Goal: Task Accomplishment & Management: Manage account settings

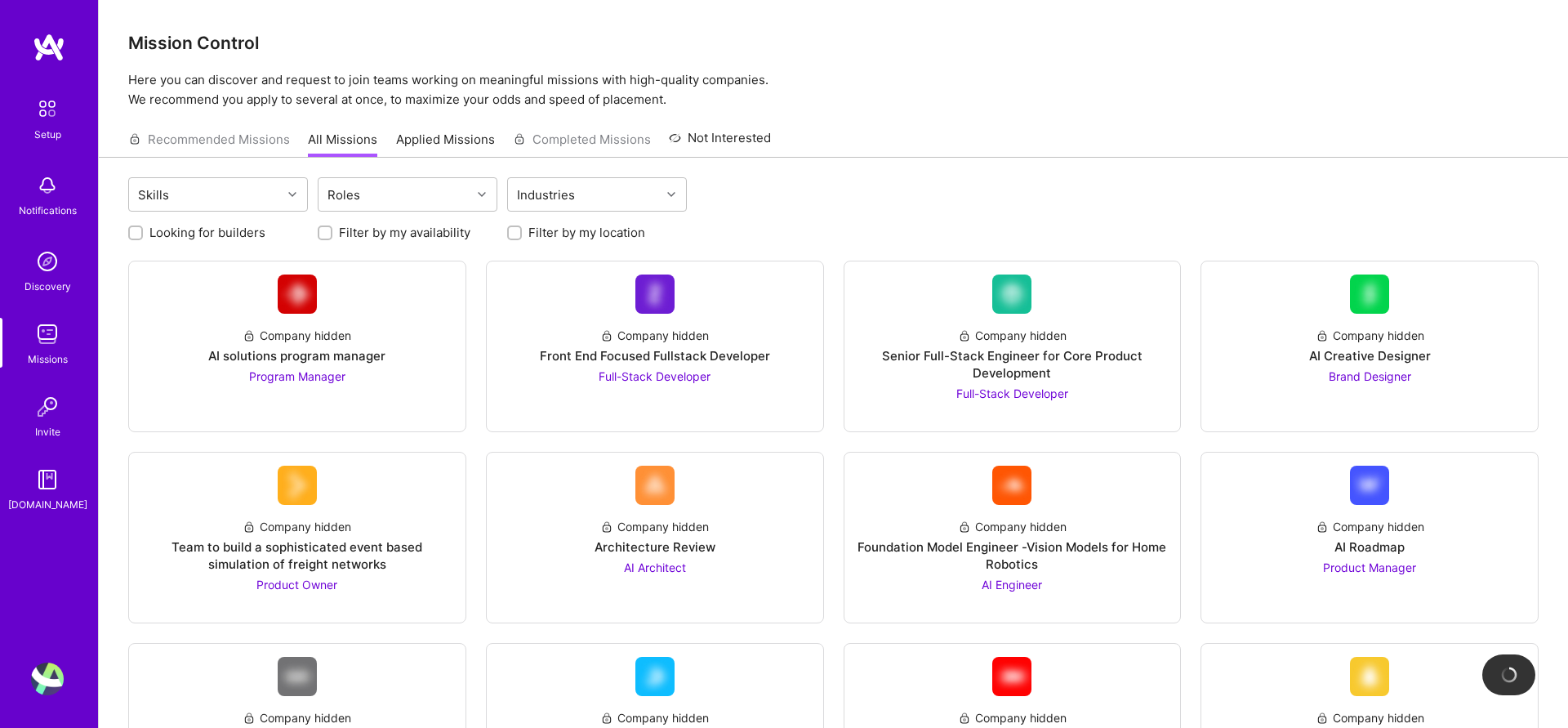
click at [253, 141] on div "Recommended Missions All Missions Applied Missions Completed Missions Not Inter…" at bounding box center [450, 139] width 643 height 35
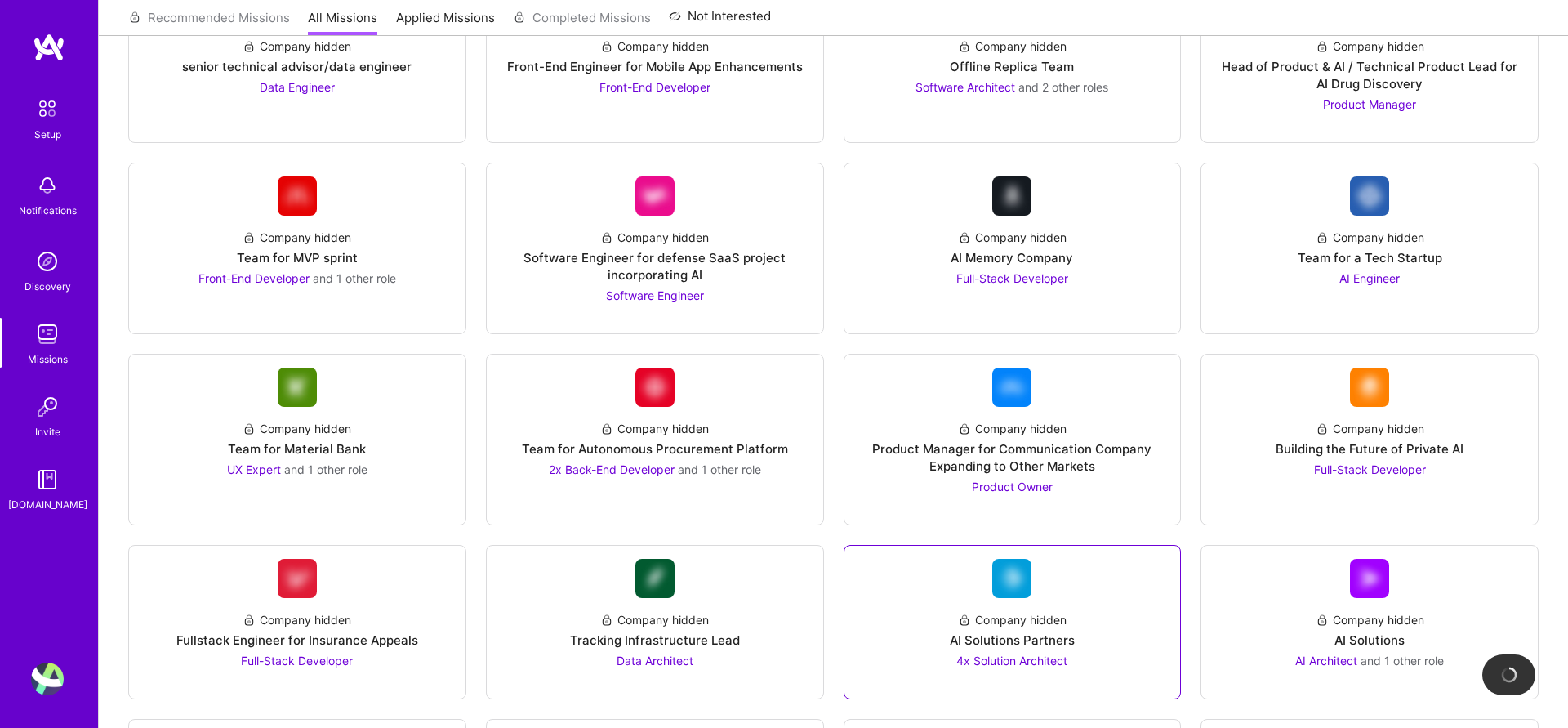
scroll to position [1467, 0]
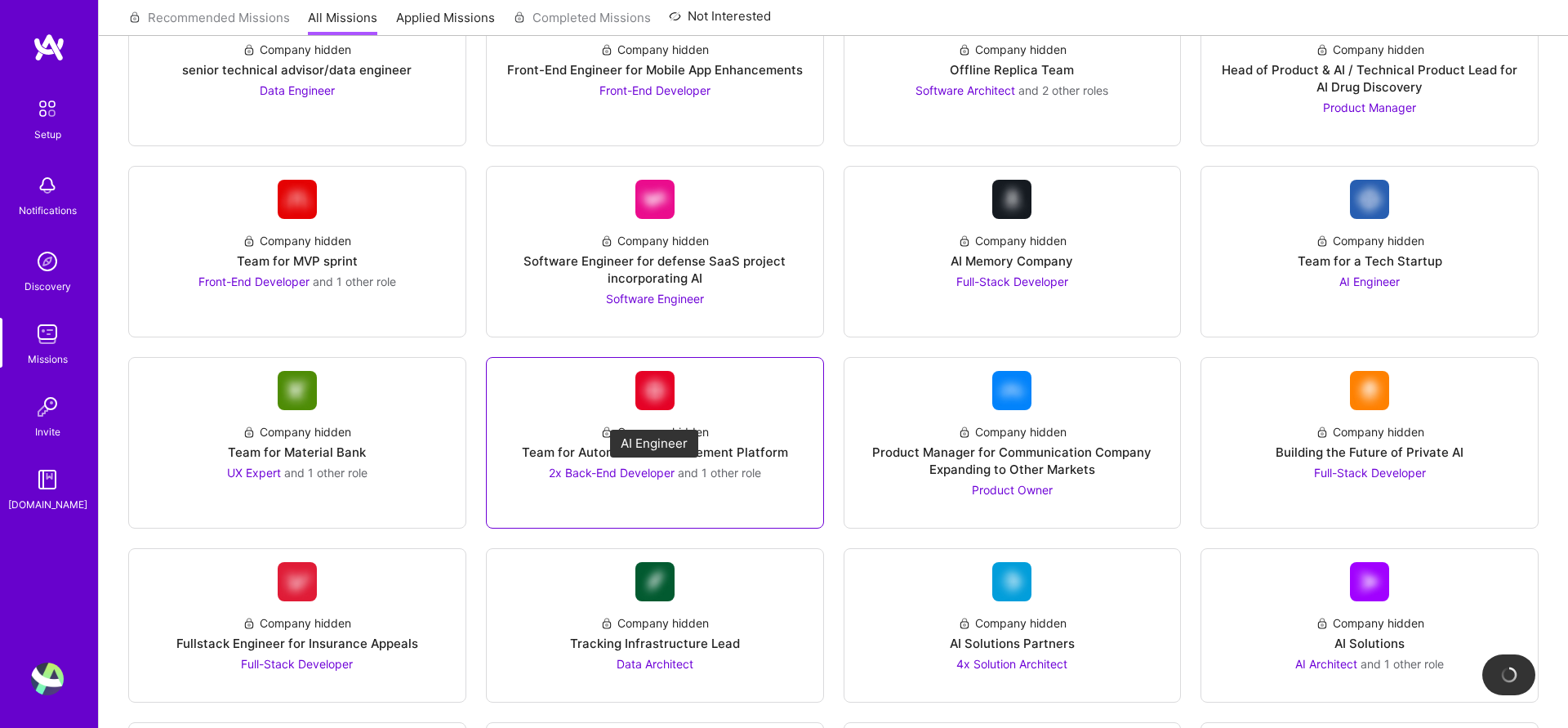
click at [641, 471] on span "2x Back-End Developer" at bounding box center [612, 472] width 126 height 14
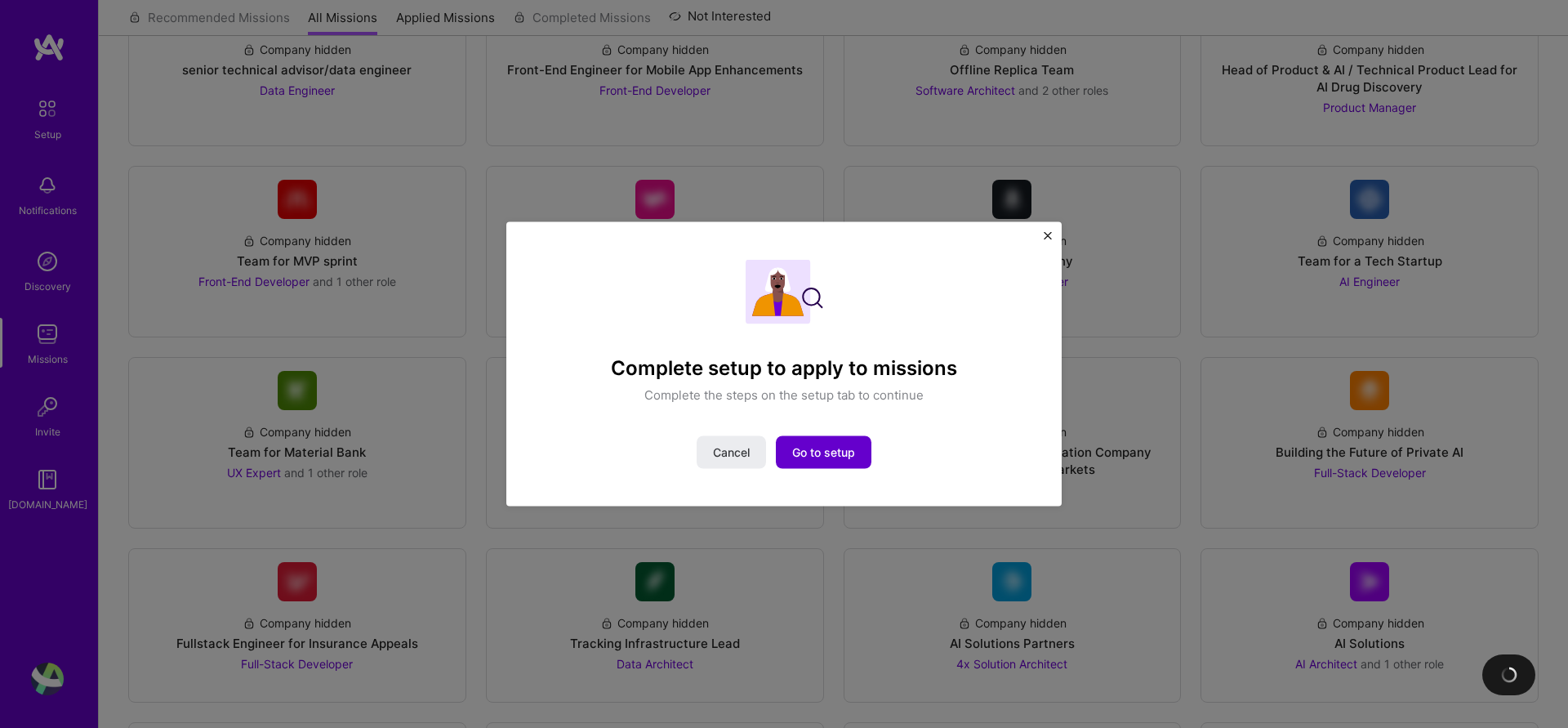
click at [859, 443] on button "Go to setup" at bounding box center [824, 452] width 96 height 32
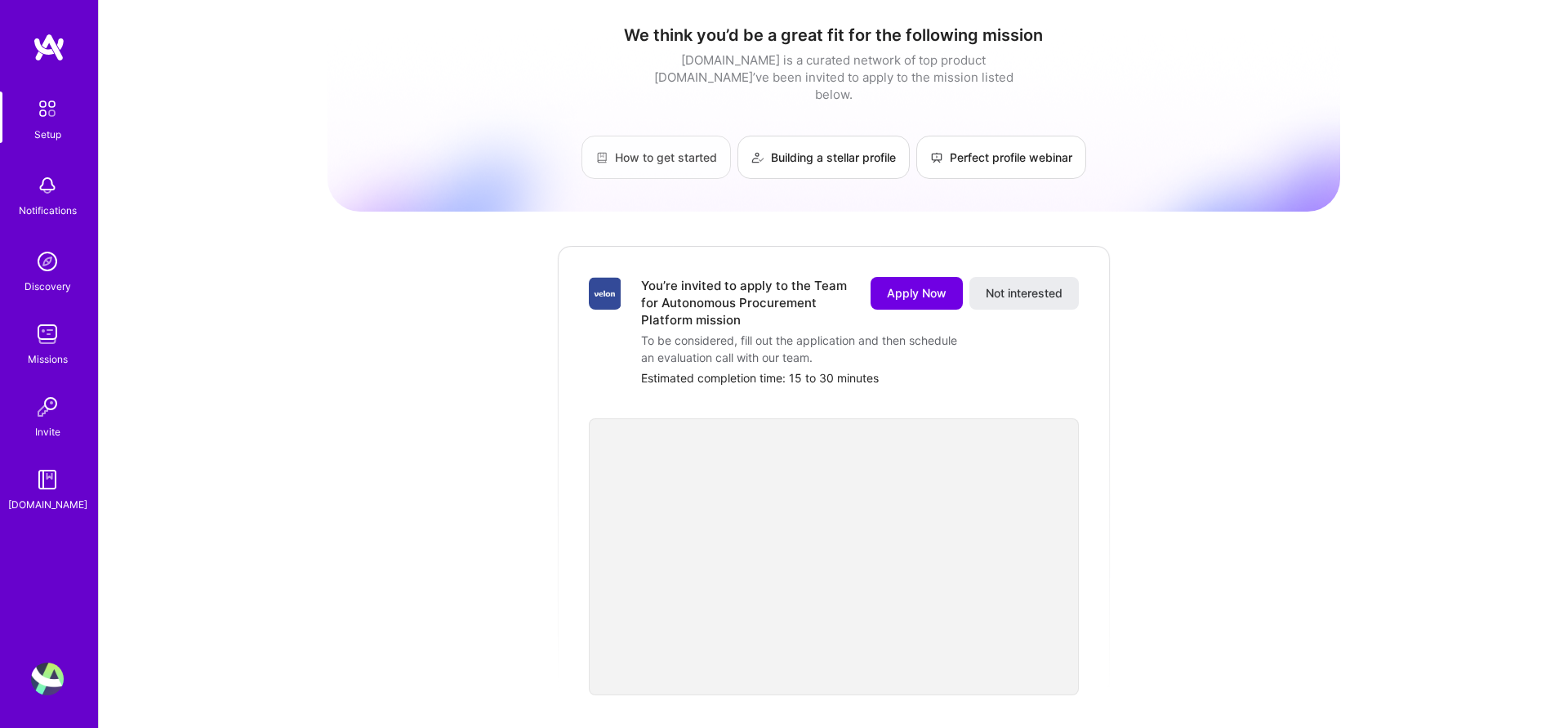
click at [682, 140] on link "How to get started" at bounding box center [656, 157] width 149 height 43
click at [43, 216] on div "Notifications" at bounding box center [47, 210] width 58 height 18
click at [48, 131] on div "Setup" at bounding box center [47, 135] width 27 height 18
click at [61, 269] on img at bounding box center [47, 261] width 32 height 32
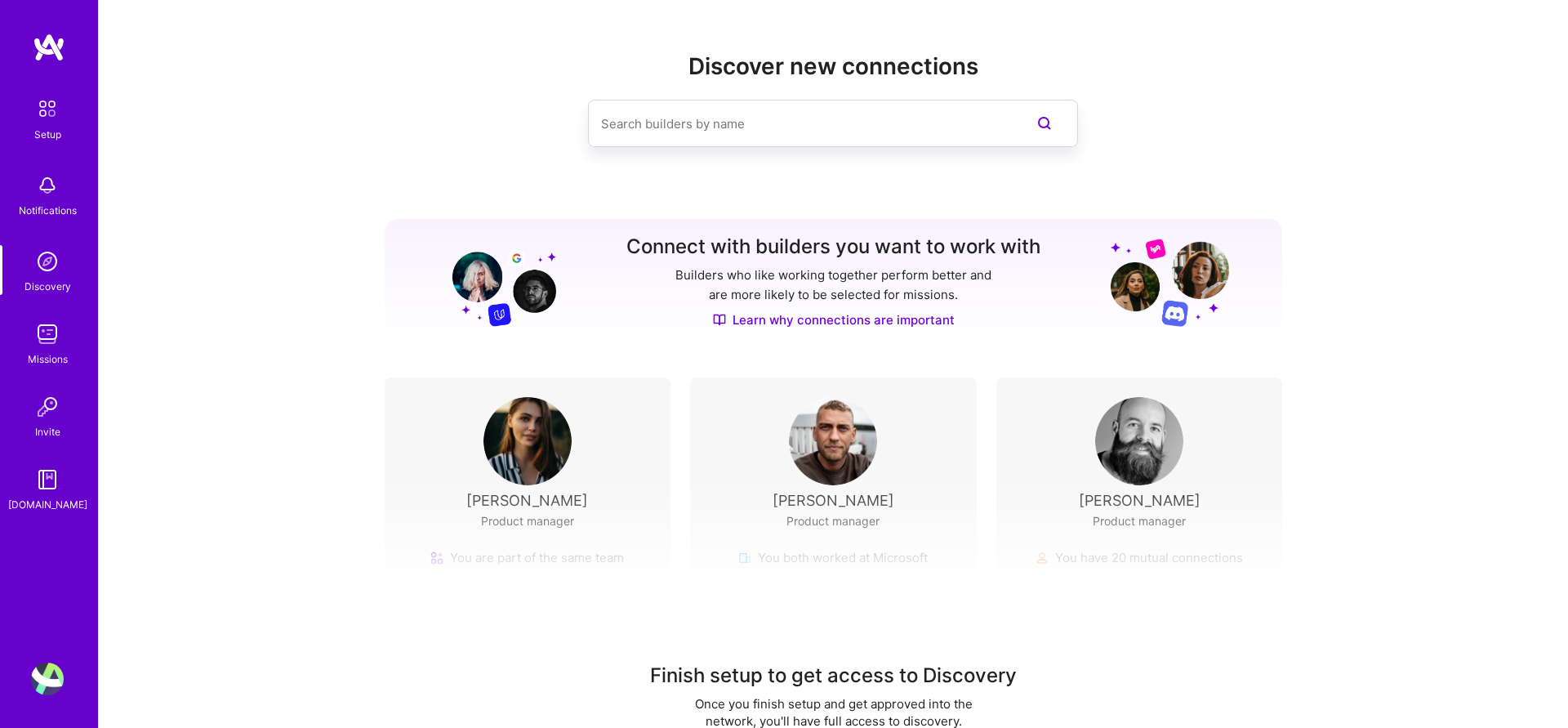
scroll to position [53, 0]
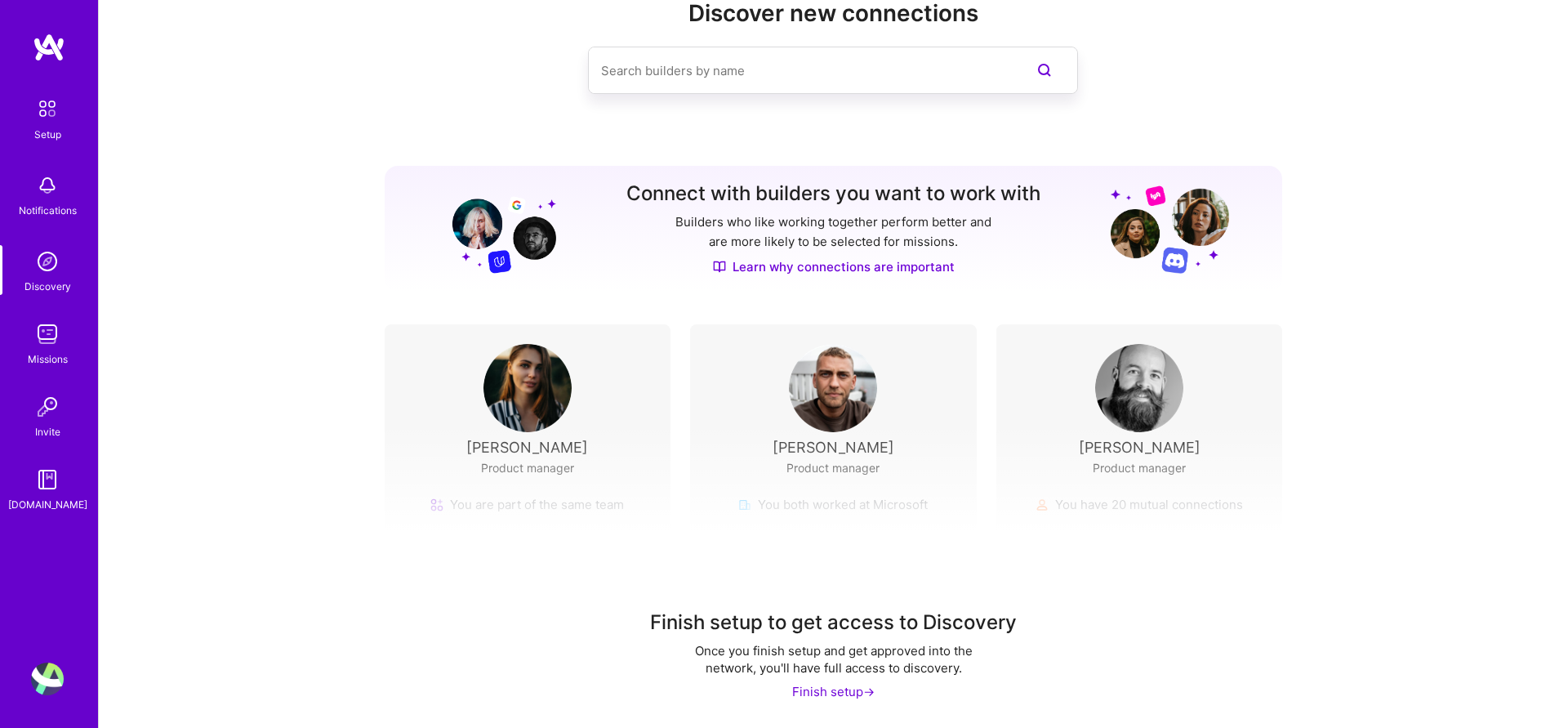
click at [826, 690] on div "Finish setup ->" at bounding box center [834, 691] width 83 height 18
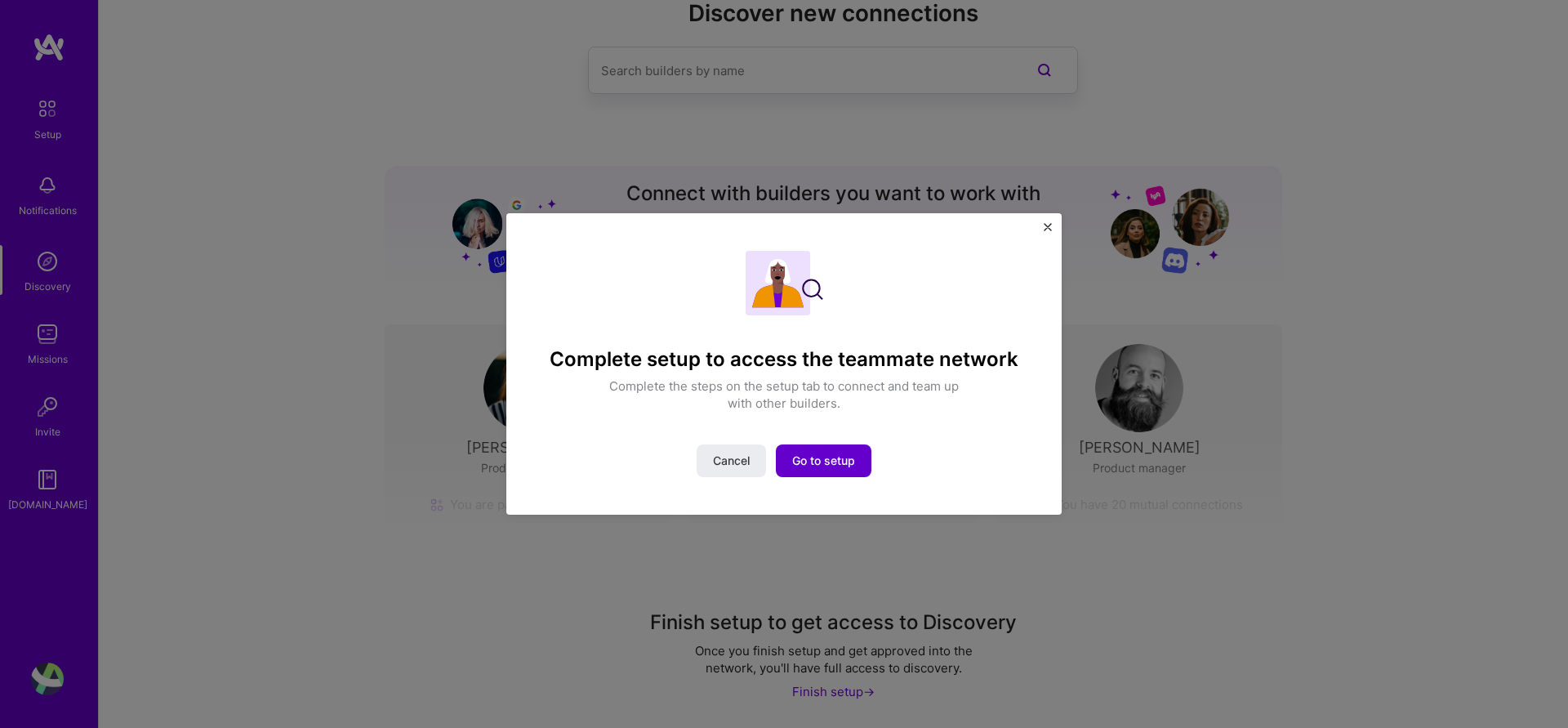
click at [823, 455] on span "Go to setup" at bounding box center [824, 461] width 63 height 17
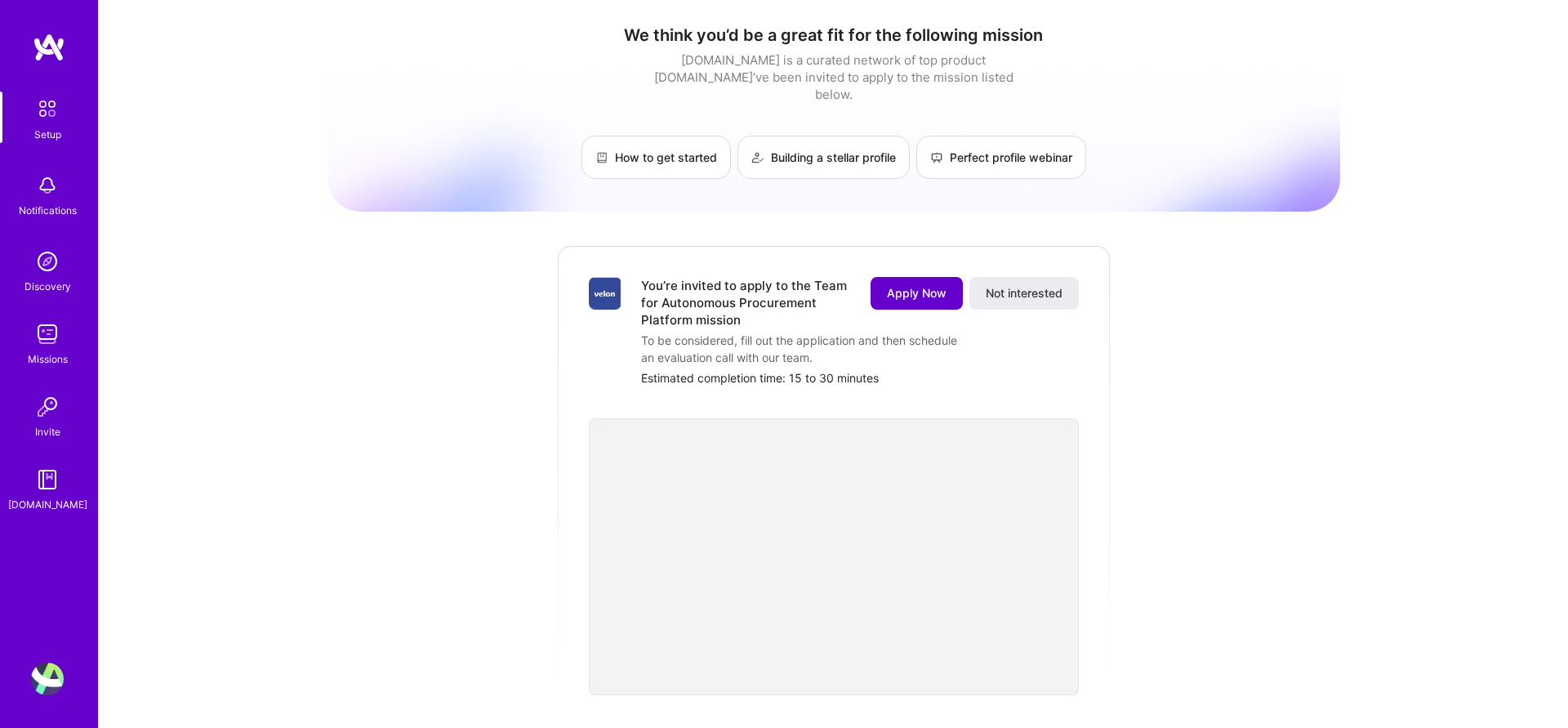
click at [884, 279] on button "Apply Now" at bounding box center [917, 292] width 92 height 32
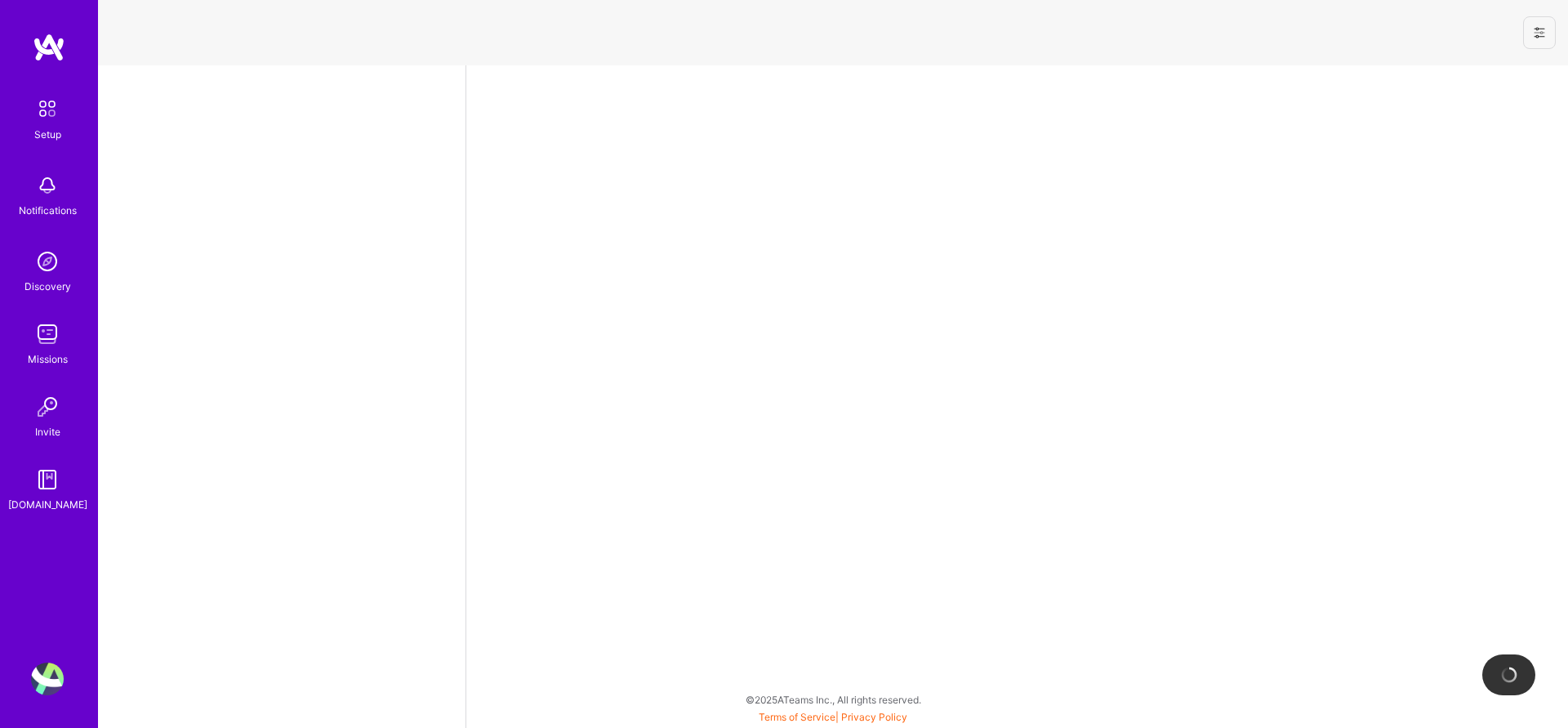
select select "US"
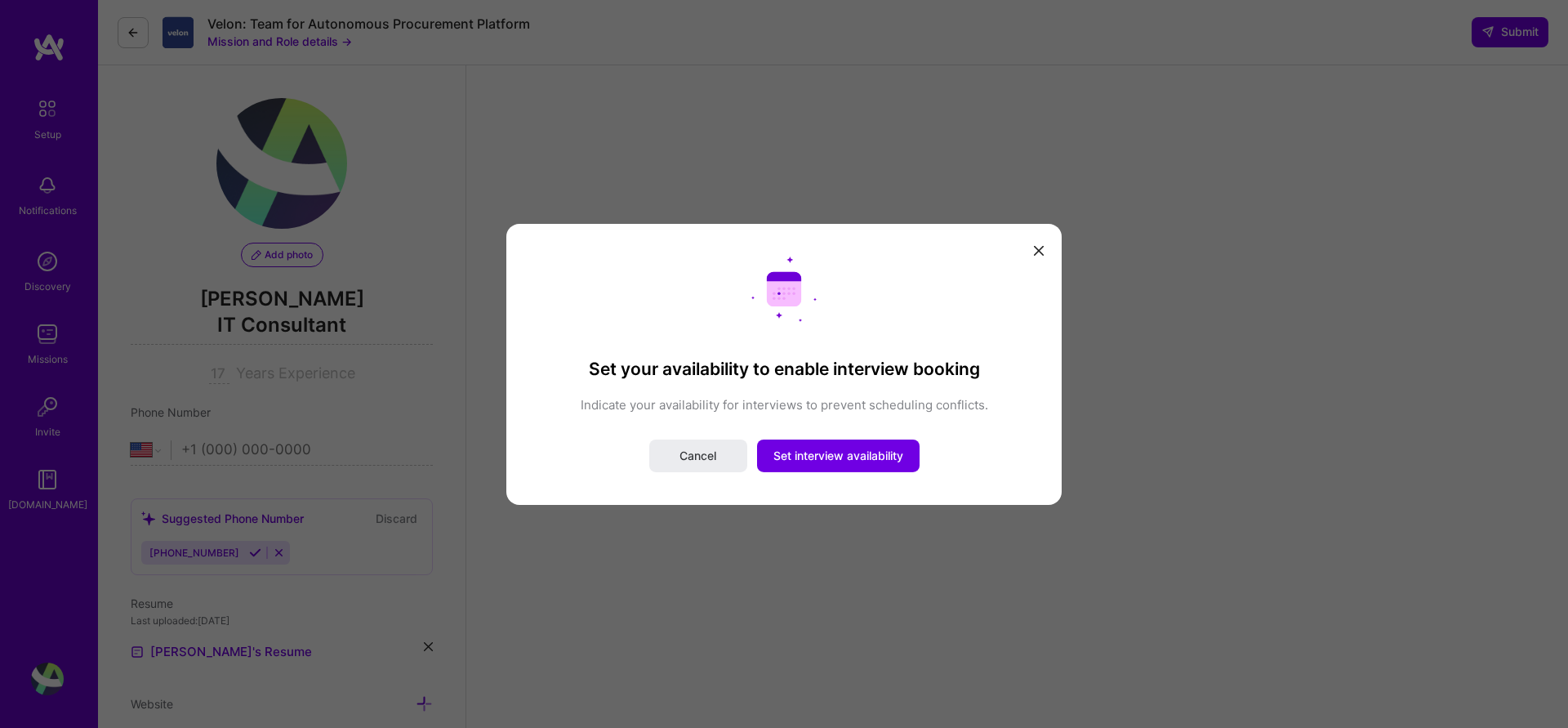
click at [1039, 250] on icon "modal" at bounding box center [1038, 251] width 10 height 10
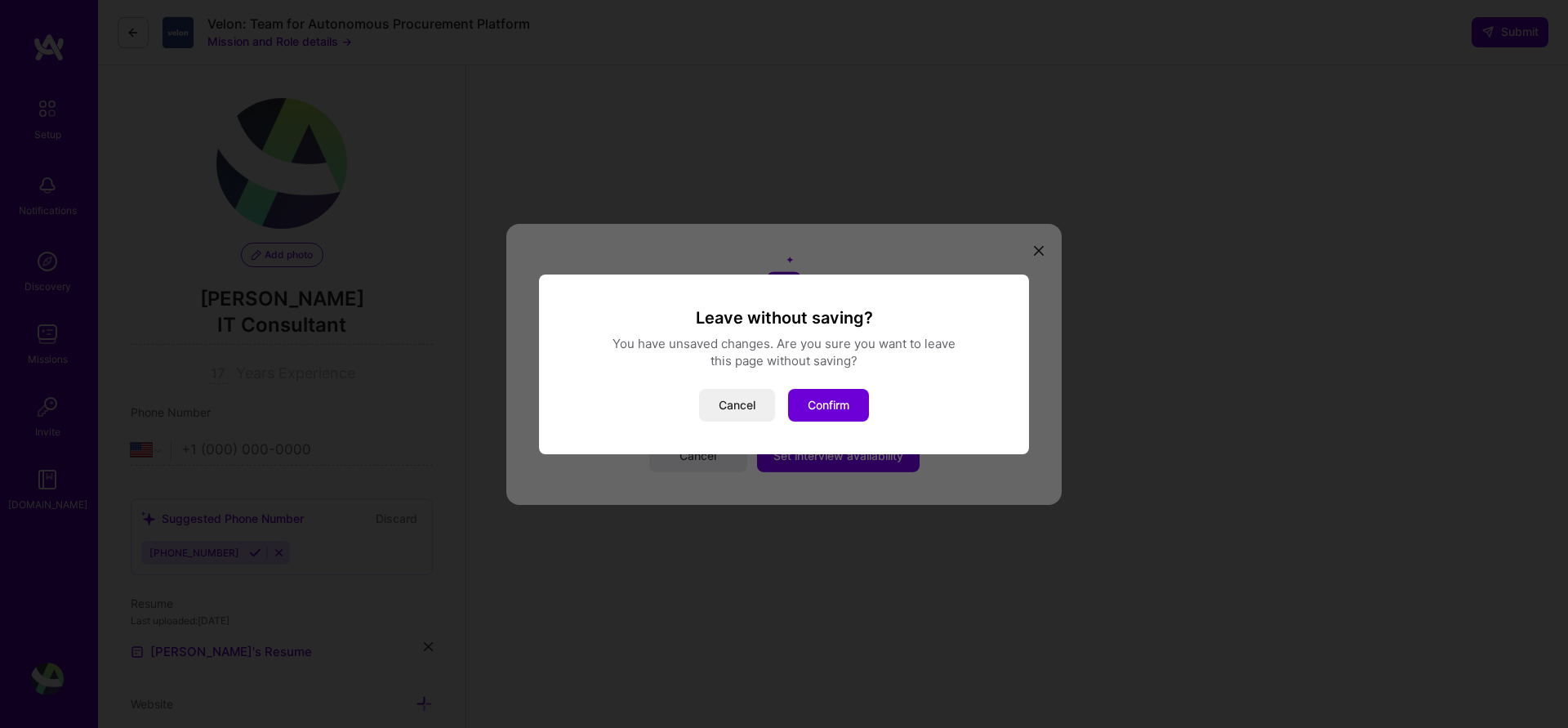
click at [733, 411] on button "Cancel" at bounding box center [737, 405] width 76 height 32
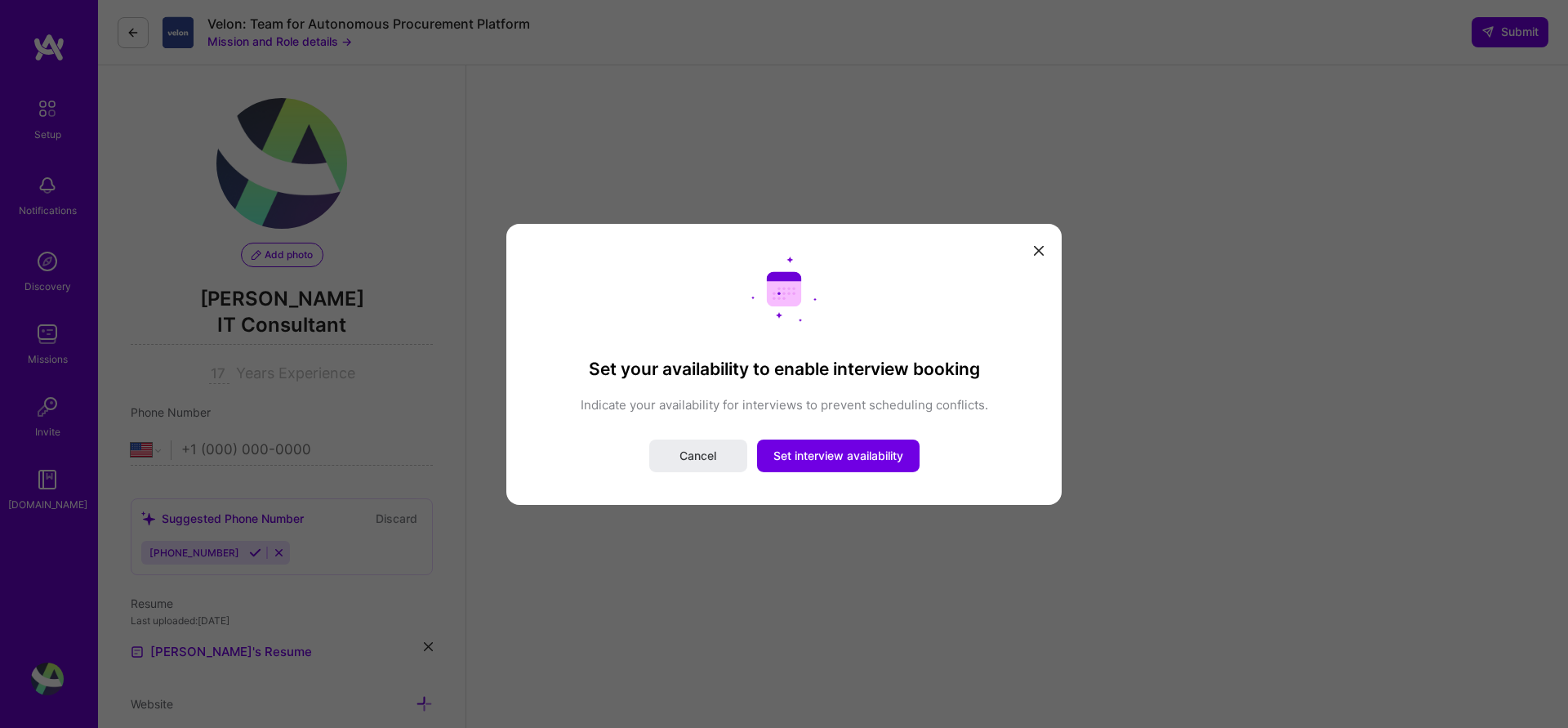
click at [277, 41] on div "Set your availability to enable interview booking Indicate your availability fo…" at bounding box center [784, 364] width 1568 height 728
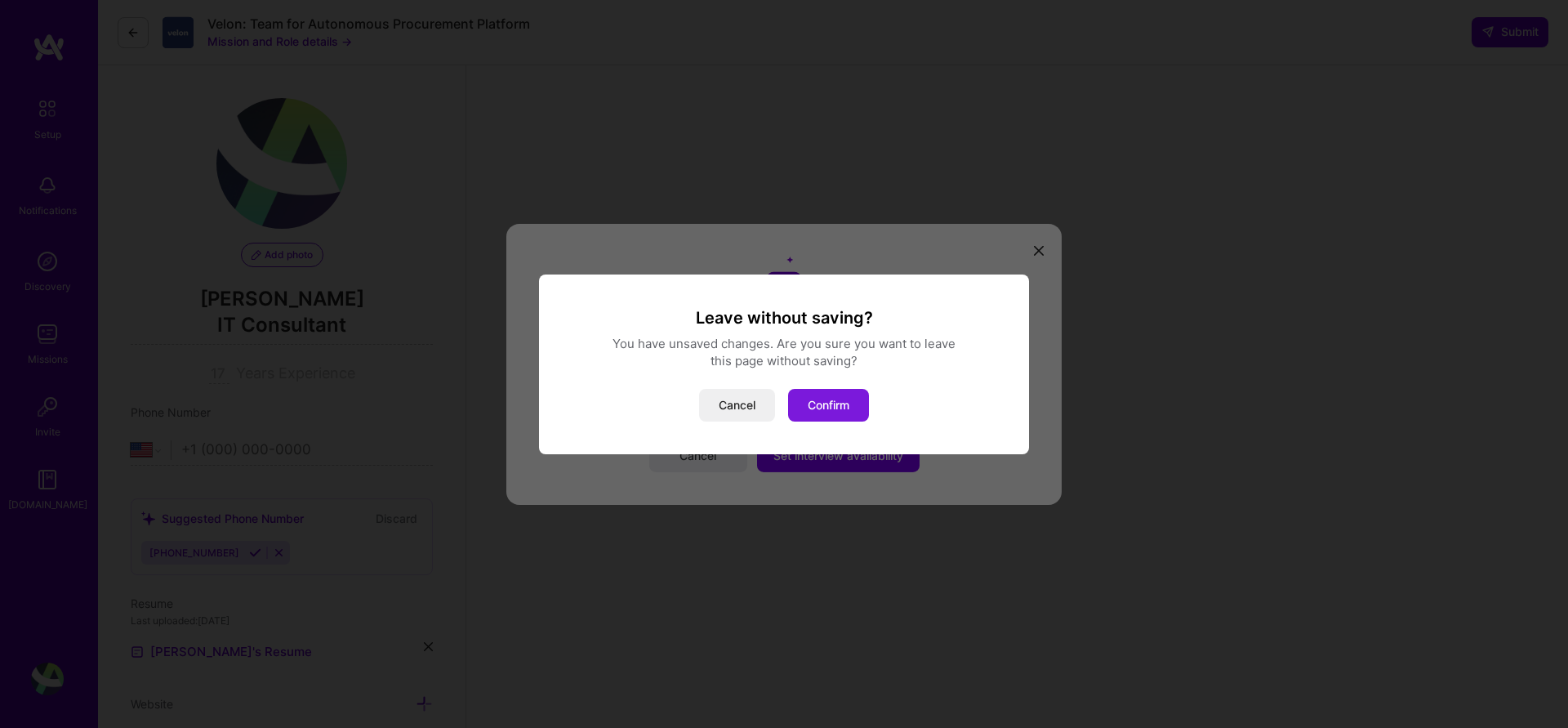
click at [838, 400] on button "Confirm" at bounding box center [828, 405] width 81 height 32
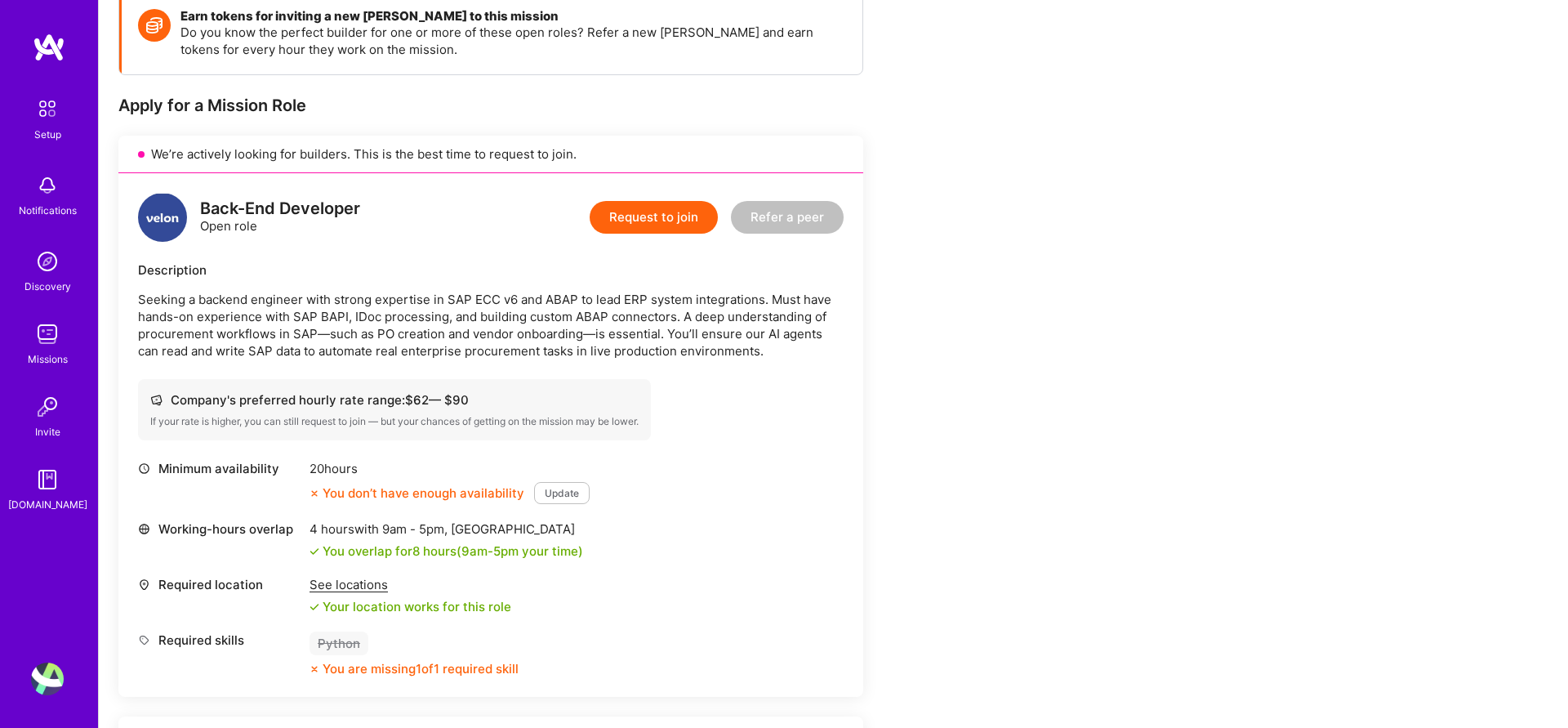
scroll to position [250, 0]
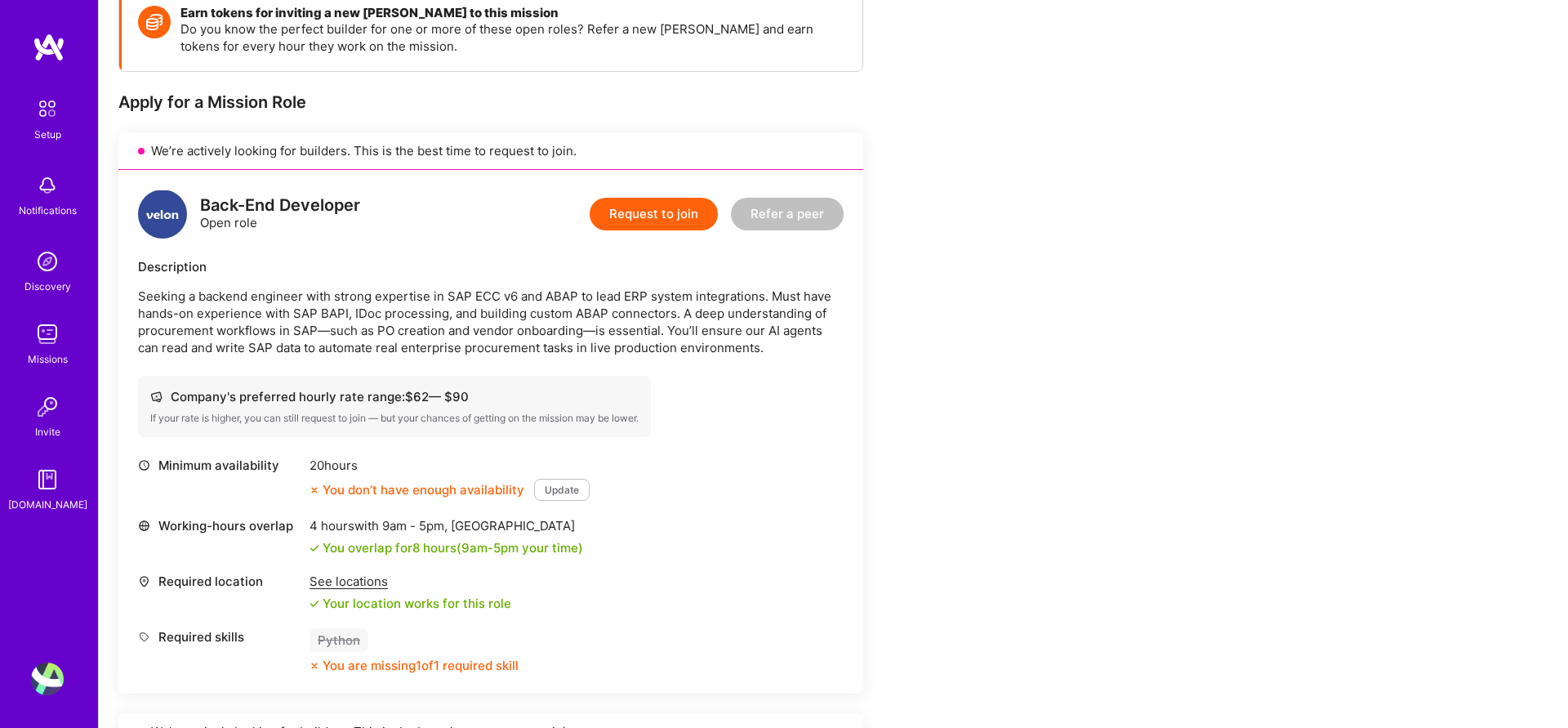
click at [560, 493] on button "Update" at bounding box center [562, 489] width 55 height 22
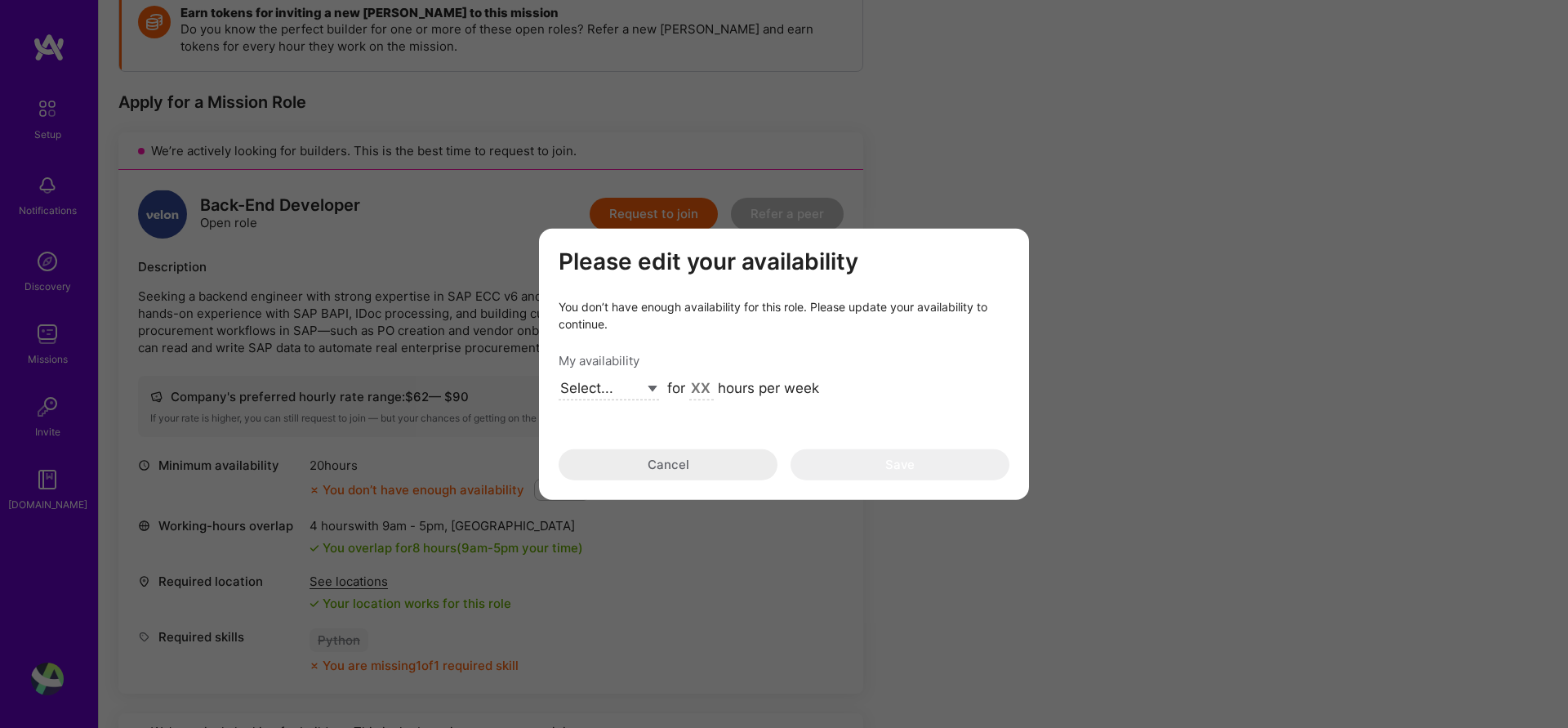
click at [654, 386] on select "Select... Right Now Future Date Not Available" at bounding box center [608, 389] width 100 height 22
select select "Future Date"
click at [558, 378] on select "Select... Right Now Future Date Not Available" at bounding box center [608, 389] width 100 height 22
click at [767, 387] on input "modal" at bounding box center [766, 389] width 25 height 21
type input "10"
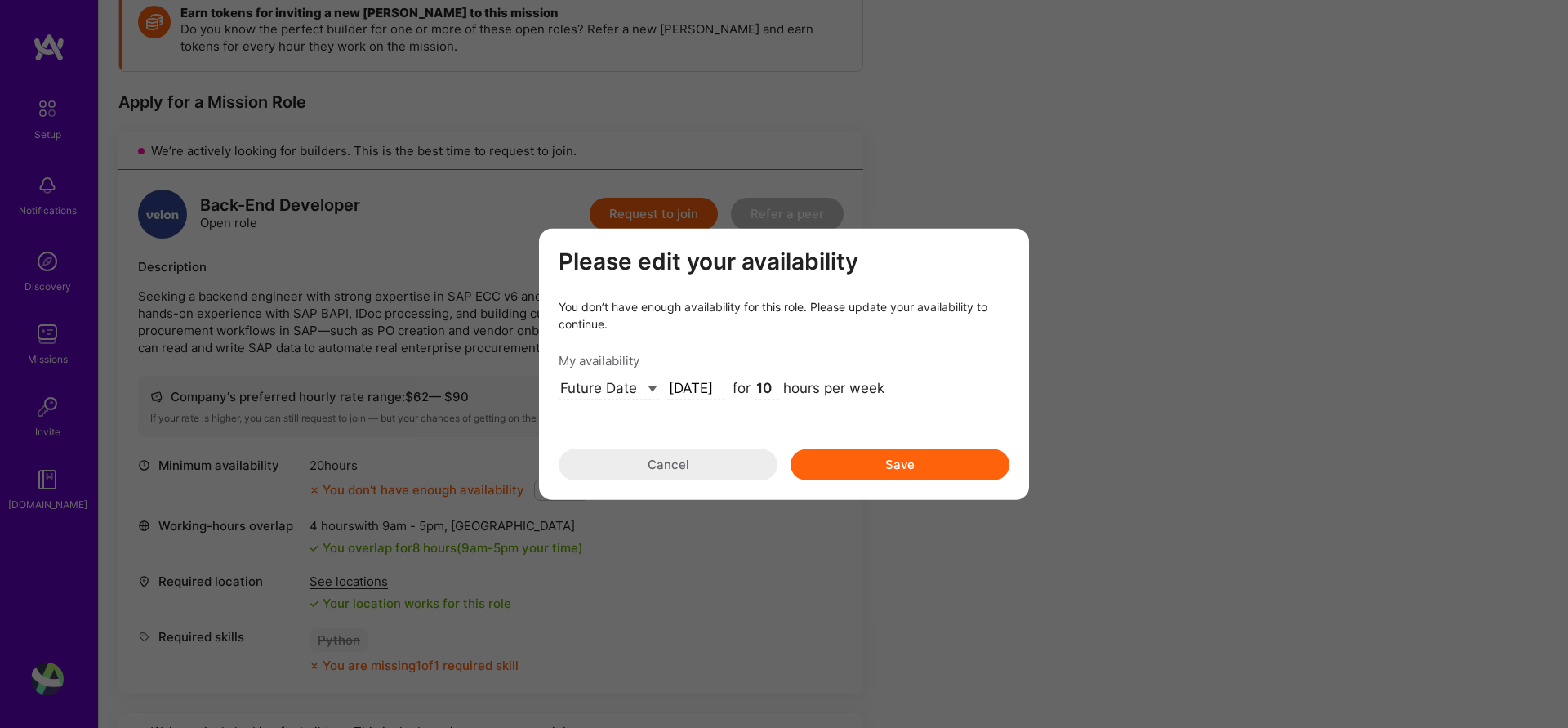
click at [696, 390] on input "Sep 6" at bounding box center [696, 389] width 57 height 21
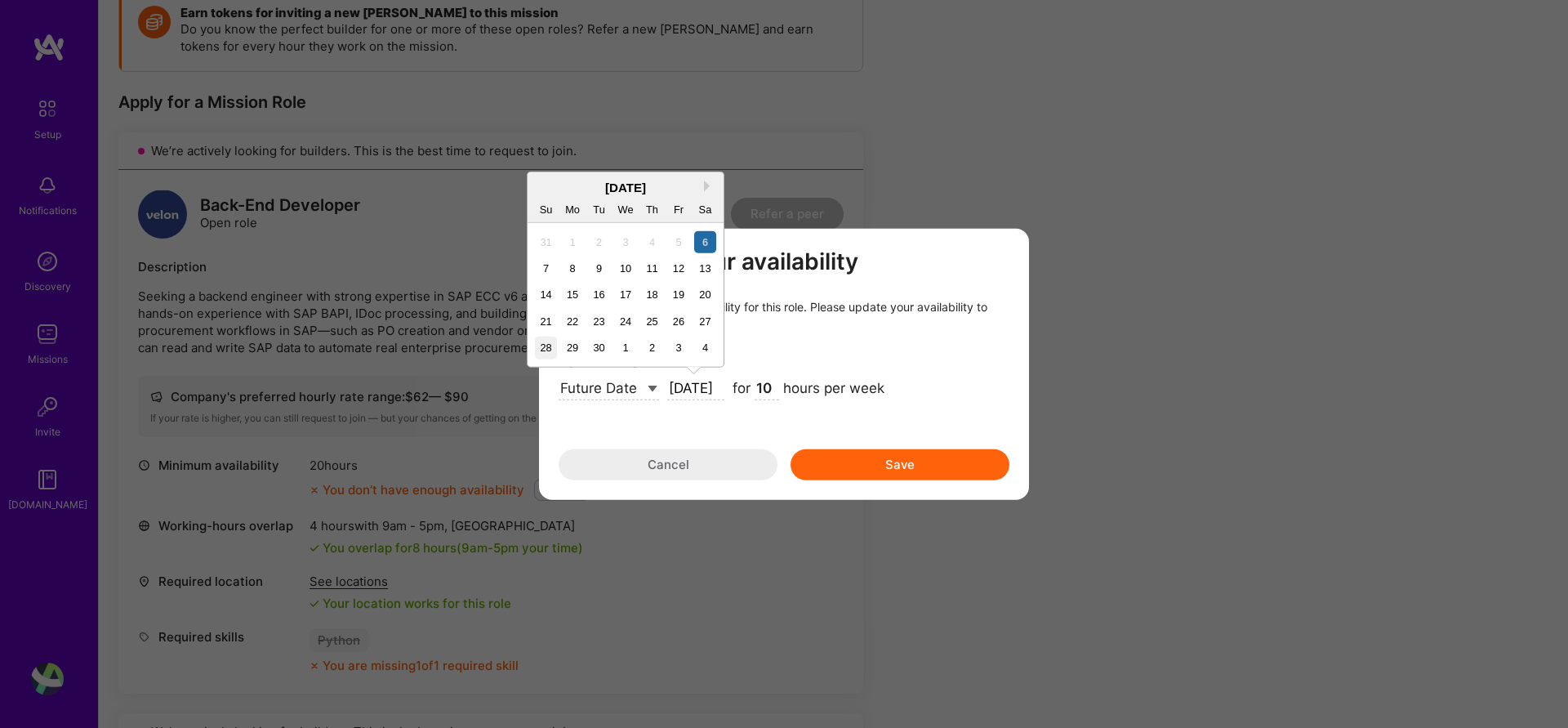
click at [543, 346] on div "28" at bounding box center [546, 347] width 22 height 22
type input "Sep 28"
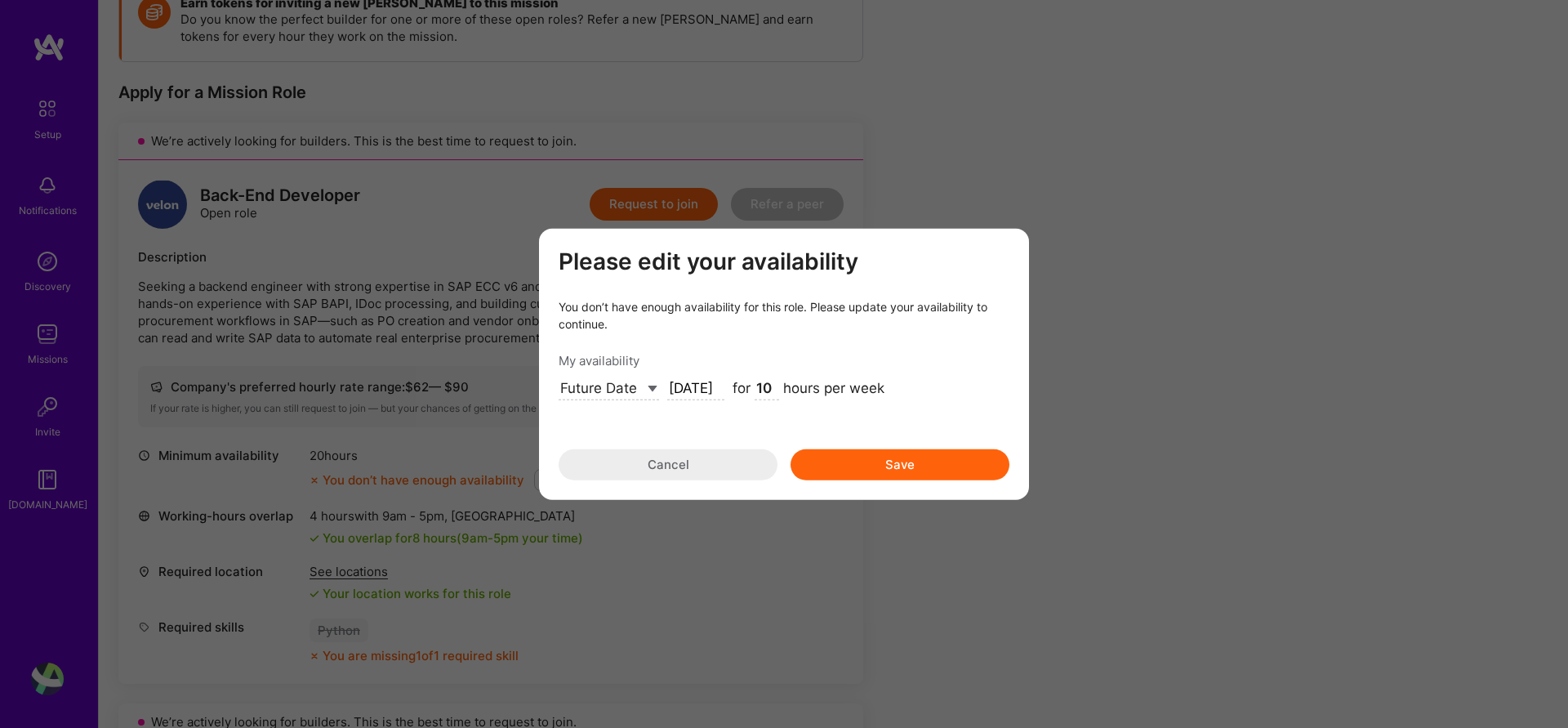
scroll to position [263, 0]
drag, startPoint x: 759, startPoint y: 387, endPoint x: 780, endPoint y: 387, distance: 21.0
click at [780, 387] on div "for 10 hours per week" at bounding box center [808, 389] width 152 height 21
click at [819, 463] on button "Save" at bounding box center [900, 465] width 219 height 31
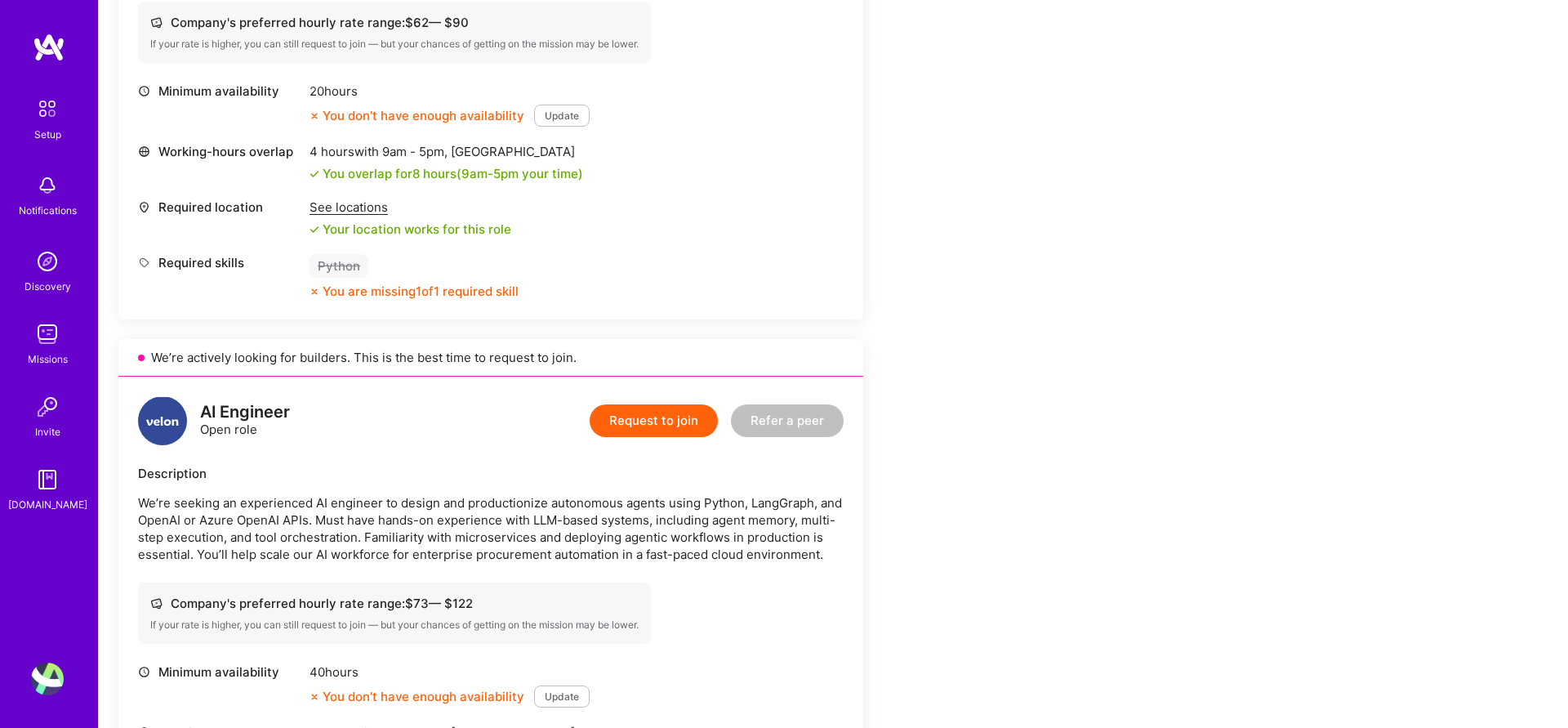
scroll to position [0, 0]
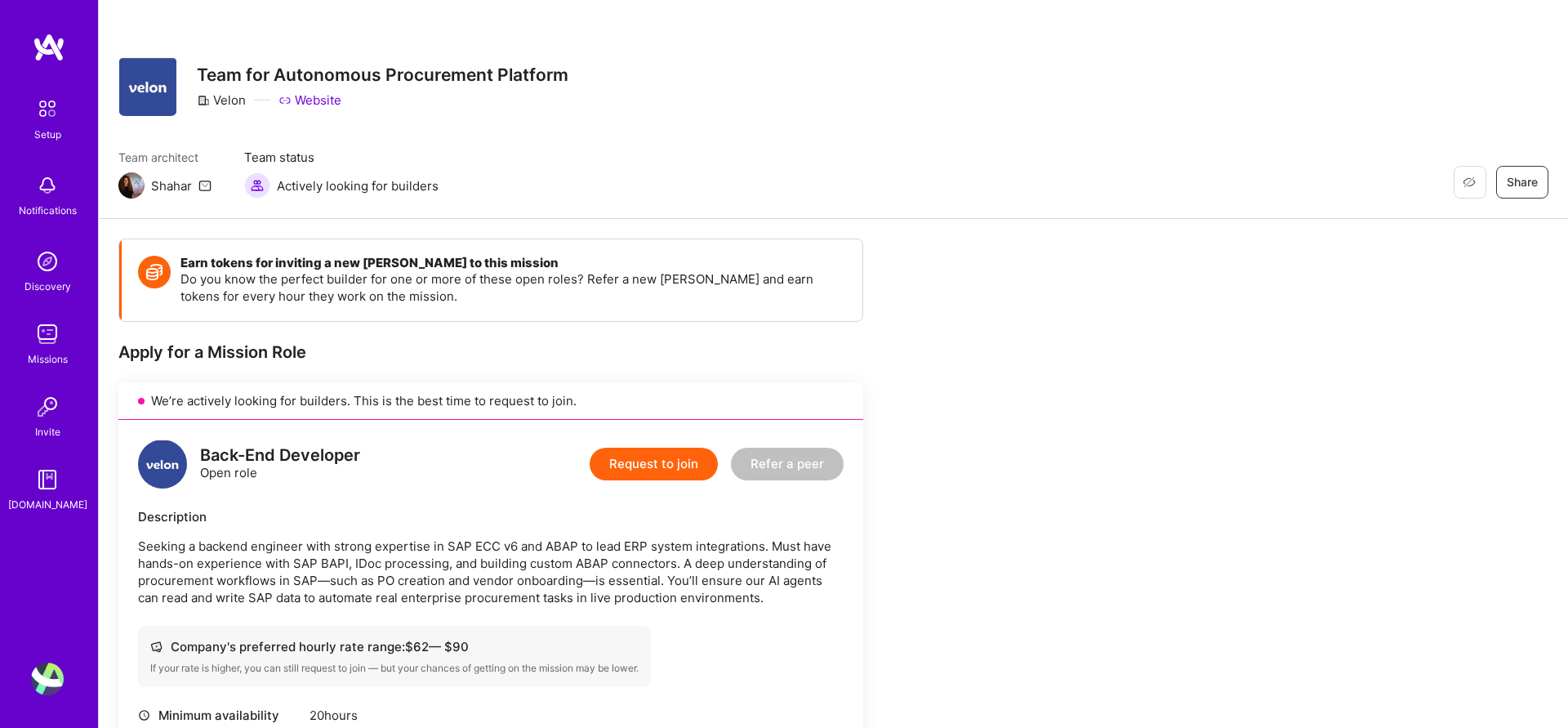
click at [163, 184] on div "Shahar" at bounding box center [171, 185] width 41 height 18
click at [125, 185] on img at bounding box center [132, 185] width 26 height 26
click at [47, 117] on img at bounding box center [47, 108] width 34 height 34
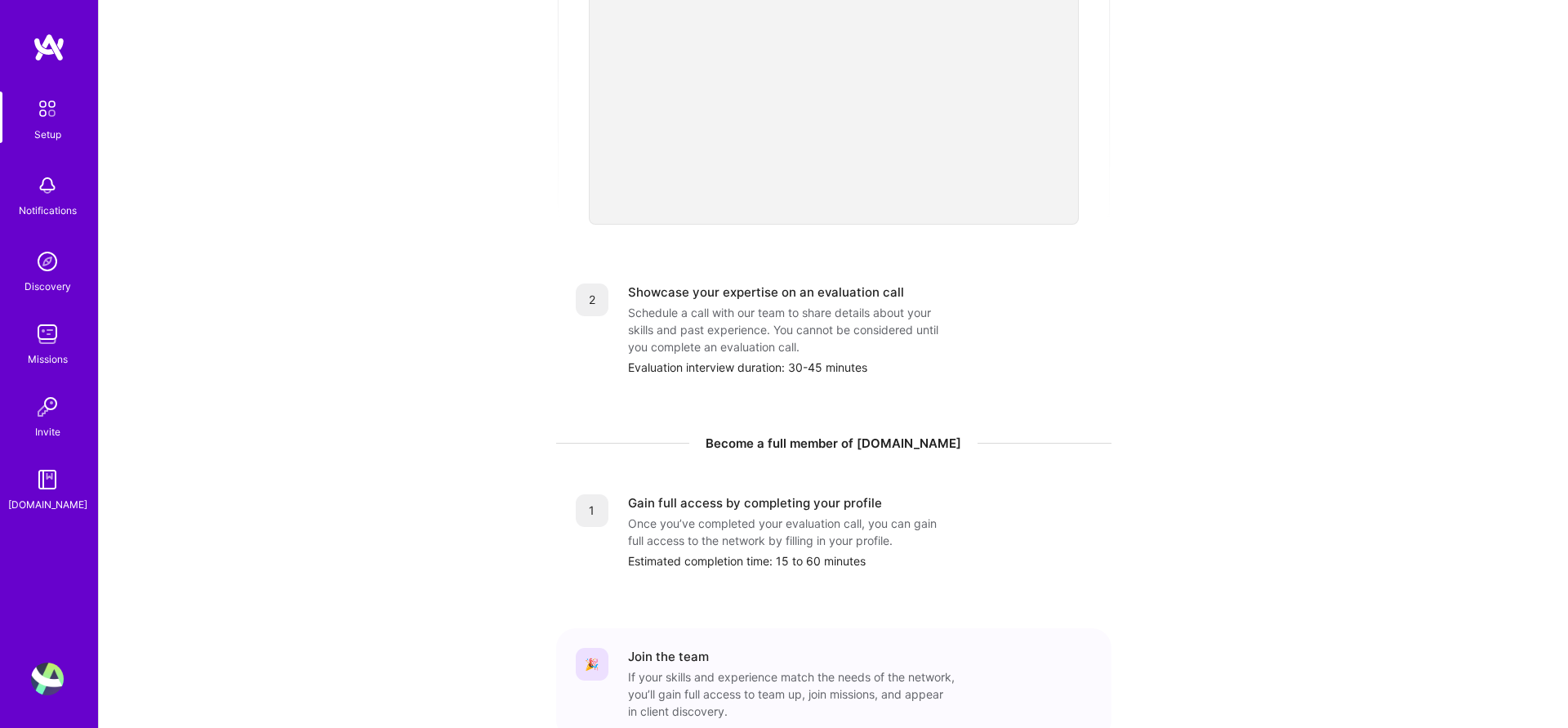
scroll to position [466, 0]
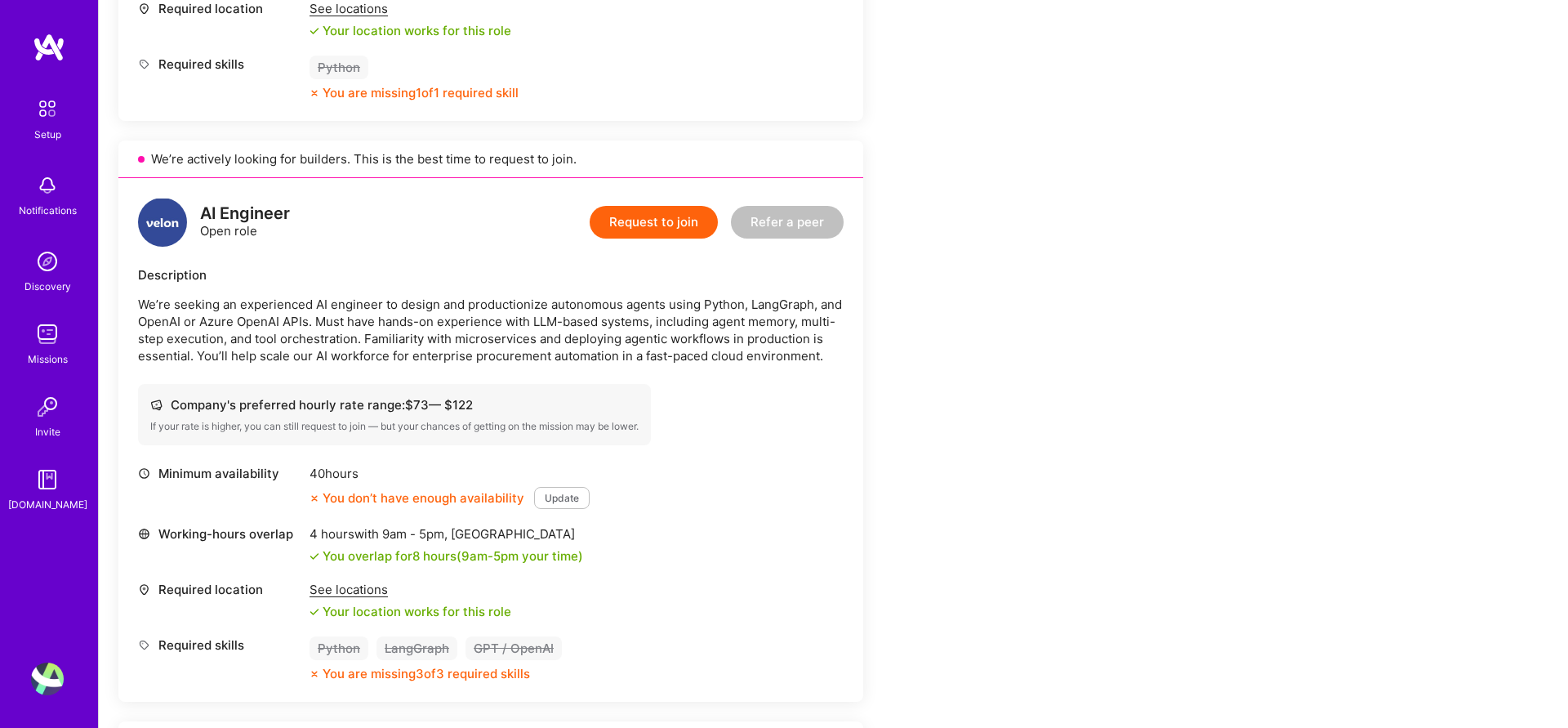
scroll to position [824, 0]
click at [55, 351] on div "Missions" at bounding box center [47, 358] width 40 height 18
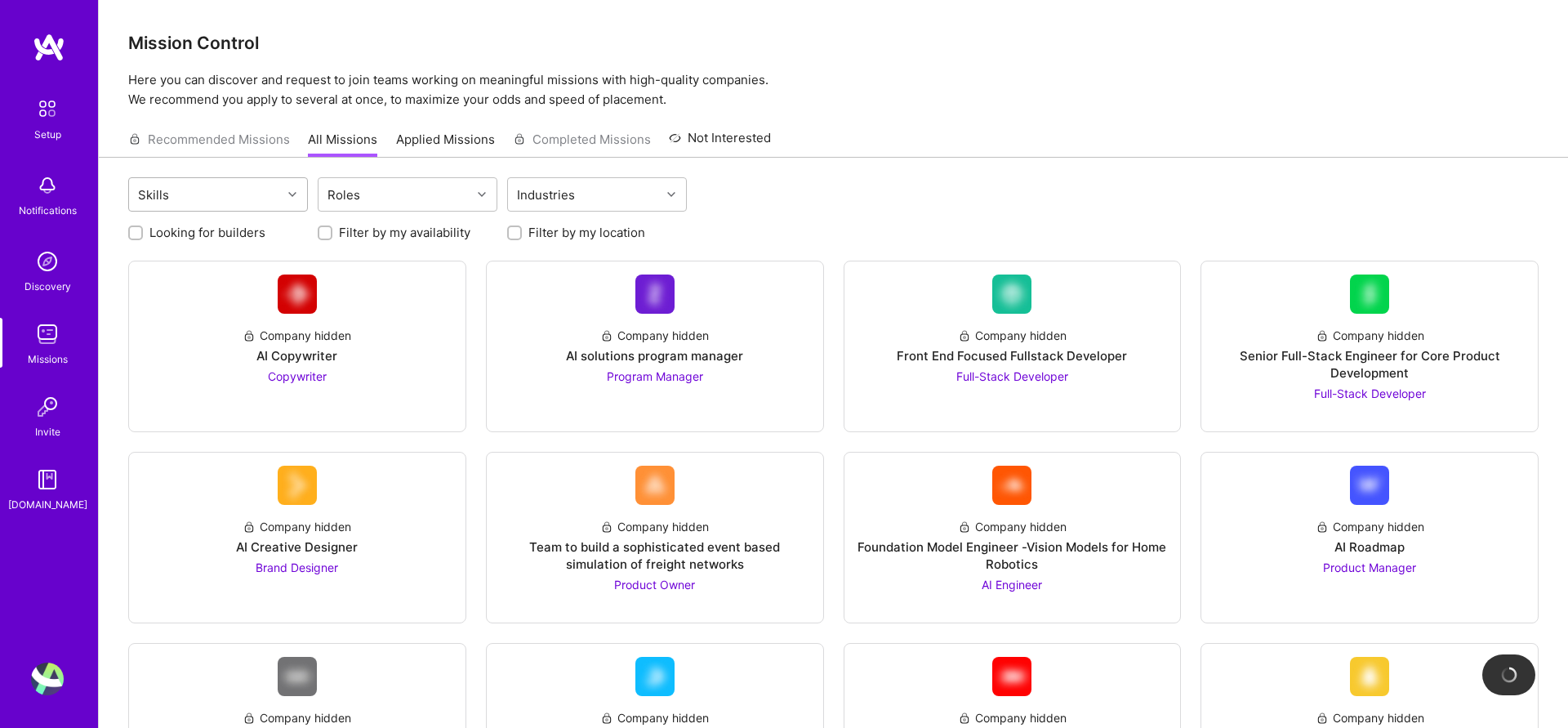
click at [288, 193] on icon at bounding box center [292, 194] width 8 height 8
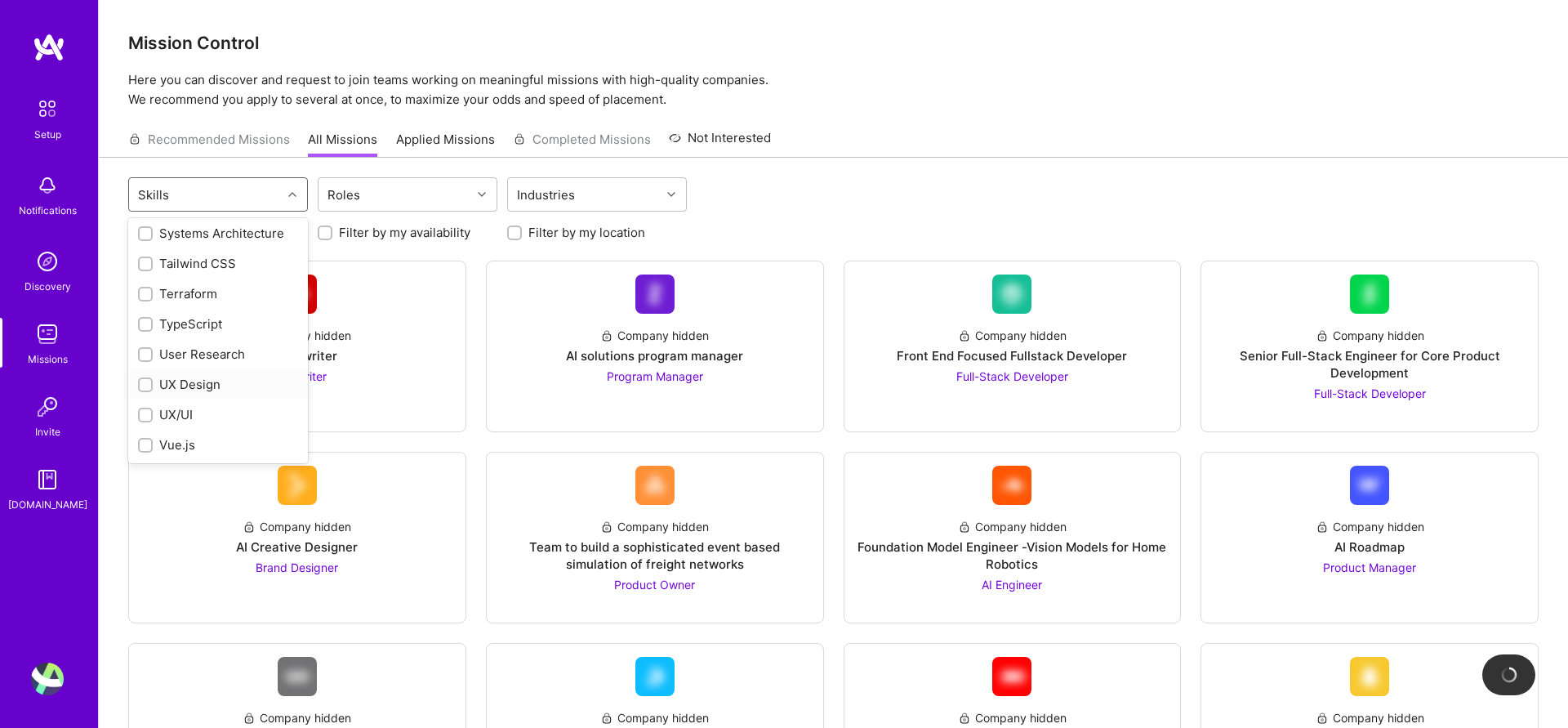
scroll to position [2032, 0]
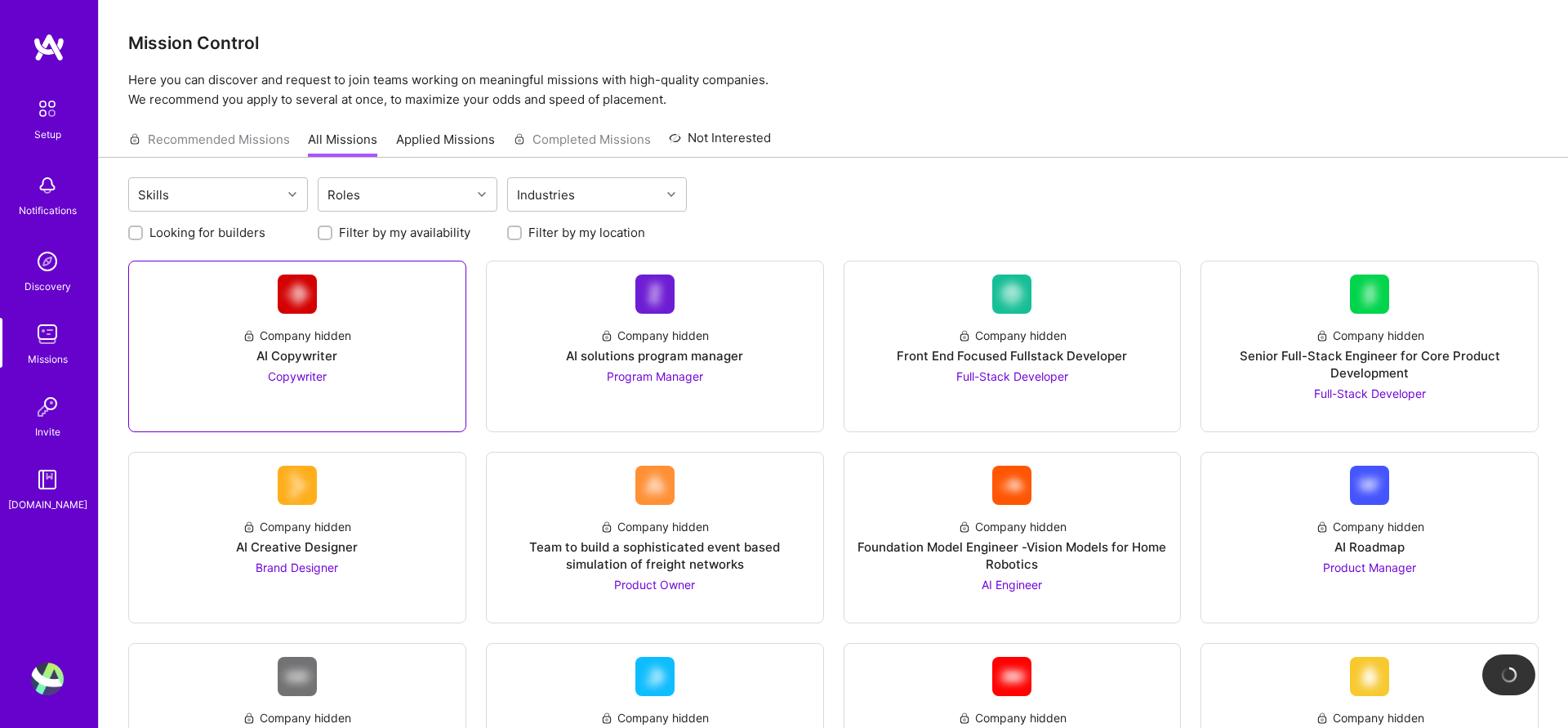
click at [397, 366] on div "Company hidden AI Copywriter Copywriter" at bounding box center [297, 348] width 310 height 71
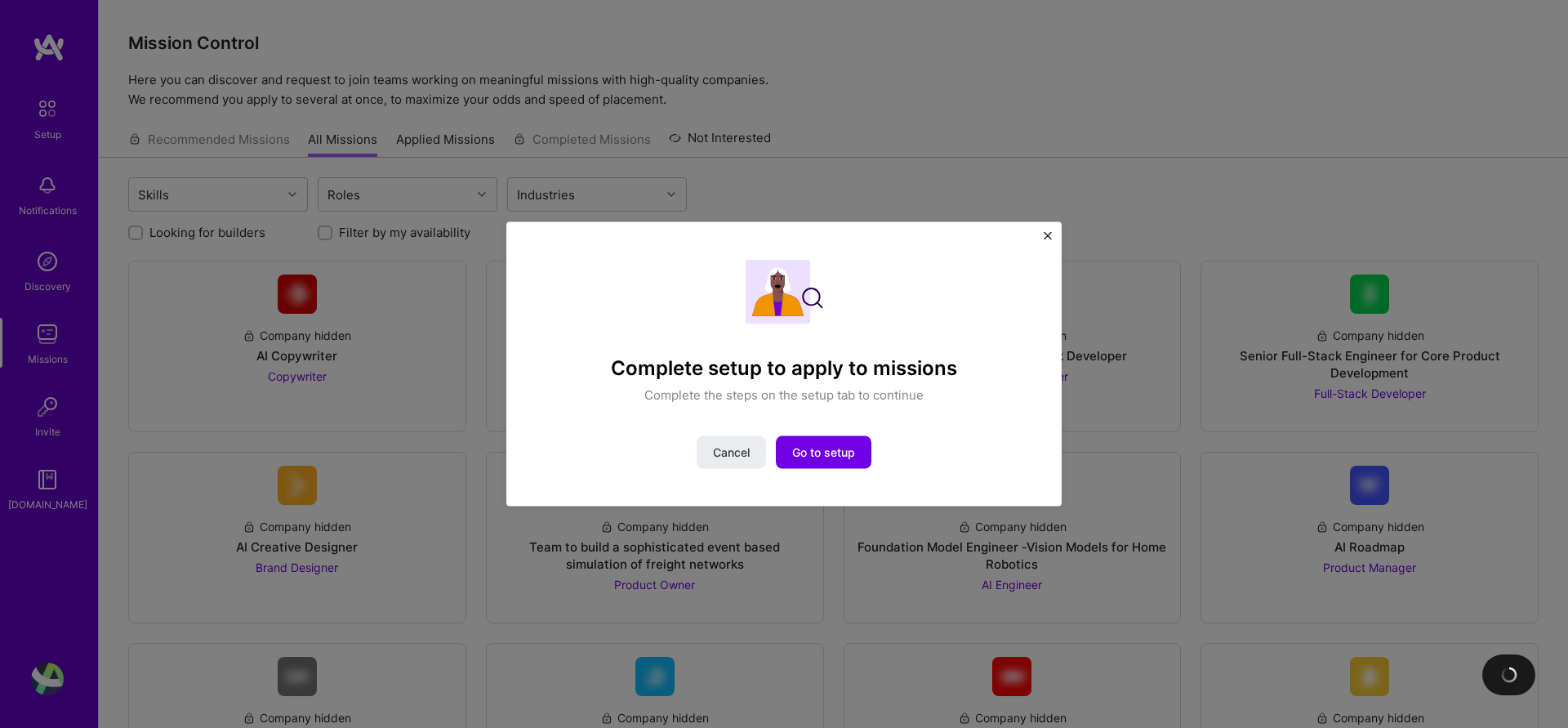
scroll to position [14, 0]
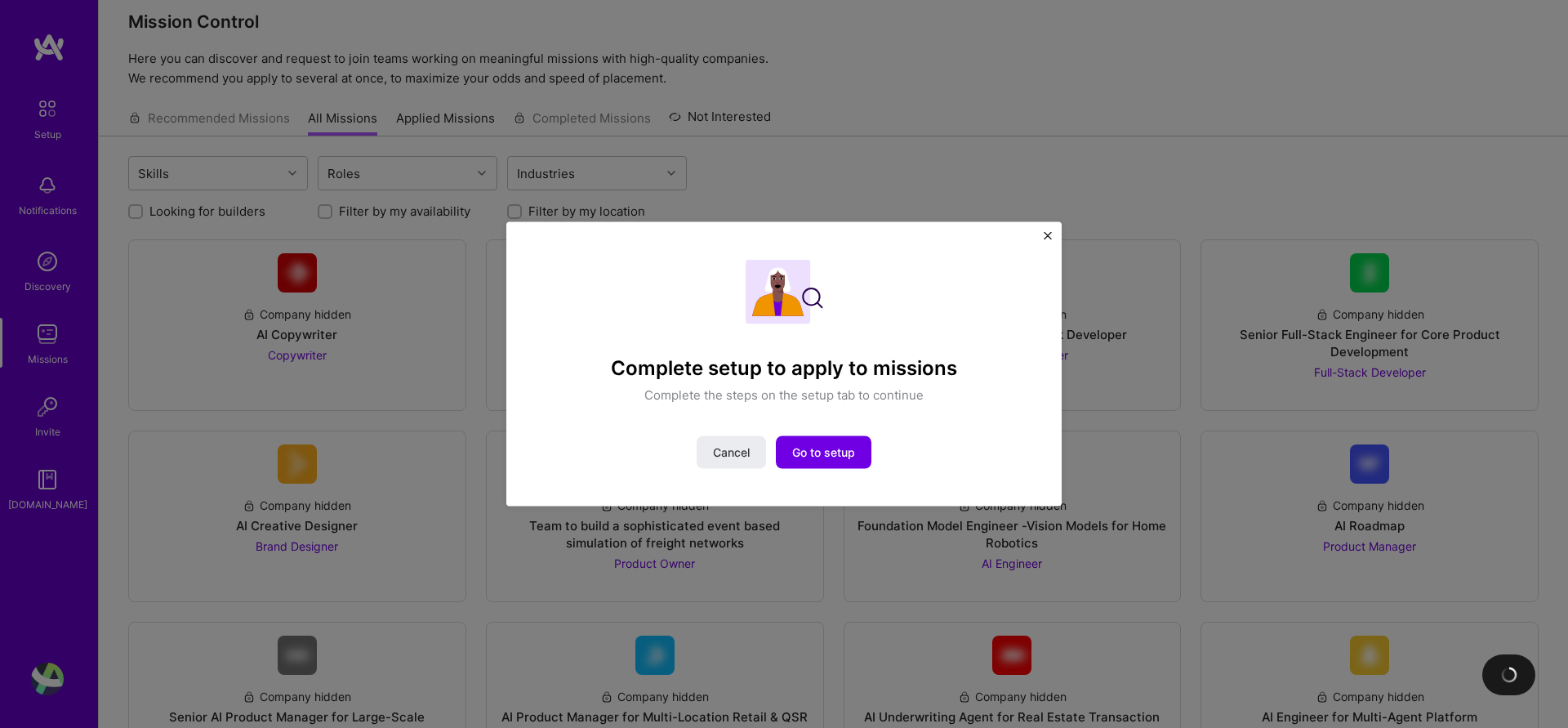
click at [1050, 229] on div "Complete setup to apply to missions Complete the steps on the setup tab to cont…" at bounding box center [784, 363] width 556 height 285
click at [1047, 235] on img "Close" at bounding box center [1047, 235] width 8 height 8
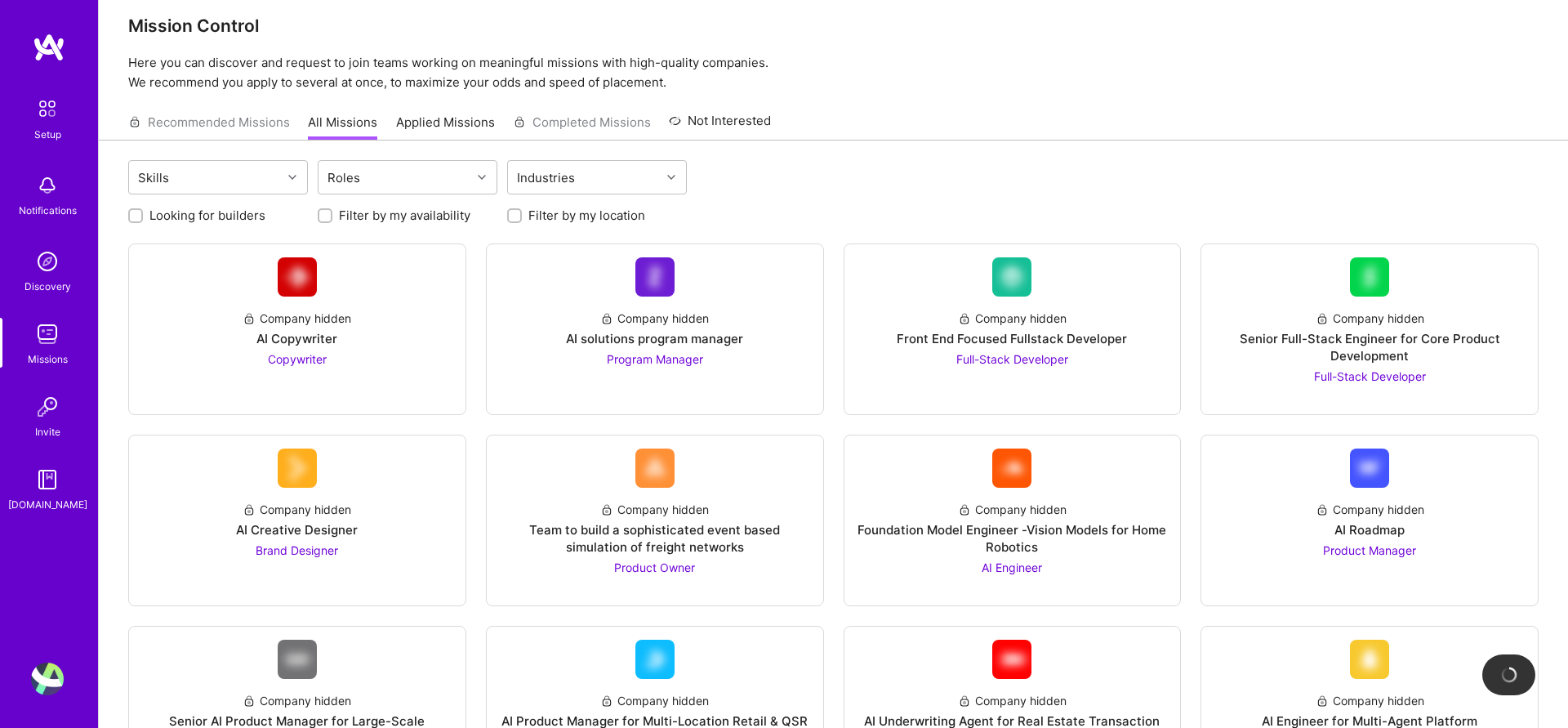
click at [424, 127] on link "Applied Missions" at bounding box center [445, 126] width 99 height 27
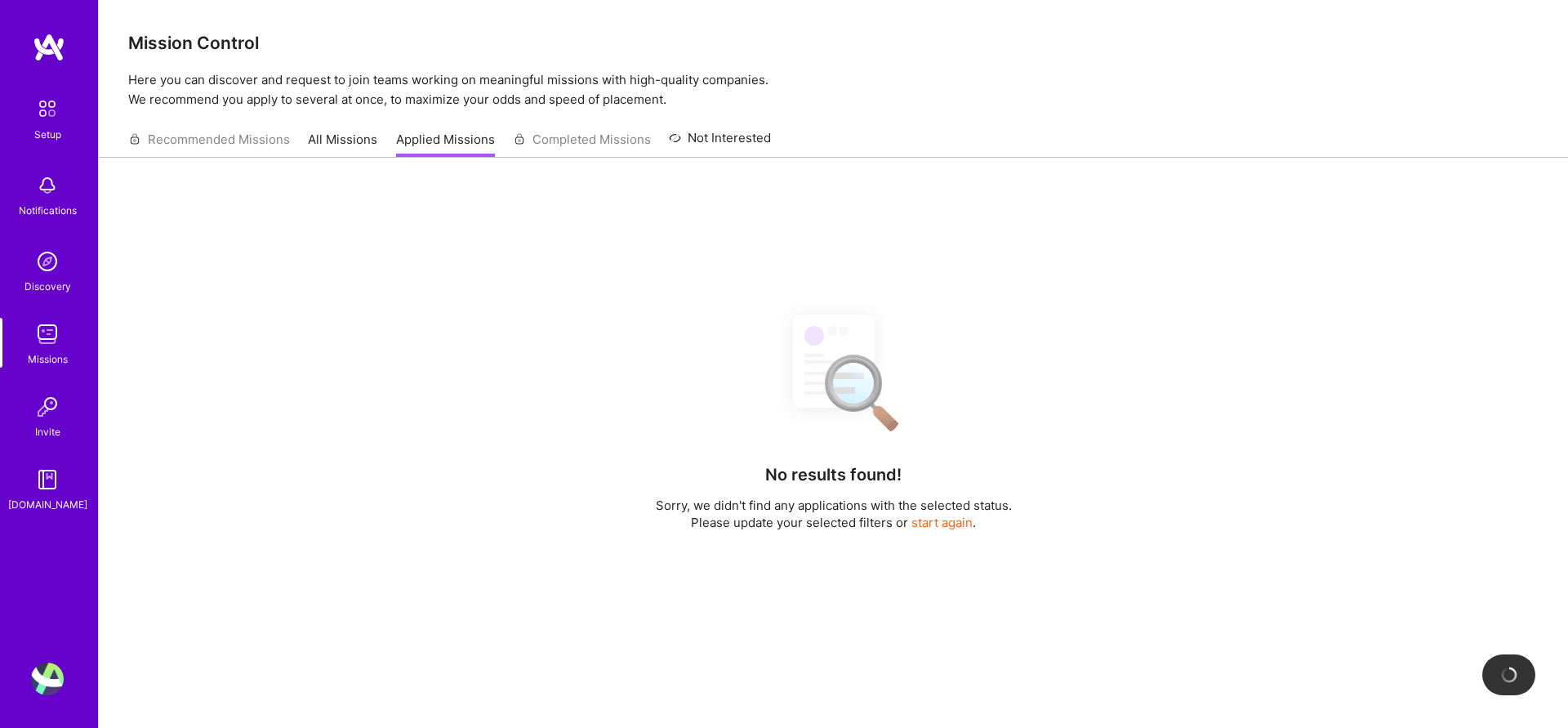
click at [316, 136] on link "All Missions" at bounding box center [342, 144] width 69 height 27
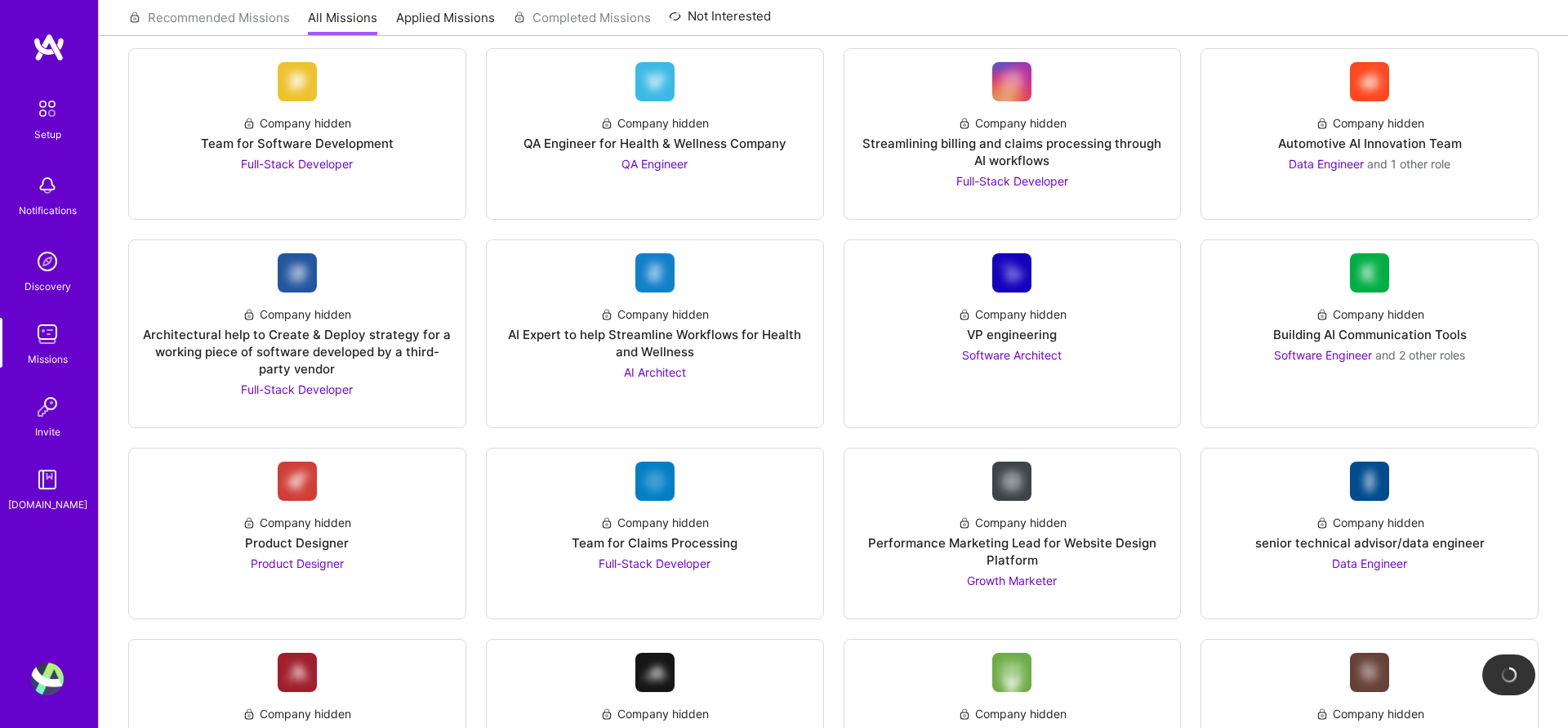
scroll to position [787, 0]
click at [54, 486] on img at bounding box center [47, 479] width 32 height 32
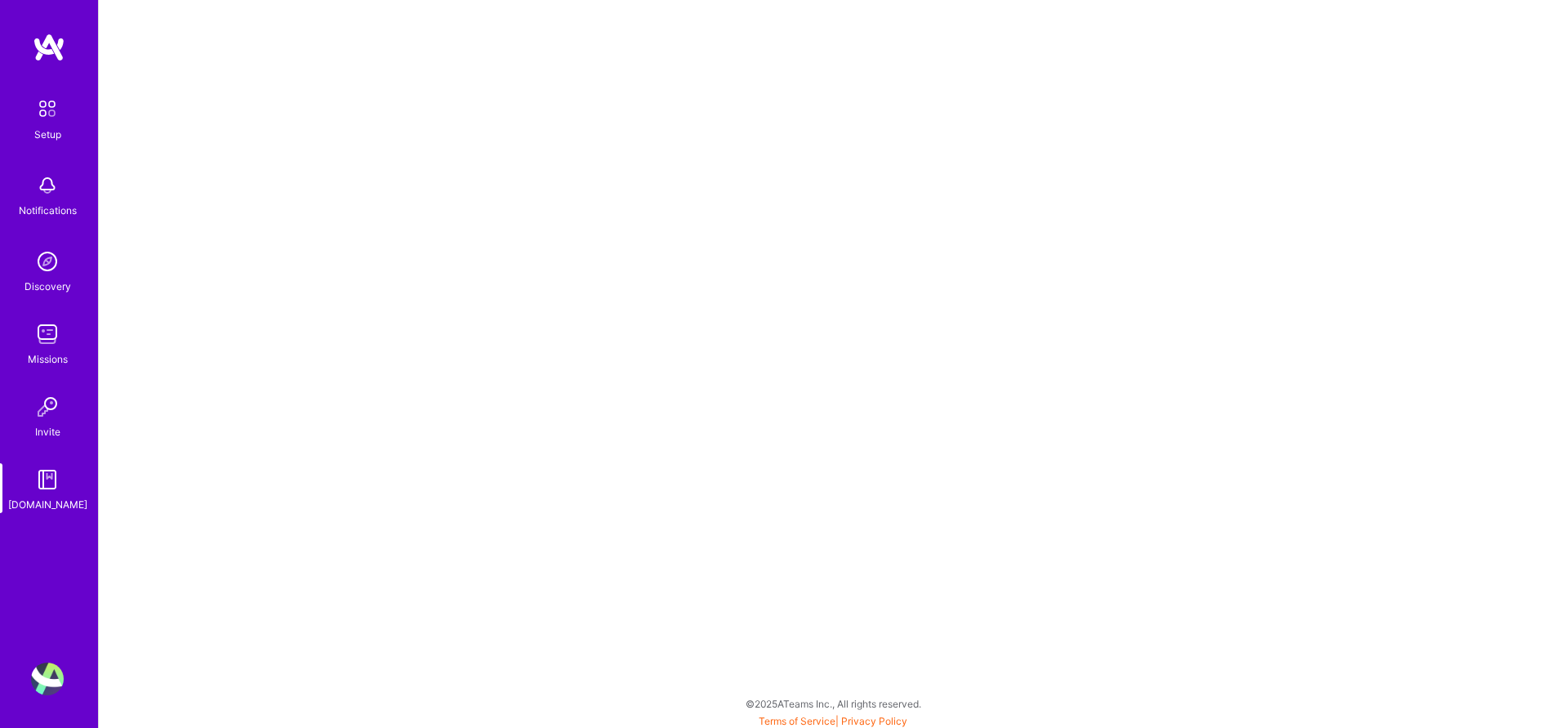
click at [41, 115] on img at bounding box center [47, 108] width 34 height 34
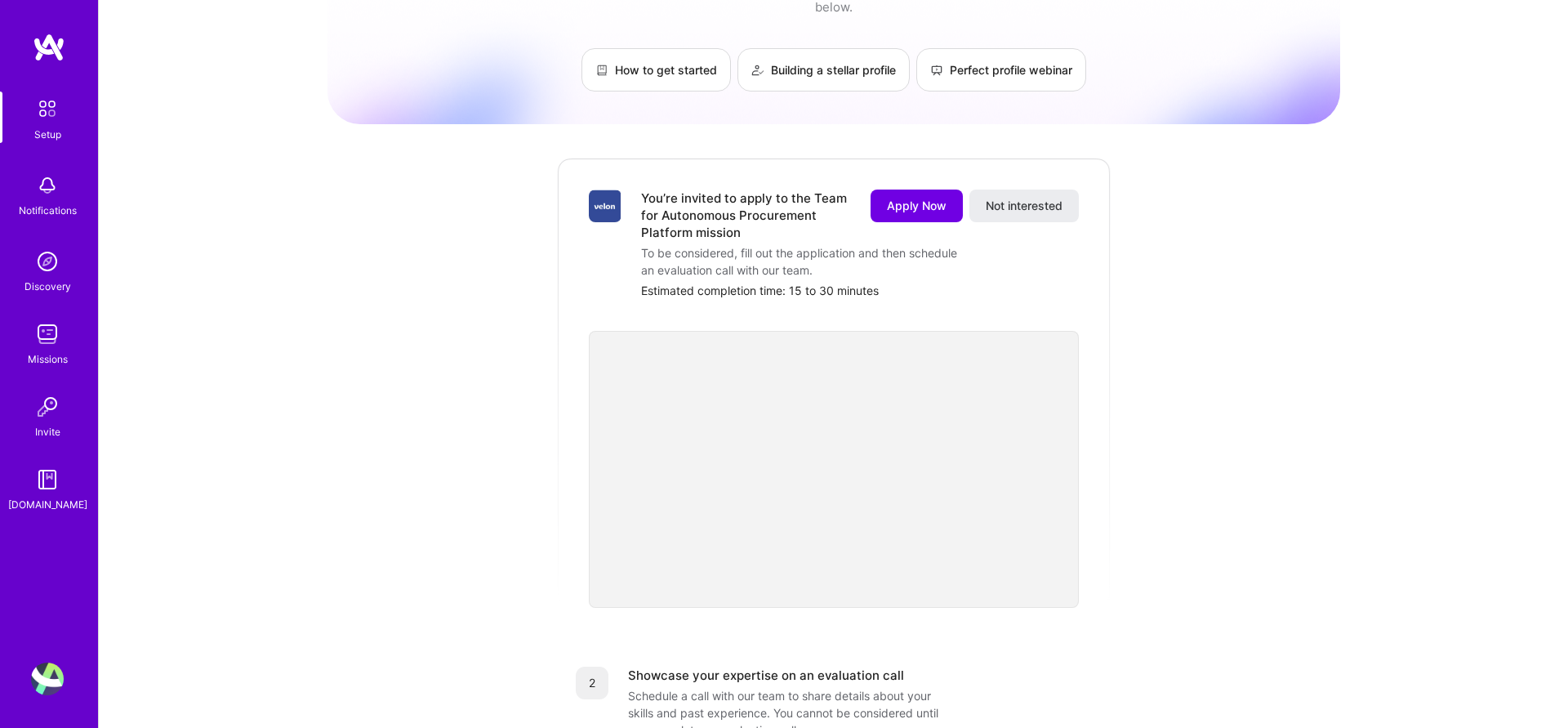
scroll to position [86, 0]
click at [893, 199] on span "Apply Now" at bounding box center [917, 207] width 60 height 17
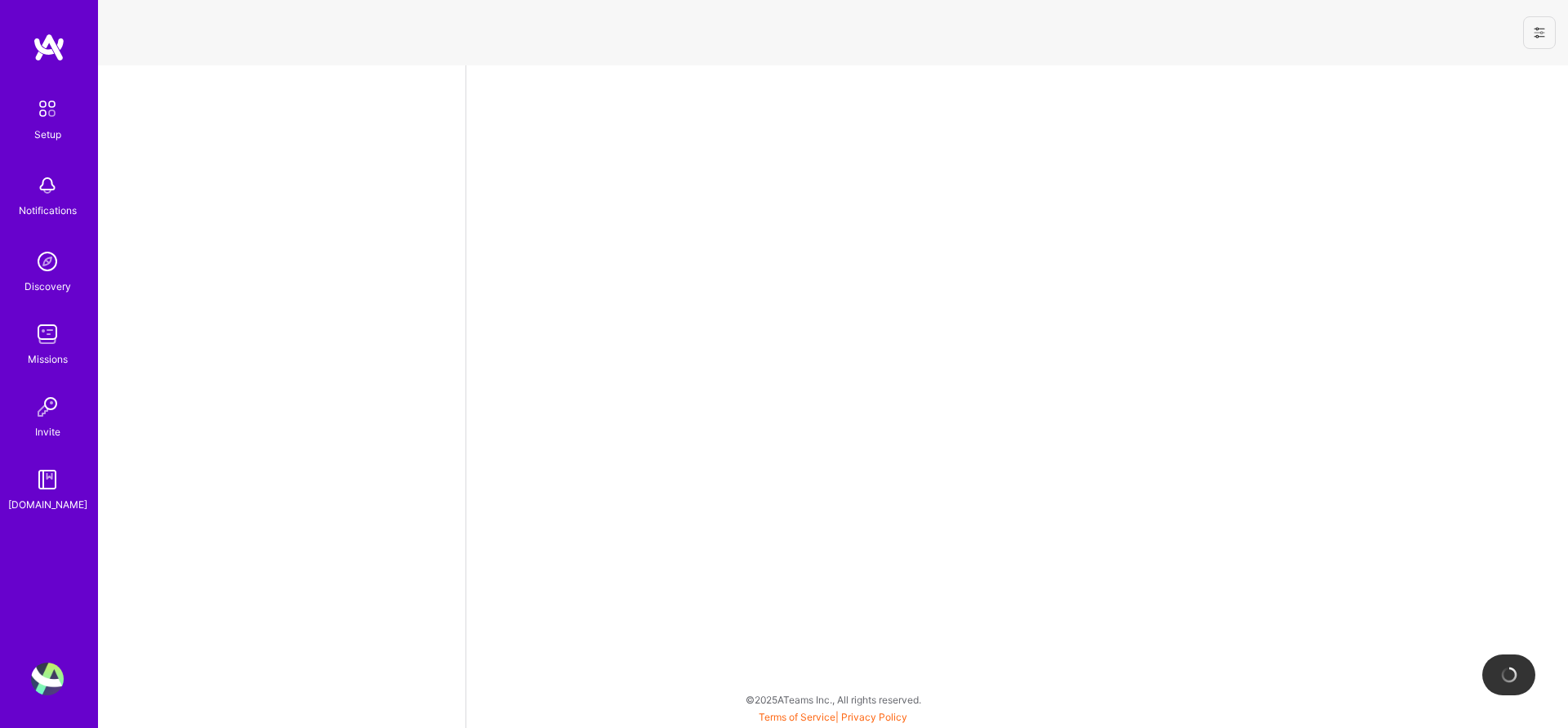
select select "US"
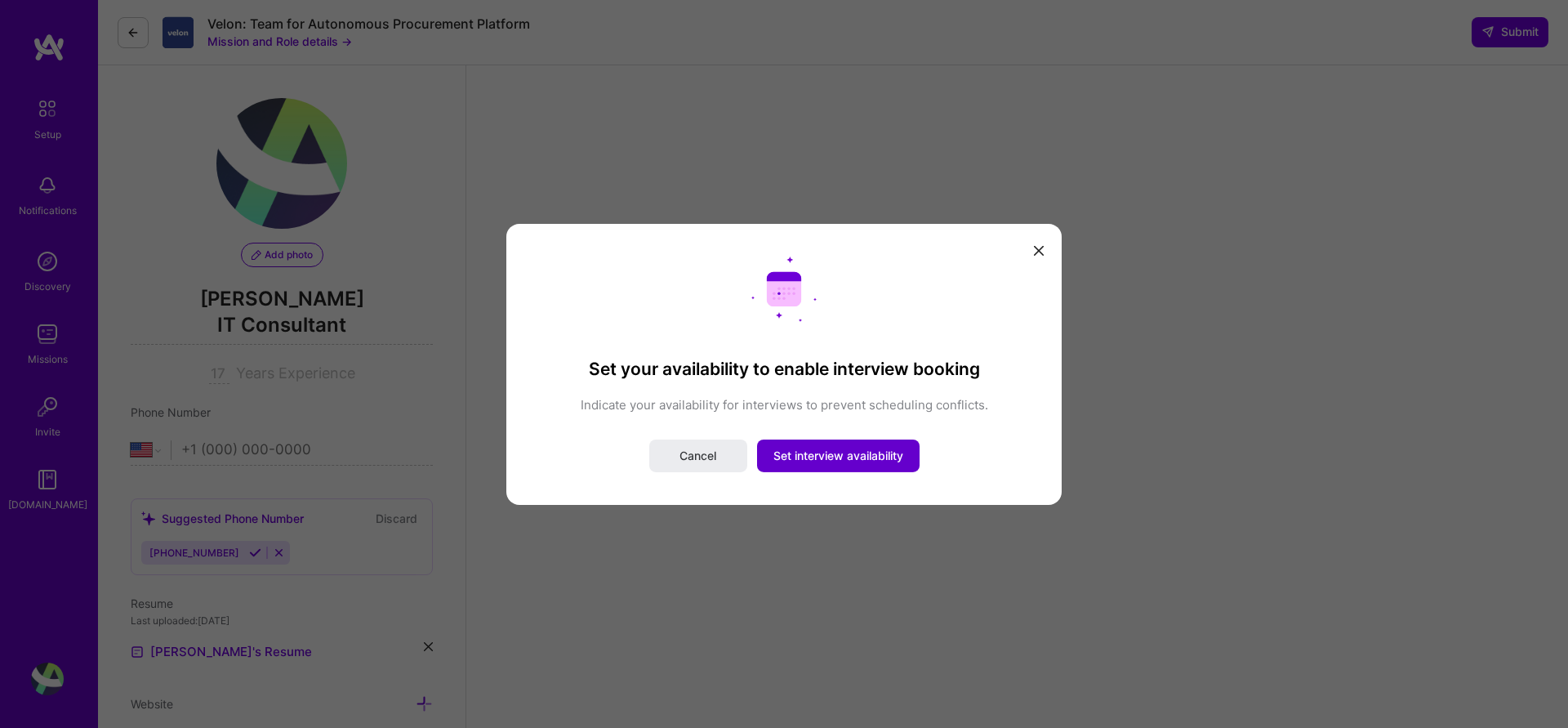
click at [791, 463] on span "Set interview availability" at bounding box center [837, 456] width 130 height 17
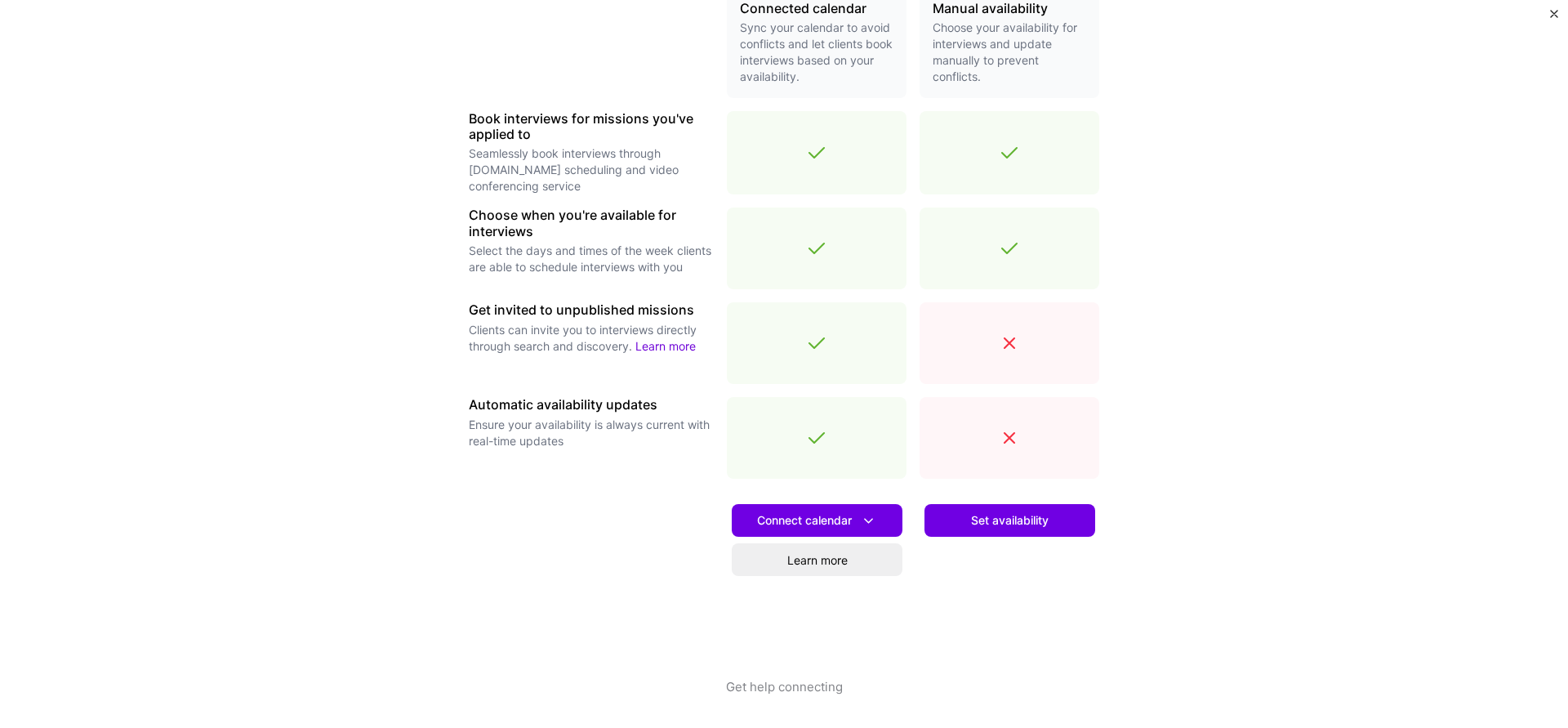
scroll to position [417, 0]
click at [1015, 528] on span "Set availability" at bounding box center [1010, 521] width 77 height 17
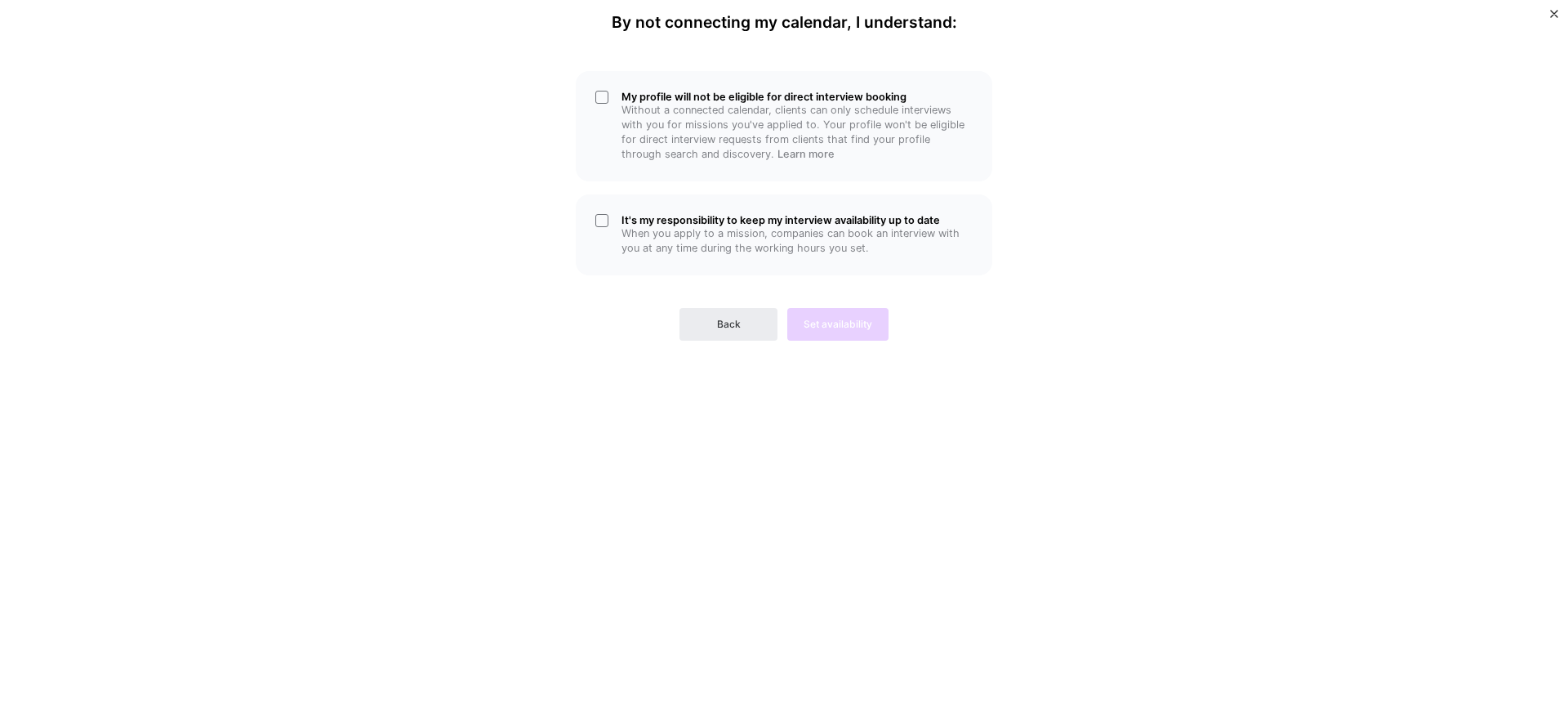
scroll to position [0, 0]
click at [603, 103] on div "My profile will not be eligible for direct interview booking Without a connecte…" at bounding box center [784, 126] width 416 height 111
click at [601, 96] on div "My profile will not be eligible for direct interview booking Without a connecte…" at bounding box center [784, 126] width 416 height 111
click at [731, 320] on span "Back" at bounding box center [729, 324] width 24 height 15
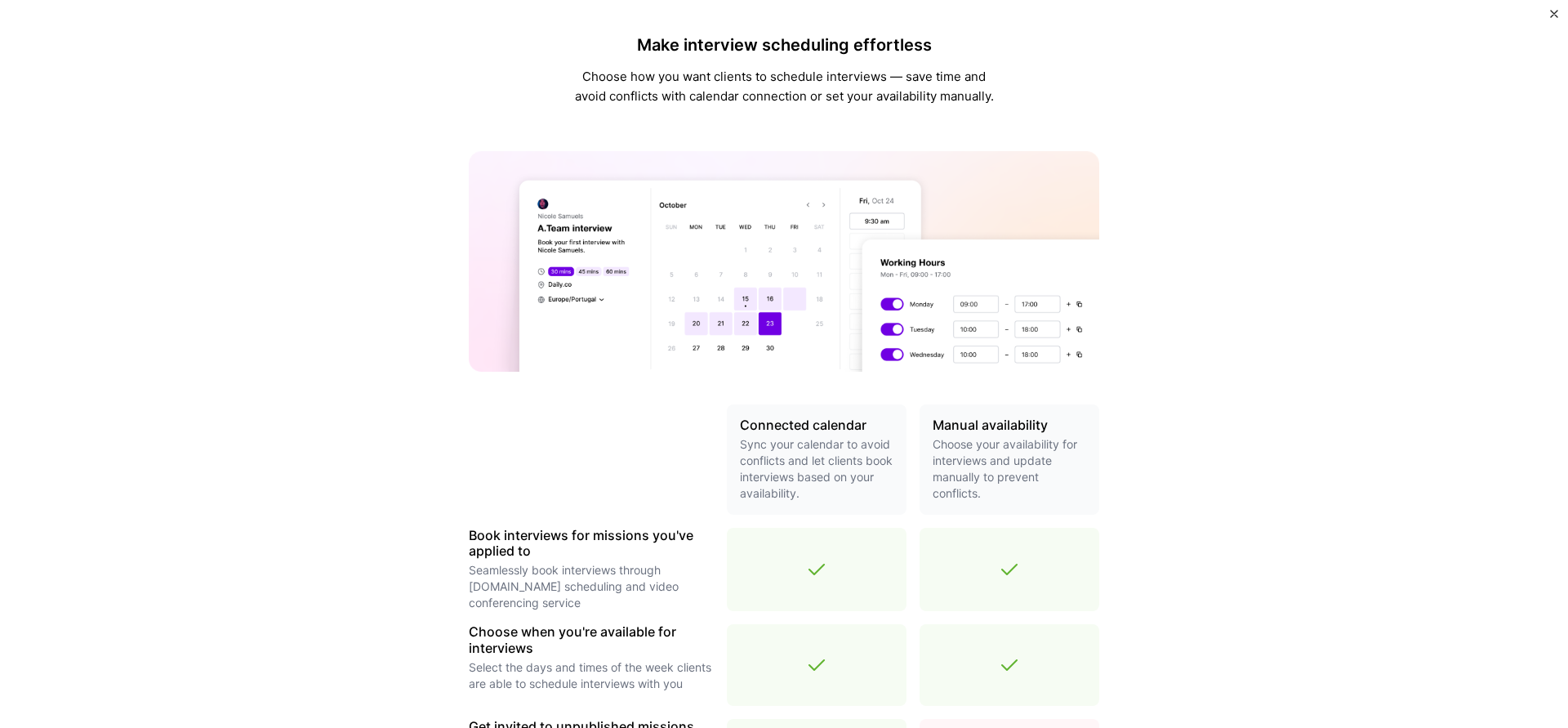
scroll to position [417, 0]
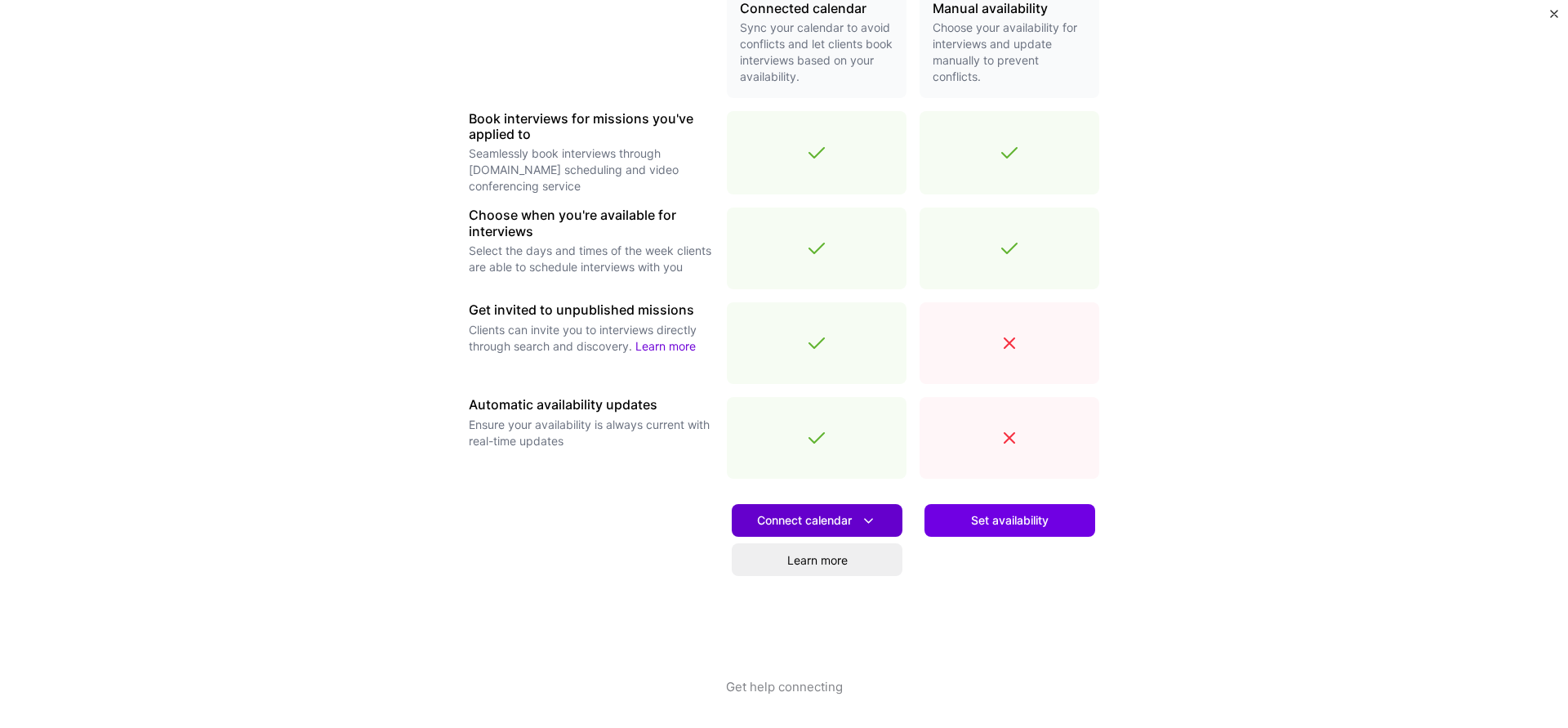
click at [824, 520] on span "Connect calendar" at bounding box center [817, 521] width 120 height 18
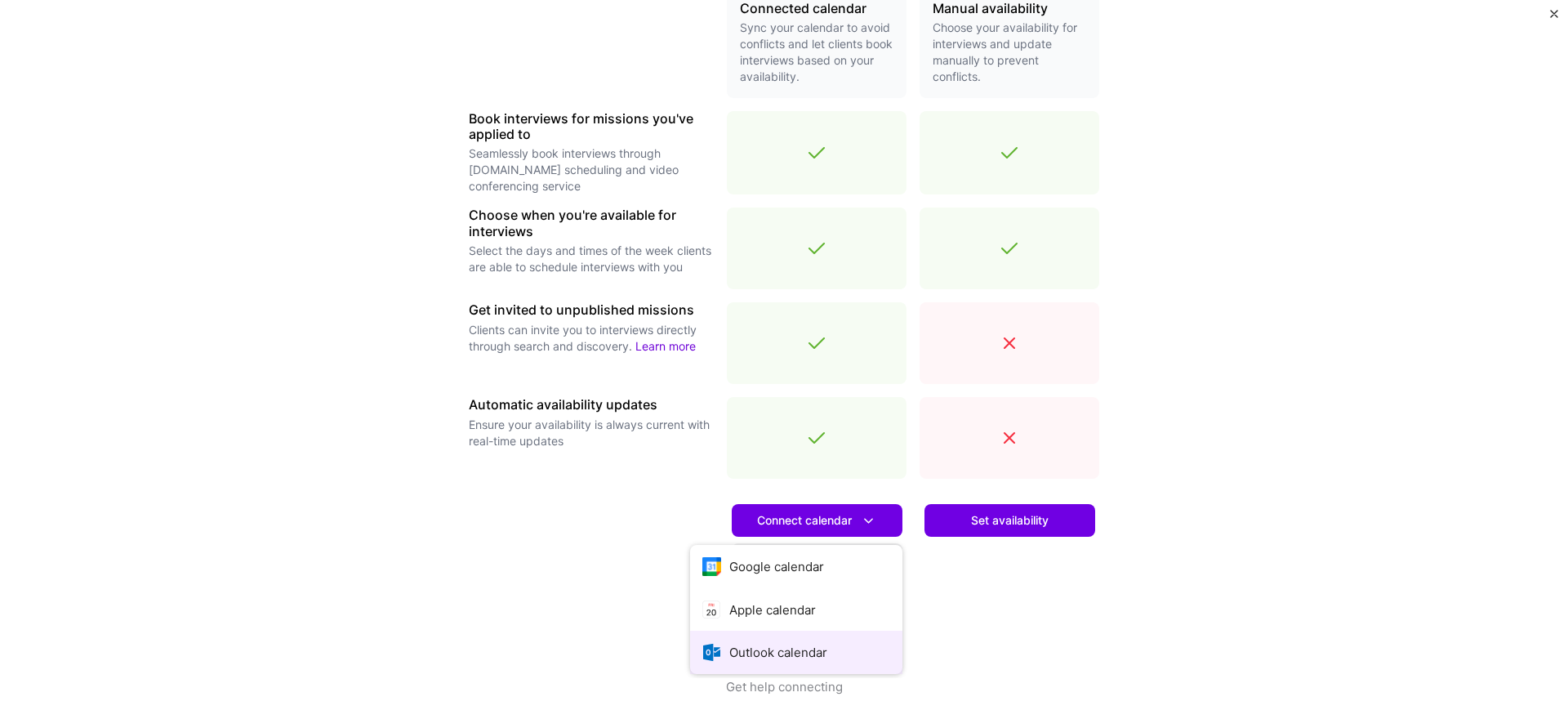
click at [790, 650] on button "Outlook calendar" at bounding box center [796, 652] width 212 height 43
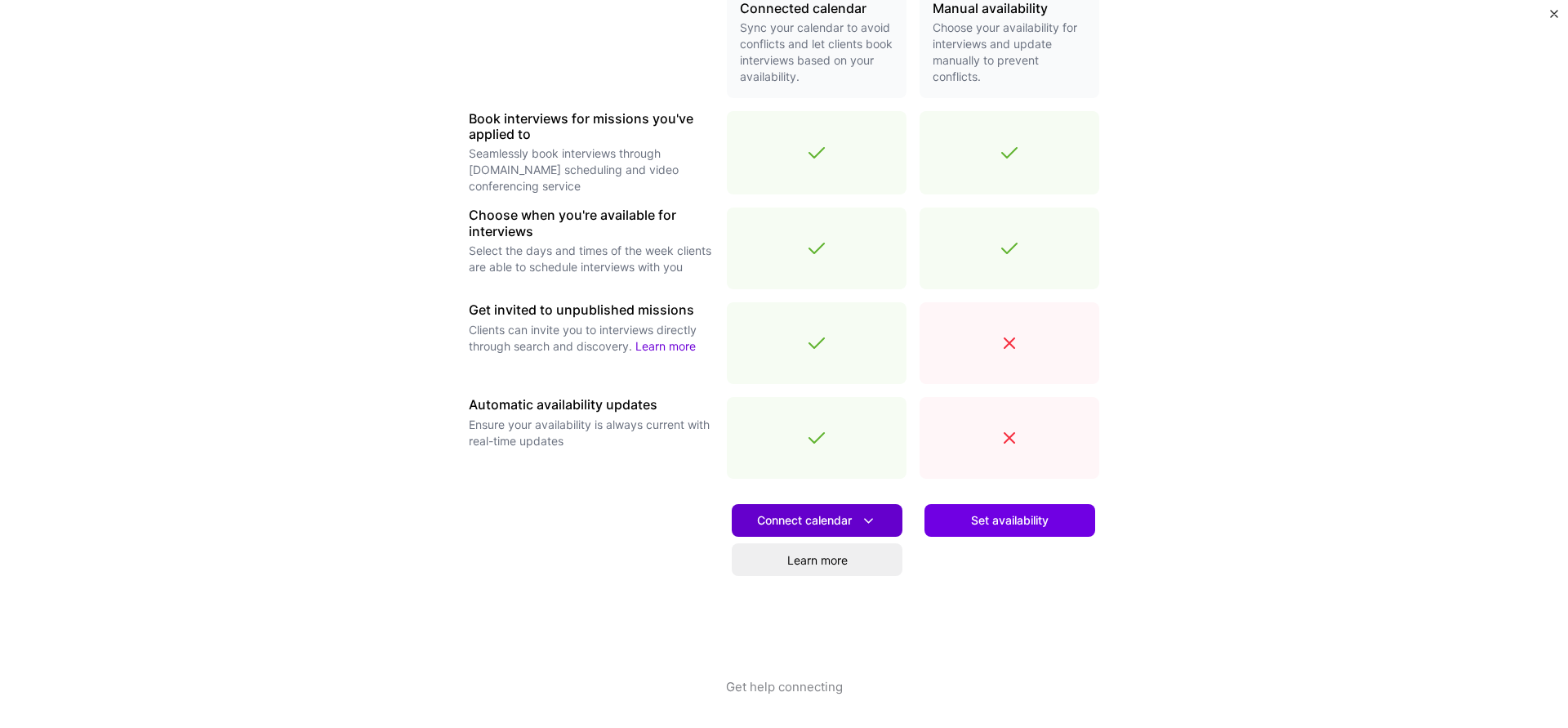
click at [885, 511] on button "Connect calendar" at bounding box center [816, 520] width 170 height 32
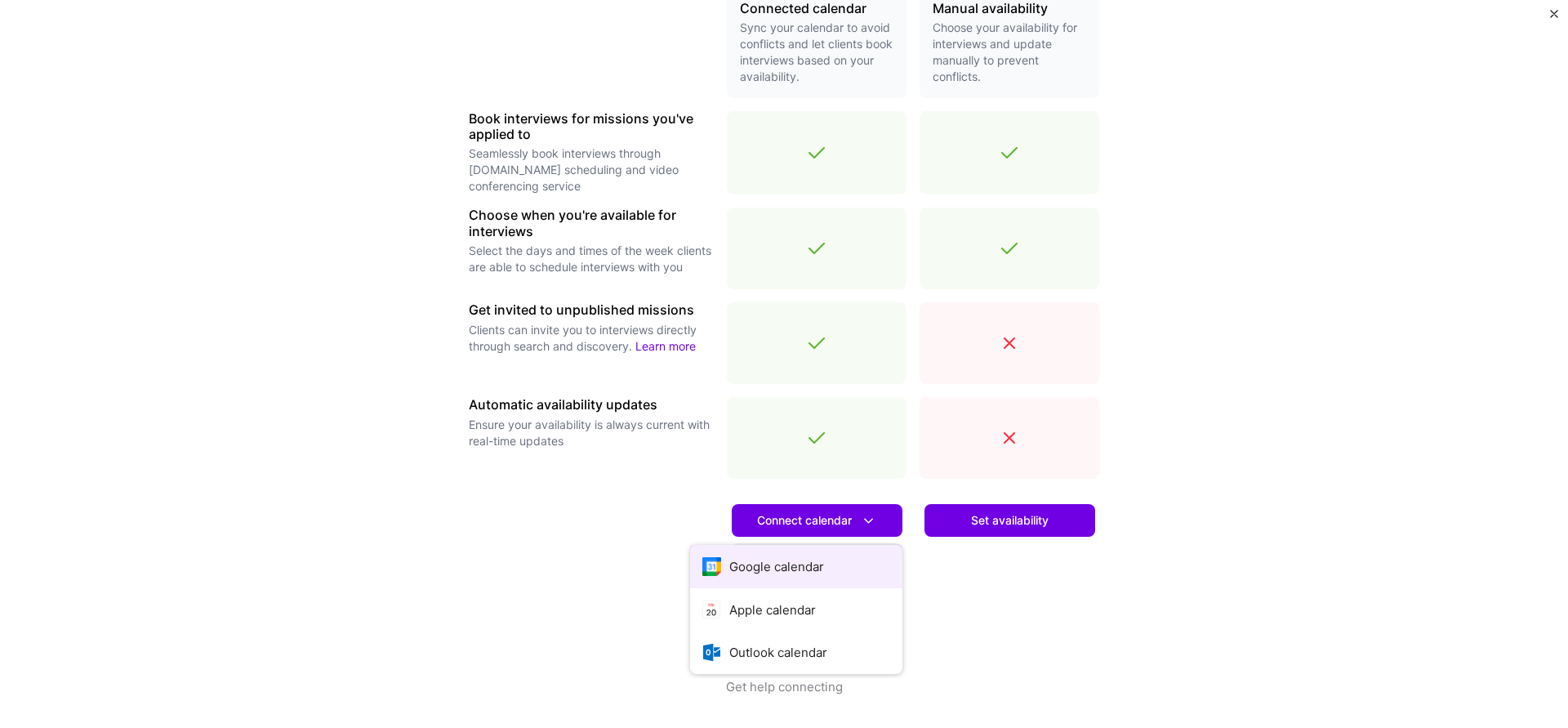
click at [817, 563] on button "Google calendar" at bounding box center [796, 566] width 212 height 43
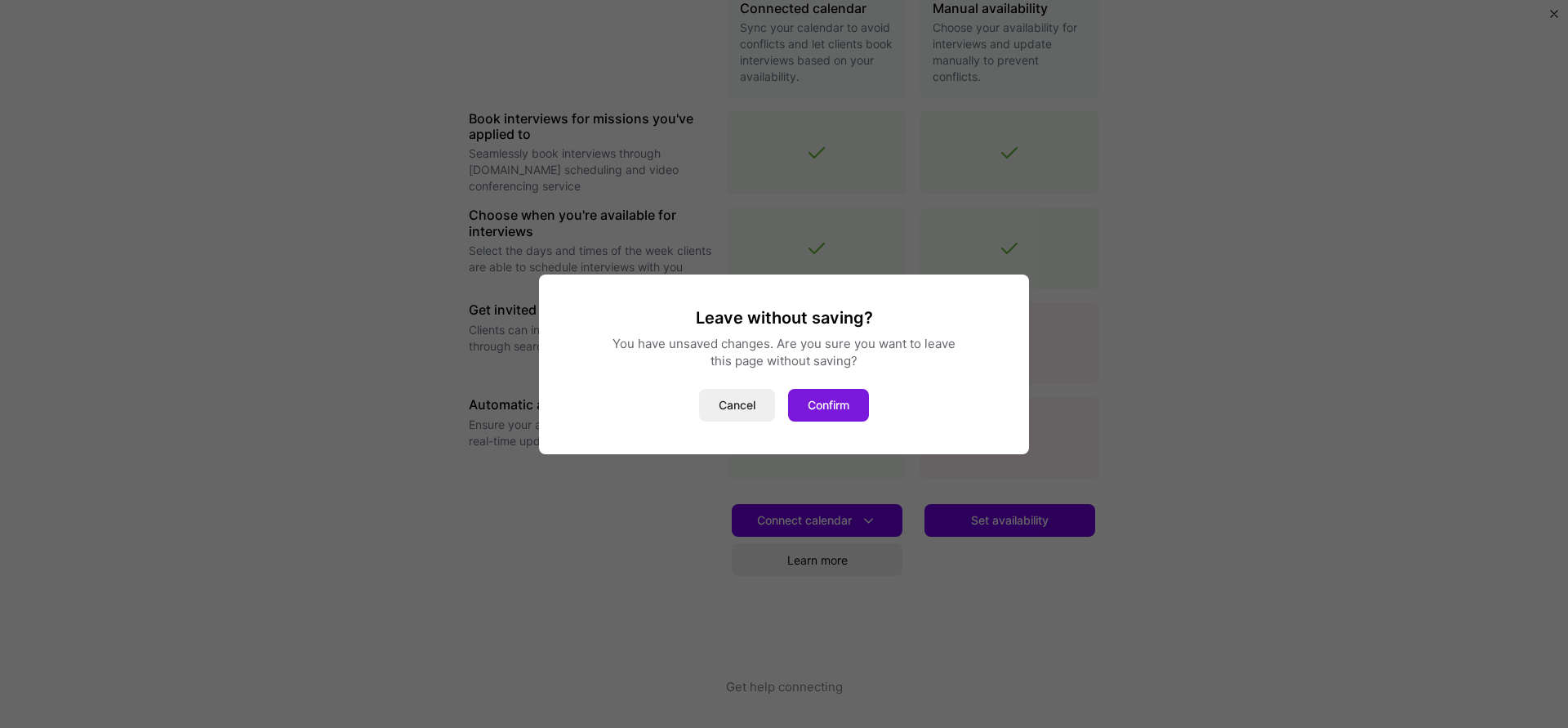
click at [818, 407] on button "Confirm" at bounding box center [828, 405] width 81 height 32
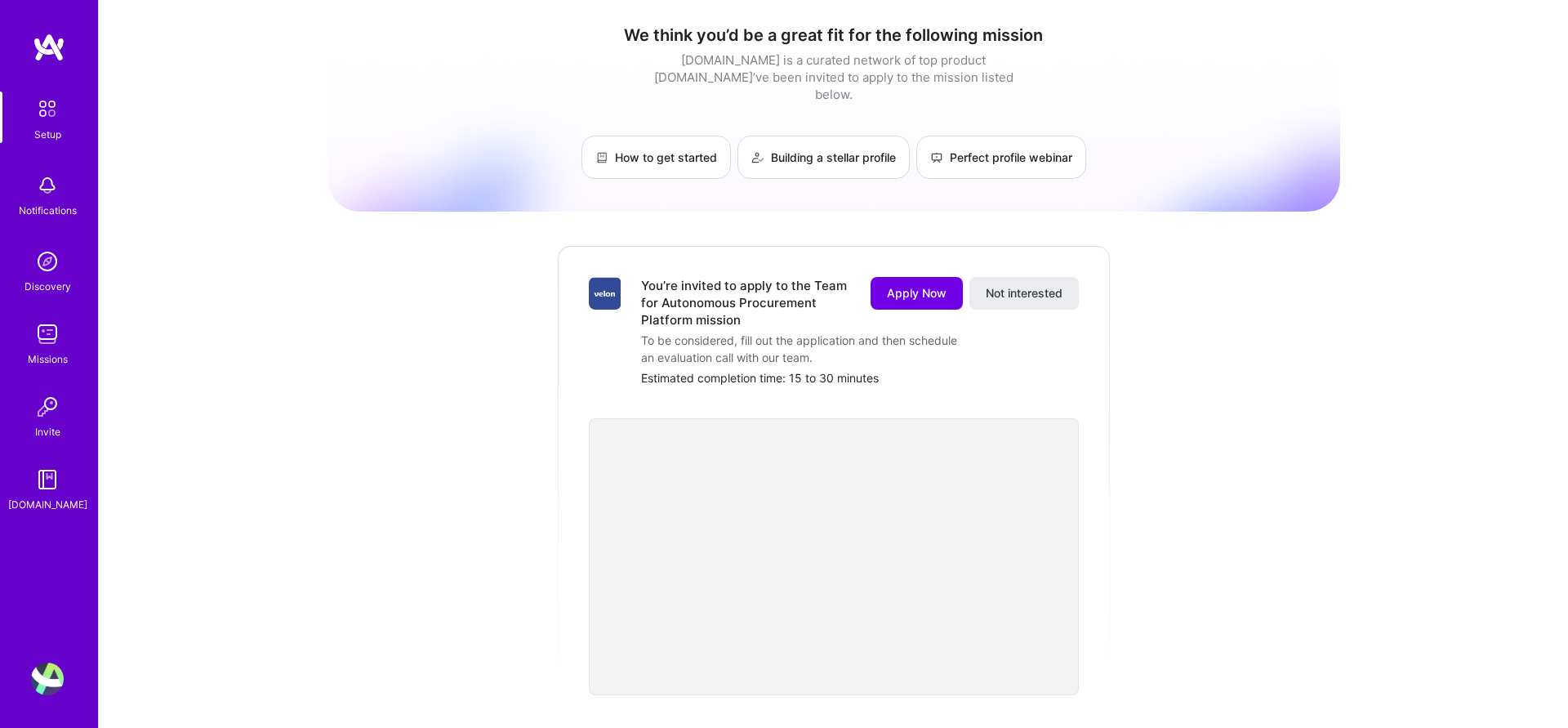
click at [45, 114] on img at bounding box center [47, 108] width 34 height 34
click at [47, 119] on img at bounding box center [47, 108] width 34 height 34
click at [776, 135] on link "Building a stellar profile" at bounding box center [823, 157] width 172 height 43
click at [882, 281] on button "Apply Now" at bounding box center [917, 292] width 92 height 32
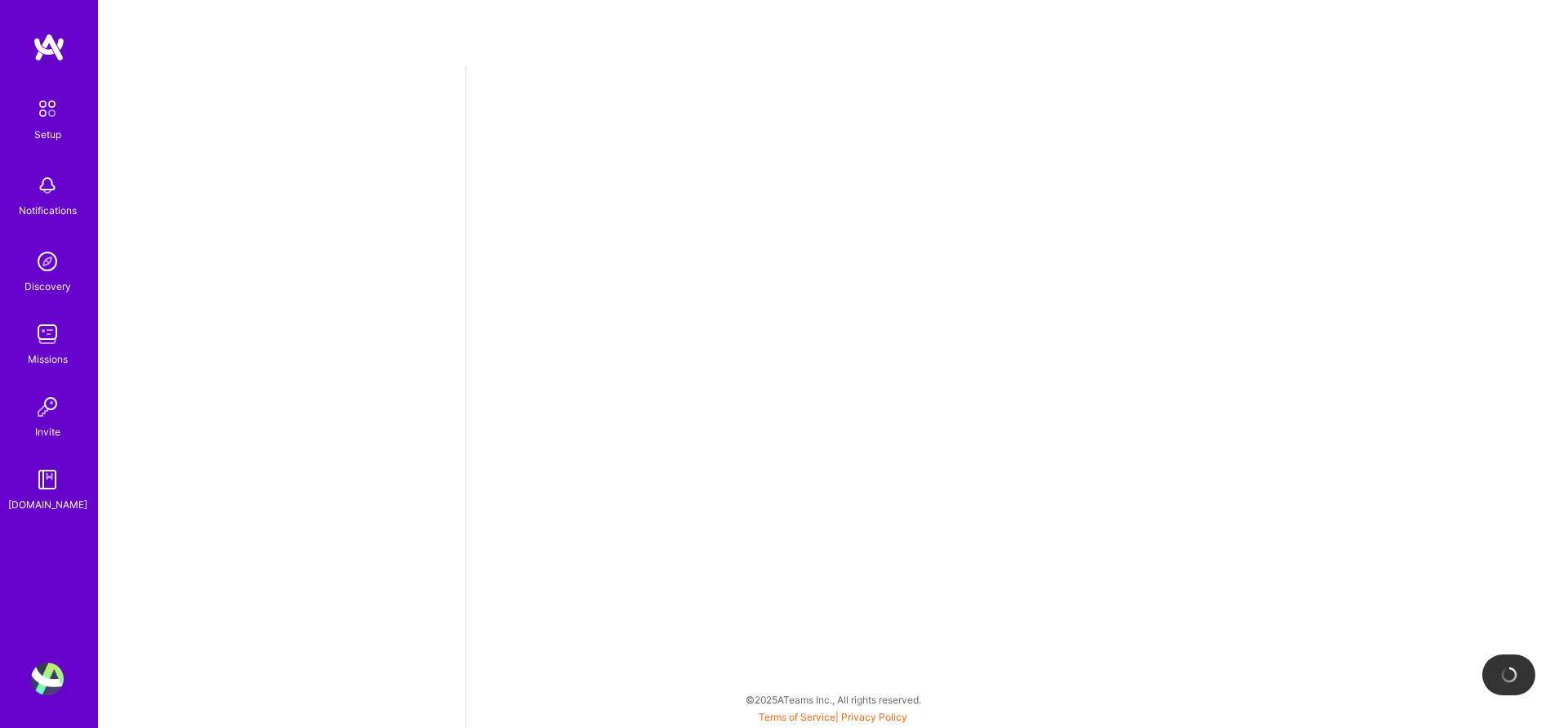
select select "US"
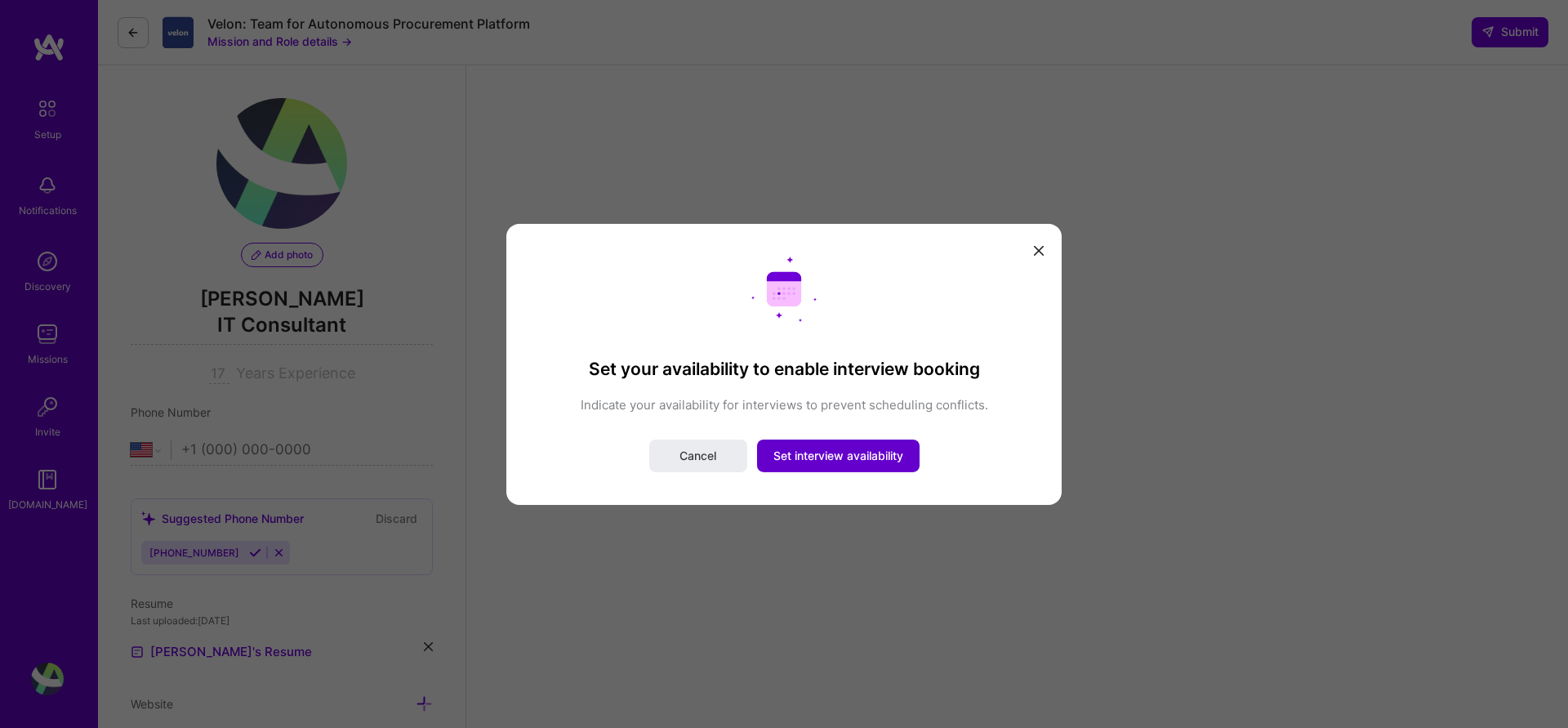
click at [844, 465] on button "Set interview availability" at bounding box center [838, 455] width 162 height 32
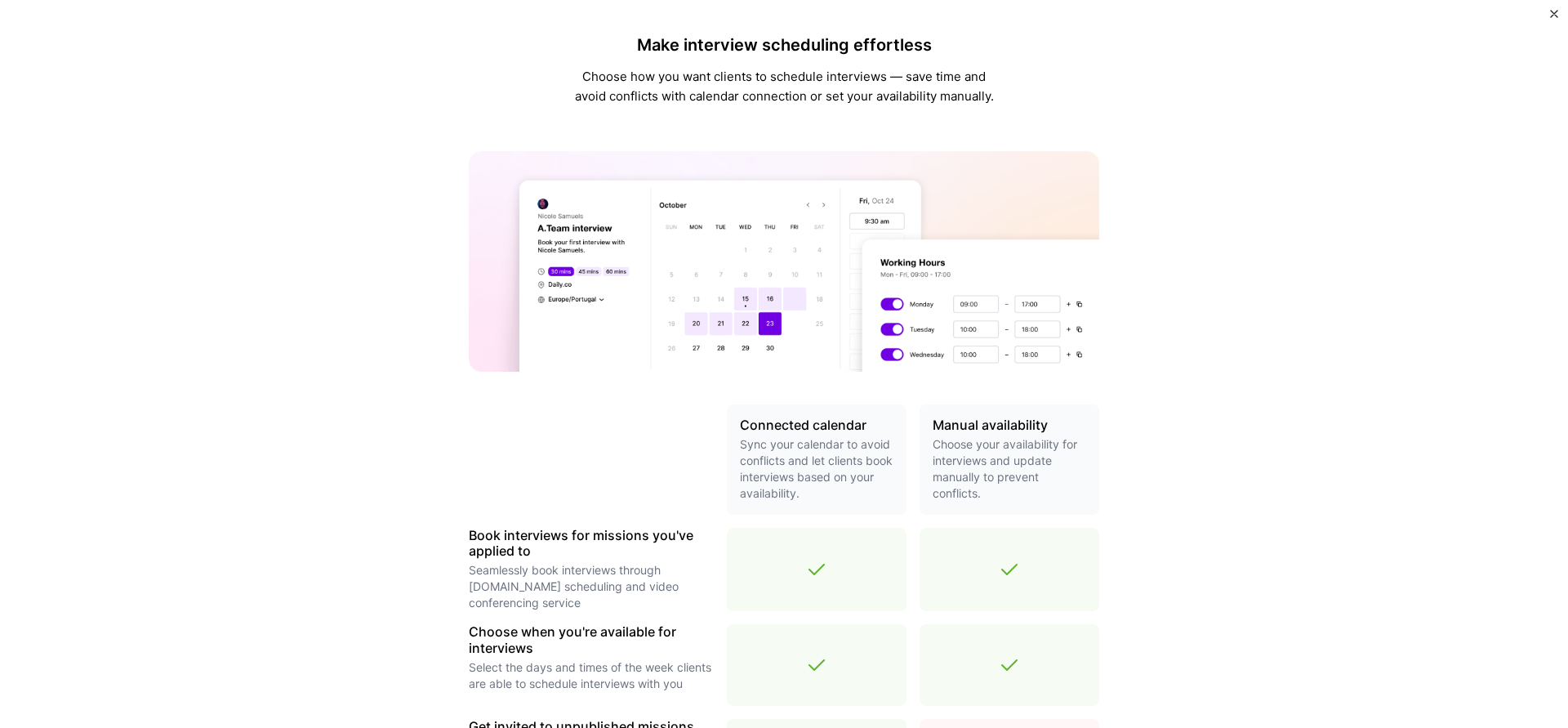
scroll to position [417, 0]
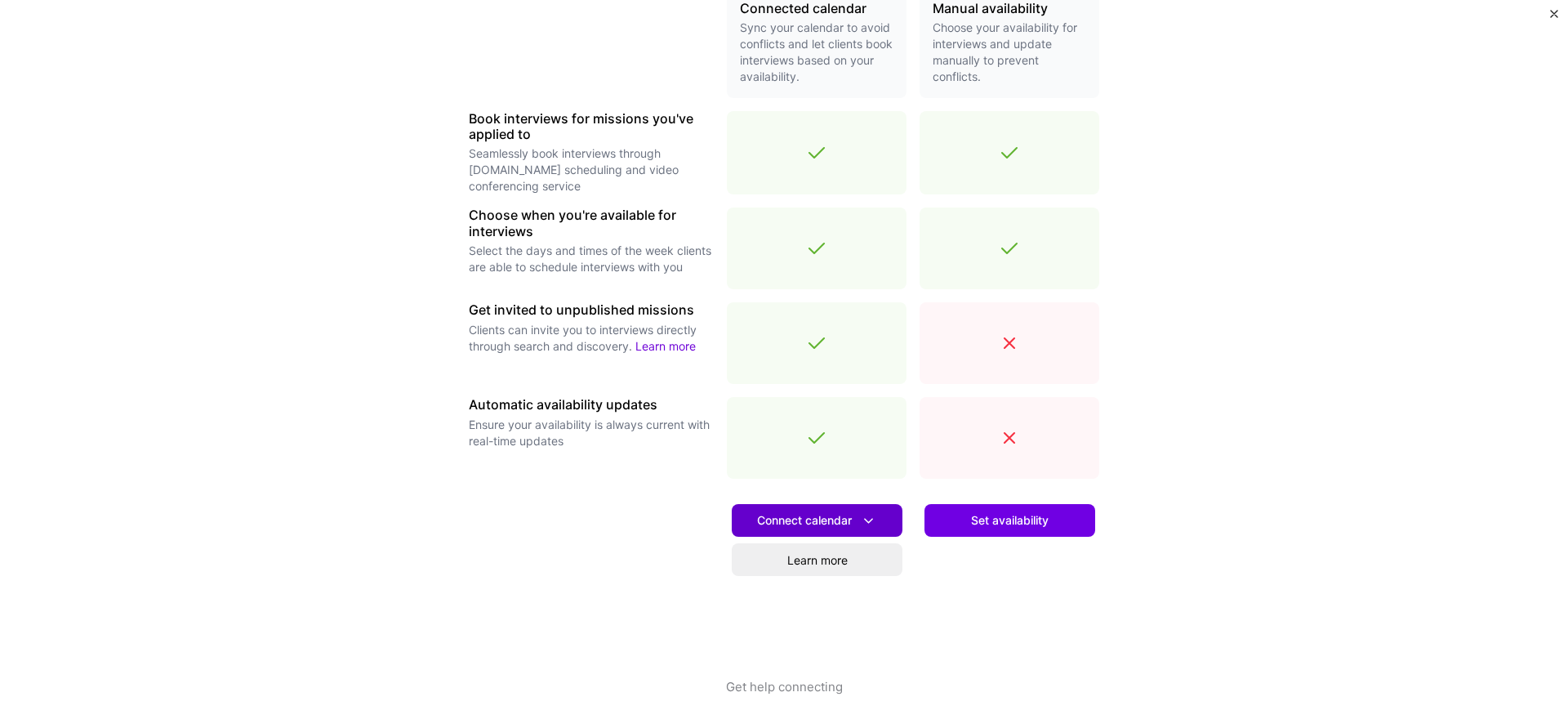
click at [873, 520] on icon at bounding box center [868, 521] width 18 height 18
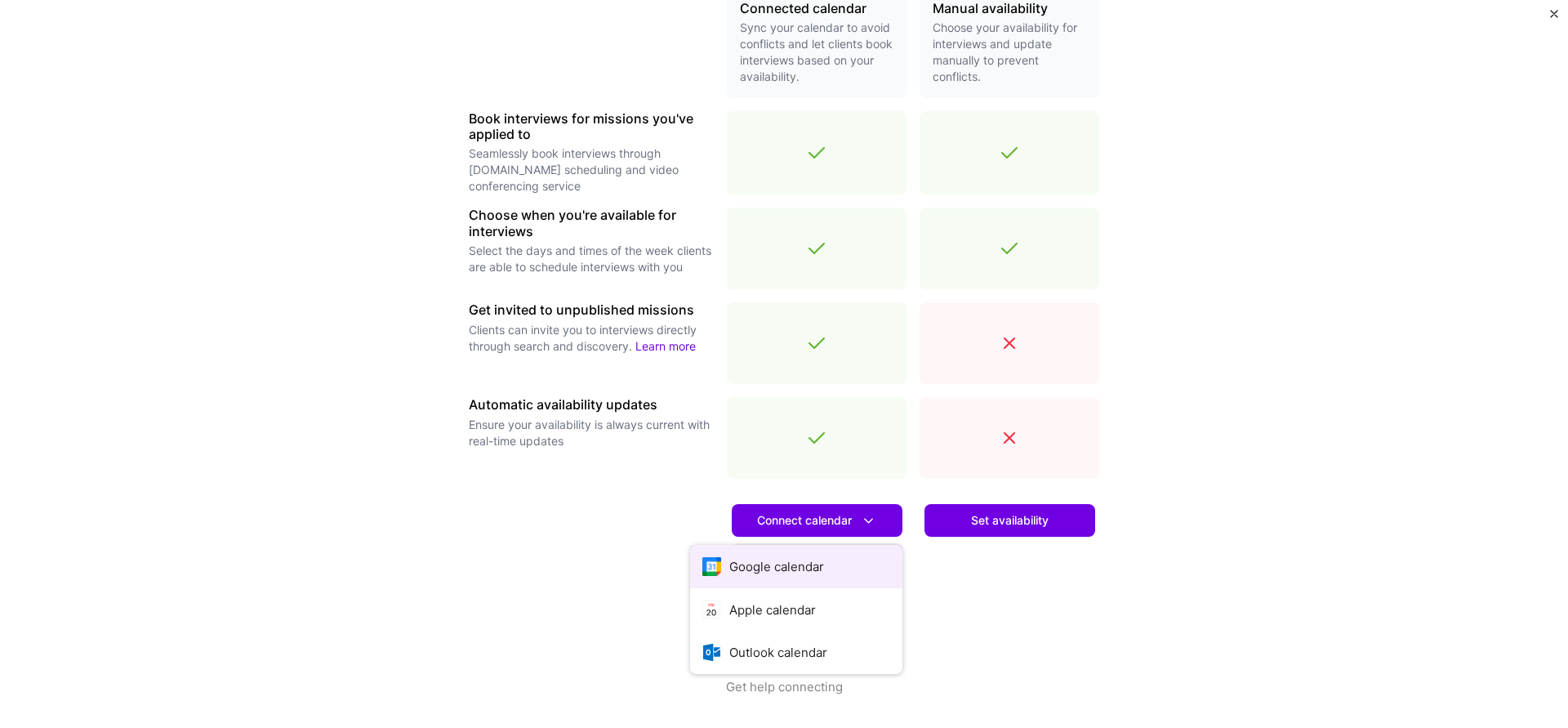
click at [790, 570] on button "Google calendar" at bounding box center [796, 566] width 212 height 43
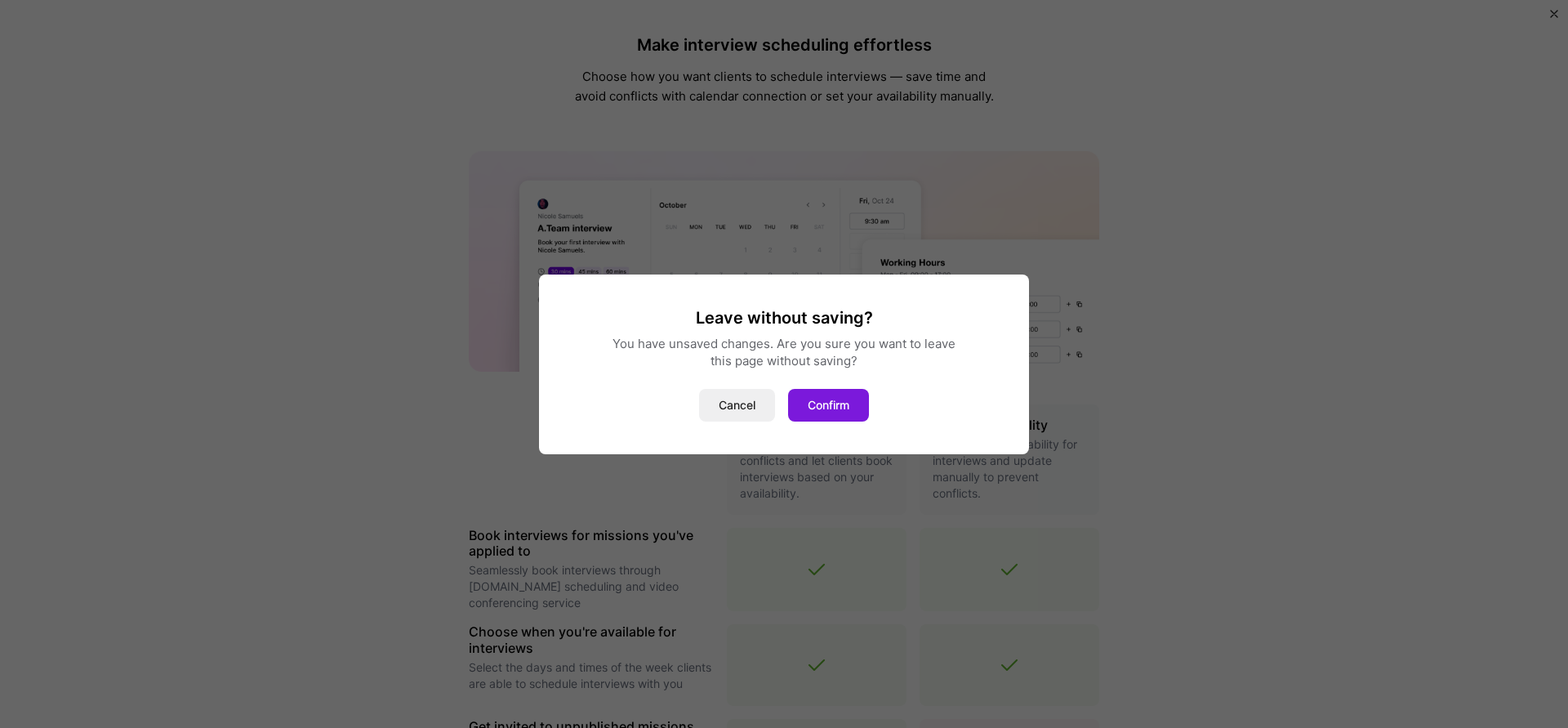
click at [834, 402] on button "Confirm" at bounding box center [828, 405] width 81 height 32
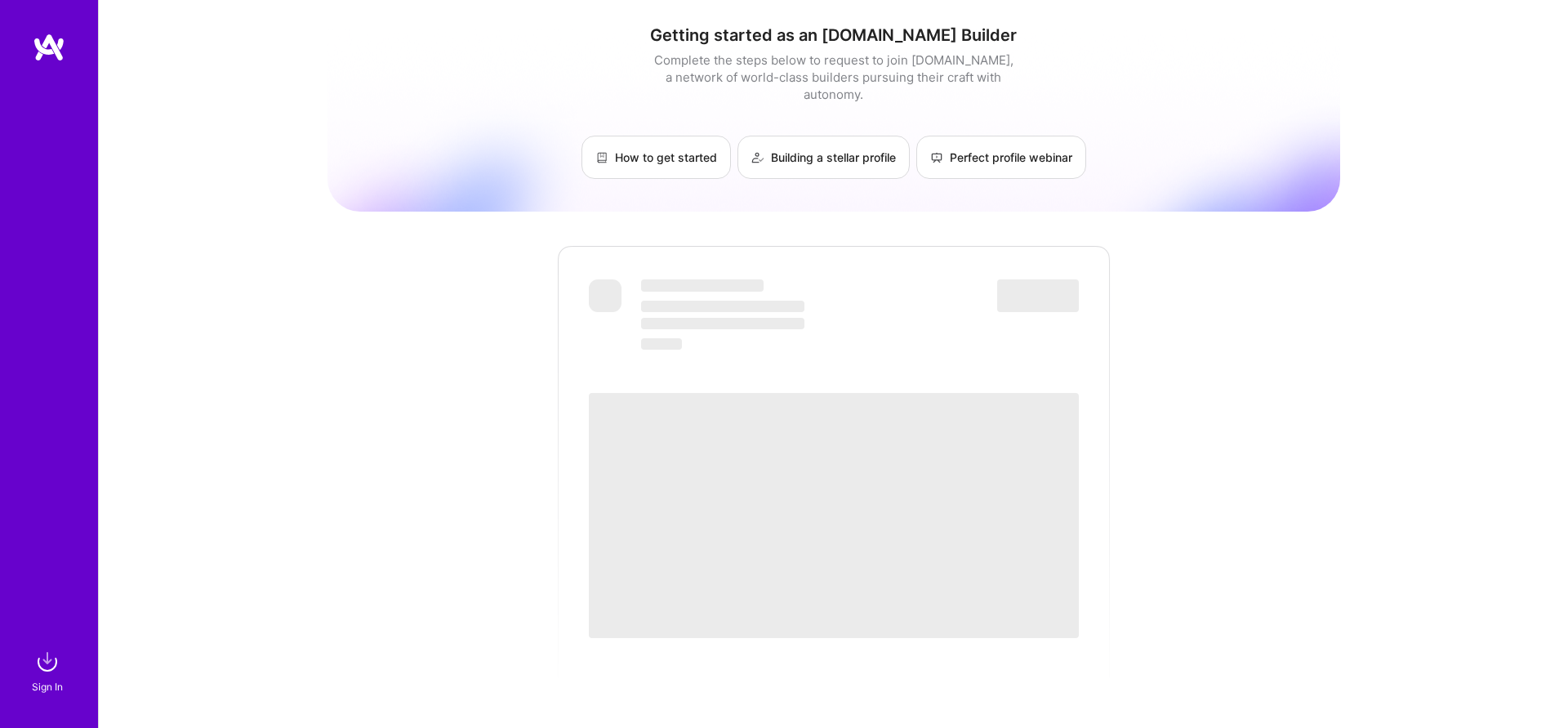
scroll to position [9, 0]
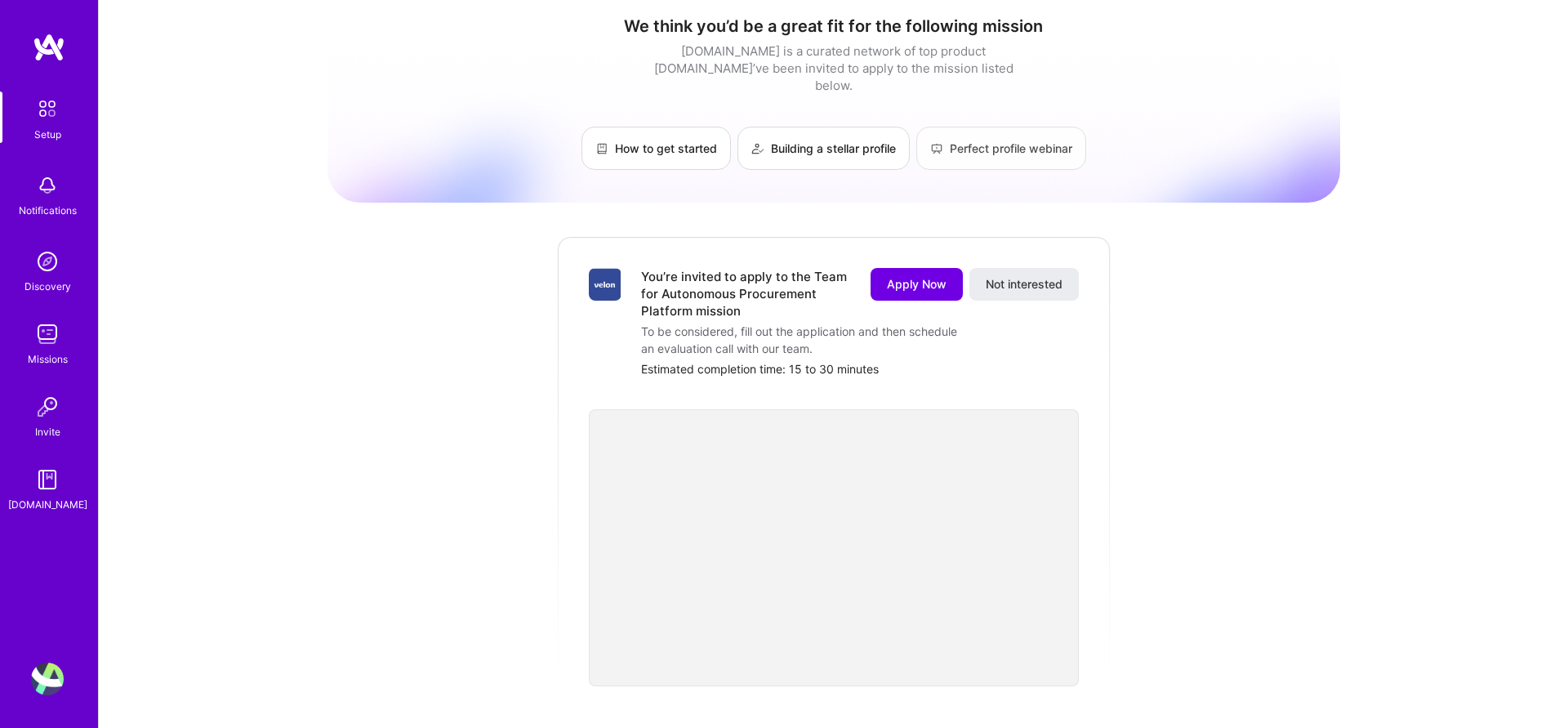
click at [994, 144] on link "Perfect profile webinar" at bounding box center [1001, 147] width 170 height 43
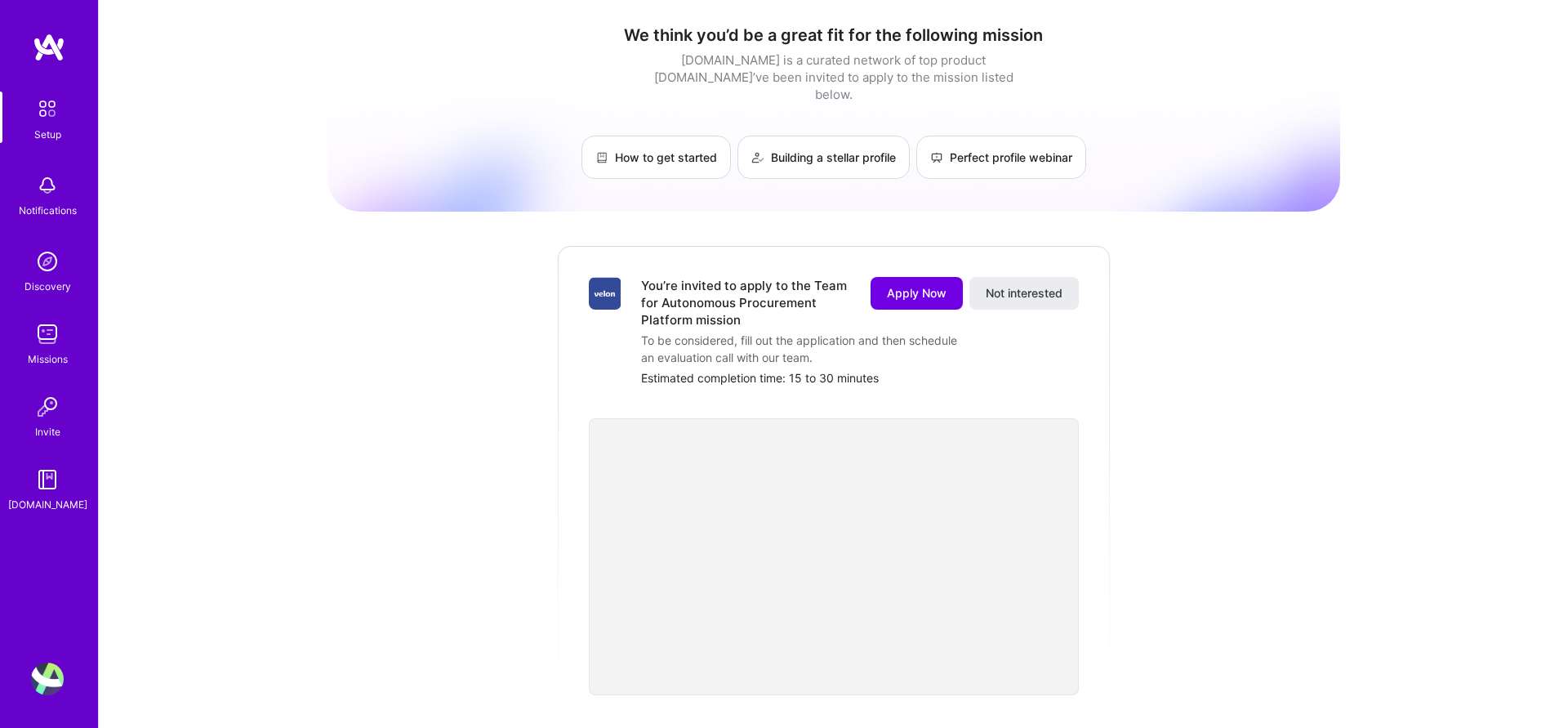
click at [61, 122] on img at bounding box center [47, 108] width 34 height 34
click at [48, 119] on img at bounding box center [47, 108] width 34 height 34
click at [50, 116] on img at bounding box center [47, 108] width 34 height 34
click at [56, 486] on img at bounding box center [47, 479] width 32 height 32
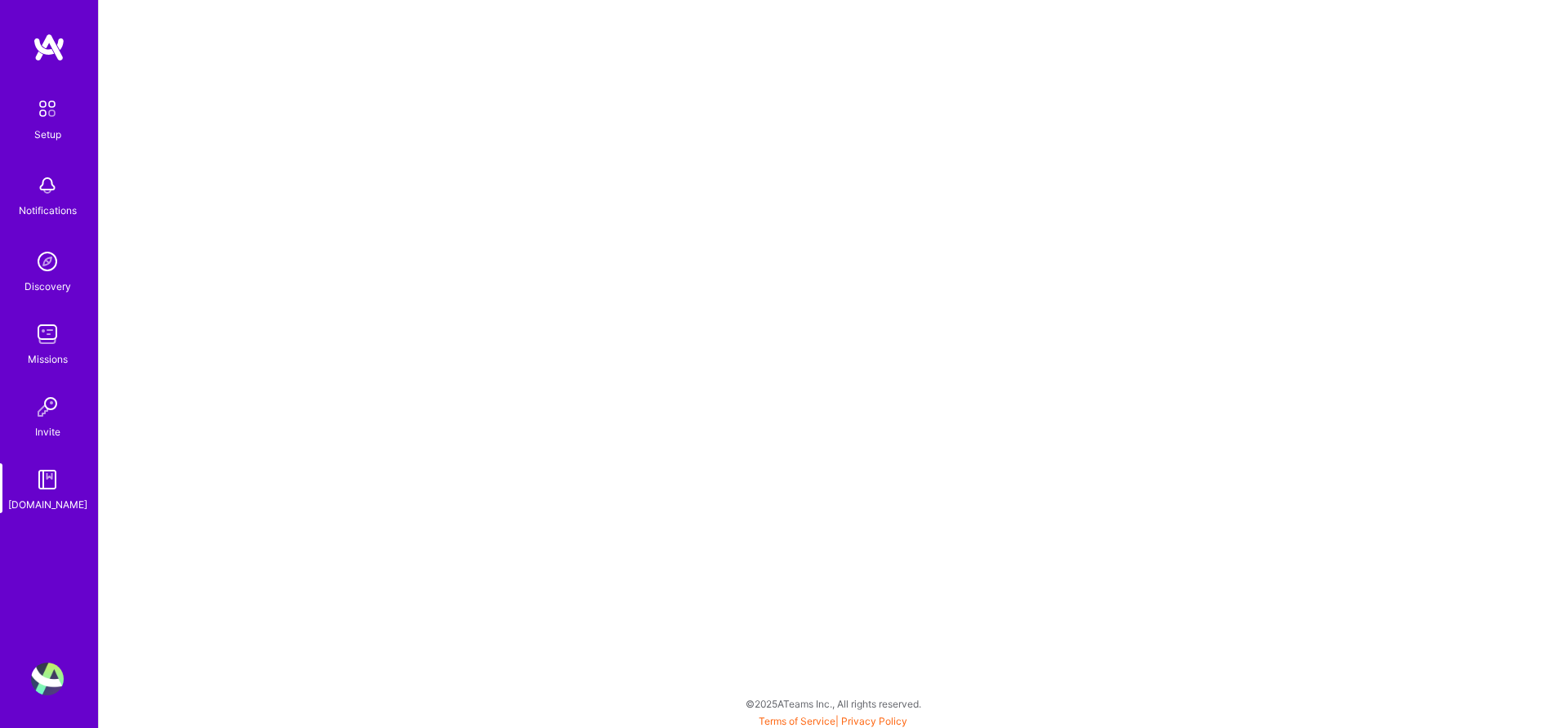
click at [43, 121] on img at bounding box center [47, 108] width 34 height 34
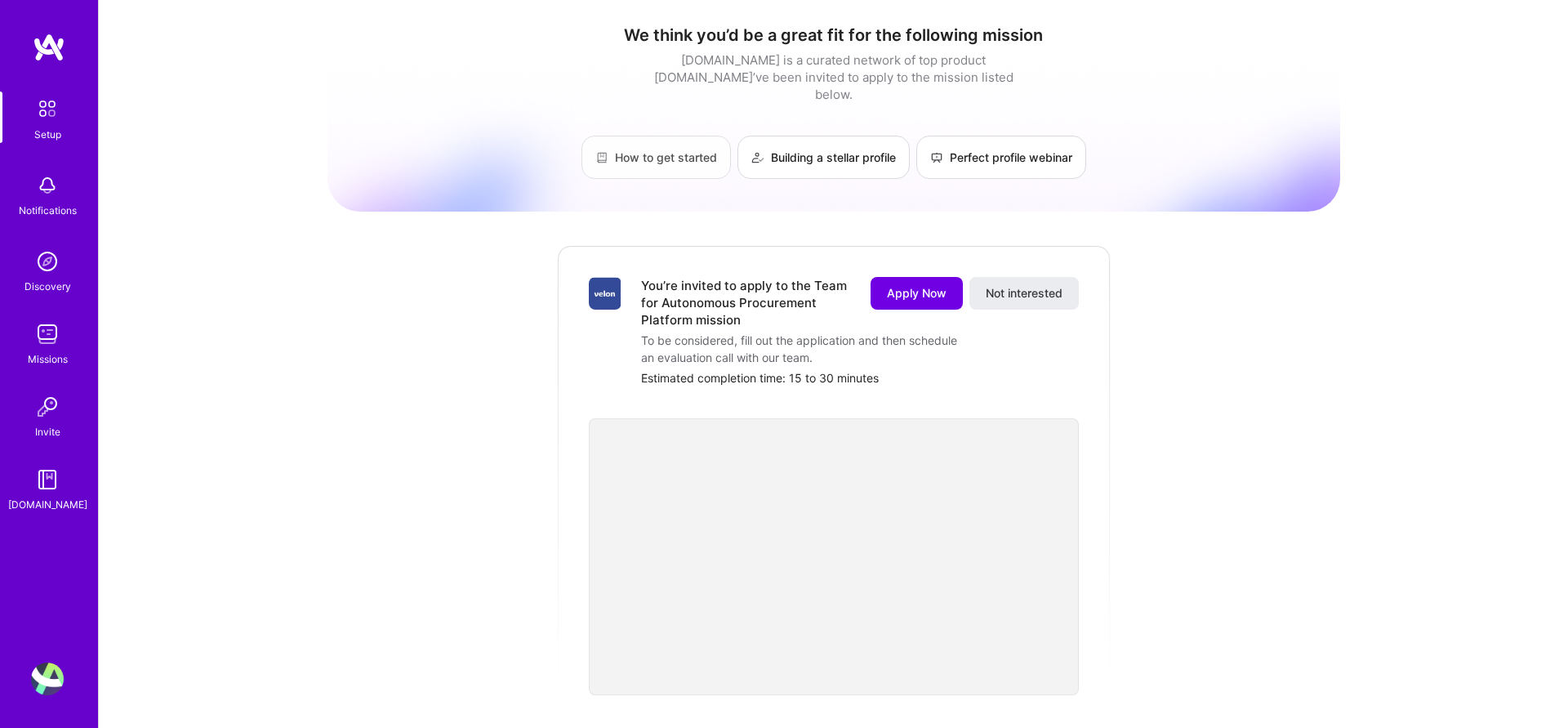
click at [649, 150] on link "How to get started" at bounding box center [656, 157] width 149 height 43
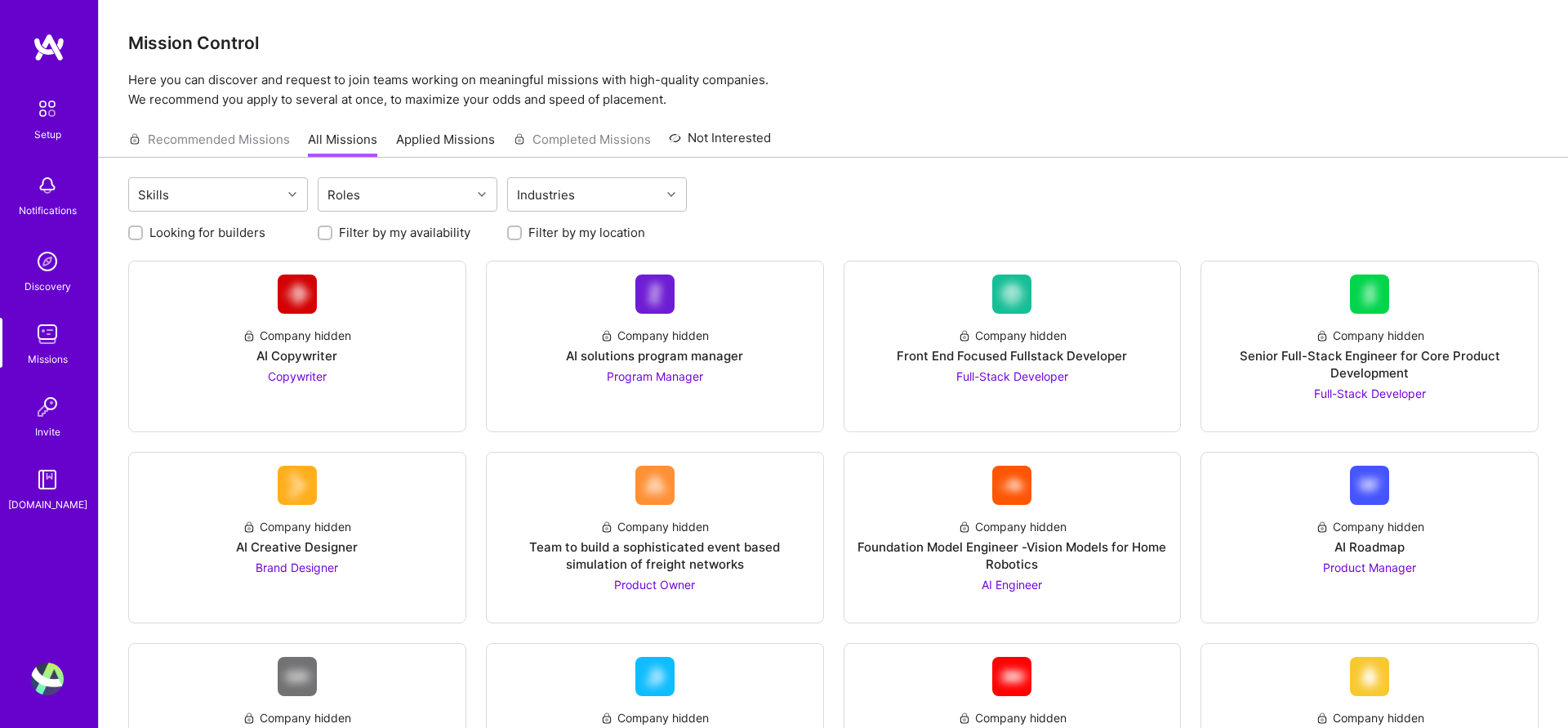
click at [41, 126] on div "Setup" at bounding box center [47, 135] width 27 height 18
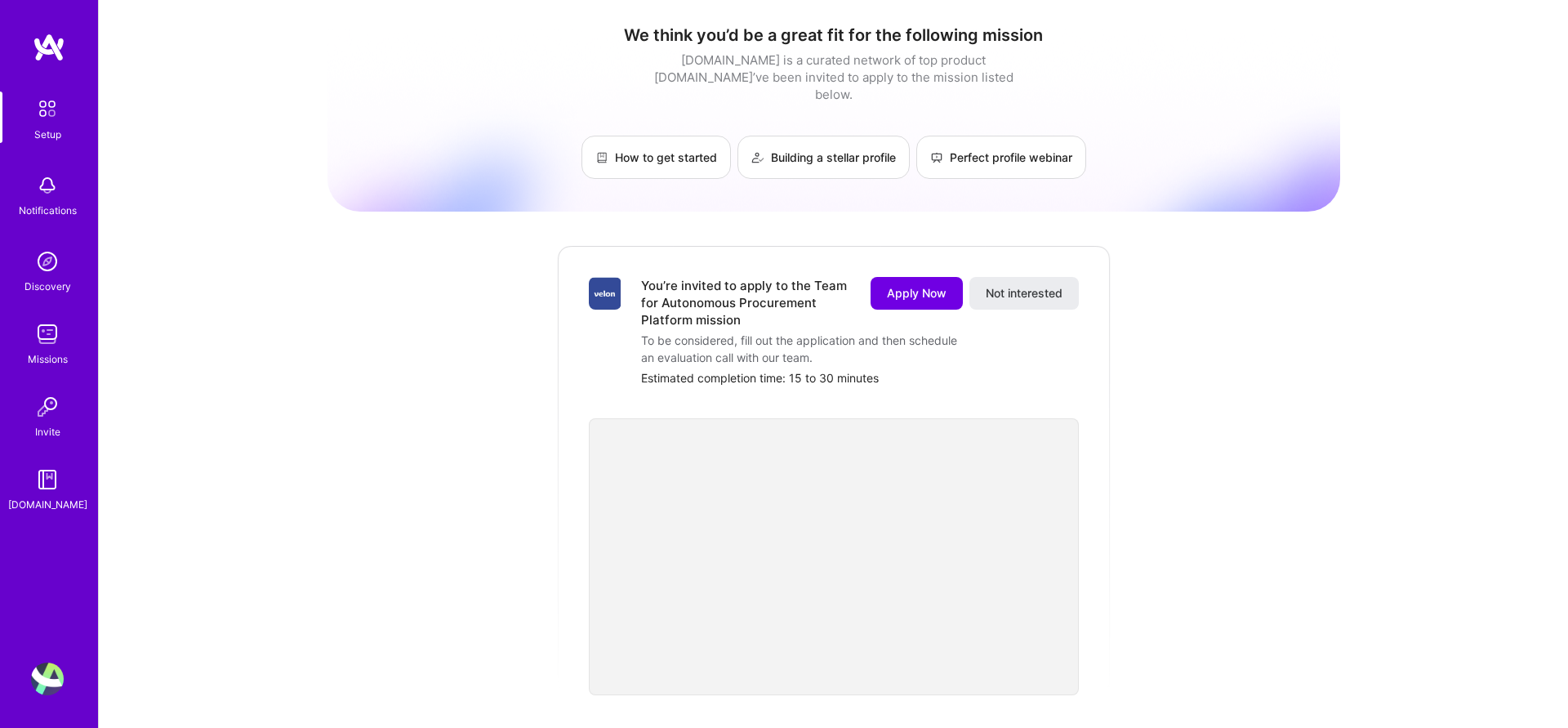
click at [51, 678] on img at bounding box center [47, 678] width 32 height 32
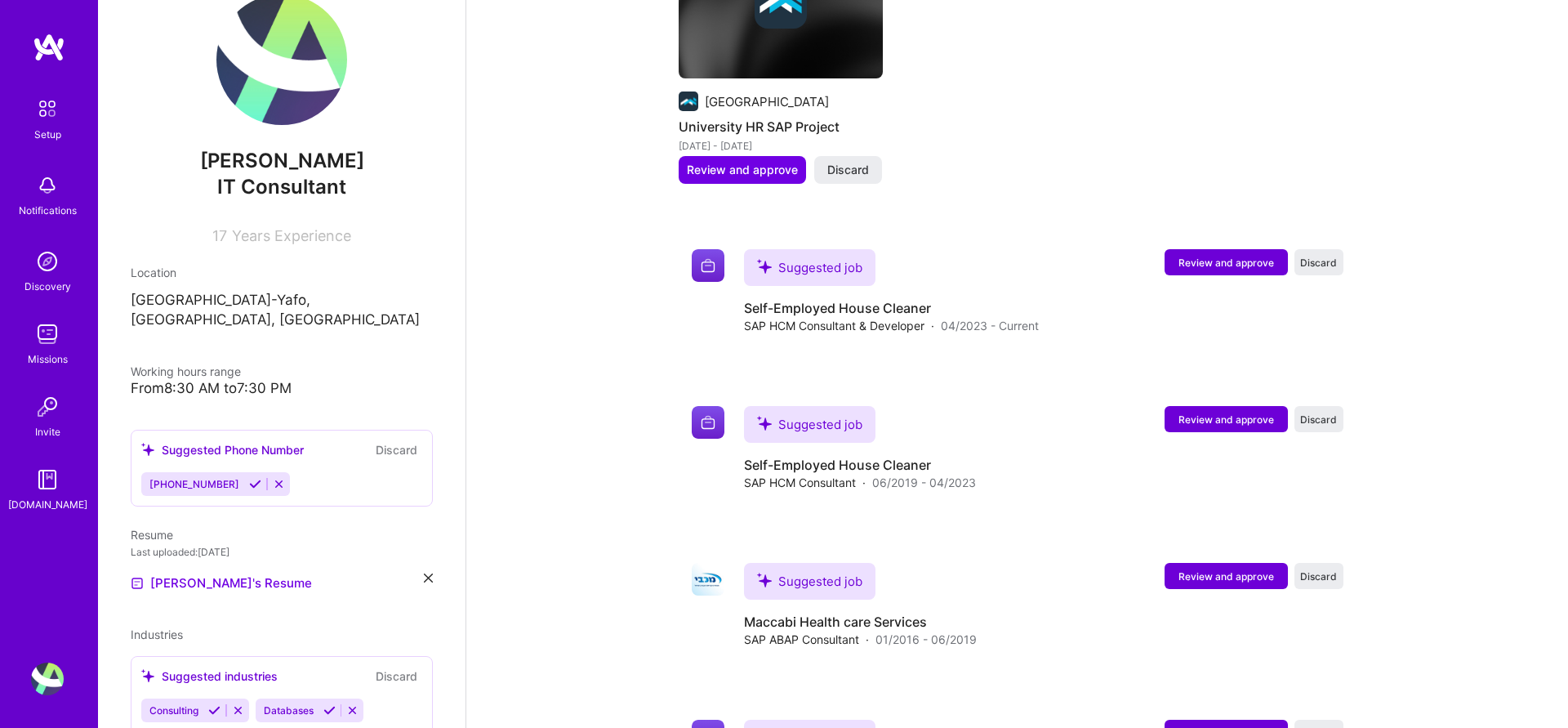
scroll to position [2325, 0]
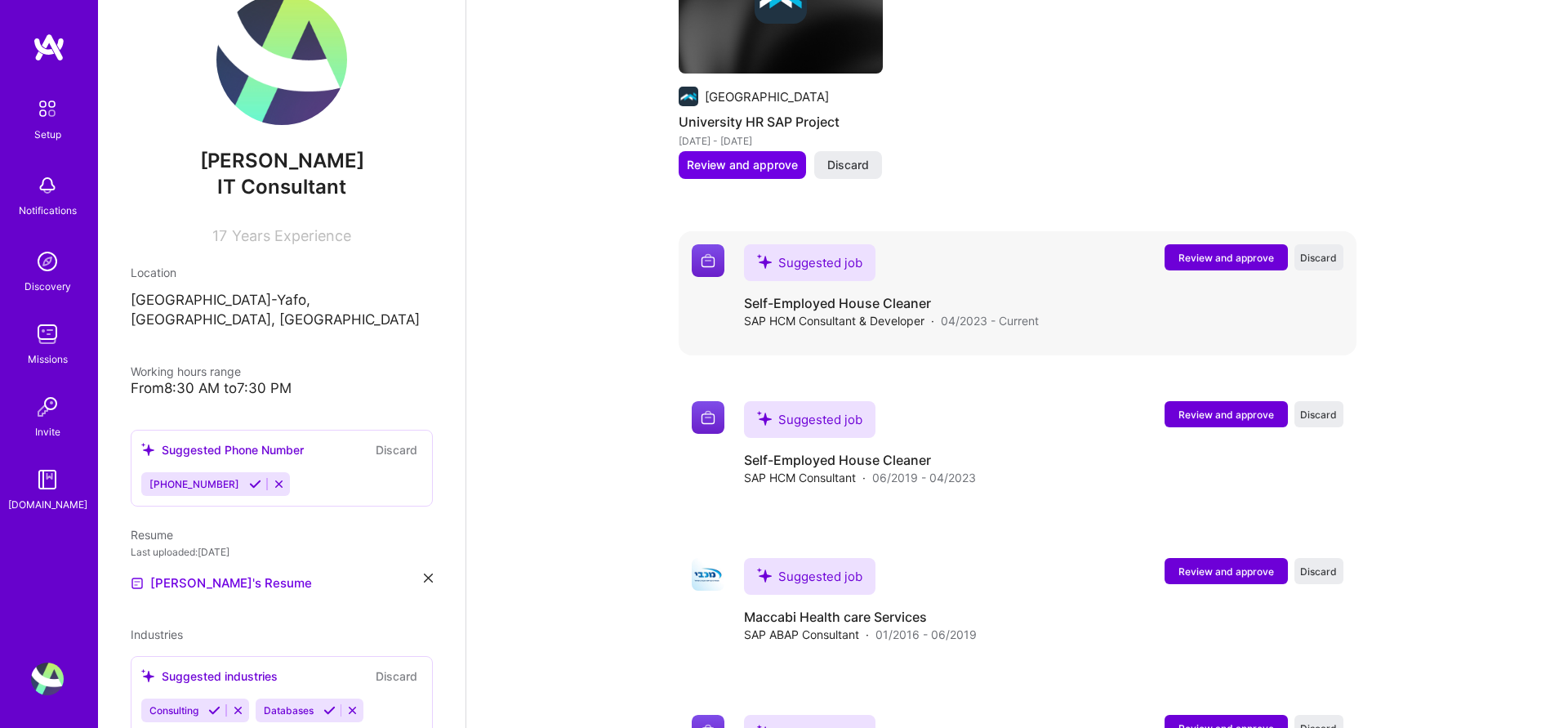
click at [1238, 251] on span "Review and approve" at bounding box center [1226, 257] width 96 height 14
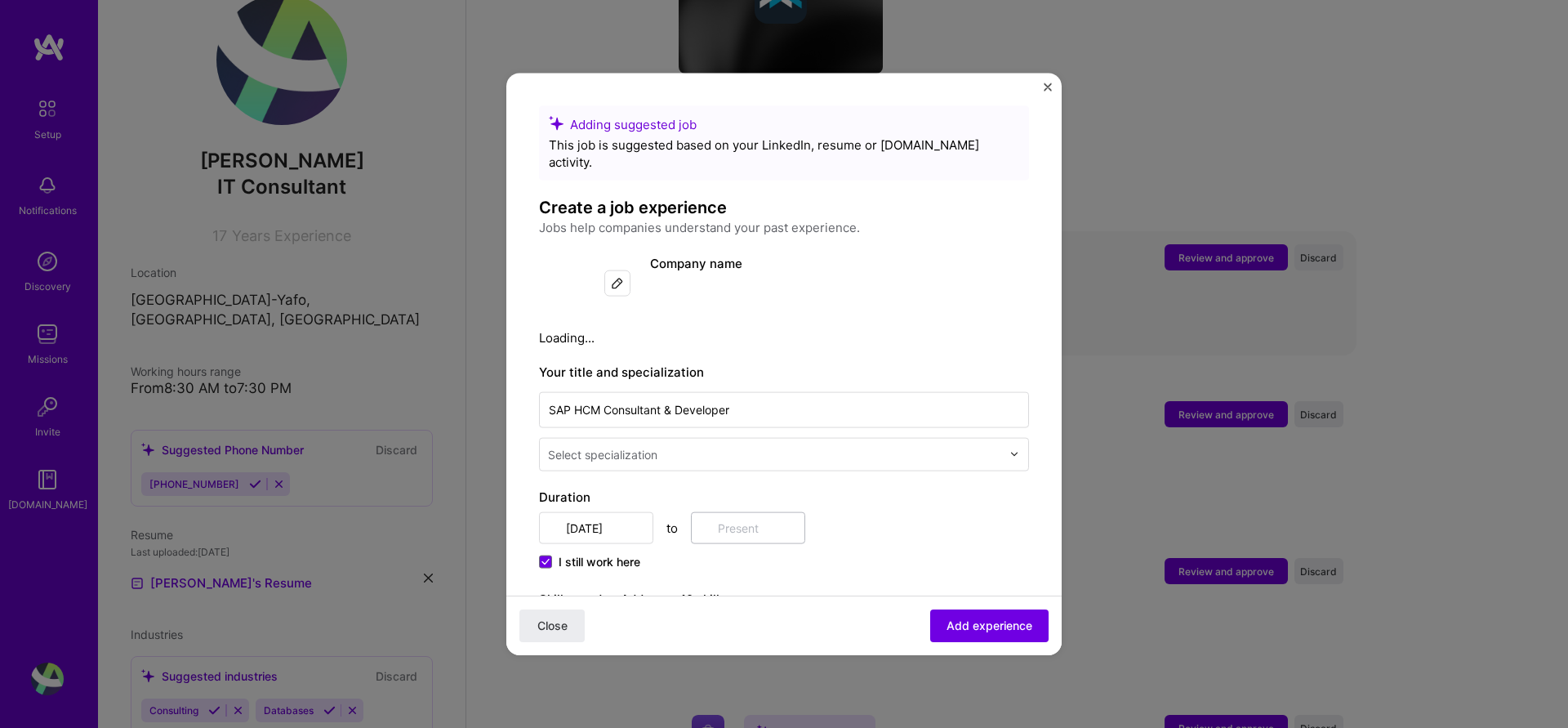
scroll to position [2321, 0]
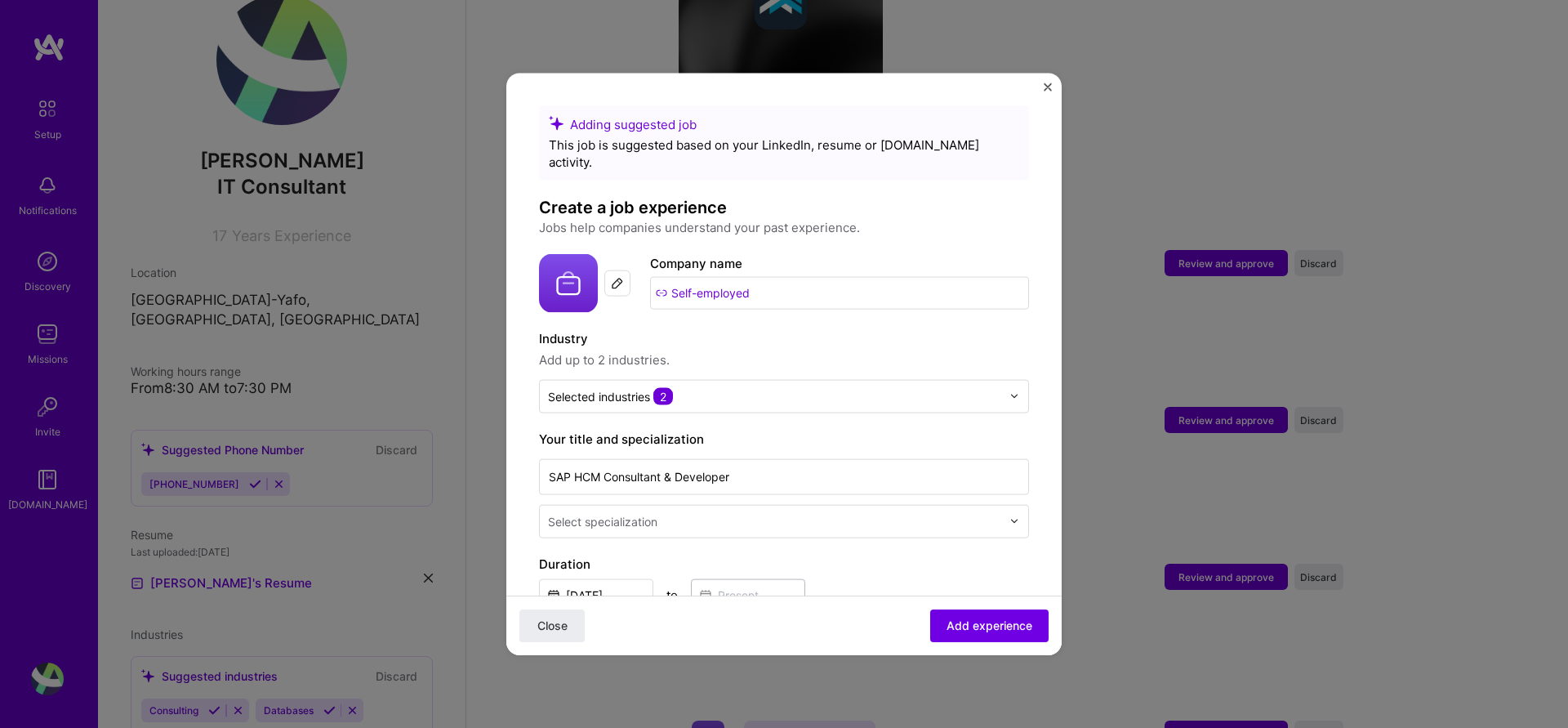
click at [819, 276] on input "Self-employed" at bounding box center [839, 292] width 379 height 32
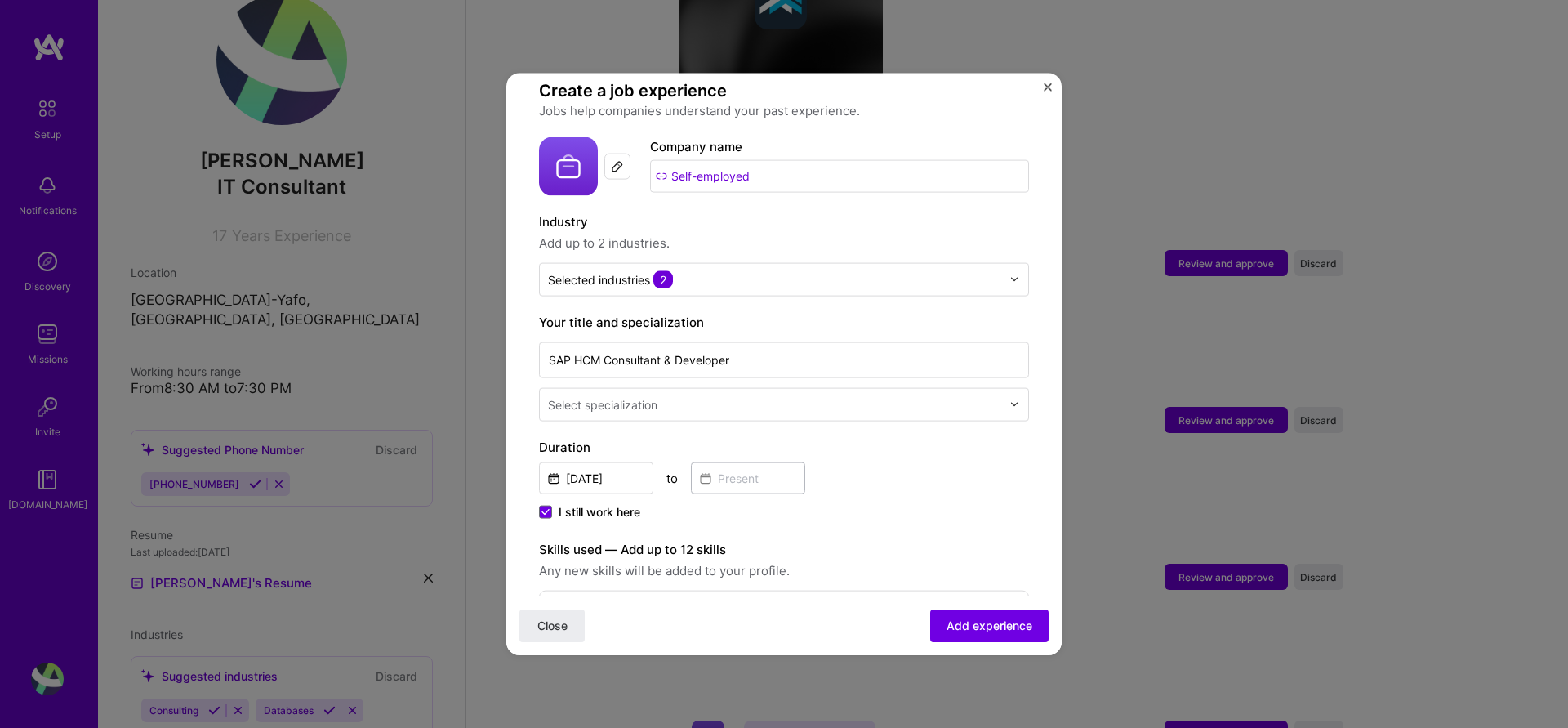
scroll to position [127, 0]
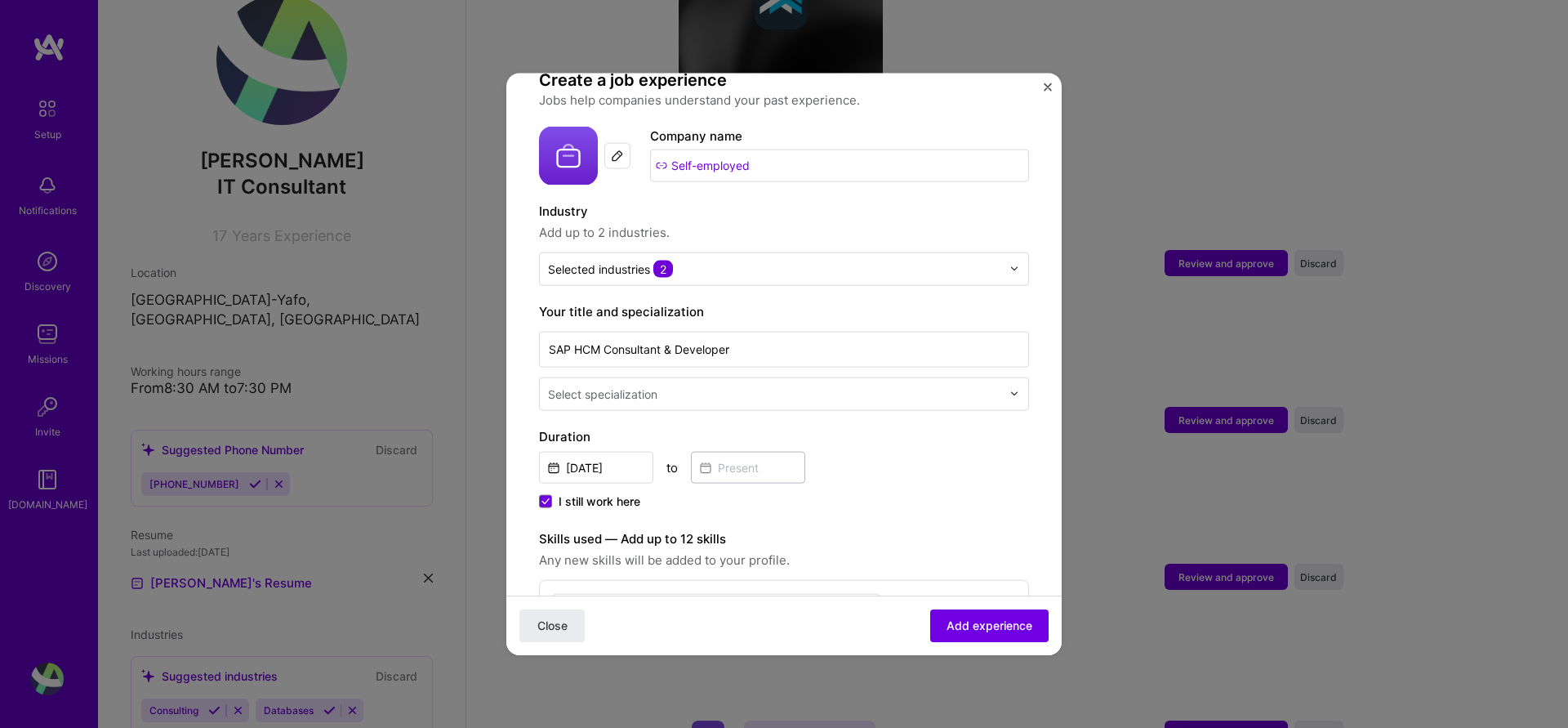
click at [971, 384] on input "text" at bounding box center [776, 393] width 456 height 18
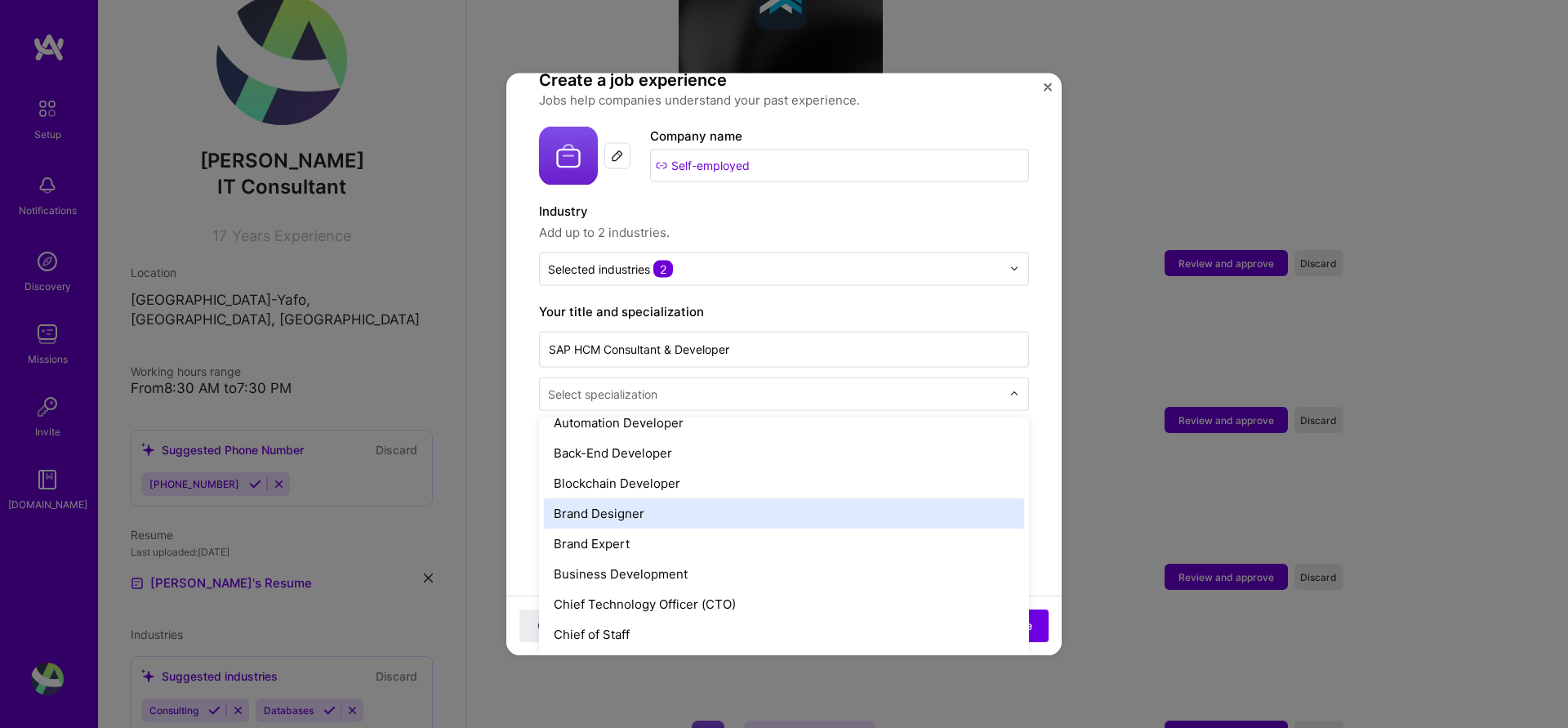
scroll to position [255, 0]
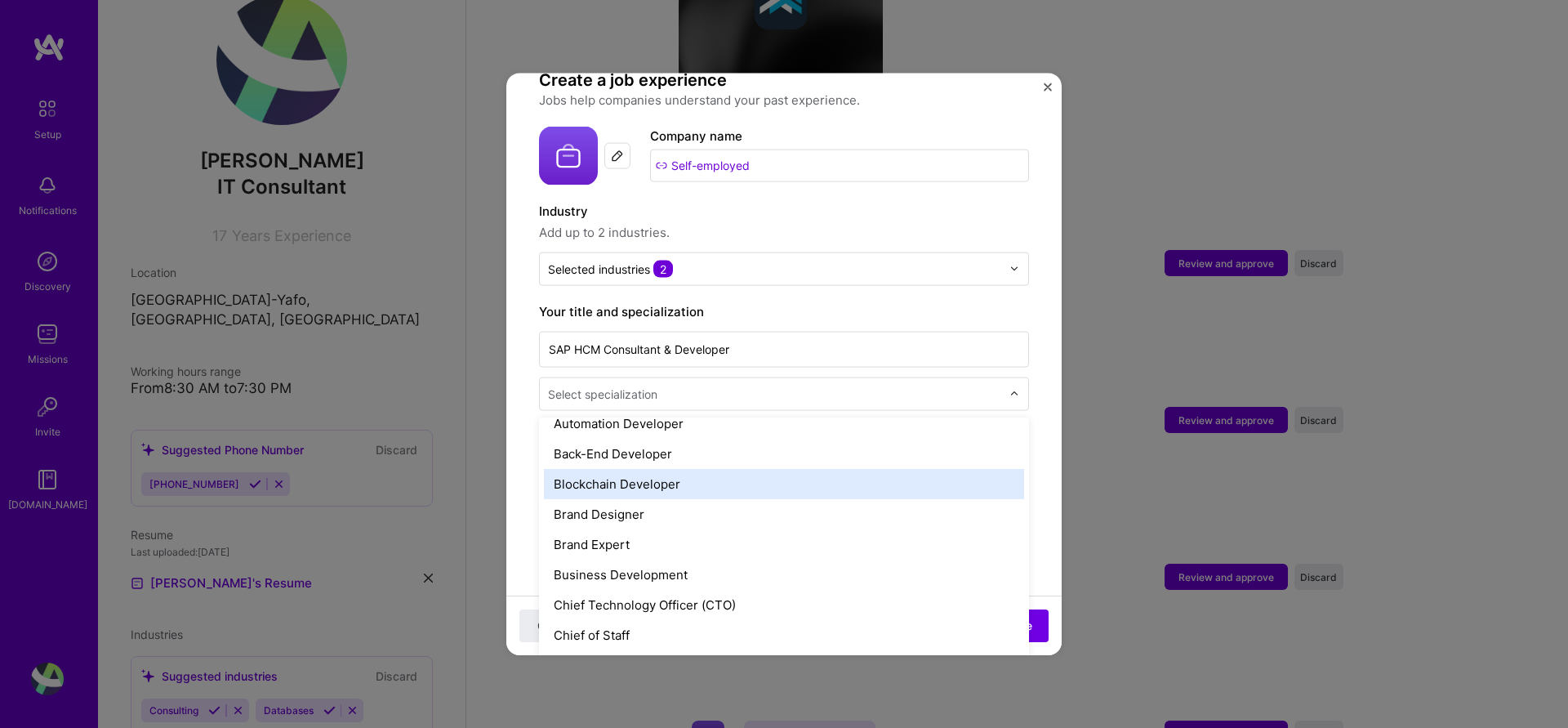
click at [636, 476] on div "Blockchain Developer" at bounding box center [783, 483] width 480 height 30
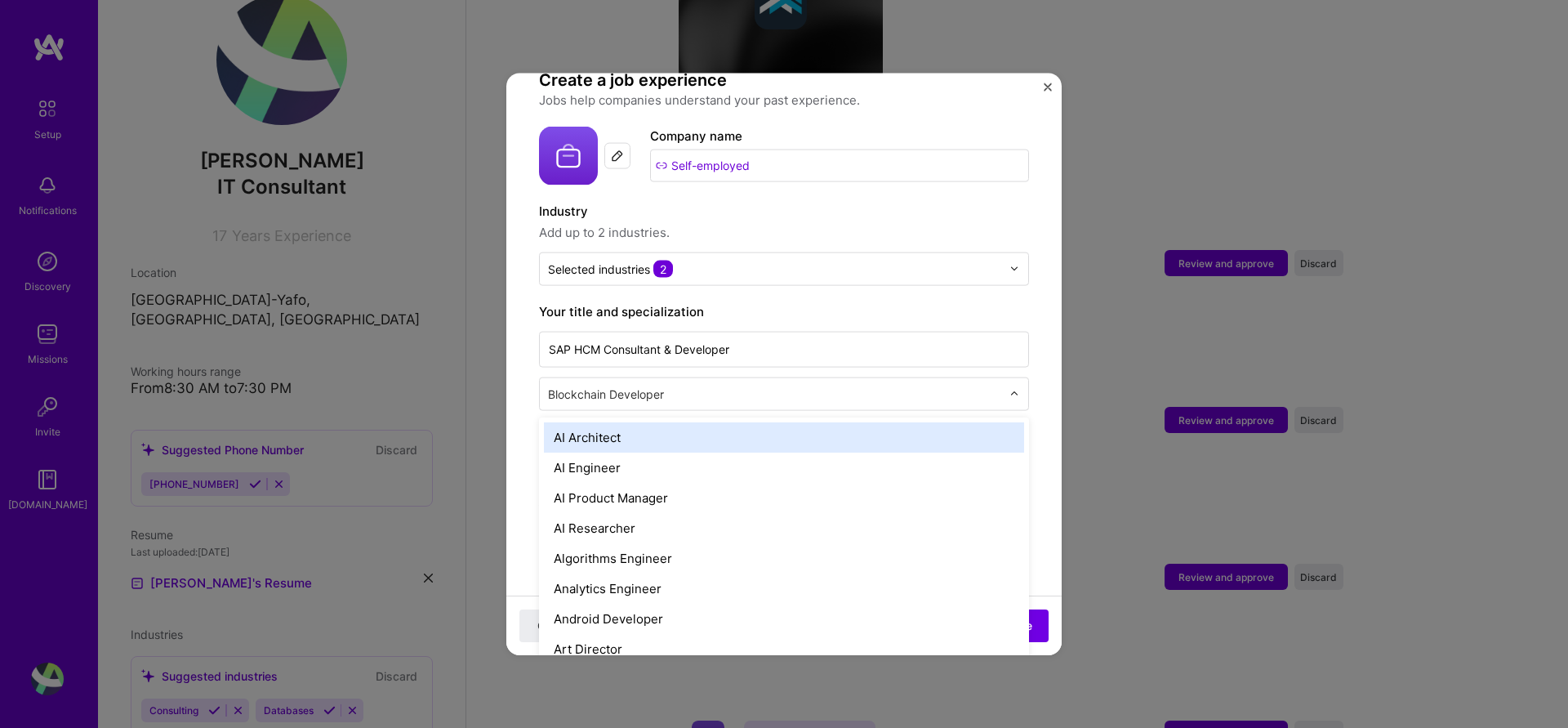
click at [949, 389] on div "Blockchain Developer" at bounding box center [775, 393] width 470 height 32
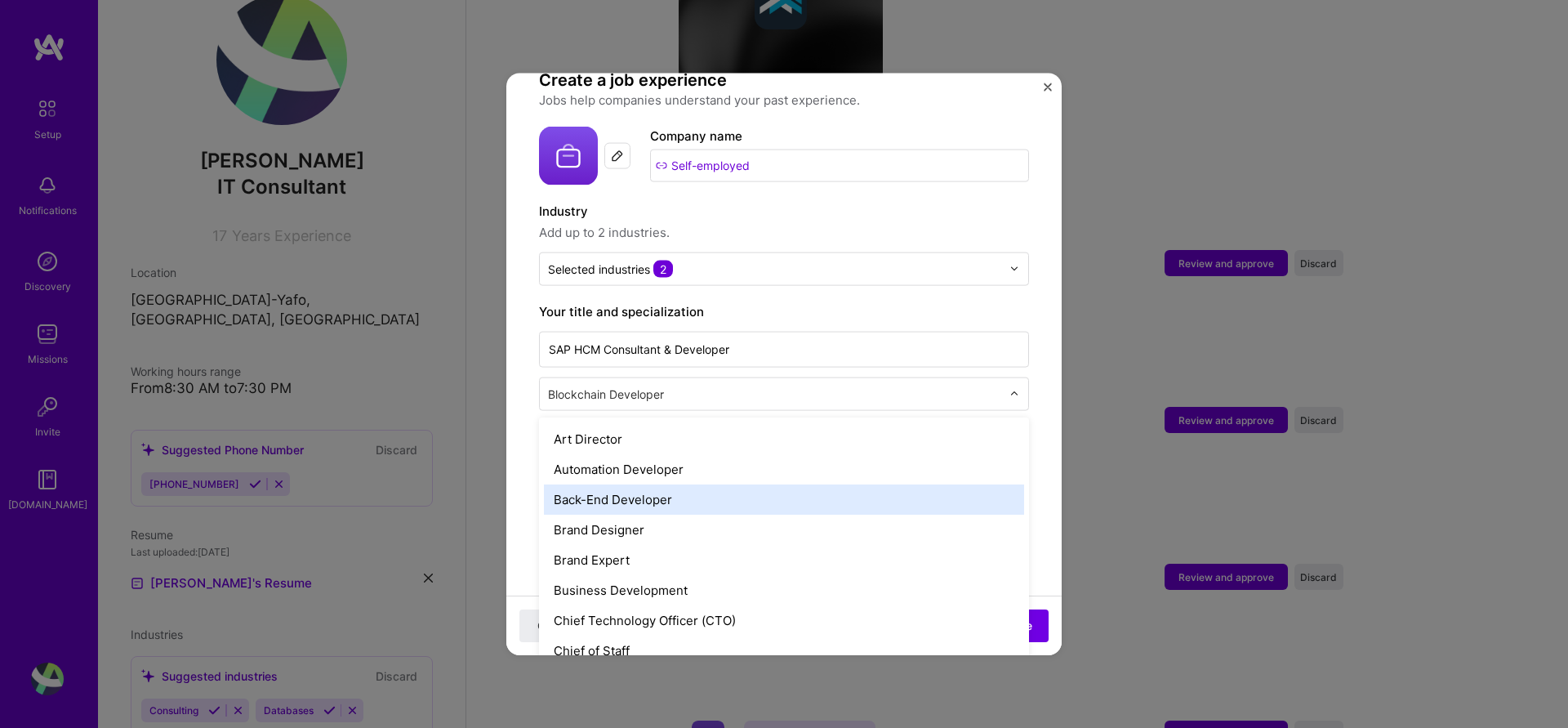
scroll to position [211, 0]
click at [636, 488] on div "Back-End Developer" at bounding box center [783, 498] width 480 height 30
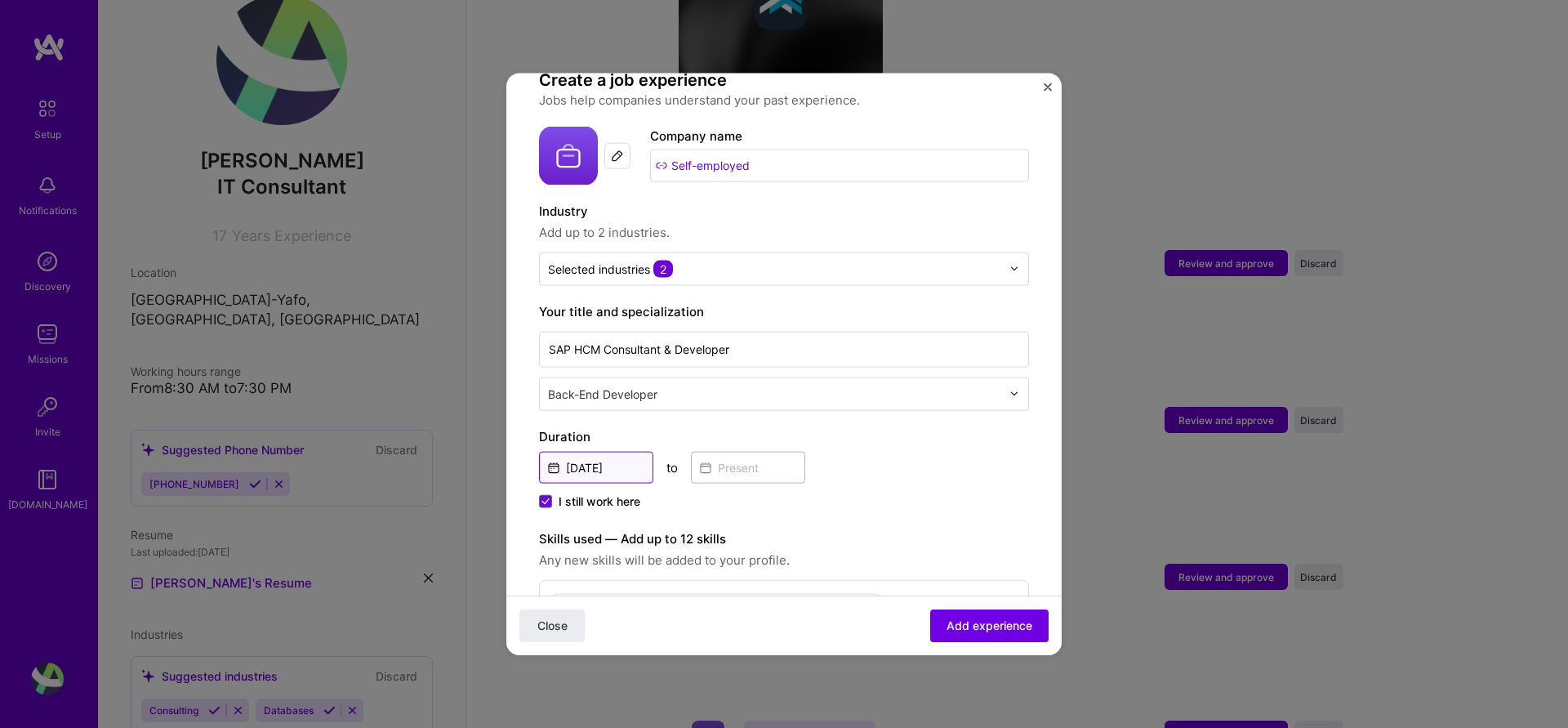
click at [559, 451] on input "[DATE]" at bounding box center [596, 466] width 114 height 32
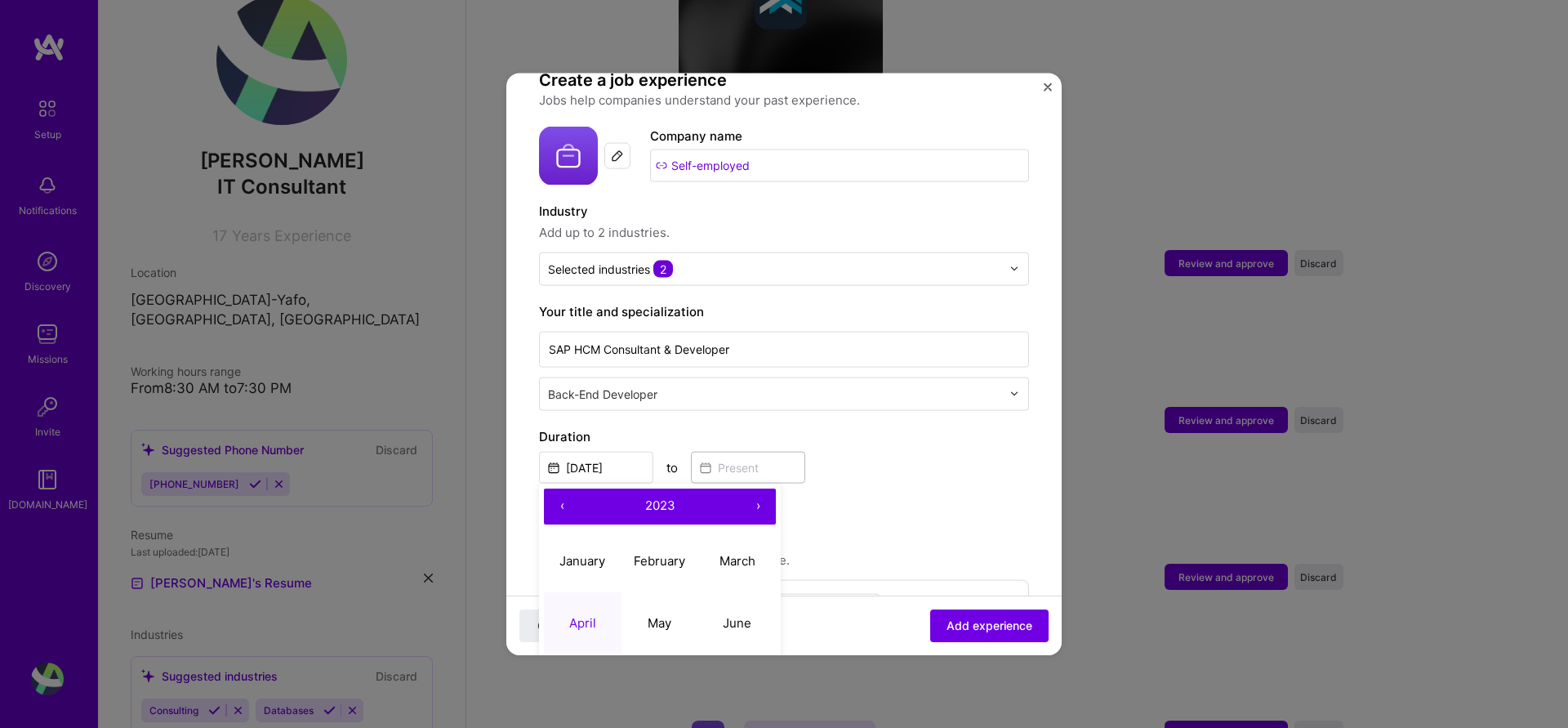
click at [562, 491] on button "‹" at bounding box center [561, 505] width 36 height 36
click at [757, 488] on button "›" at bounding box center [757, 505] width 36 height 36
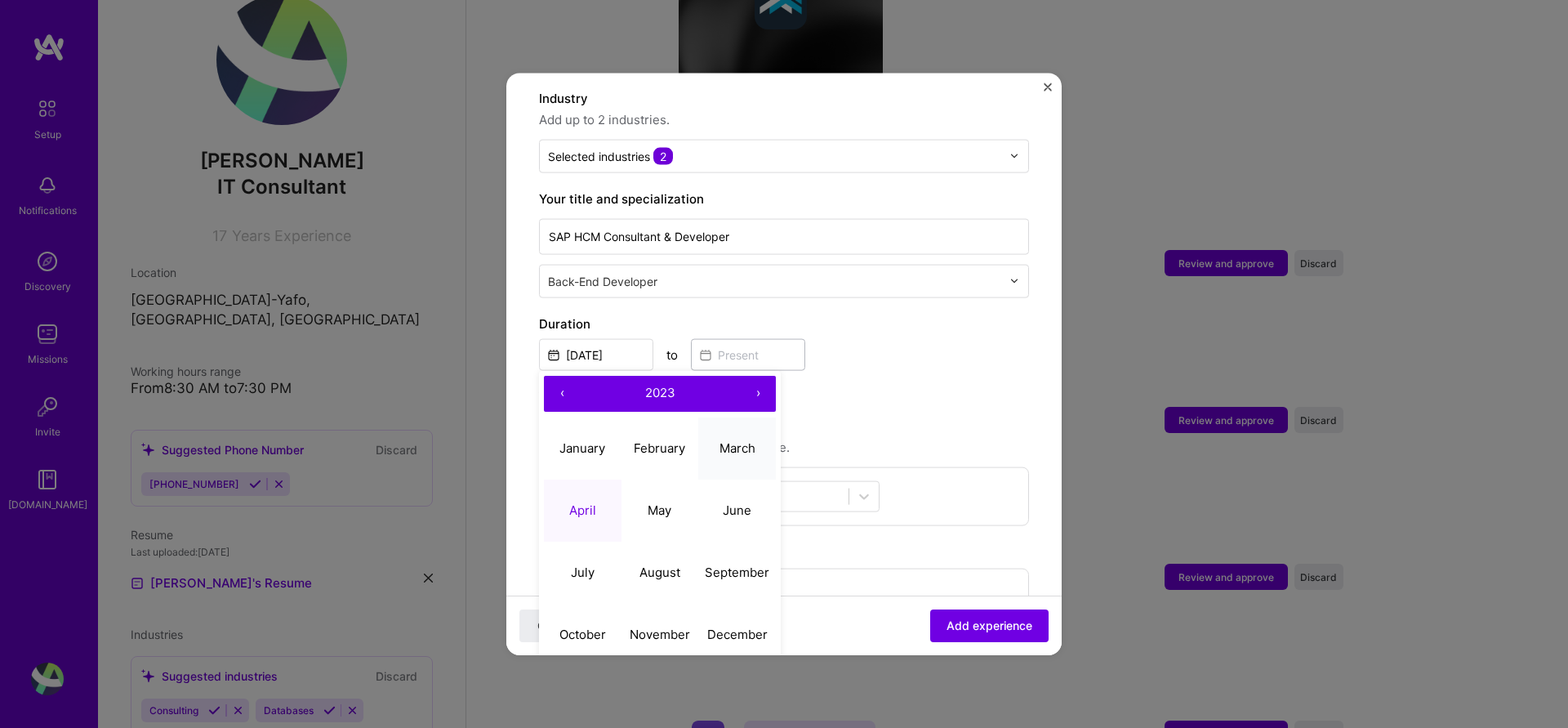
scroll to position [241, 0]
click at [577, 500] on abbr "April" at bounding box center [582, 508] width 27 height 16
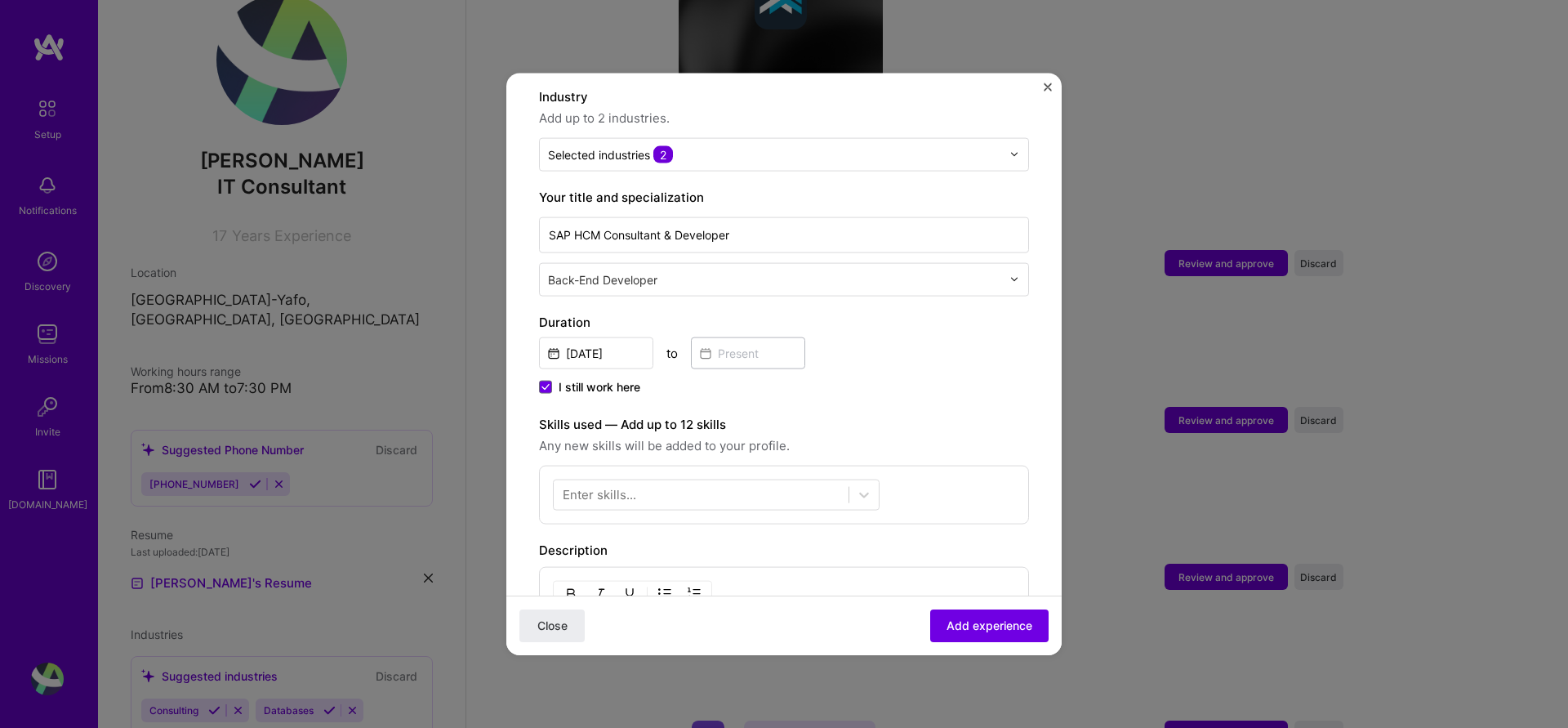
click at [553, 378] on label "I still work here" at bounding box center [590, 386] width 101 height 17
click at [0, 0] on input "I still work here" at bounding box center [0, 0] width 0 height 0
click at [736, 342] on input at bounding box center [748, 352] width 114 height 32
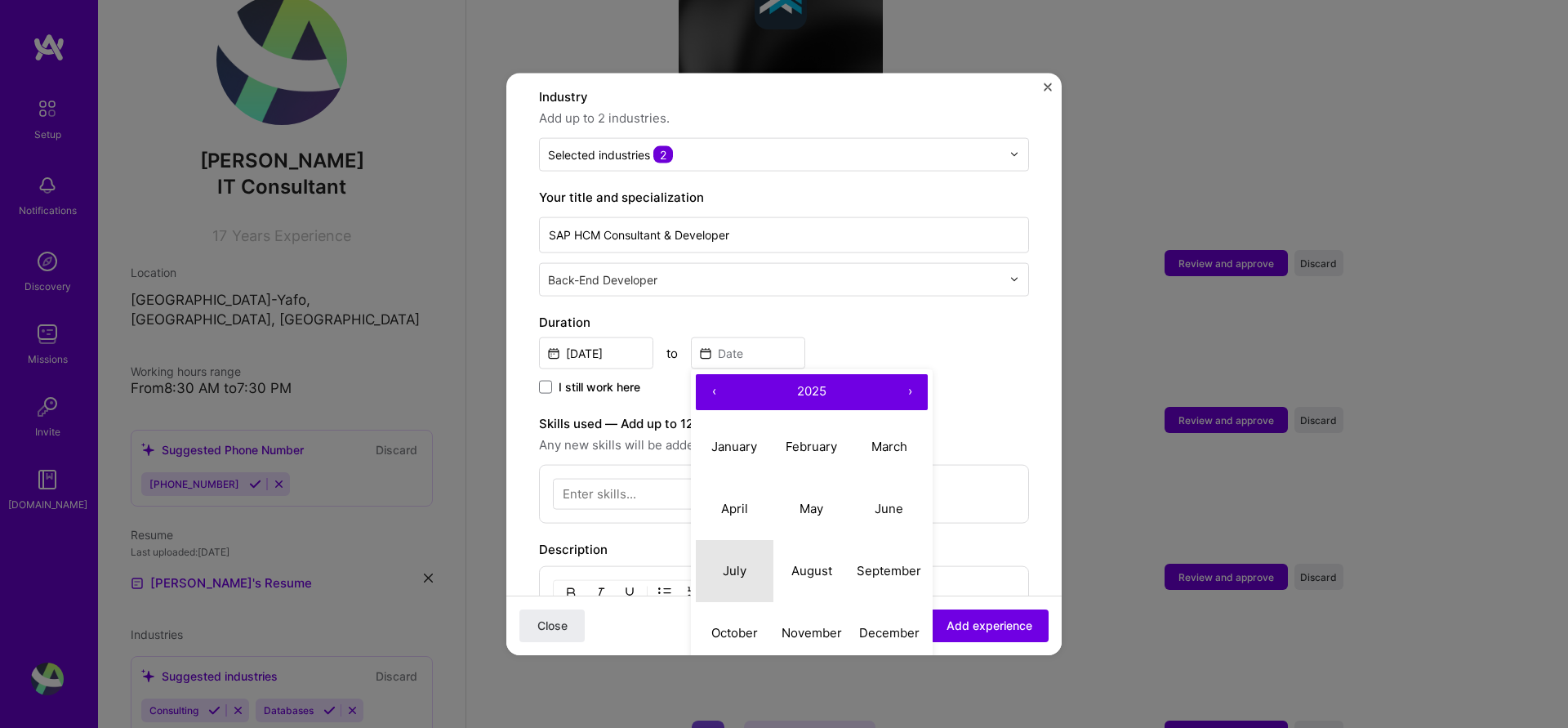
click at [743, 563] on abbr "July" at bounding box center [734, 570] width 24 height 16
type input "[DATE]"
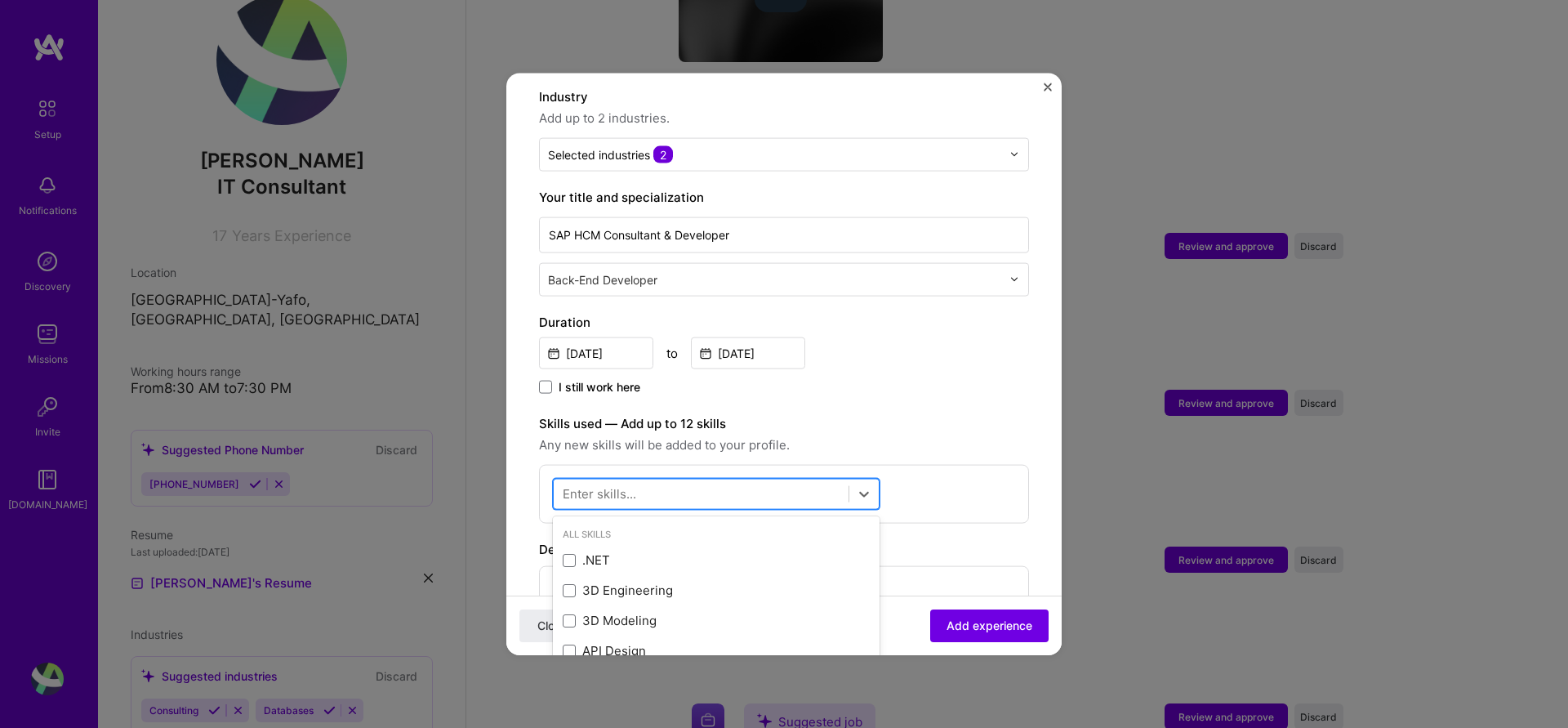
click at [805, 480] on div at bounding box center [701, 493] width 295 height 27
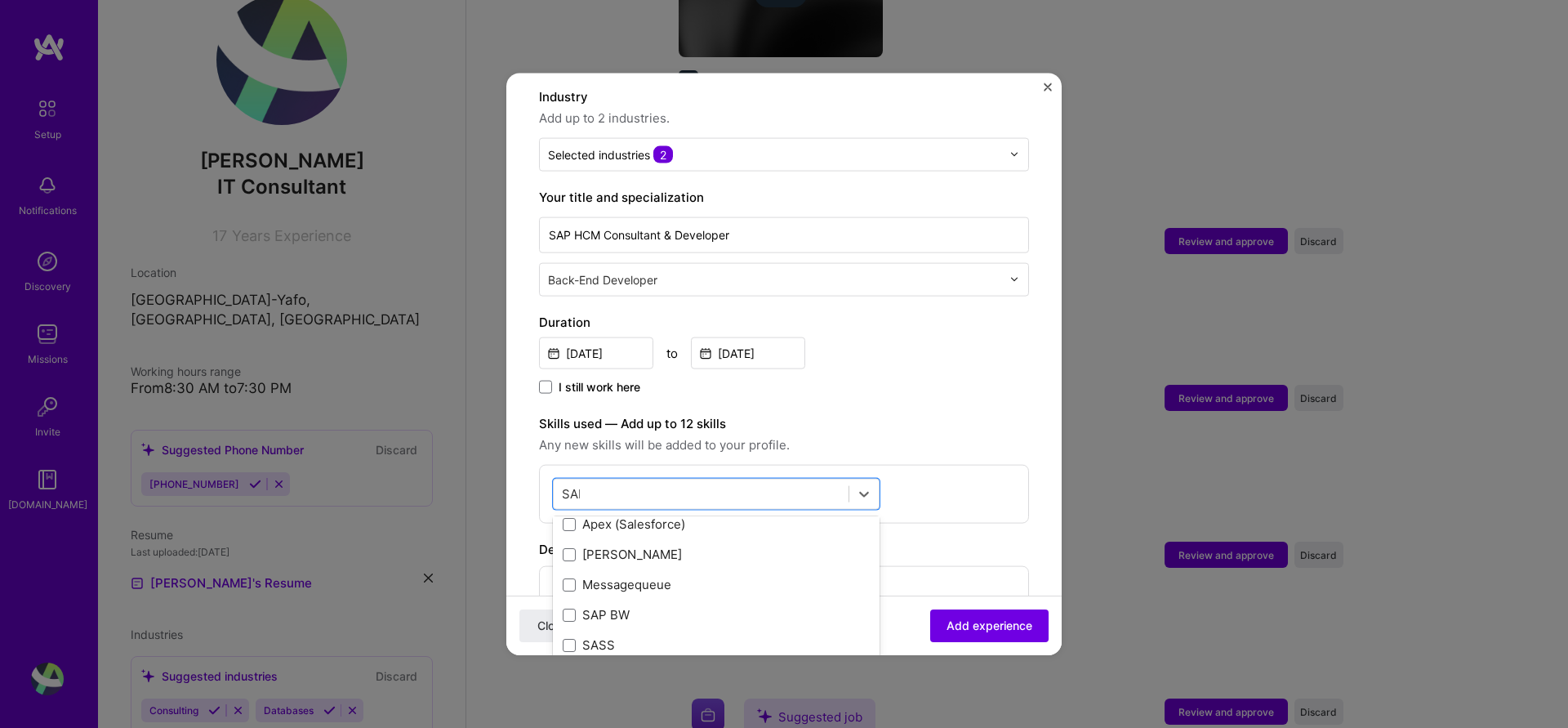
scroll to position [0, 0]
type input "S"
type input "A"
type input "d"
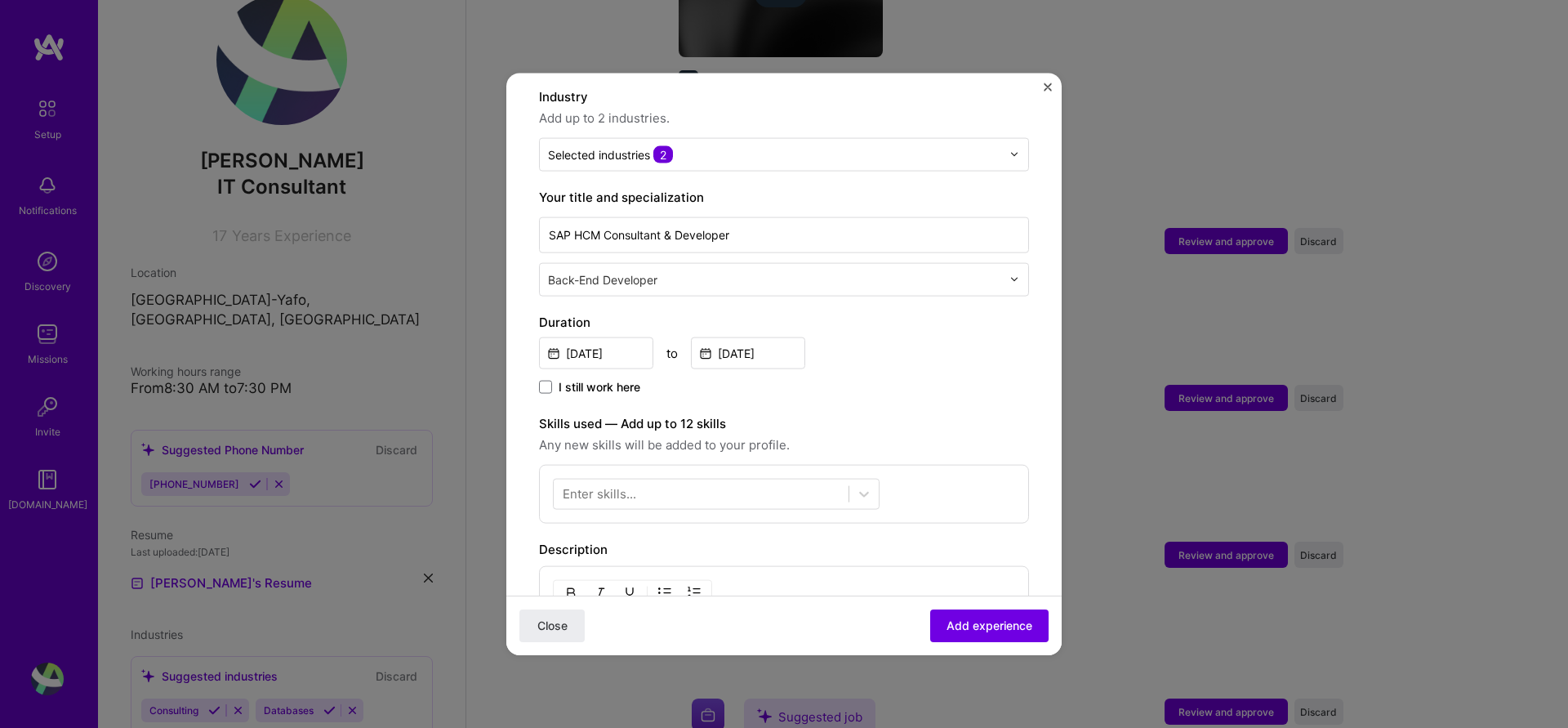
click at [881, 435] on span "Any new skills will be added to your profile." at bounding box center [784, 444] width 490 height 19
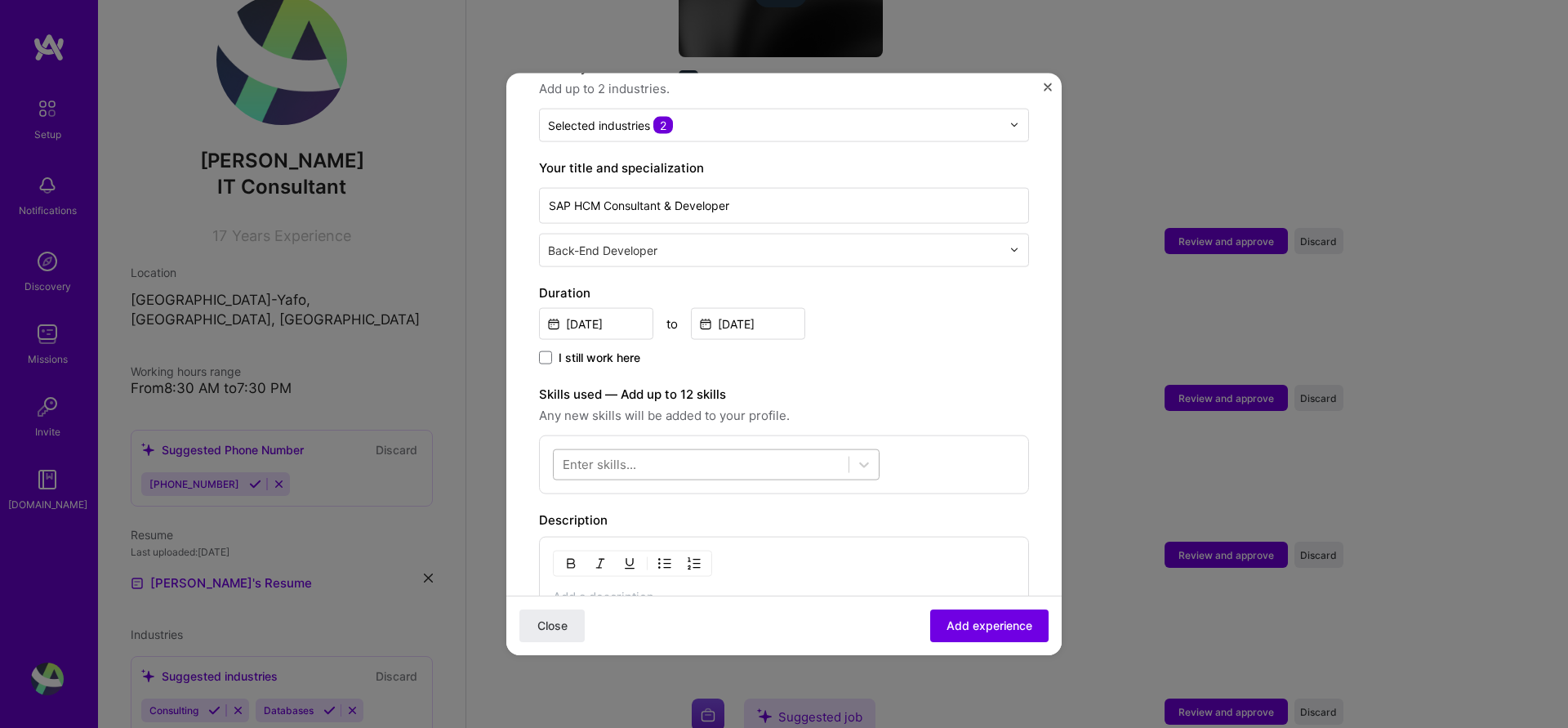
scroll to position [269, 0]
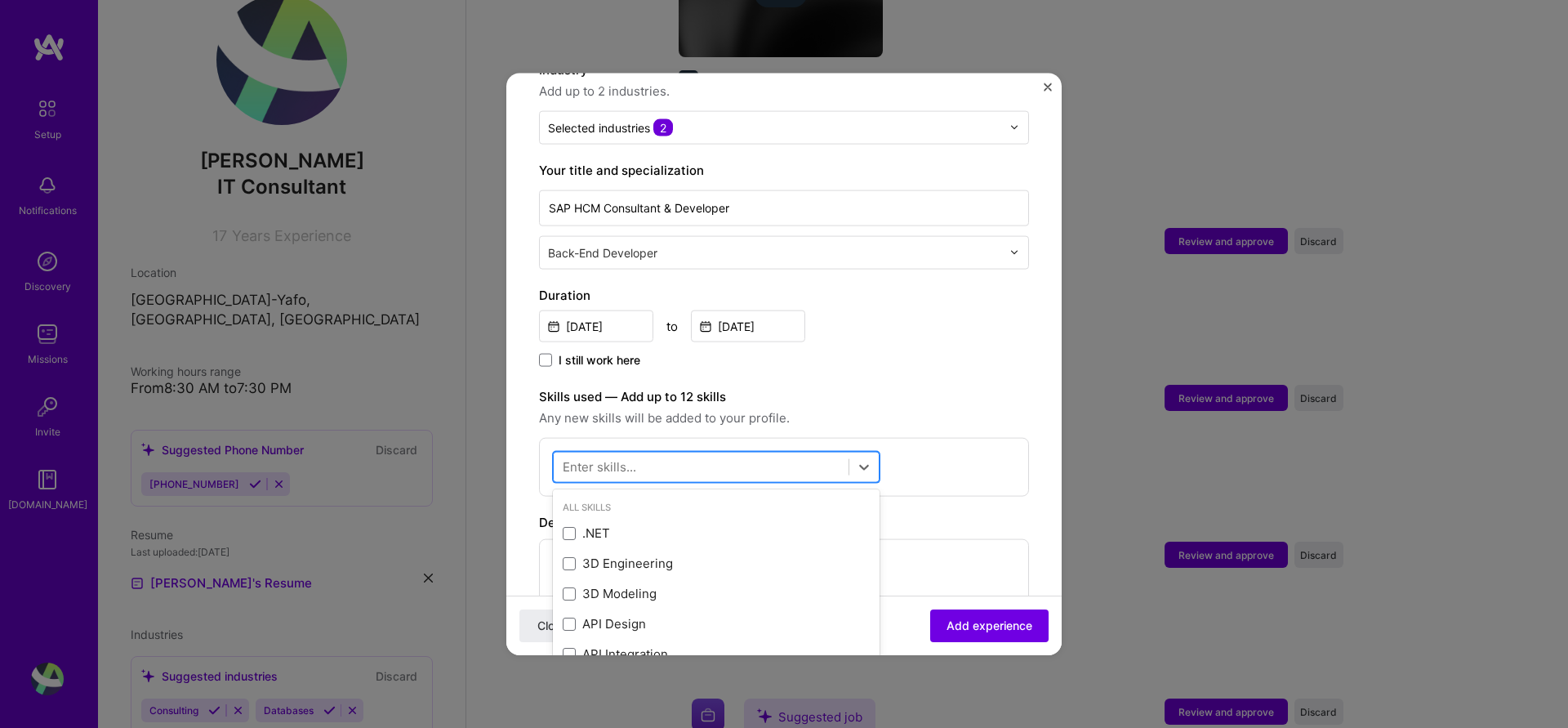
click at [697, 453] on div at bounding box center [701, 466] width 295 height 27
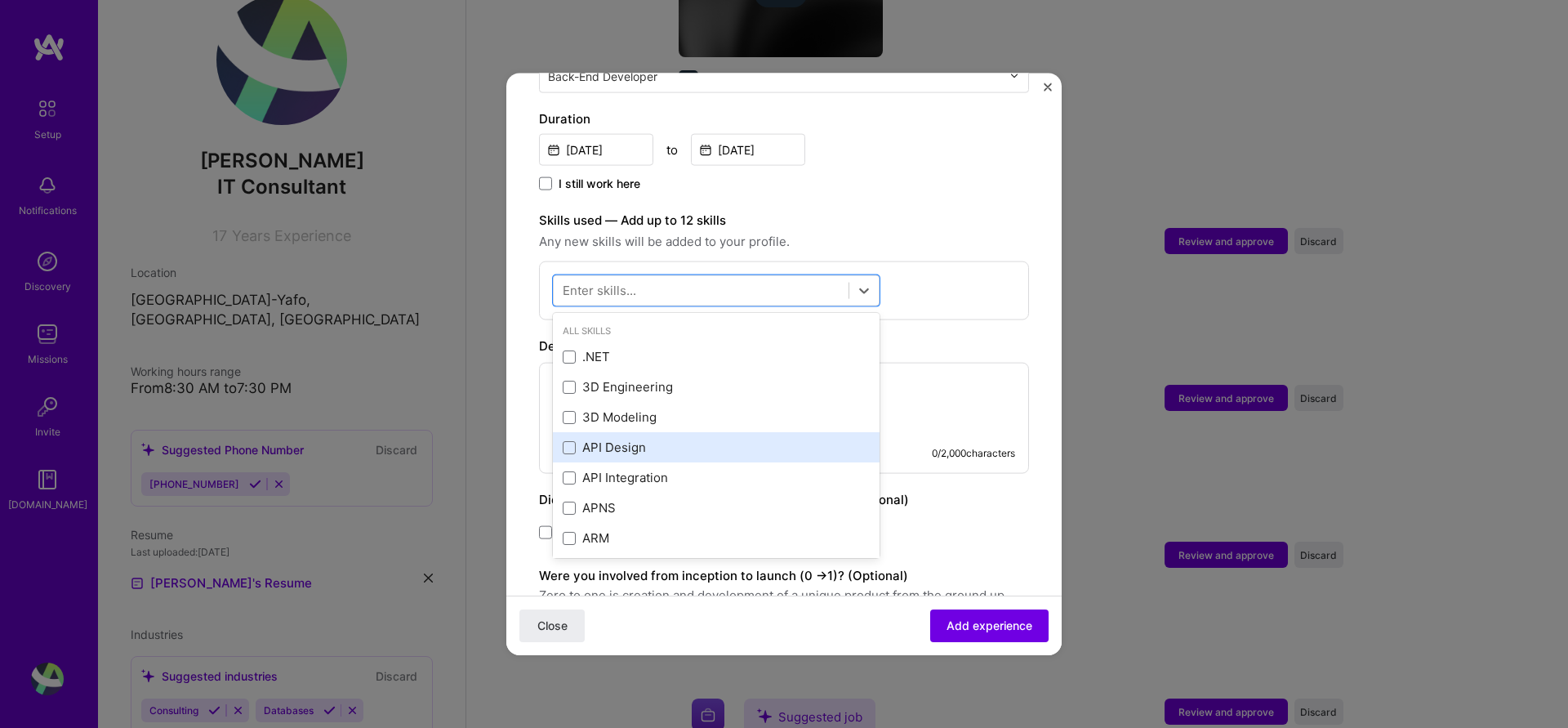
scroll to position [426, 0]
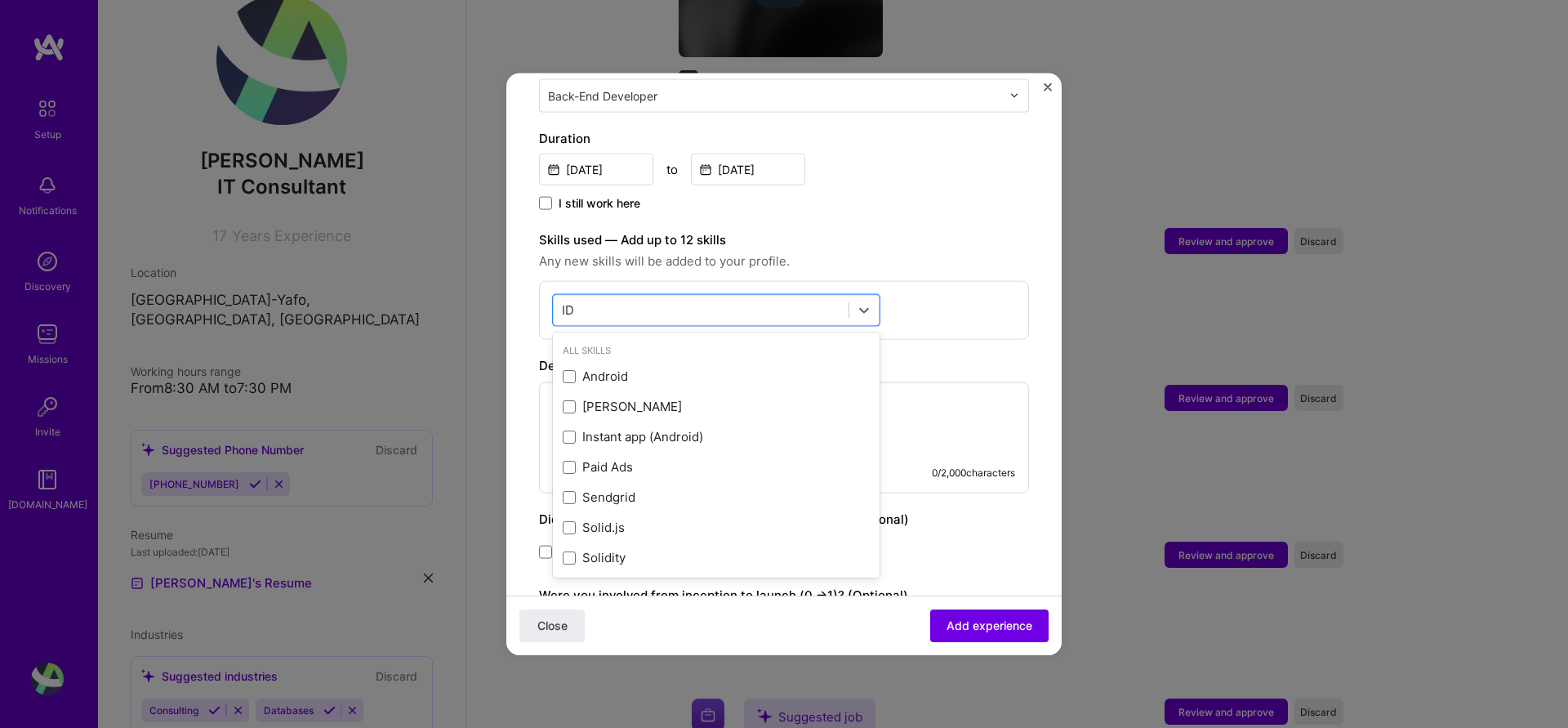
type input "I"
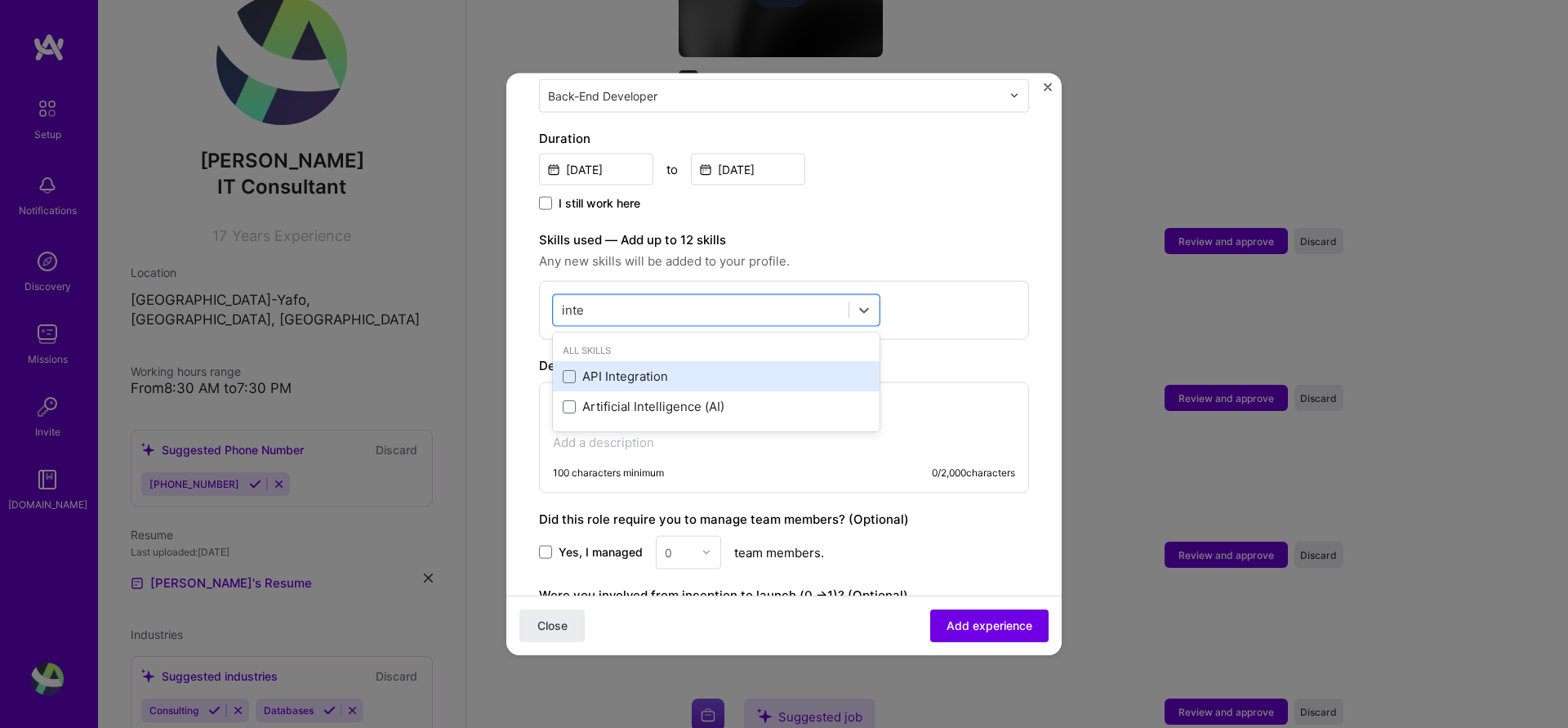
click at [593, 368] on div "API Integration" at bounding box center [716, 376] width 307 height 18
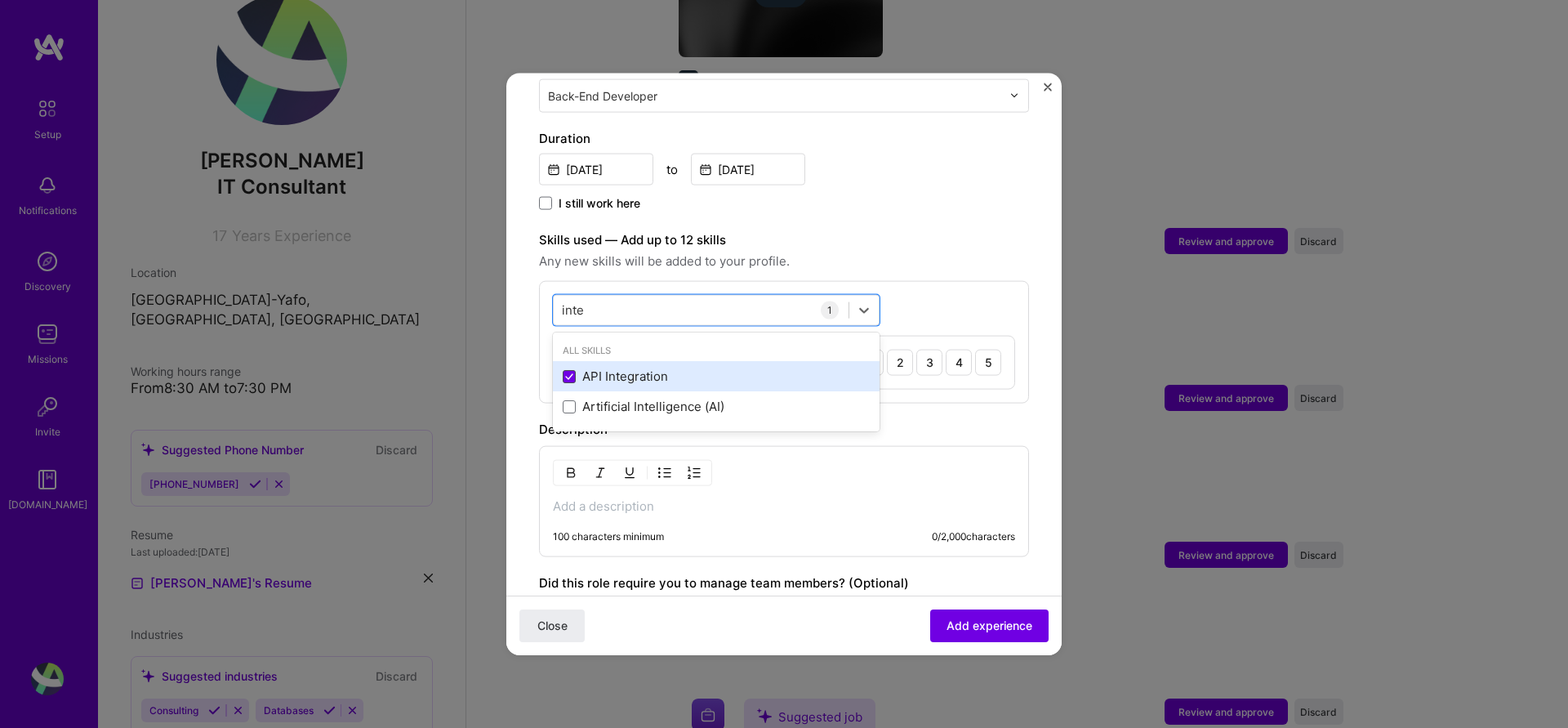
click at [574, 370] on span at bounding box center [569, 376] width 13 height 13
click at [0, 0] on input "checkbox" at bounding box center [0, 0] width 0 height 0
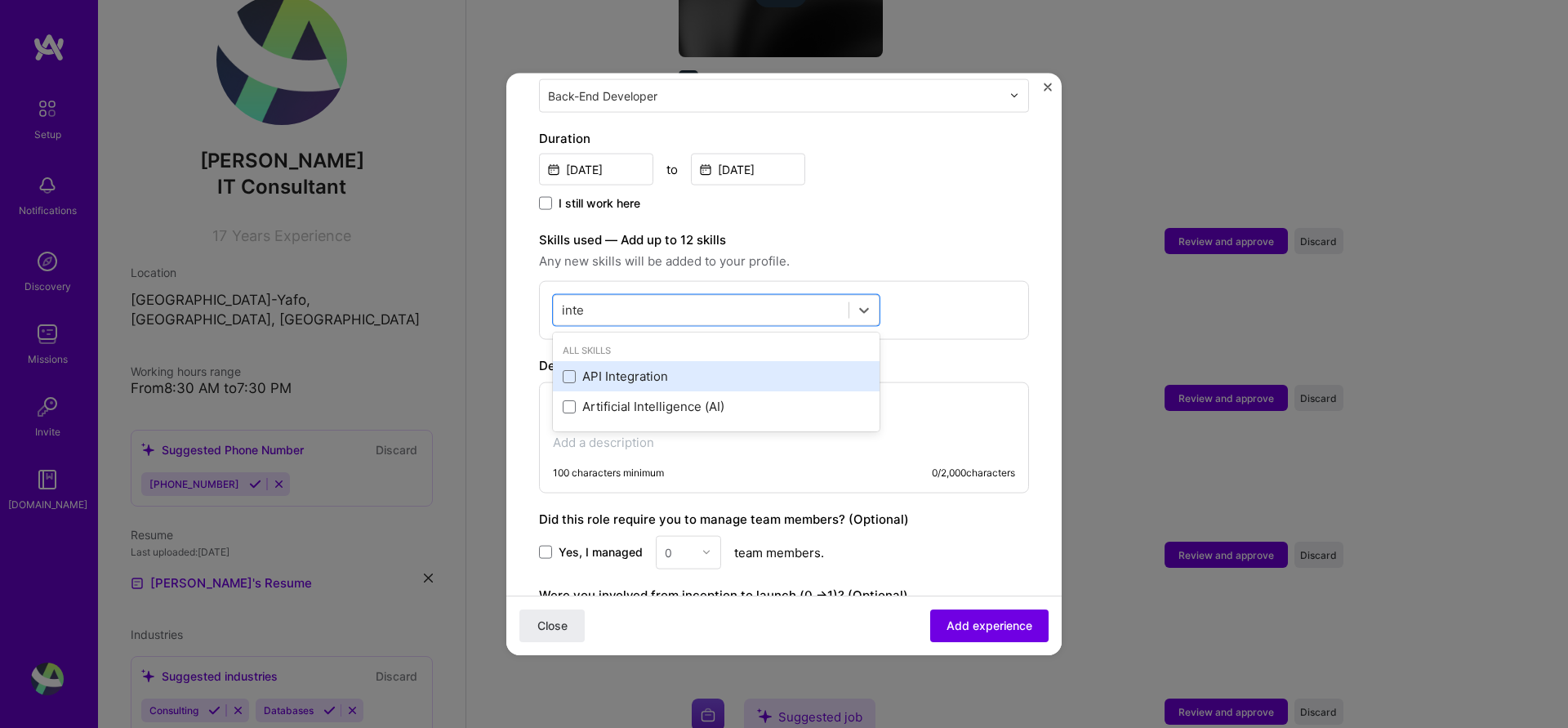
click at [577, 368] on div "API Integration" at bounding box center [716, 376] width 307 height 18
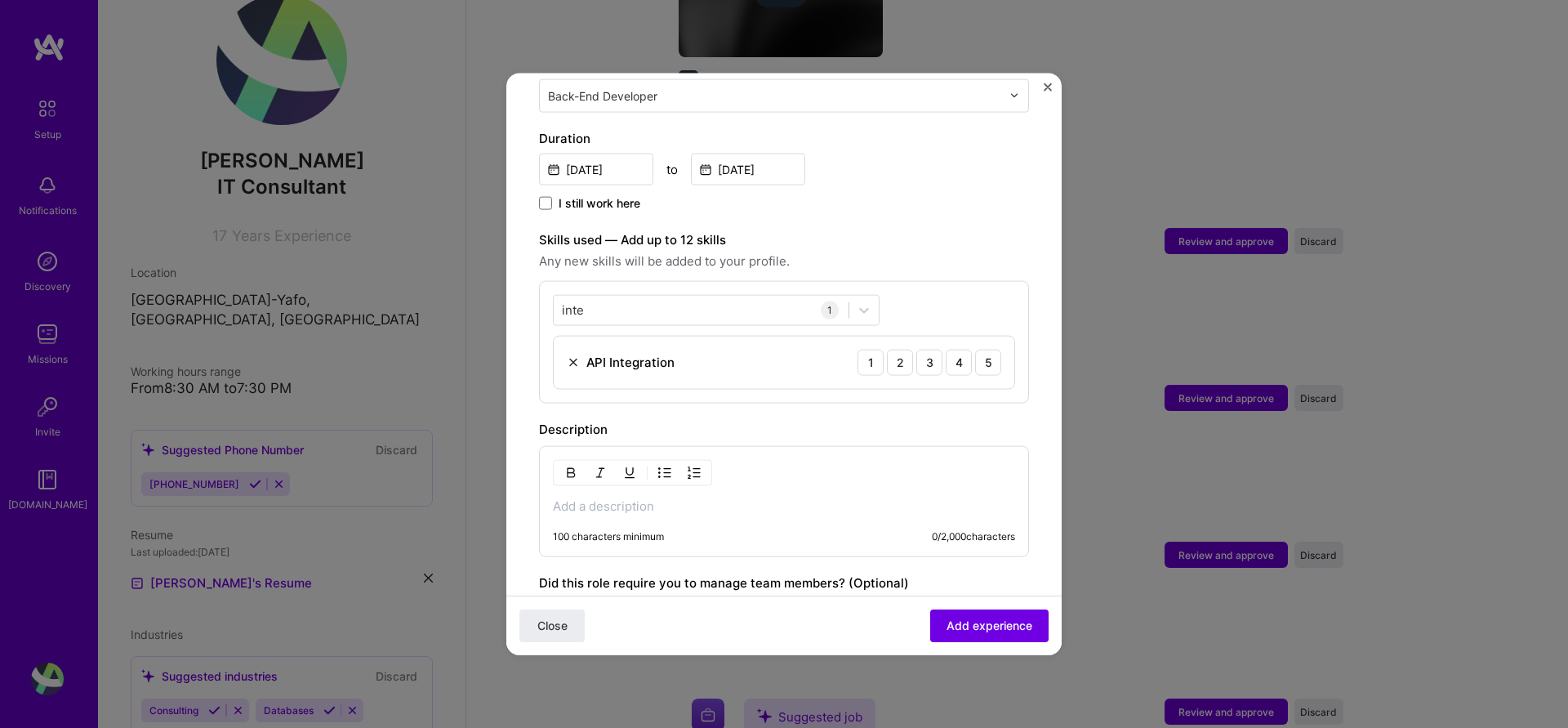
click at [928, 380] on div "inte inte 1 API Integration 1 2 3 4 5" at bounding box center [784, 341] width 490 height 123
click at [740, 355] on div "API Integration 1 2 3 4 5" at bounding box center [784, 361] width 461 height 53
click at [733, 297] on div "inte inte" at bounding box center [701, 310] width 295 height 27
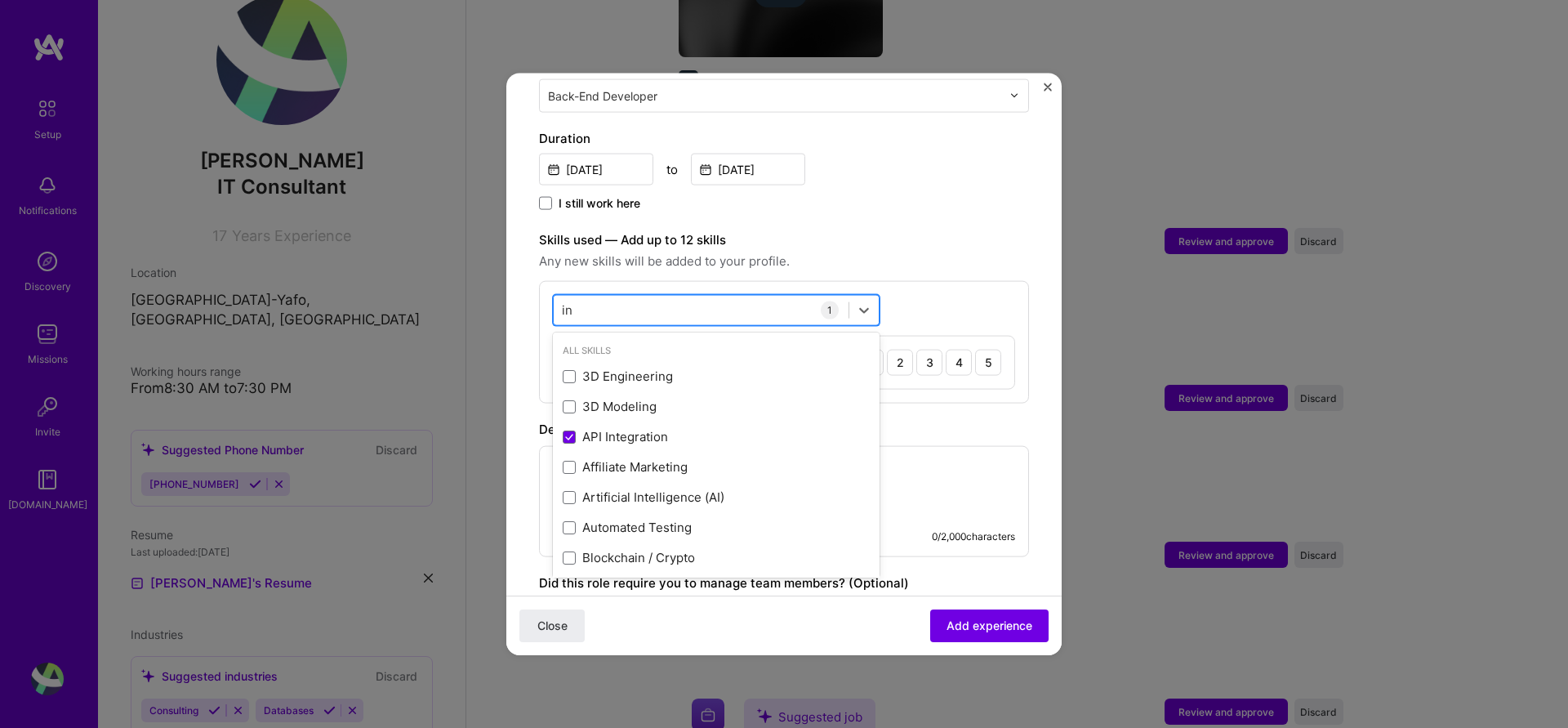
type input "i"
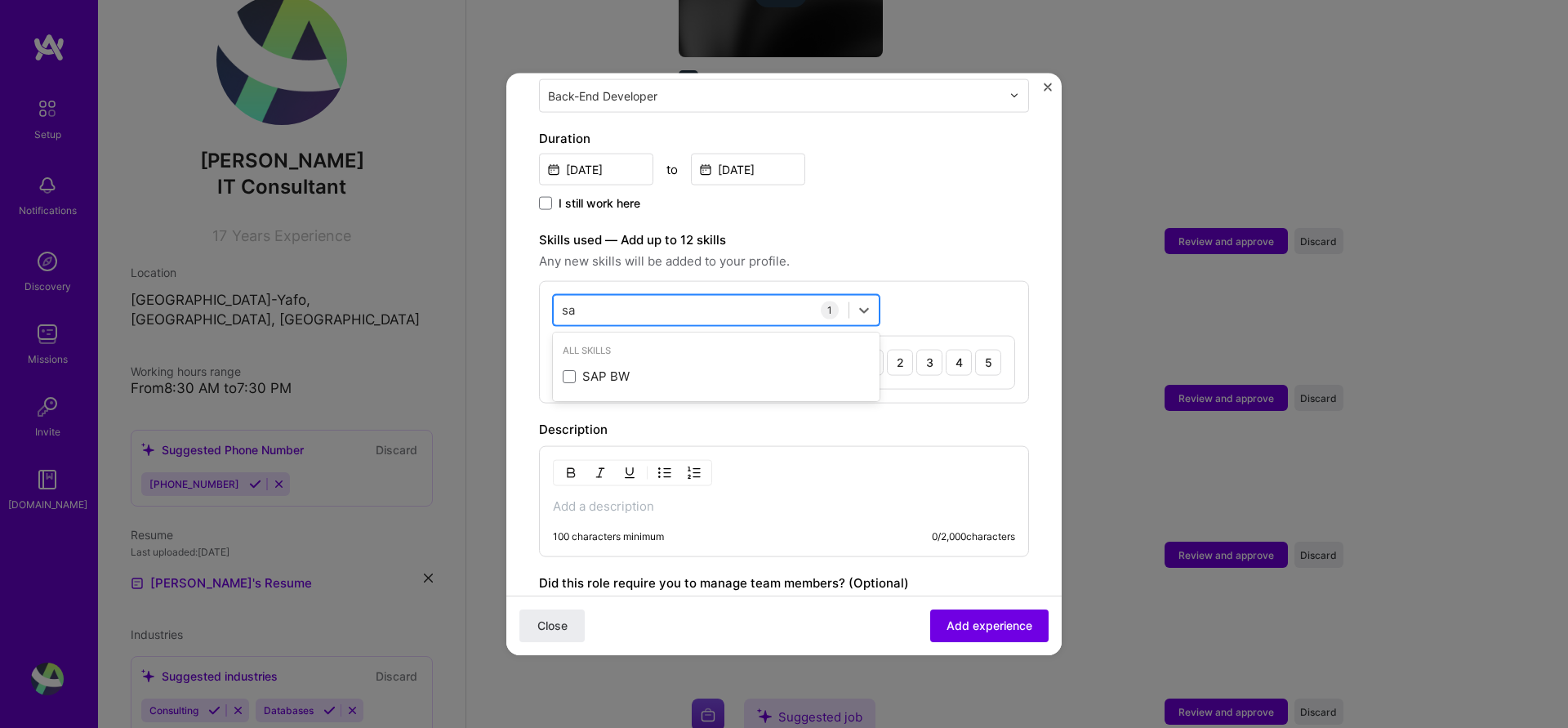
type input "s"
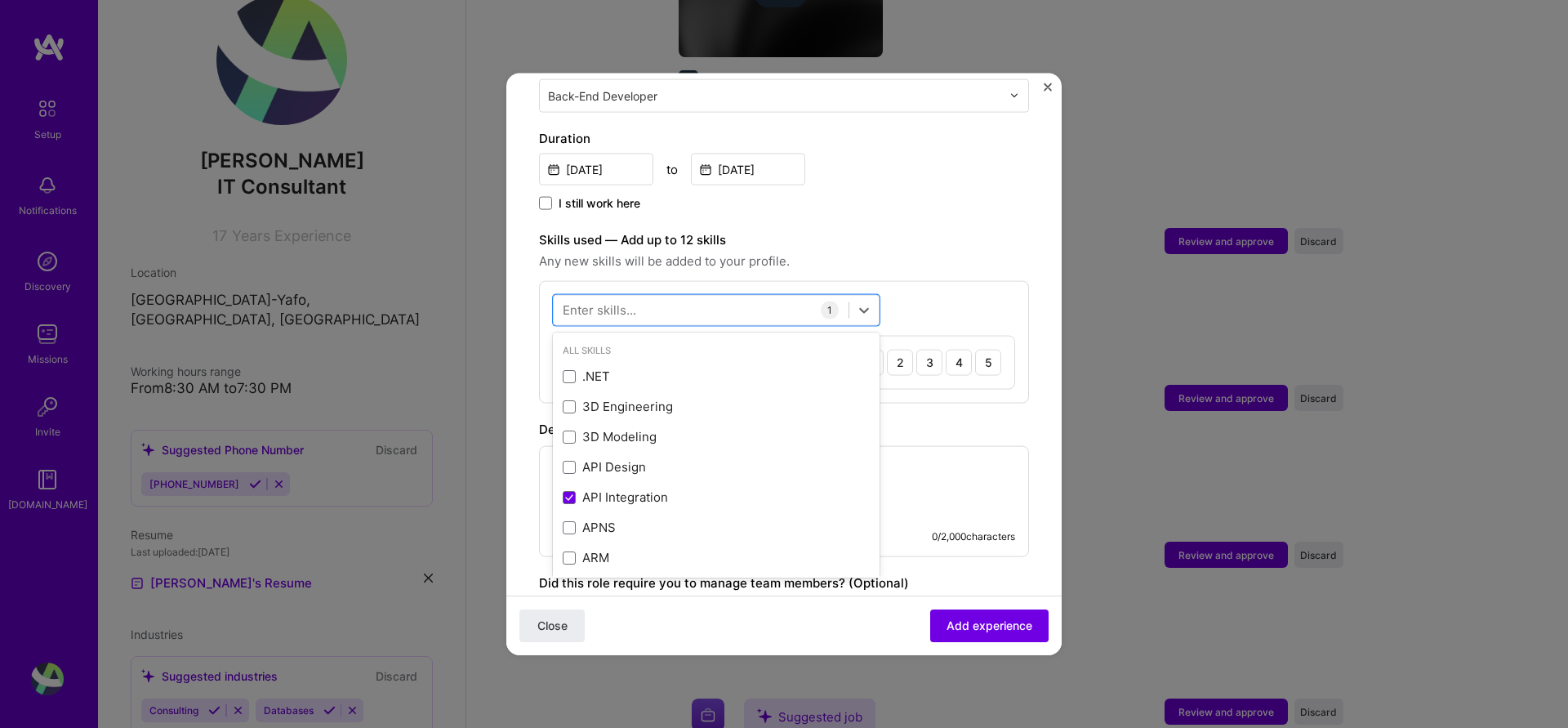
click at [1010, 238] on div "Adding suggested job This job is suggested based on your LinkedIn, resume or [D…" at bounding box center [784, 249] width 490 height 1138
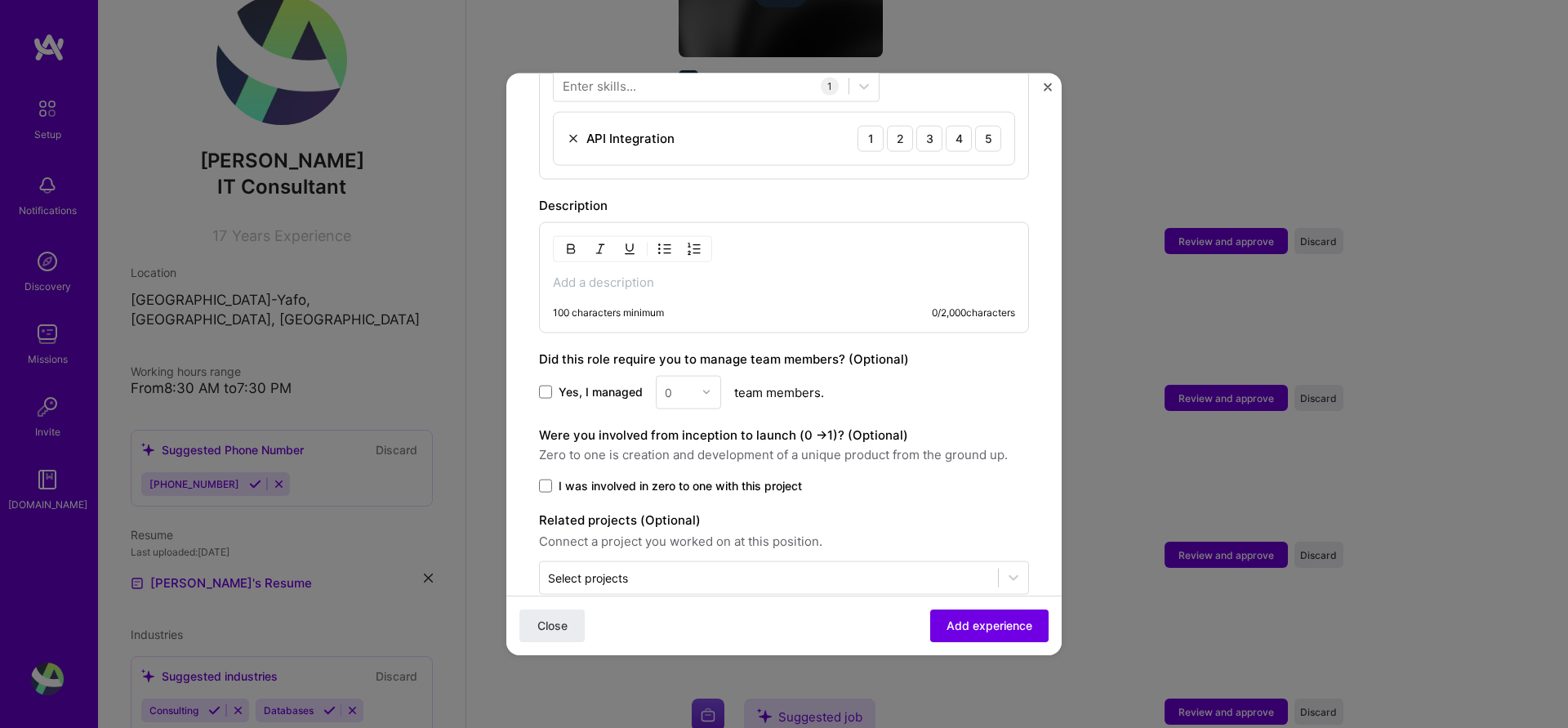
scroll to position [663, 0]
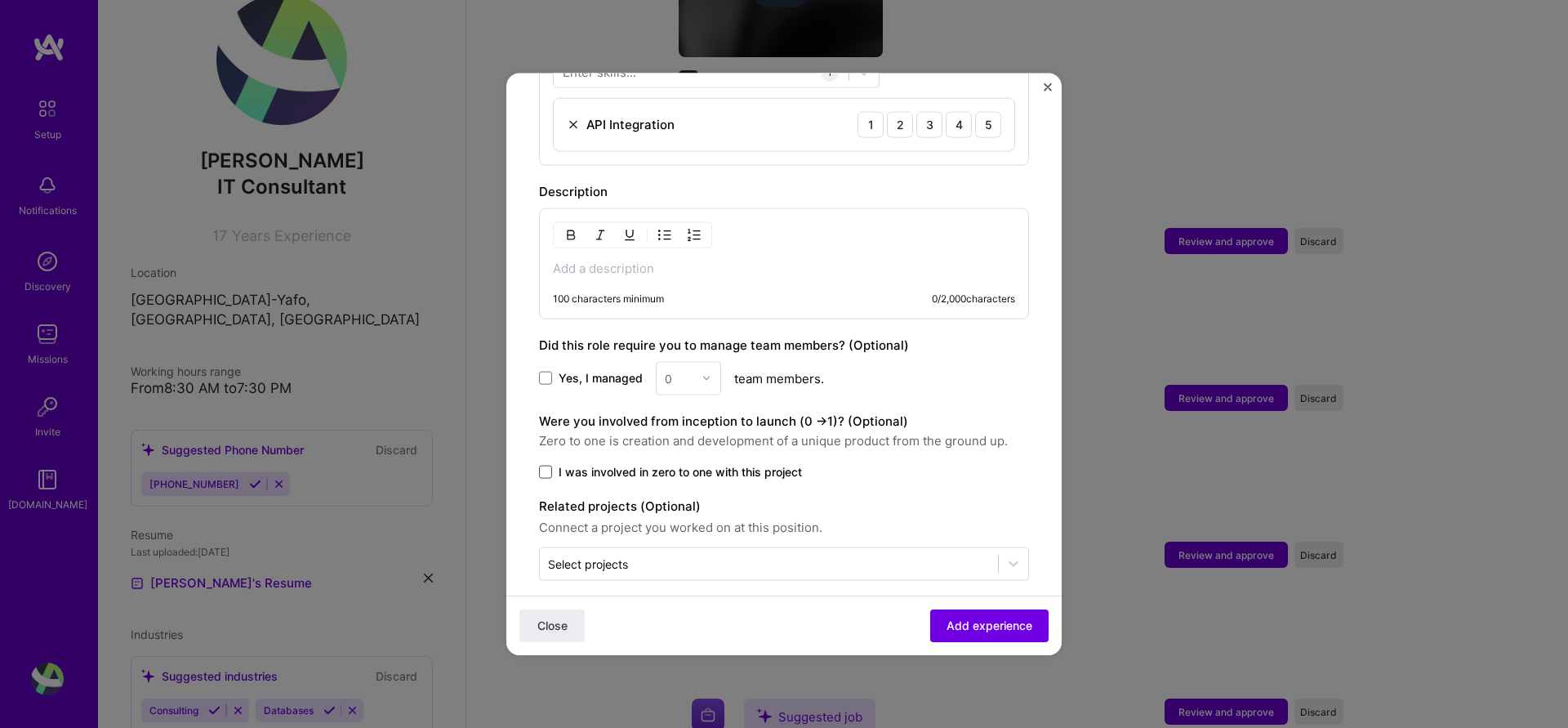
click at [549, 464] on span at bounding box center [545, 471] width 13 height 13
click at [0, 0] on input "I was involved in zero to one with this project" at bounding box center [0, 0] width 0 height 0
click at [759, 555] on input "text" at bounding box center [769, 563] width 442 height 18
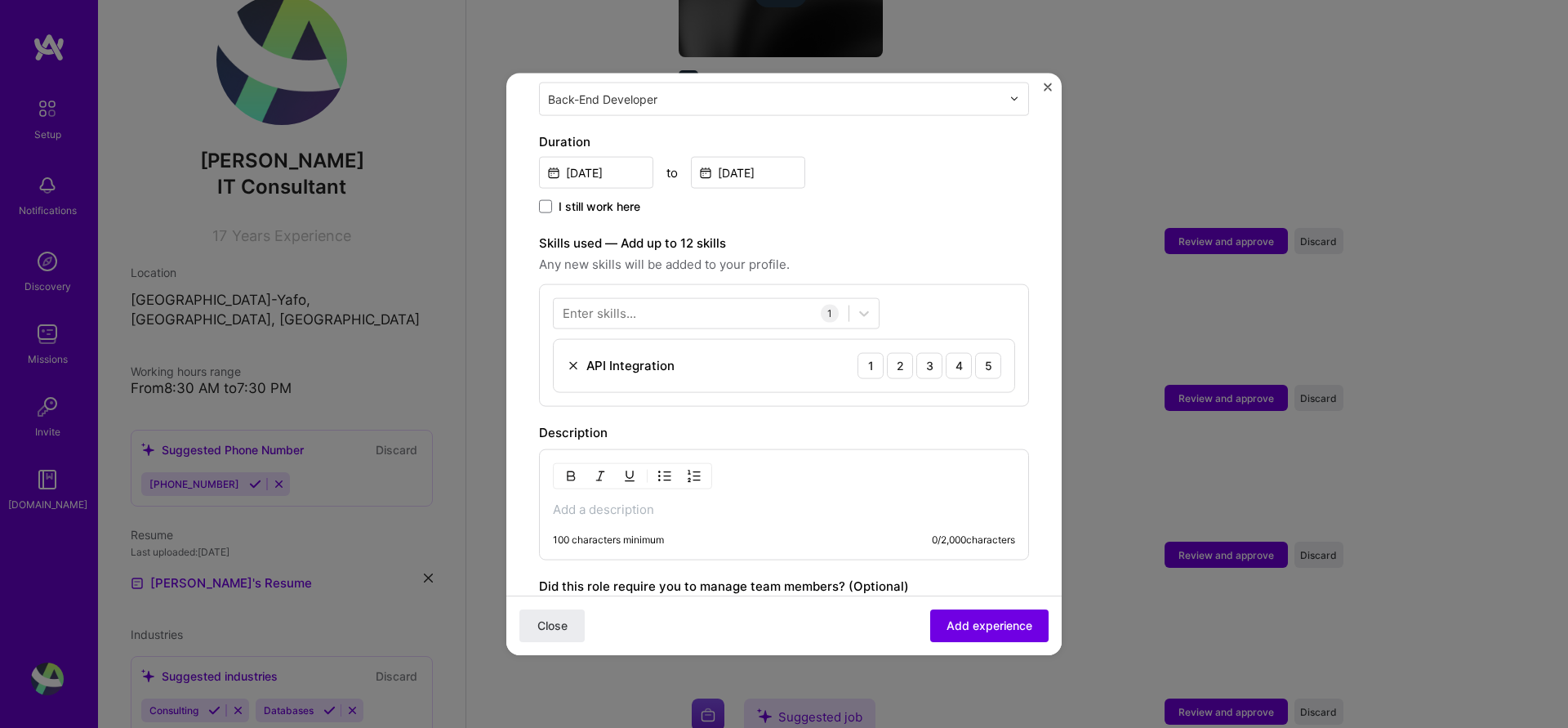
scroll to position [417, 0]
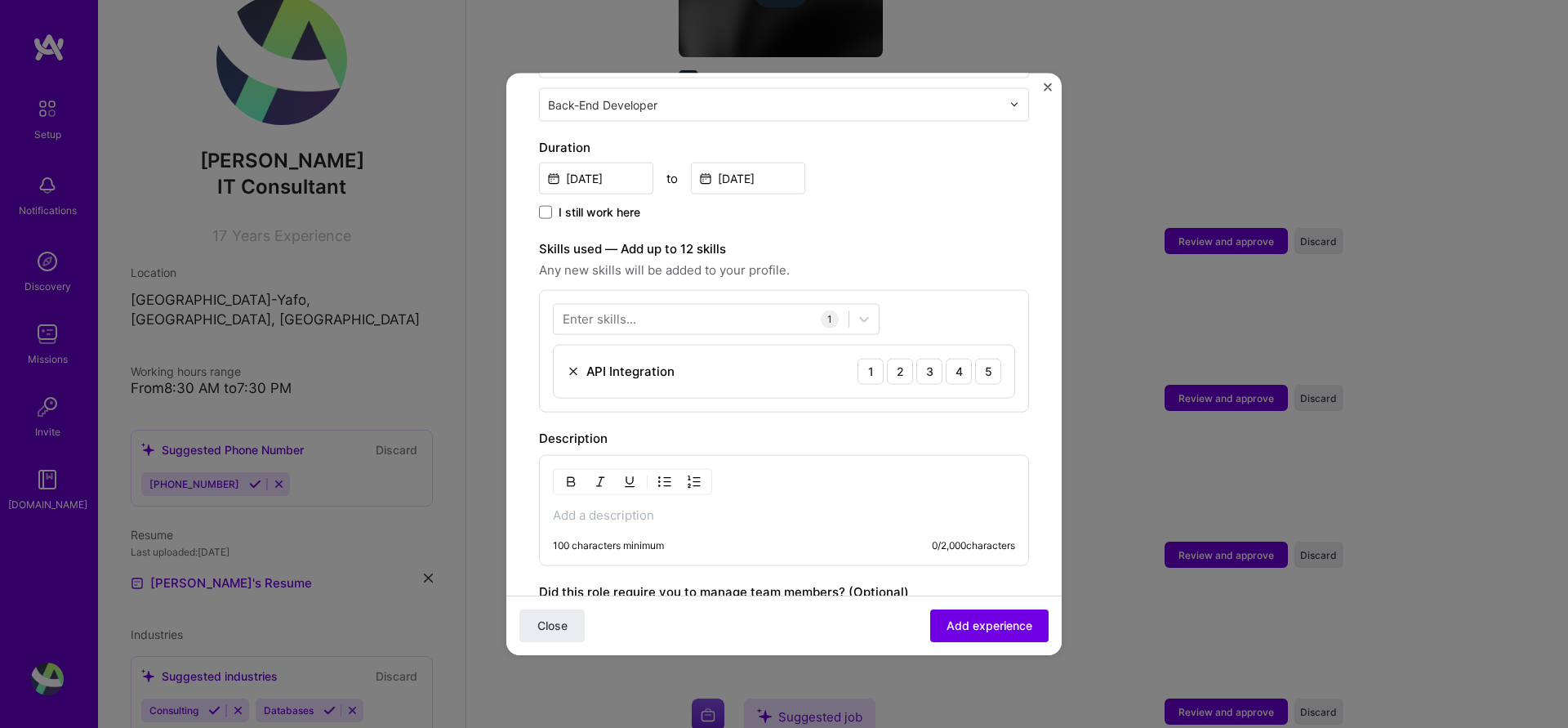
click at [622, 507] on p at bounding box center [784, 515] width 462 height 17
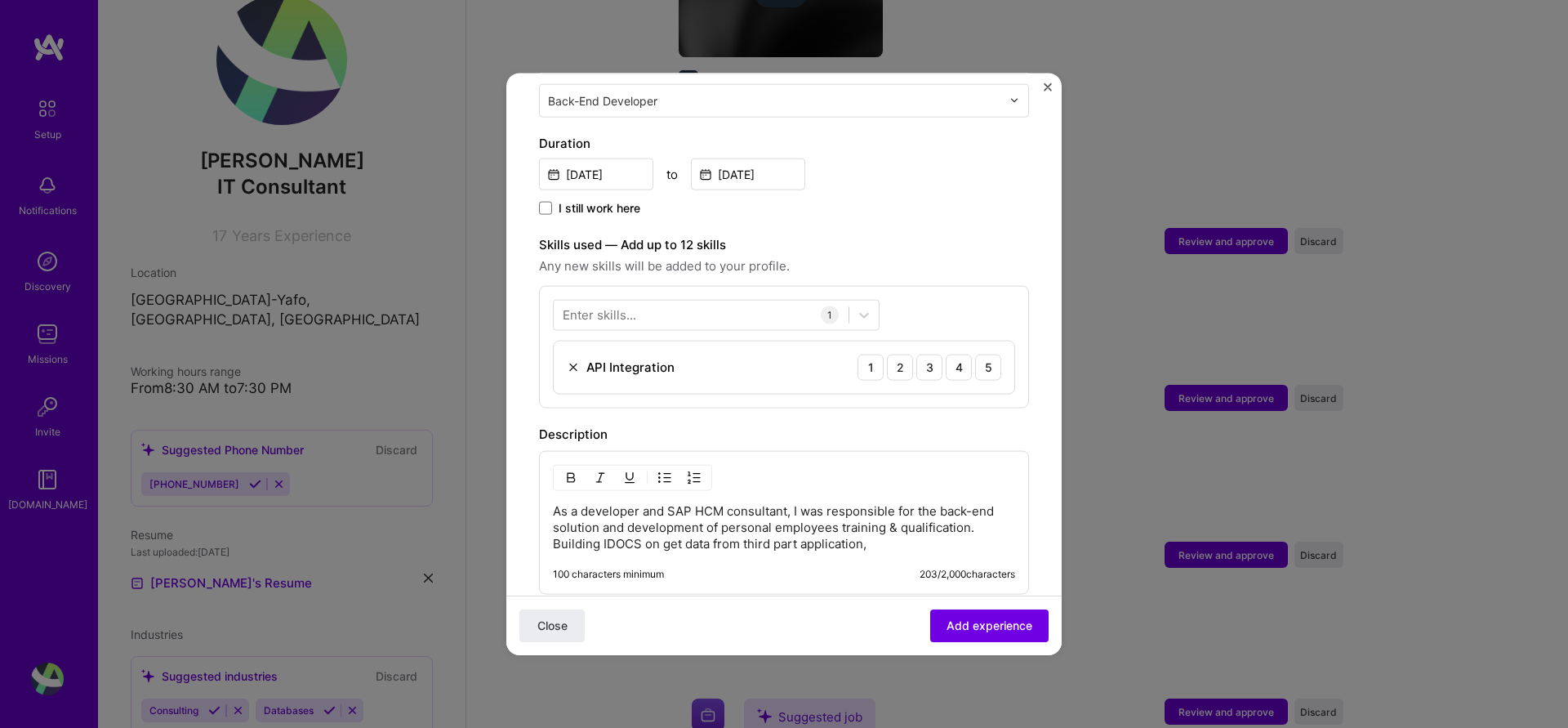
scroll to position [422, 0]
drag, startPoint x: 684, startPoint y: 527, endPoint x: 708, endPoint y: 528, distance: 24.0
click at [708, 528] on p "As a developer and SAP HCM consultant, I was responsible for the back-end solut…" at bounding box center [784, 524] width 462 height 49
click at [870, 525] on p "As a developer and SAP HCM consultant, I was responsible for the back-end solut…" at bounding box center [784, 523] width 462 height 49
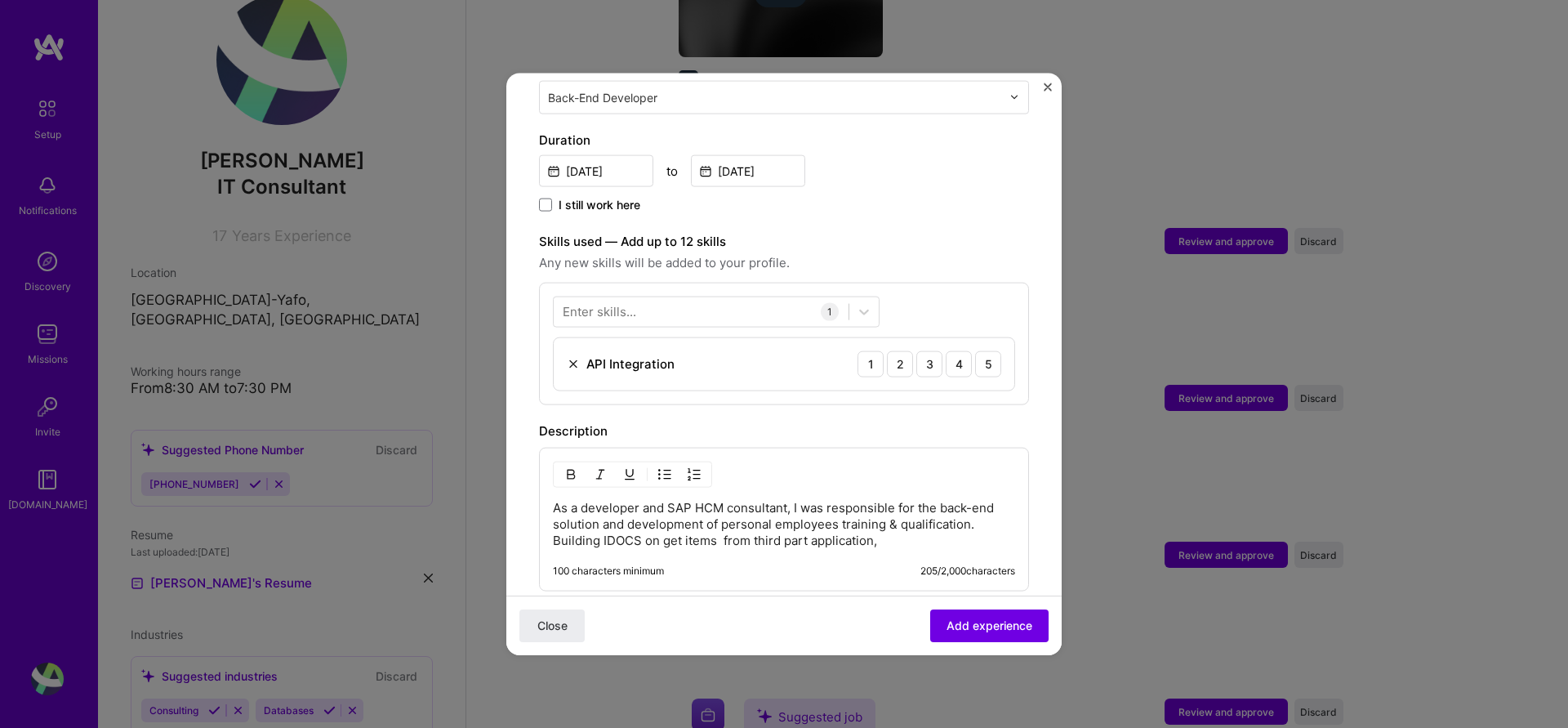
click at [879, 526] on p "As a developer and SAP HCM consultant, I was responsible for the back-end solut…" at bounding box center [784, 523] width 462 height 49
click at [878, 528] on p "As a developer and SAP HCM consultant, I was responsible for the back-end solut…" at bounding box center [784, 523] width 462 height 49
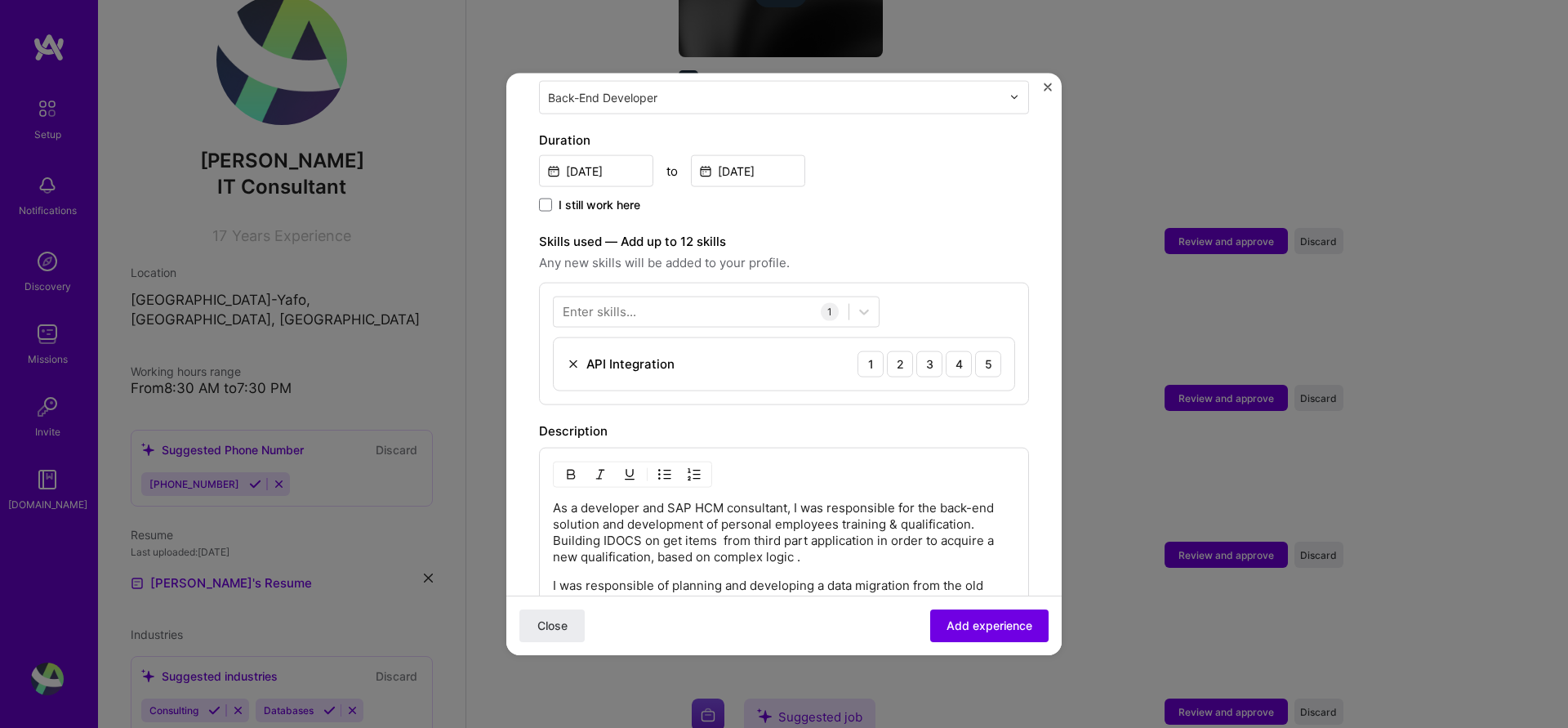
click at [720, 580] on p "I was responsible of planning and developing a data migration from the old syst…" at bounding box center [784, 593] width 462 height 32
drag, startPoint x: 798, startPoint y: 543, endPoint x: 820, endPoint y: 562, distance: 29.1
click at [799, 543] on p "As a developer and SAP HCM consultant, I was responsible for the back-end solut…" at bounding box center [784, 532] width 462 height 65
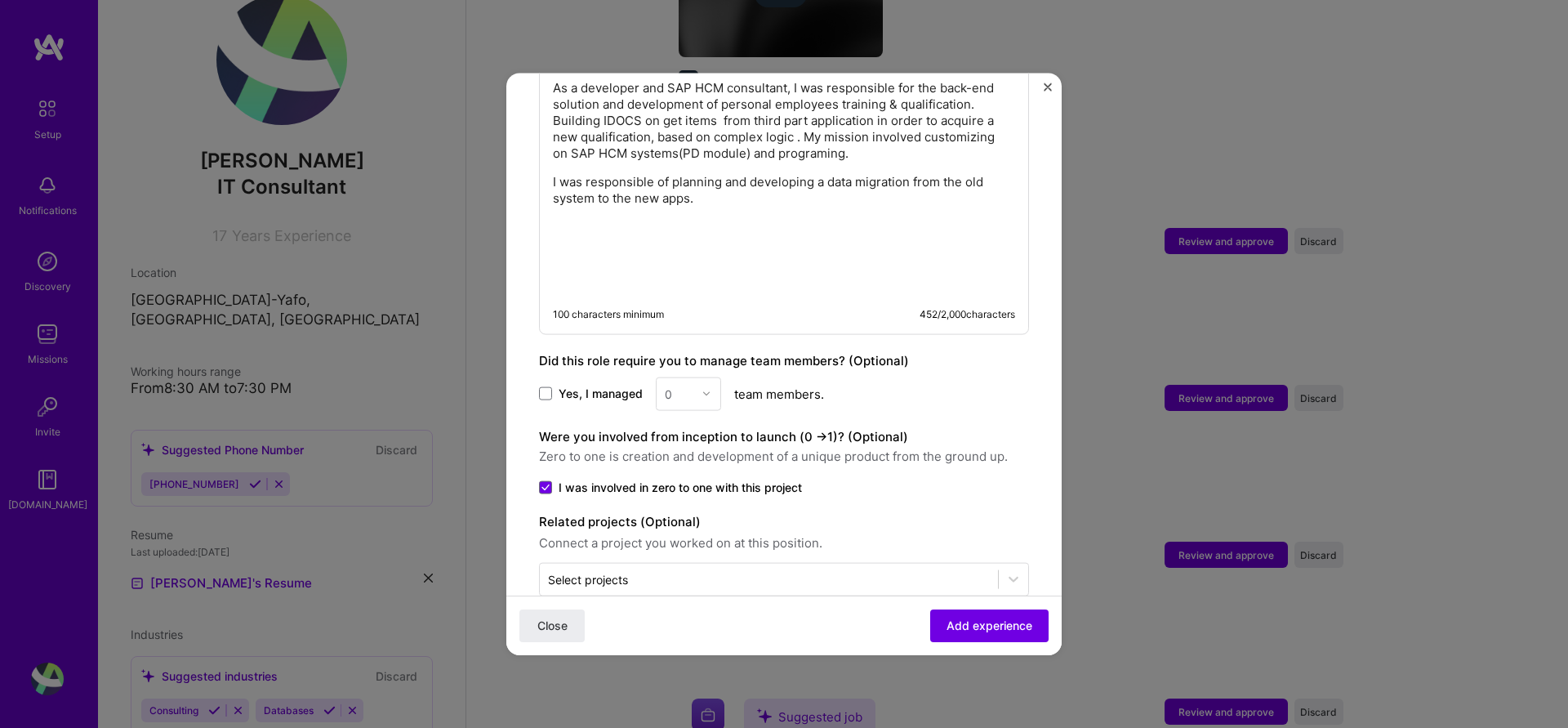
scroll to position [859, 0]
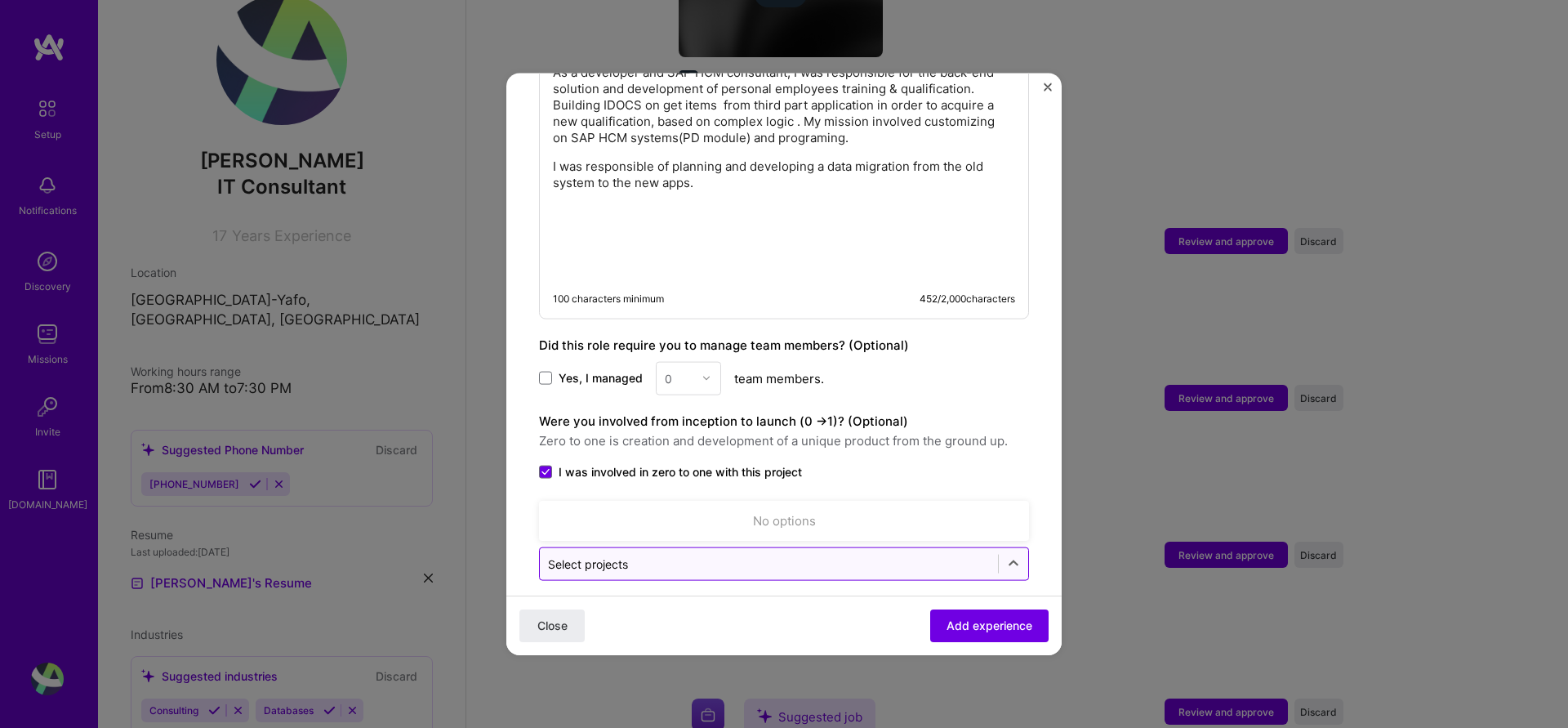
click at [730, 555] on input "text" at bounding box center [769, 563] width 442 height 18
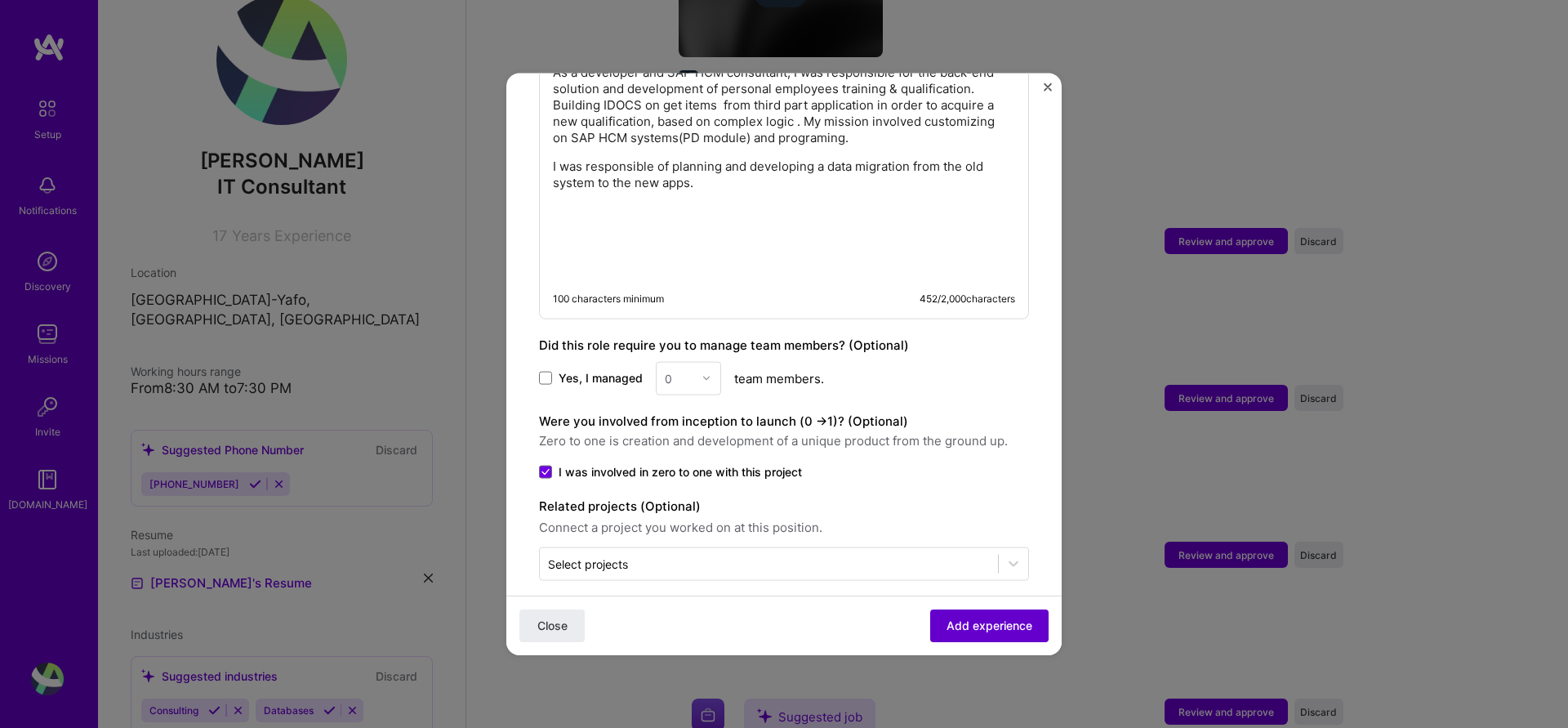
click at [971, 622] on span "Add experience" at bounding box center [989, 626] width 86 height 17
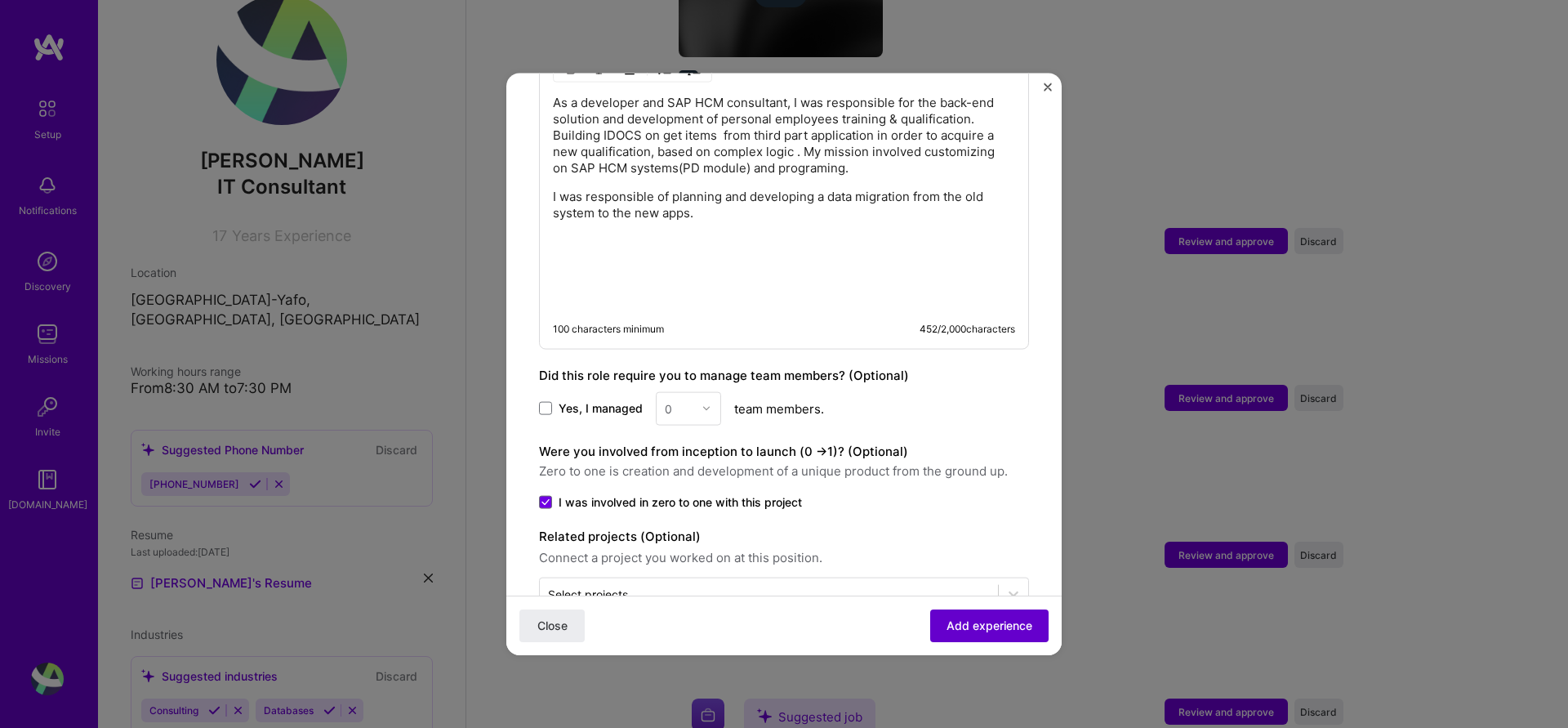
click at [971, 622] on span "Add experience" at bounding box center [989, 626] width 86 height 17
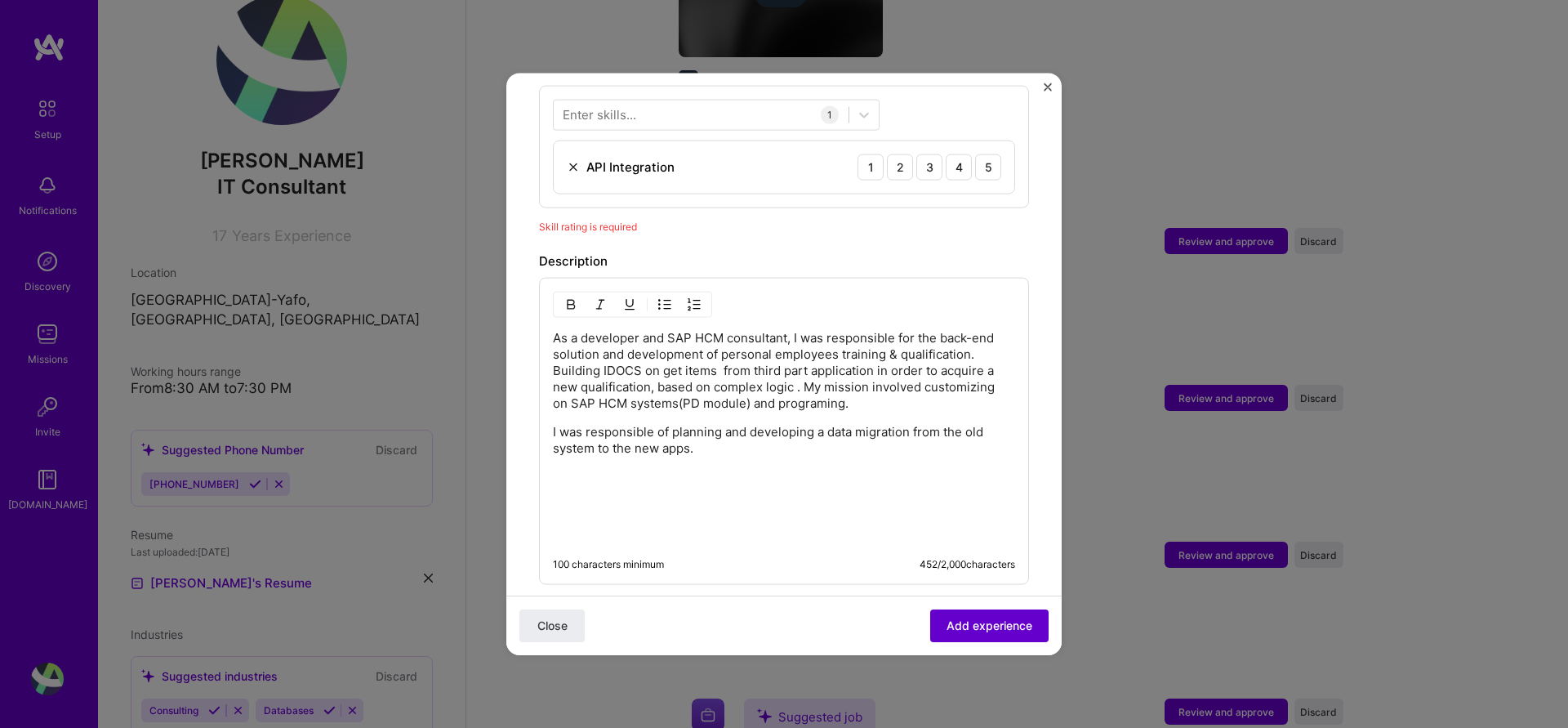
scroll to position [565, 0]
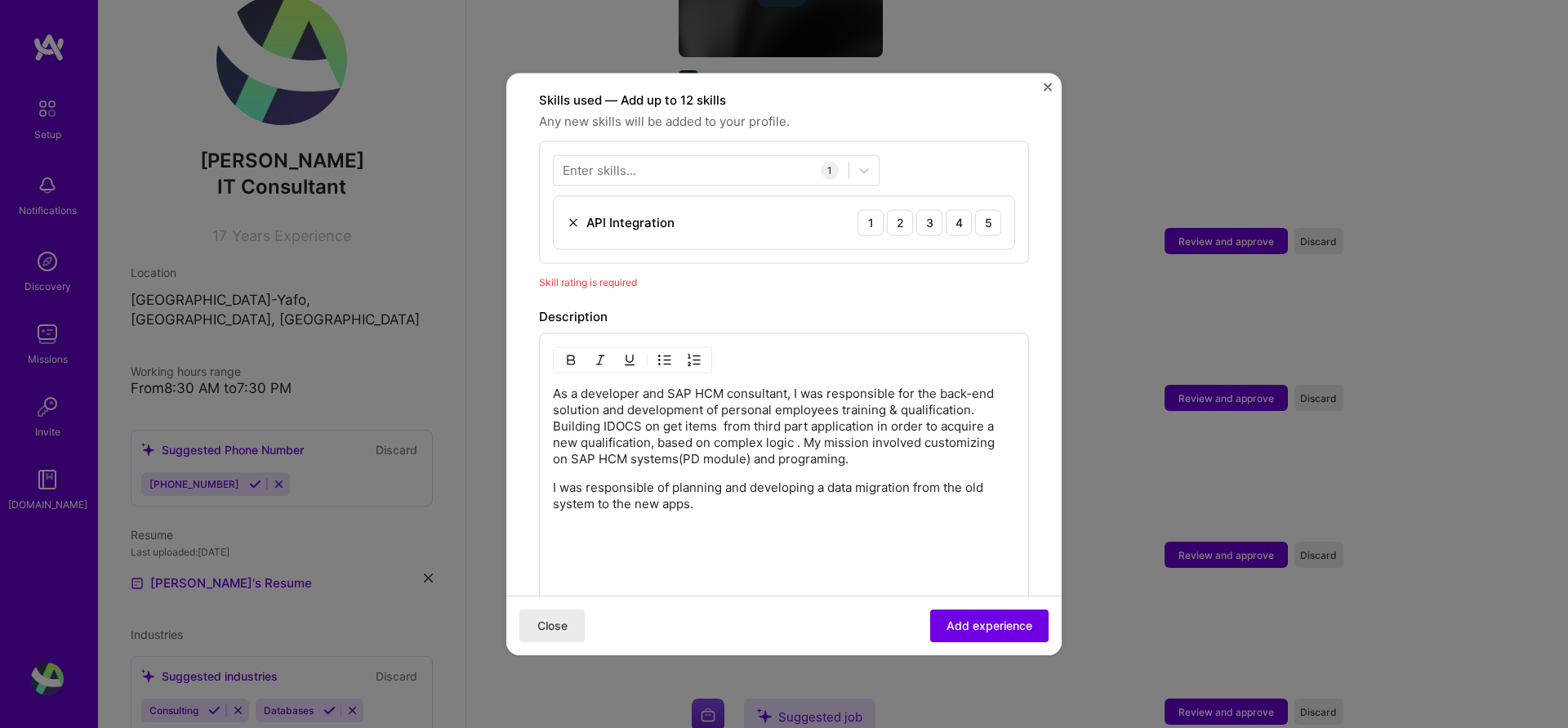
click at [691, 205] on div "API Integration 1 2 3 4 5" at bounding box center [784, 222] width 461 height 53
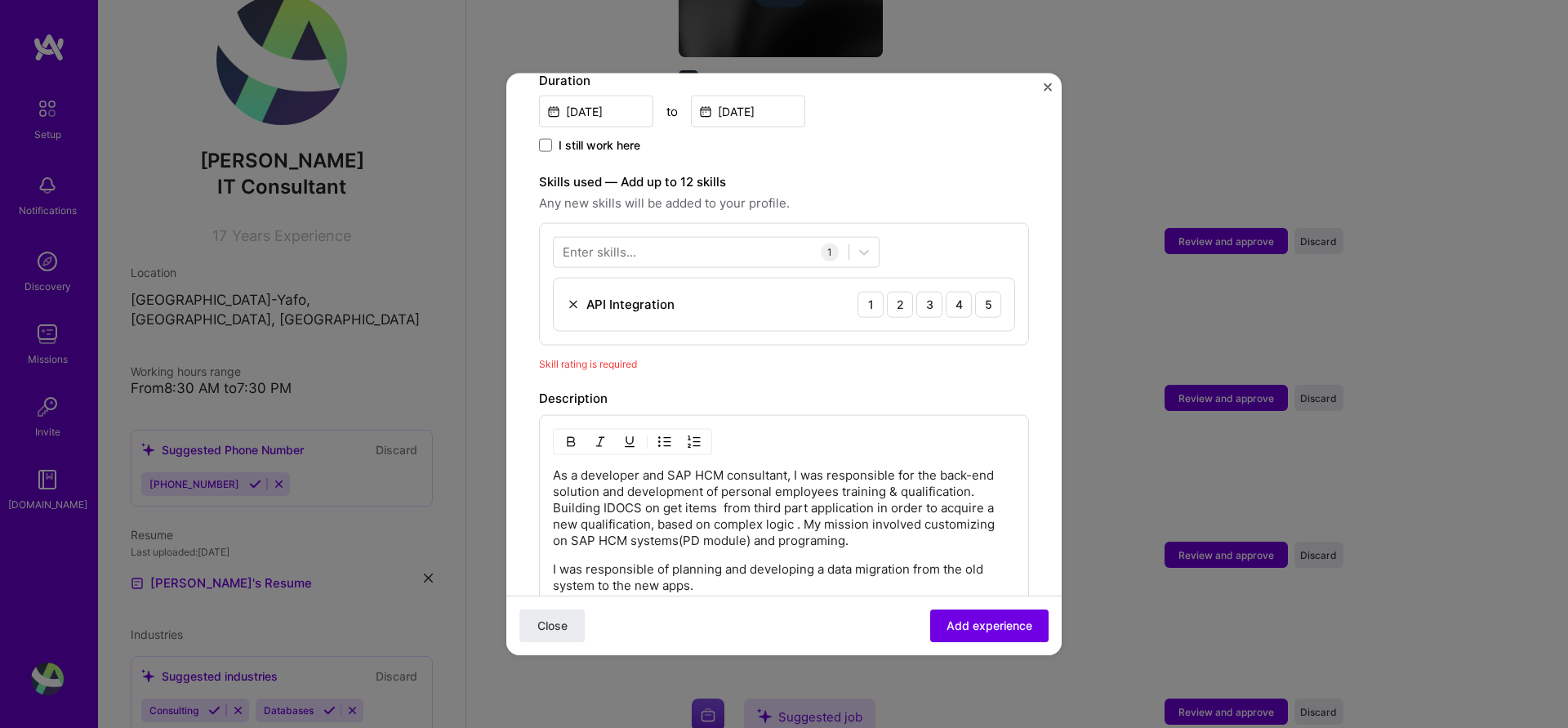
scroll to position [481, 0]
click at [936, 293] on div "3" at bounding box center [930, 306] width 26 height 26
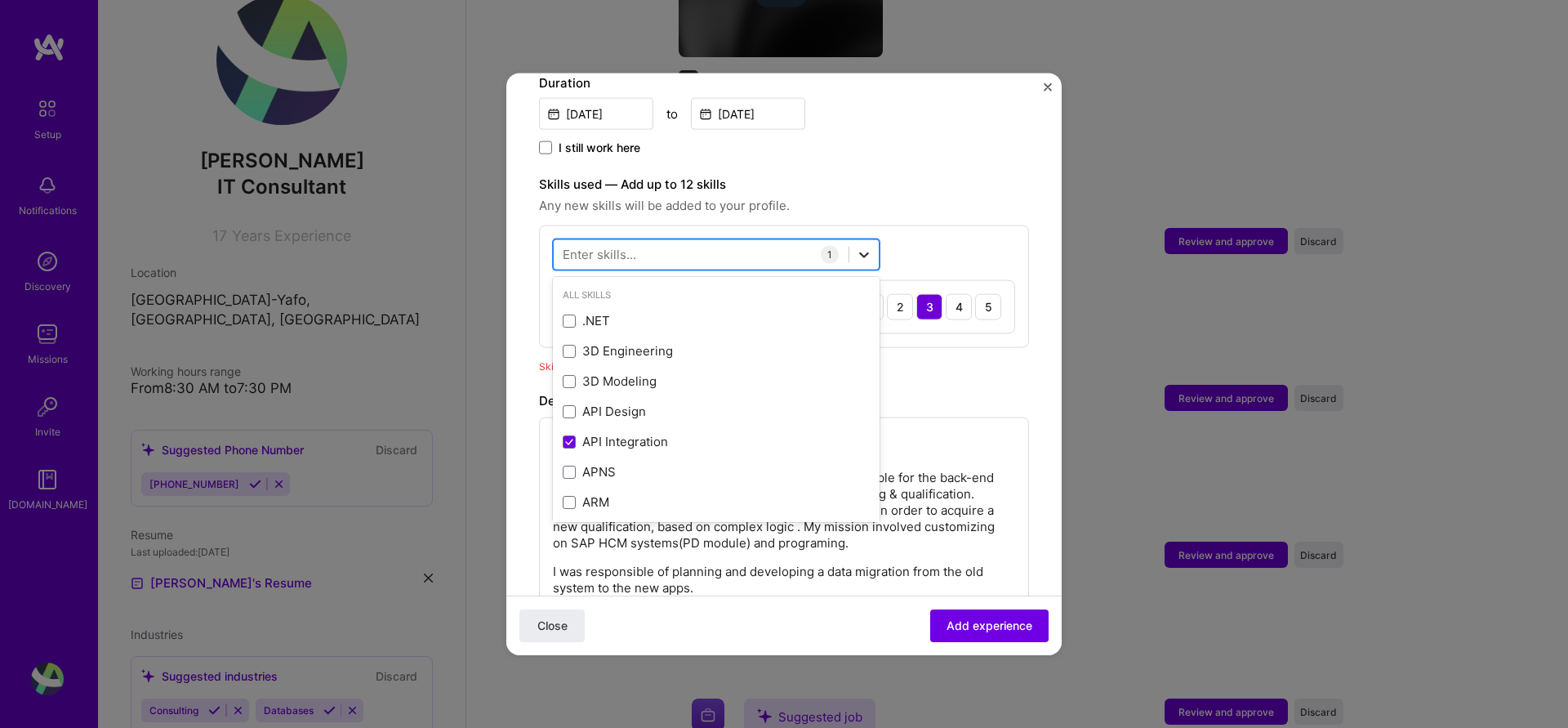
click at [863, 246] on icon at bounding box center [864, 254] width 17 height 17
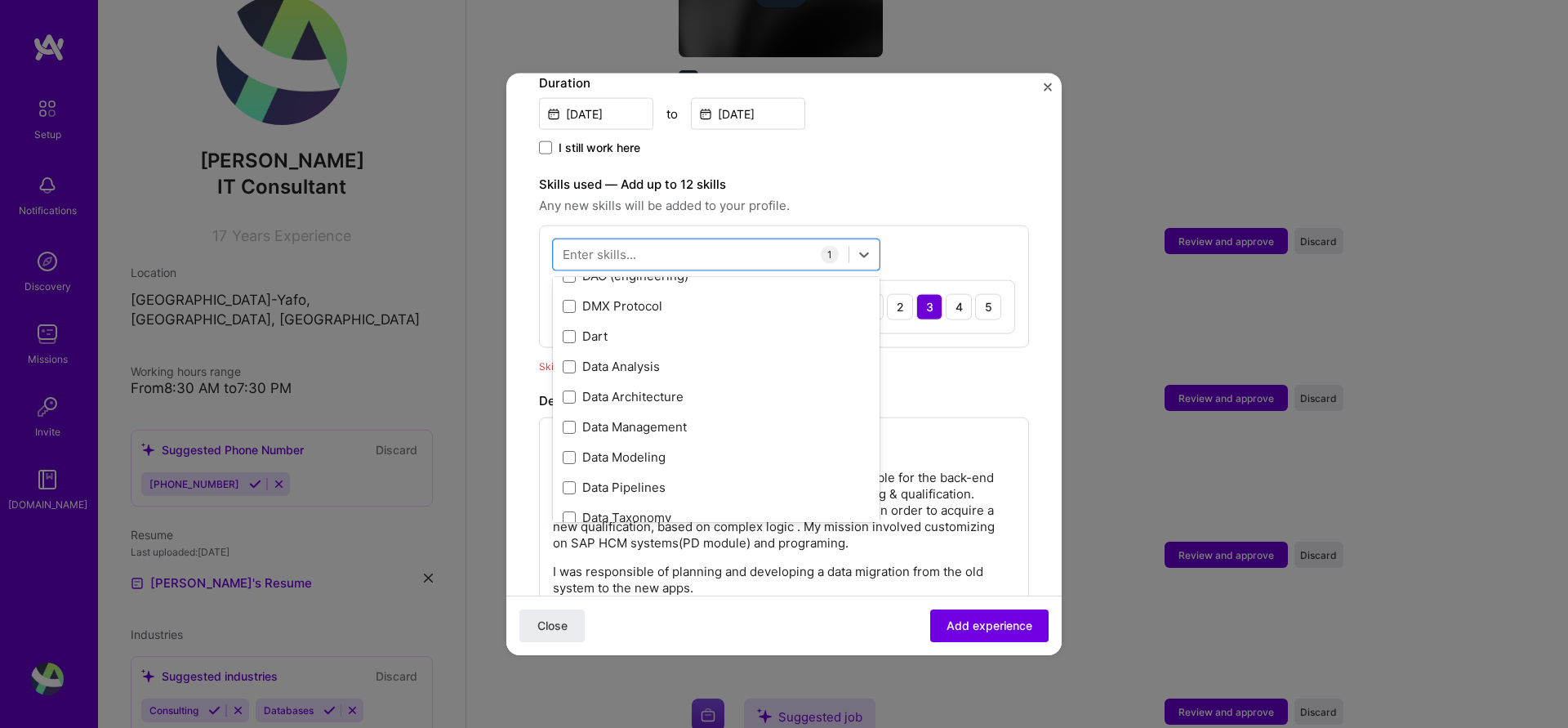
scroll to position [2525, 0]
click at [569, 356] on div "Data Analysis" at bounding box center [716, 364] width 307 height 18
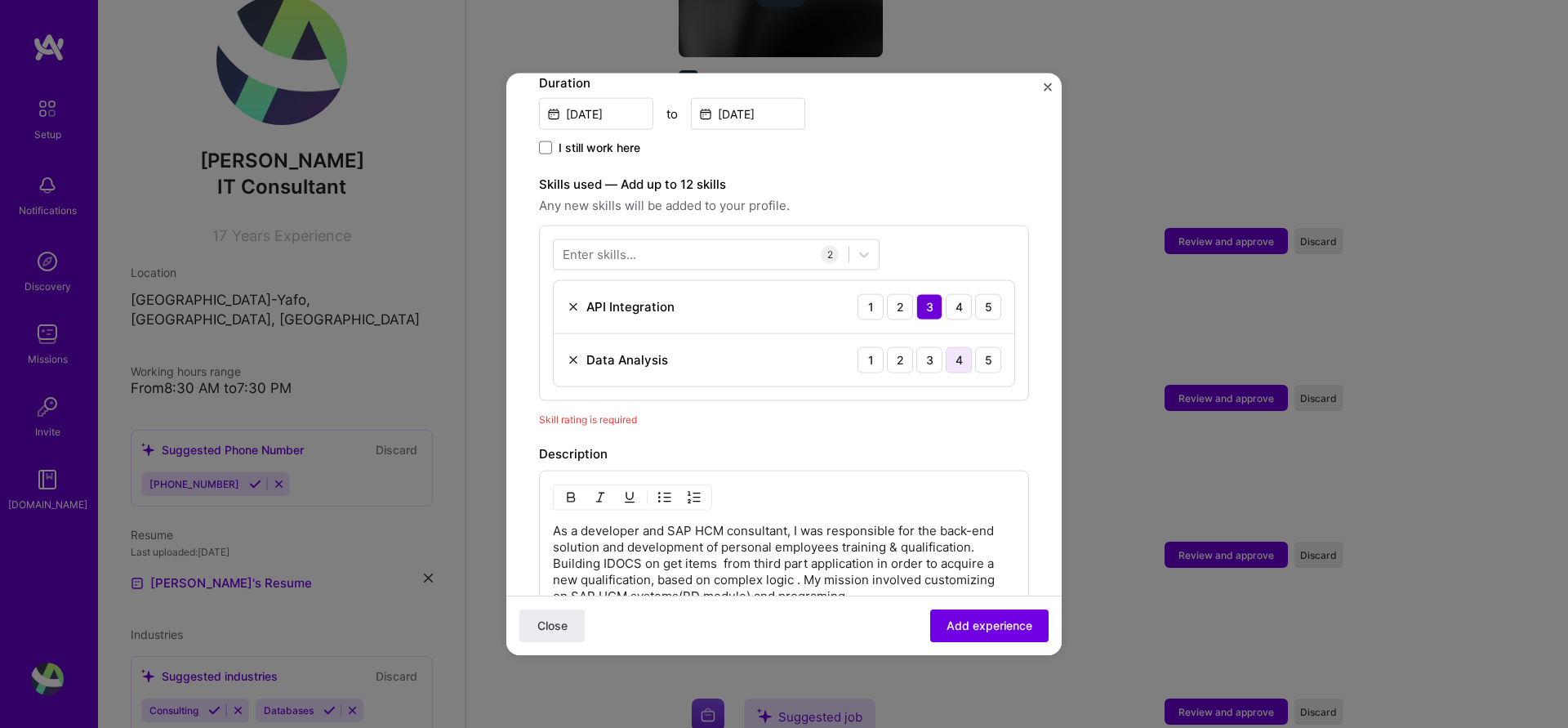
click at [972, 349] on div "1 2 3 4 5" at bounding box center [930, 359] width 144 height 26
click at [967, 349] on div "4" at bounding box center [958, 359] width 26 height 26
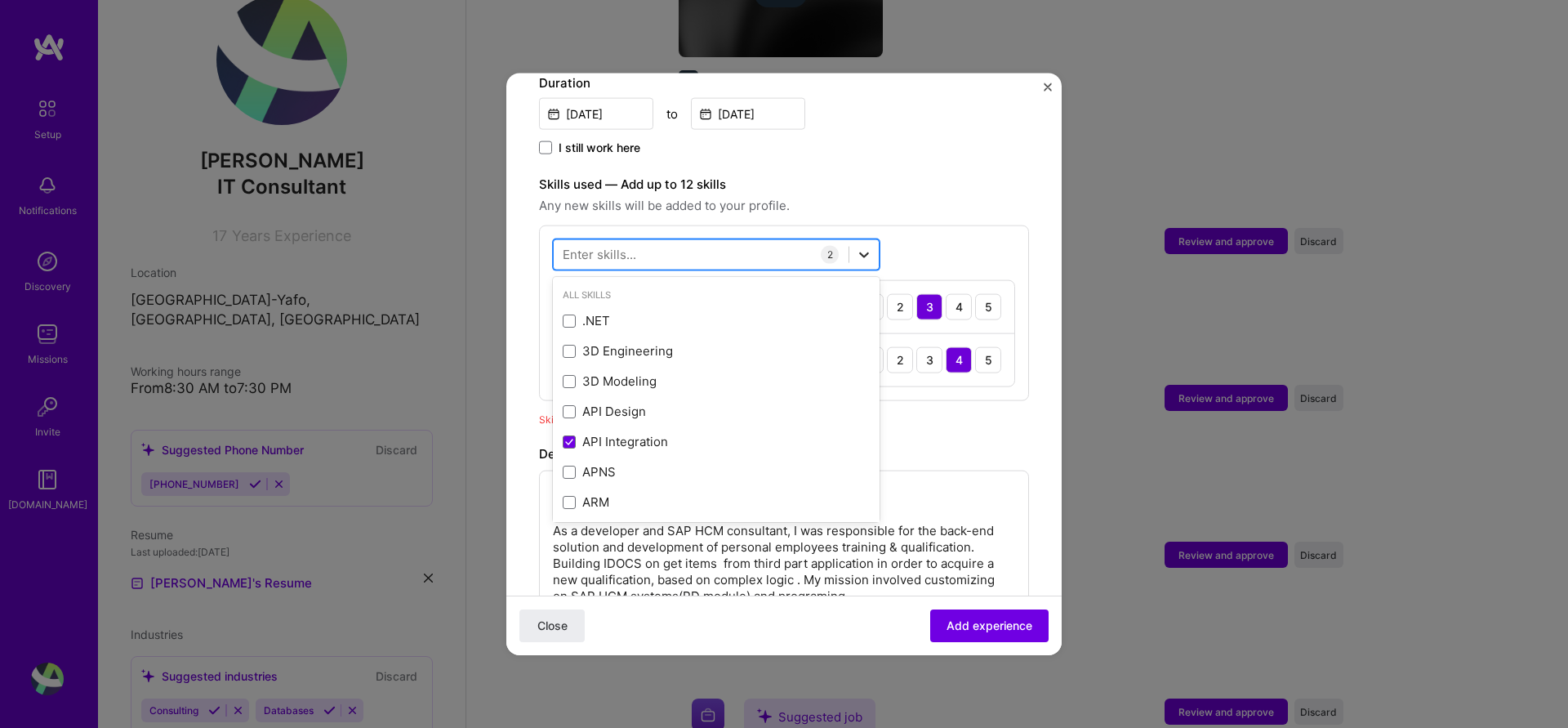
click at [863, 246] on icon at bounding box center [864, 254] width 17 height 17
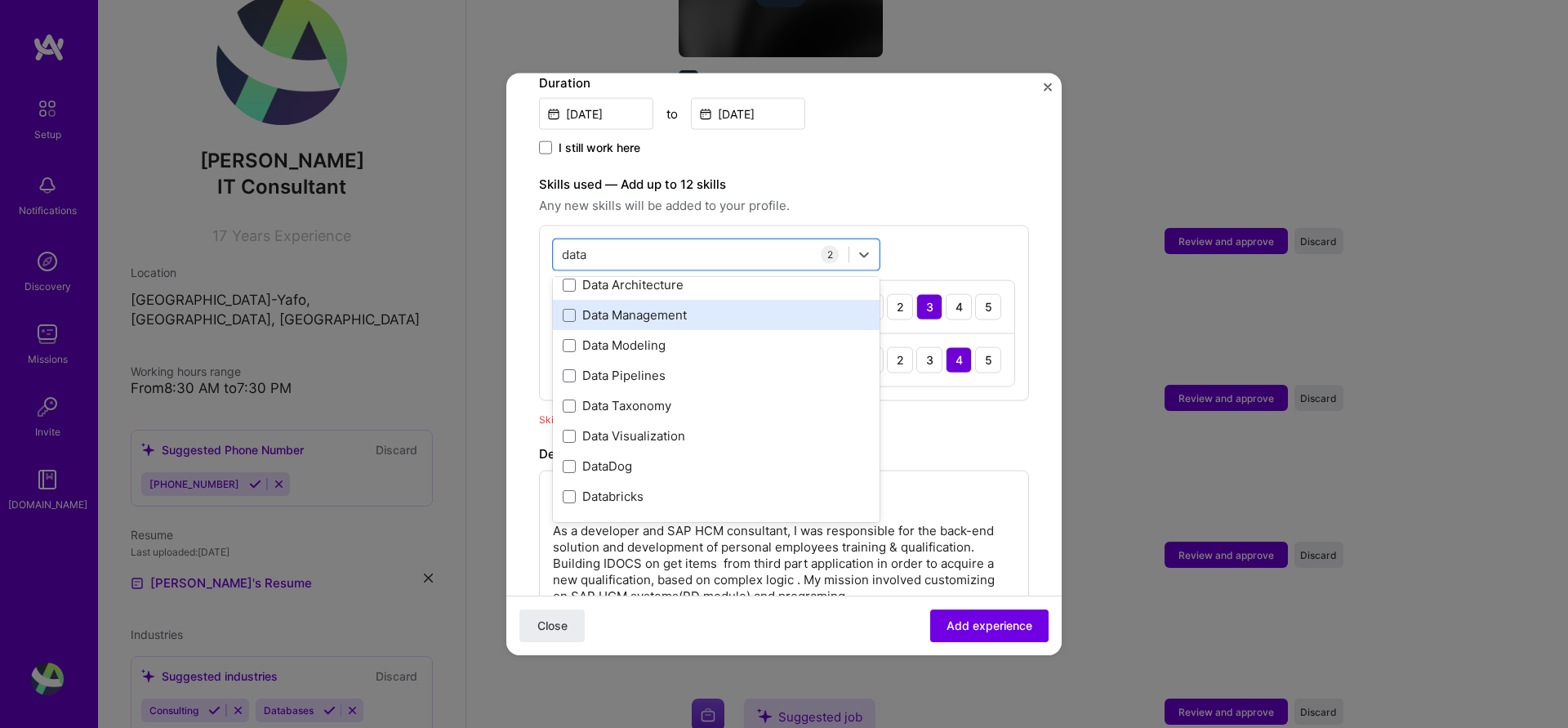
click at [582, 306] on div "Data Management" at bounding box center [716, 314] width 307 height 18
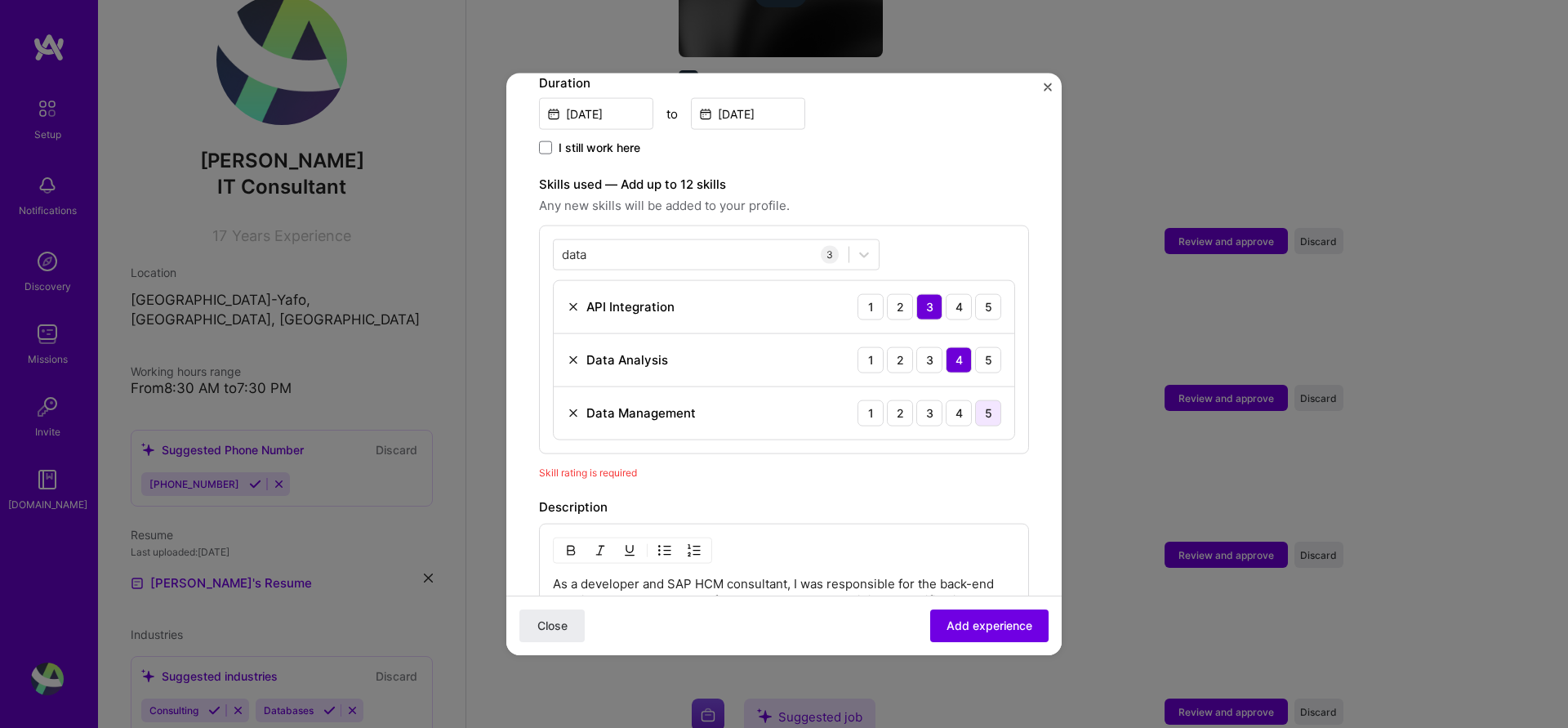
click at [977, 399] on div "5" at bounding box center [988, 412] width 26 height 26
click at [967, 399] on div "4" at bounding box center [958, 412] width 26 height 26
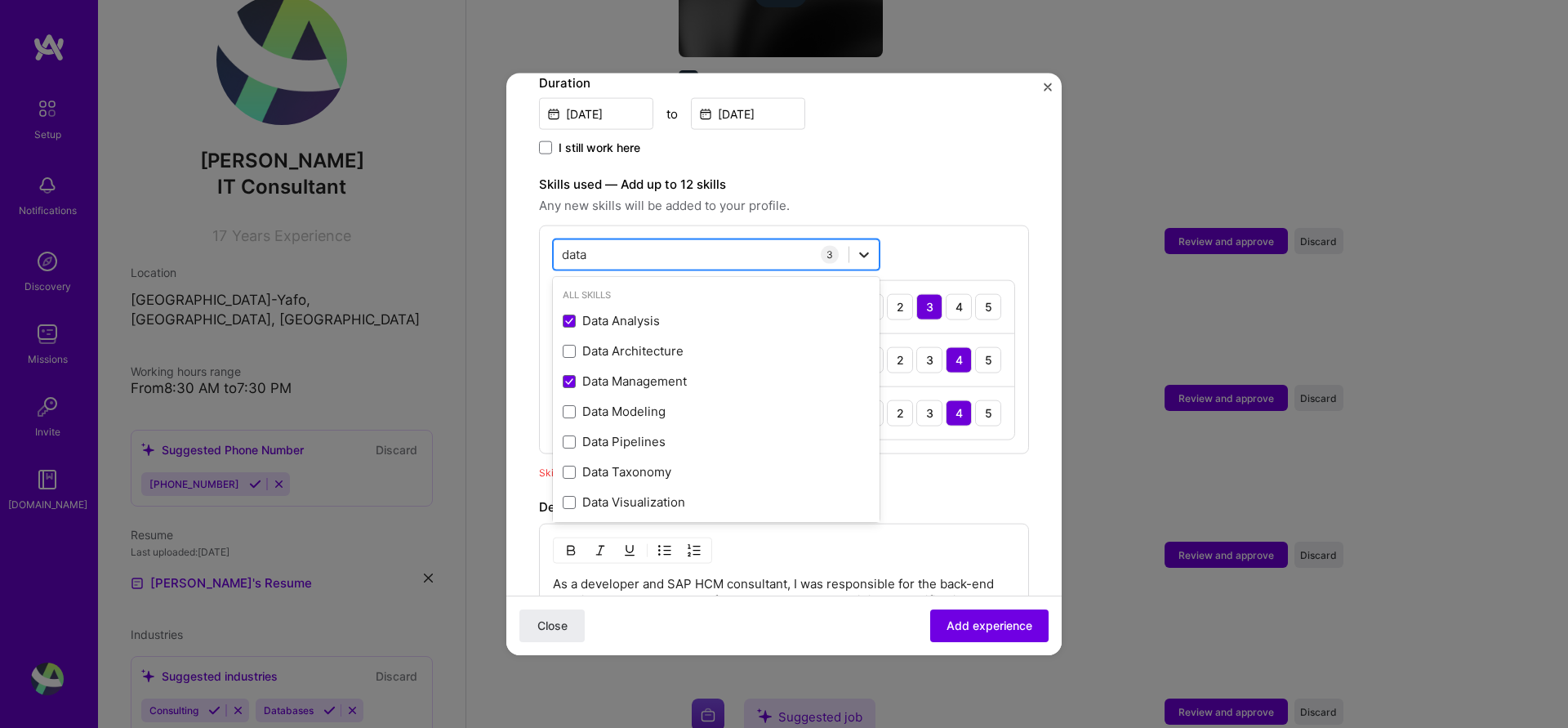
click at [862, 246] on icon at bounding box center [864, 254] width 17 height 17
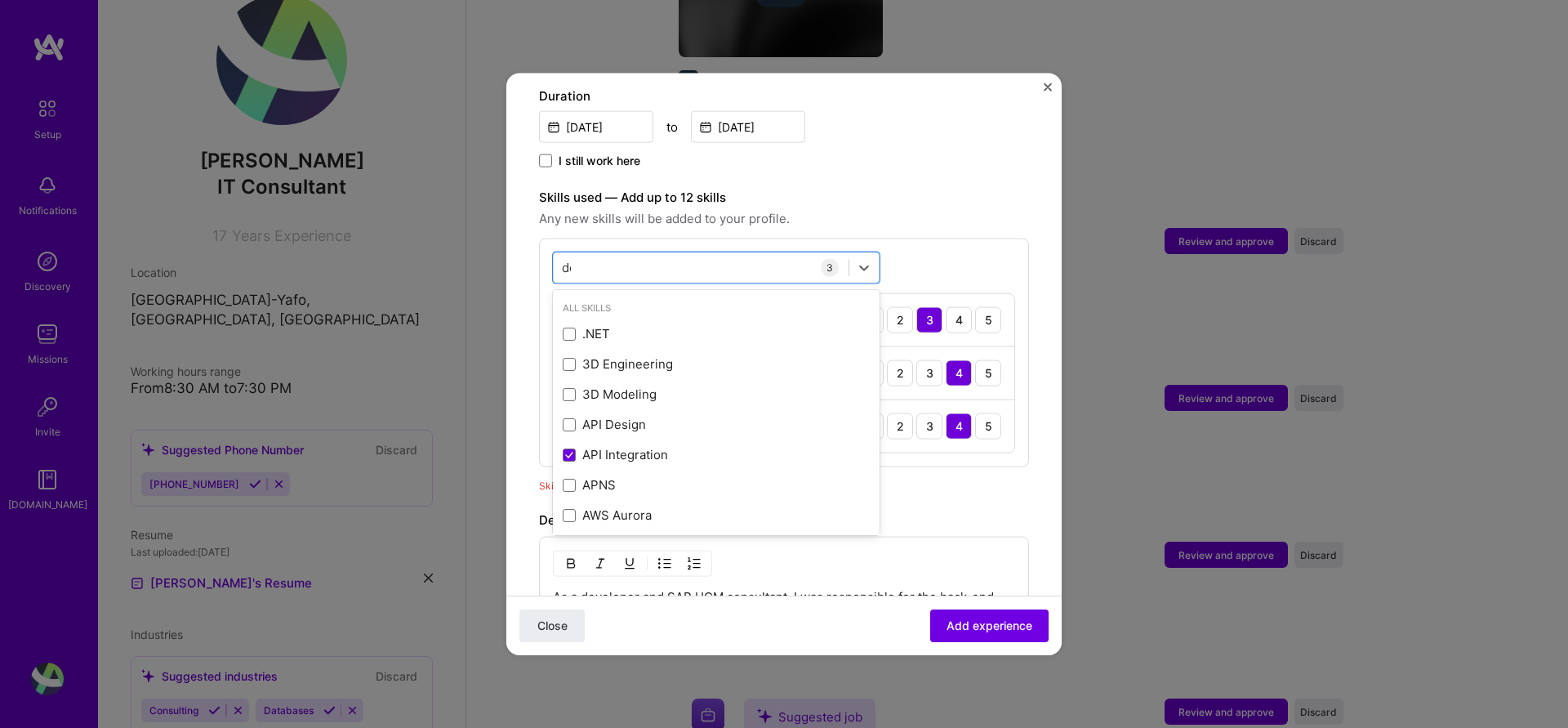
scroll to position [464, 0]
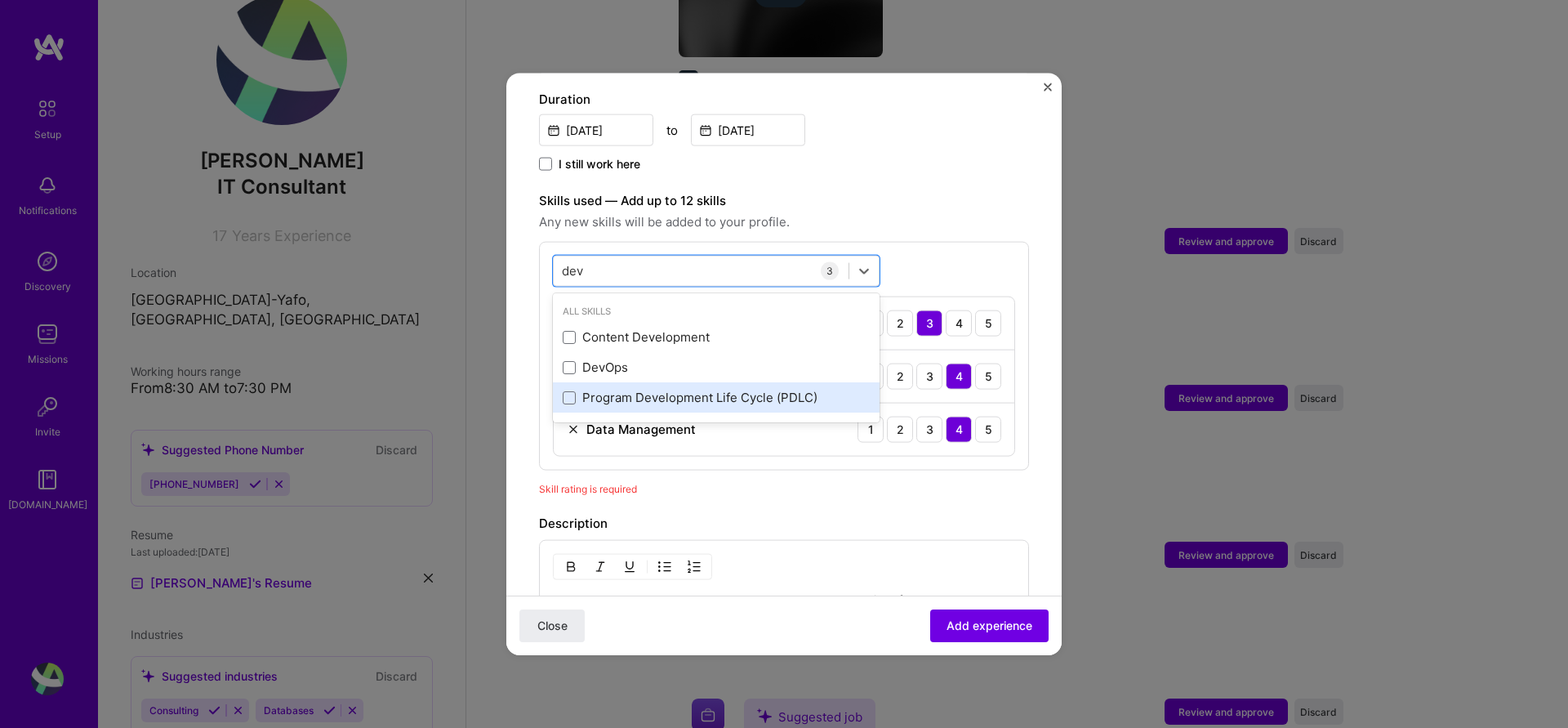
click at [576, 389] on div "Program Development Life Cycle (PDLC)" at bounding box center [716, 397] width 307 height 18
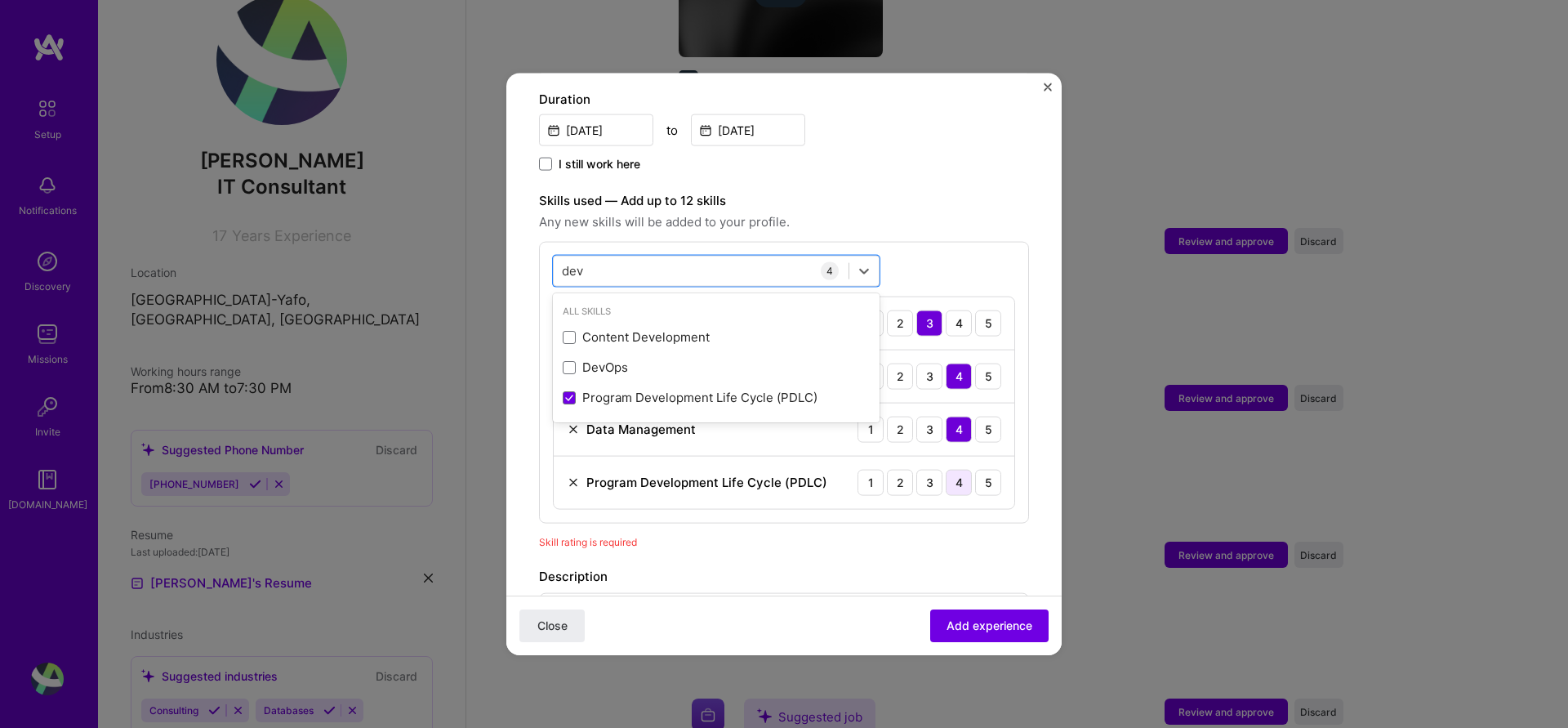
type input "dev"
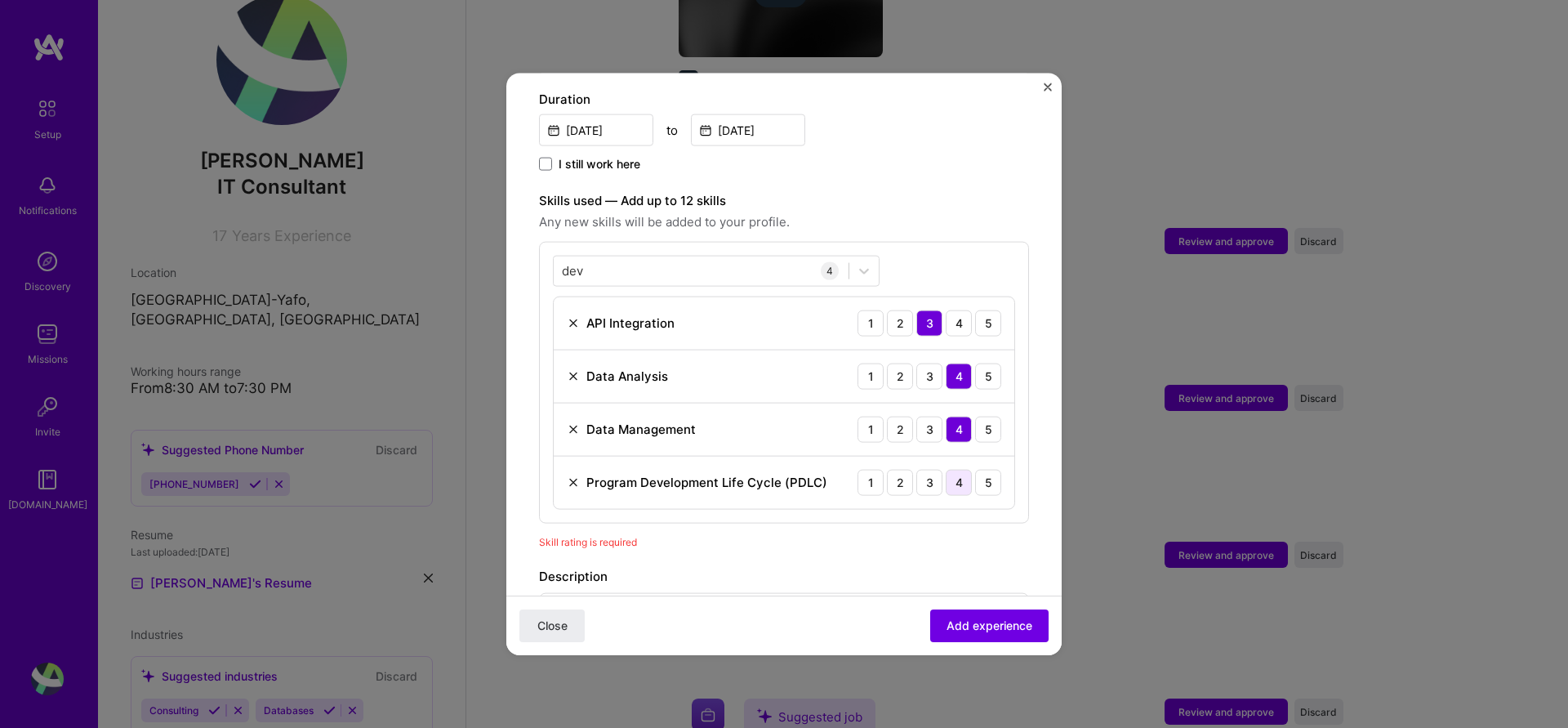
click at [959, 469] on div "4" at bounding box center [958, 482] width 26 height 26
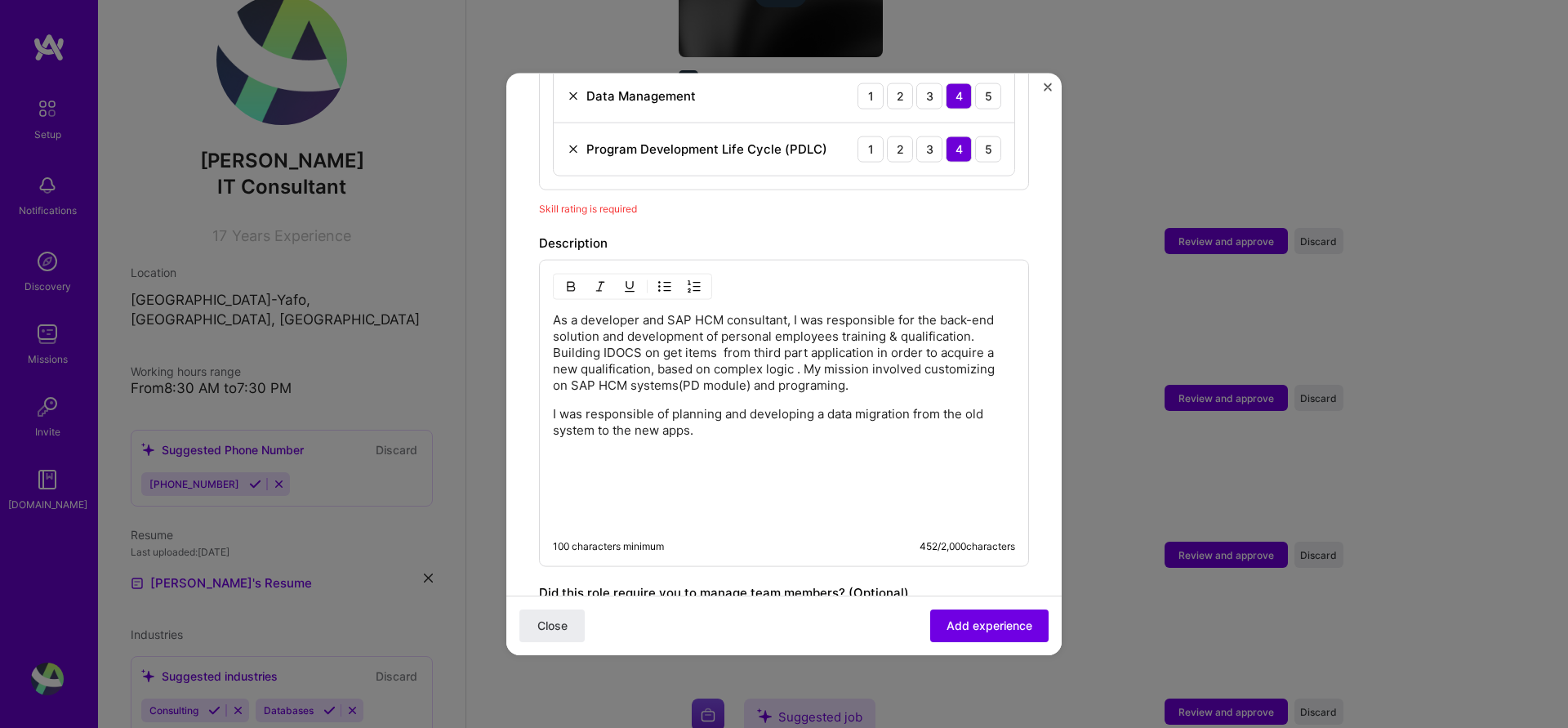
scroll to position [802, 0]
click at [1019, 627] on span "Add experience" at bounding box center [989, 626] width 86 height 17
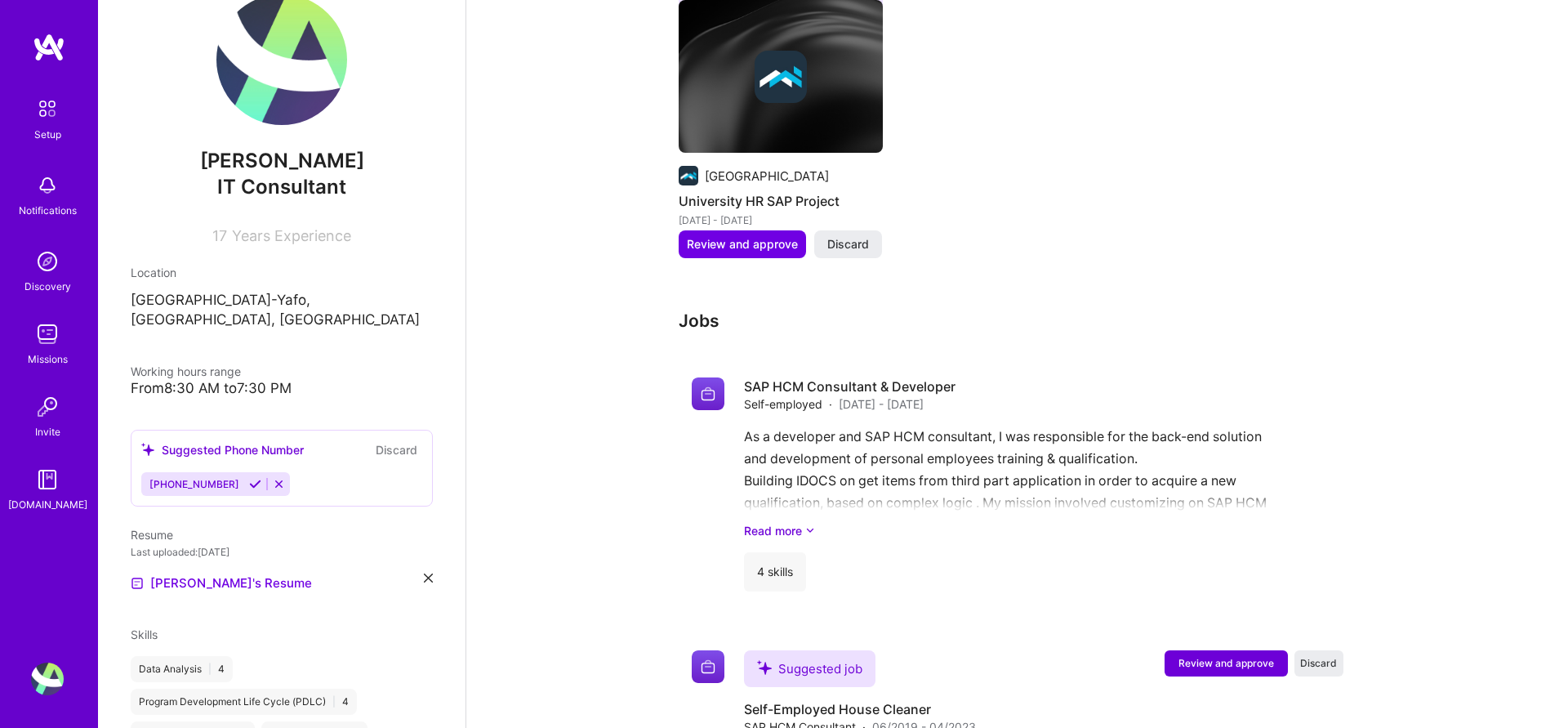
scroll to position [2173, 0]
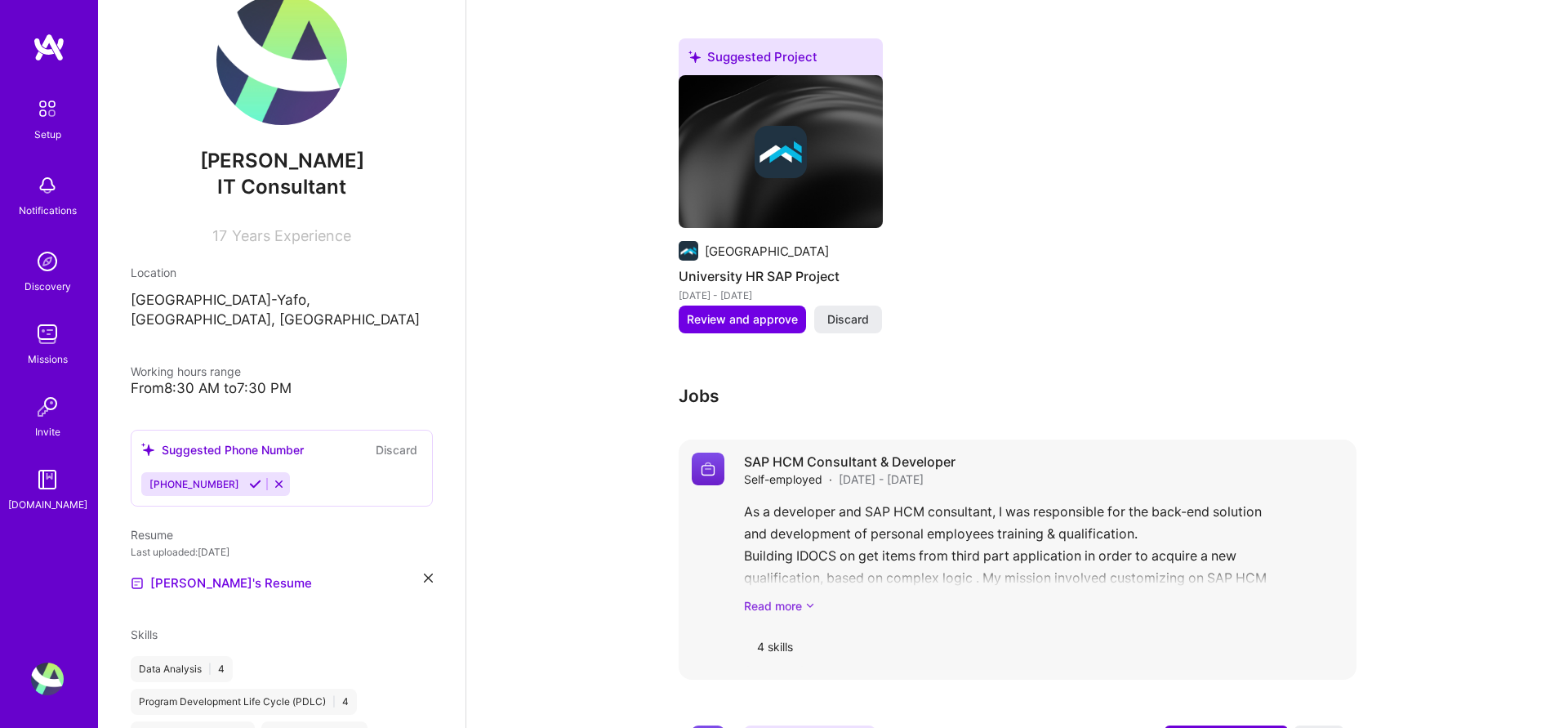
click at [802, 597] on link "Read more" at bounding box center [1044, 605] width 600 height 18
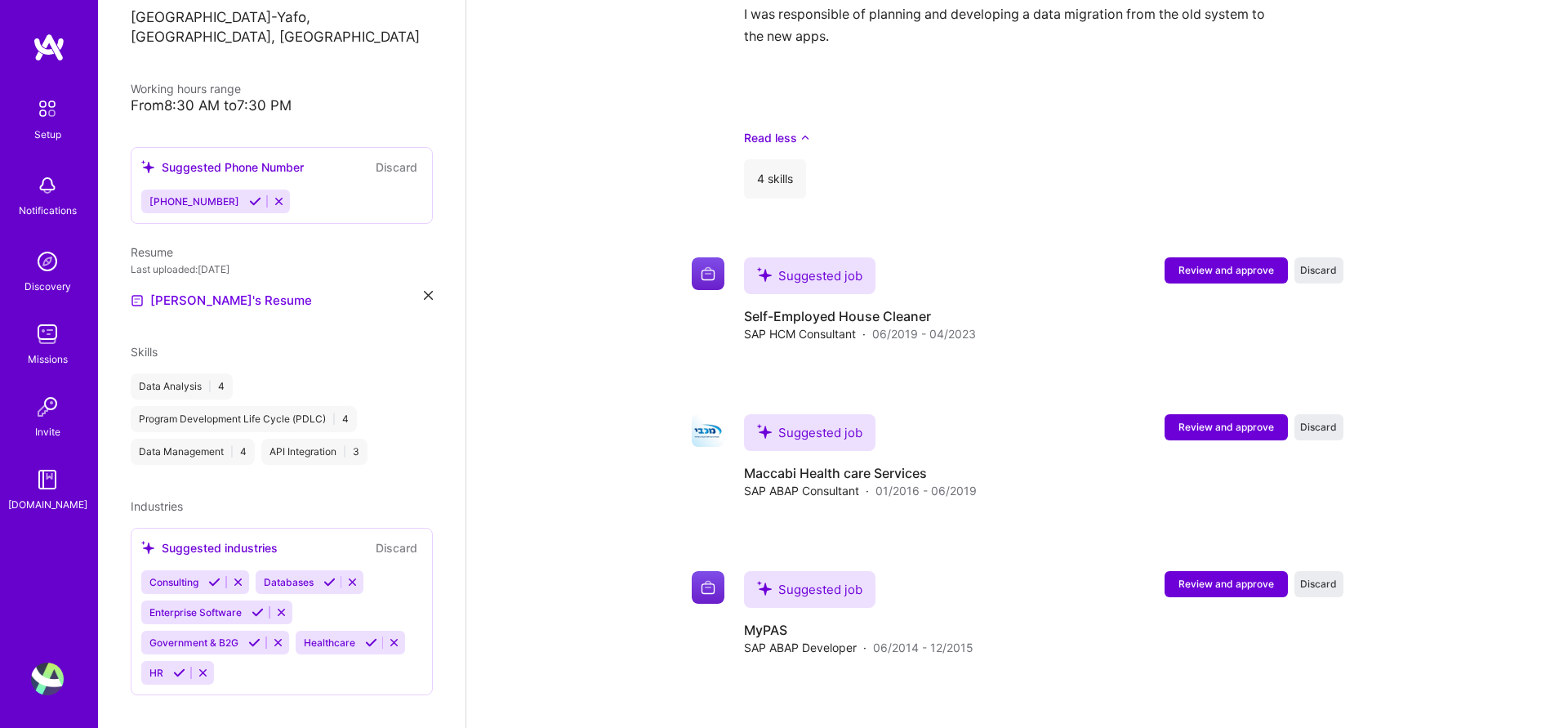
scroll to position [2783, 0]
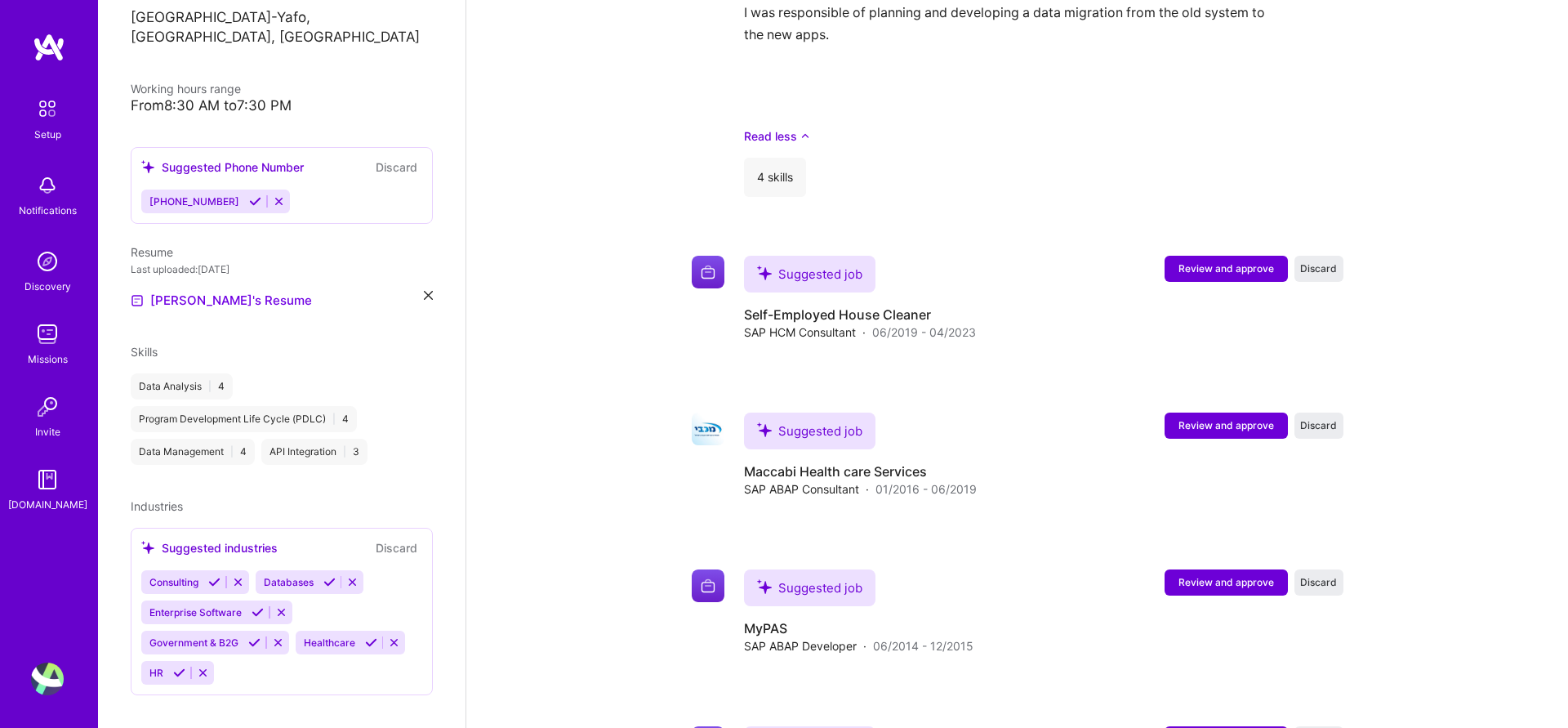
click at [216, 576] on icon at bounding box center [214, 581] width 12 height 12
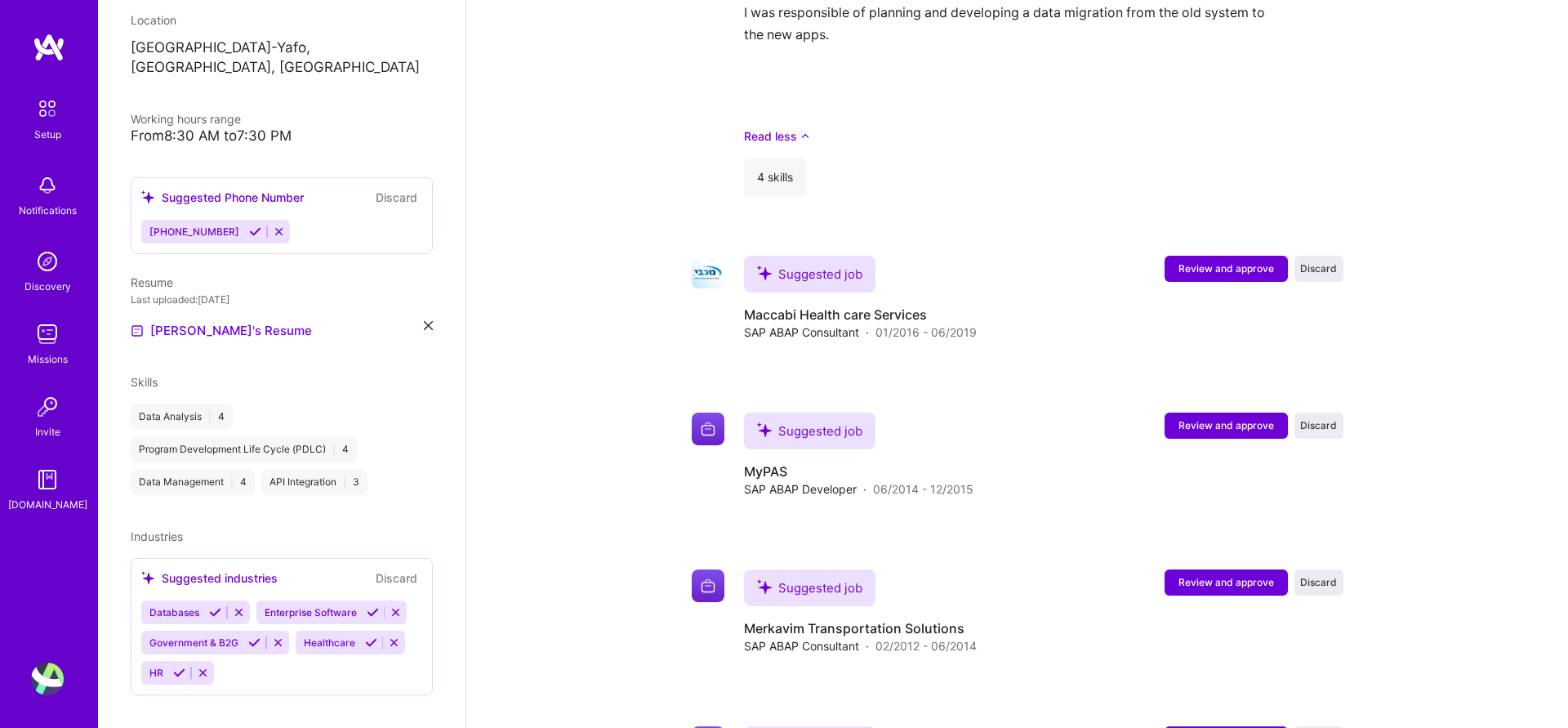
scroll to position [321, 0]
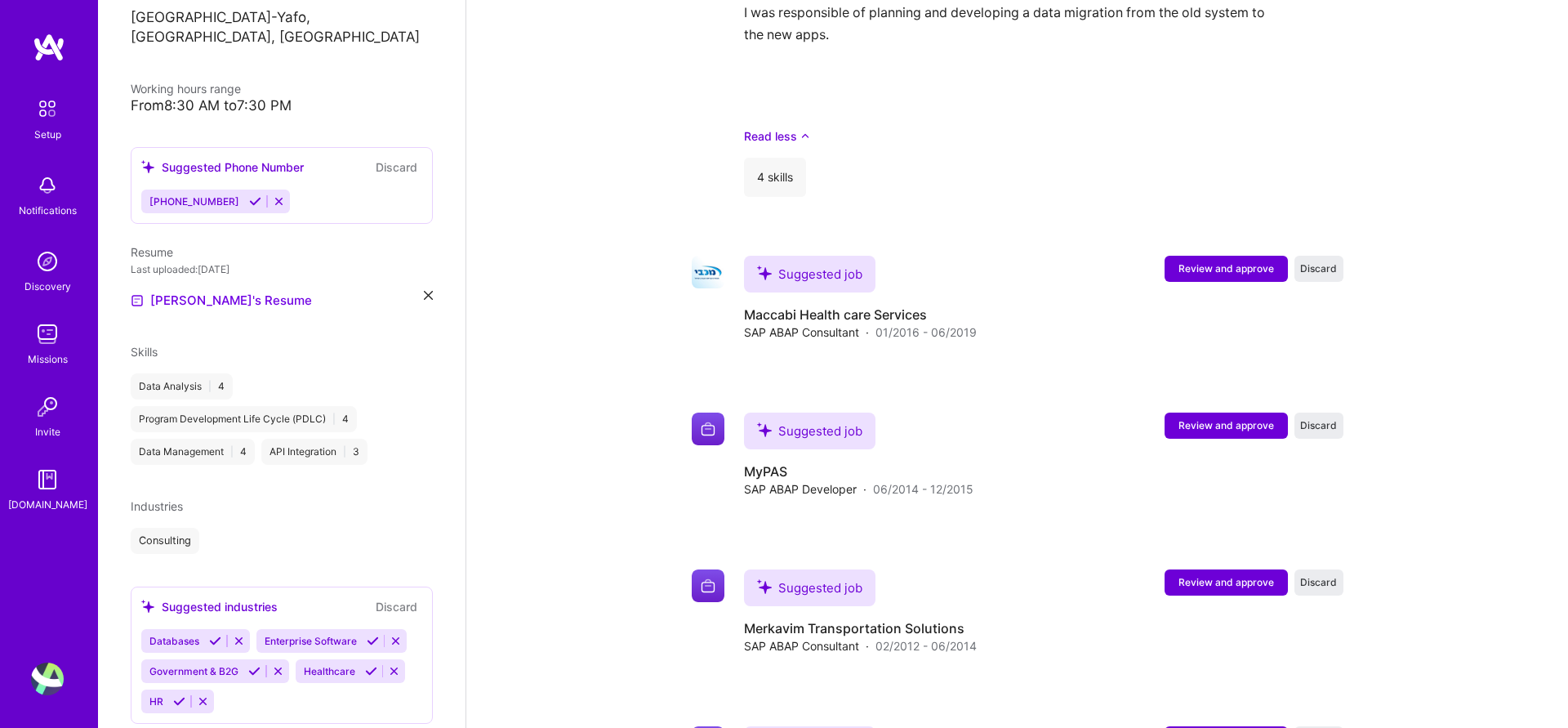
click at [214, 635] on icon at bounding box center [215, 640] width 12 height 12
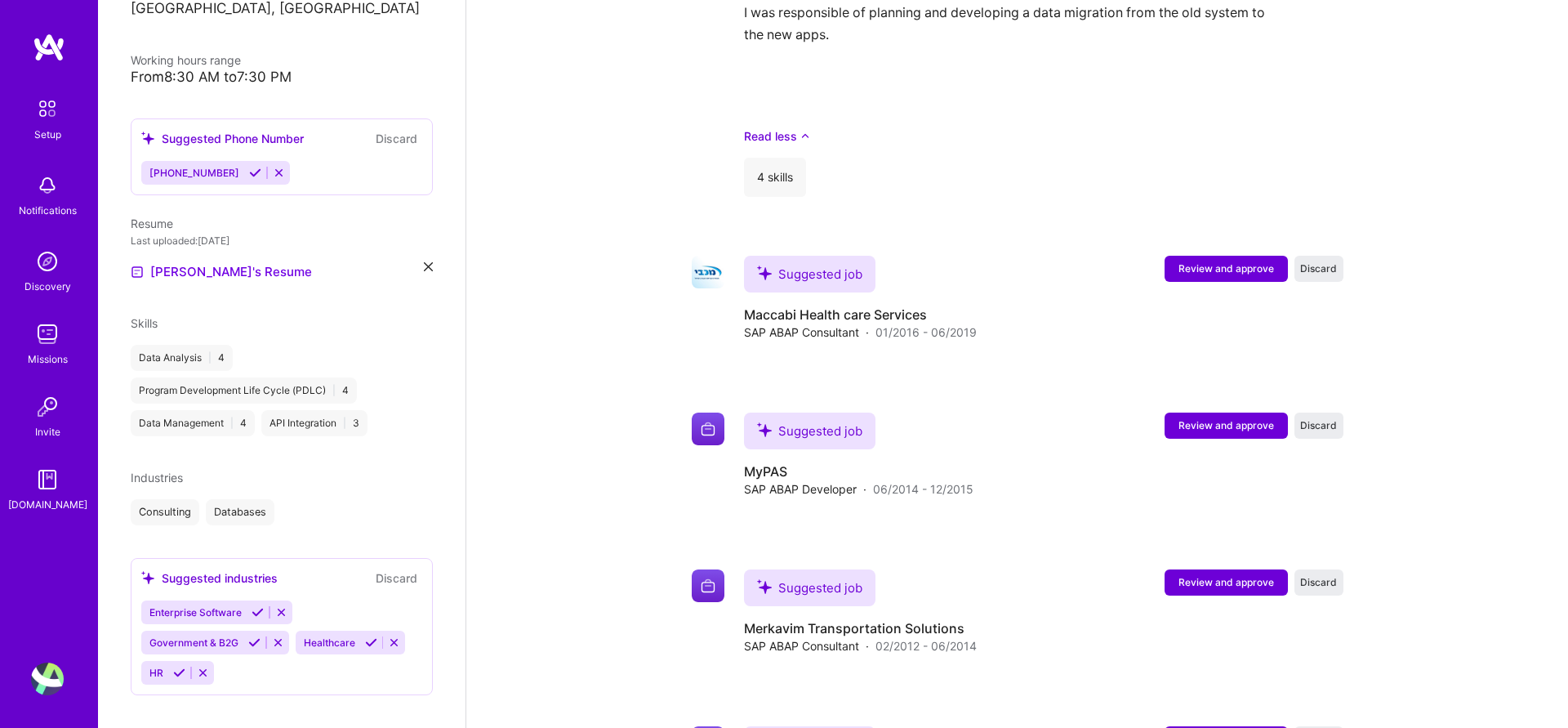
click at [181, 666] on icon at bounding box center [179, 672] width 12 height 12
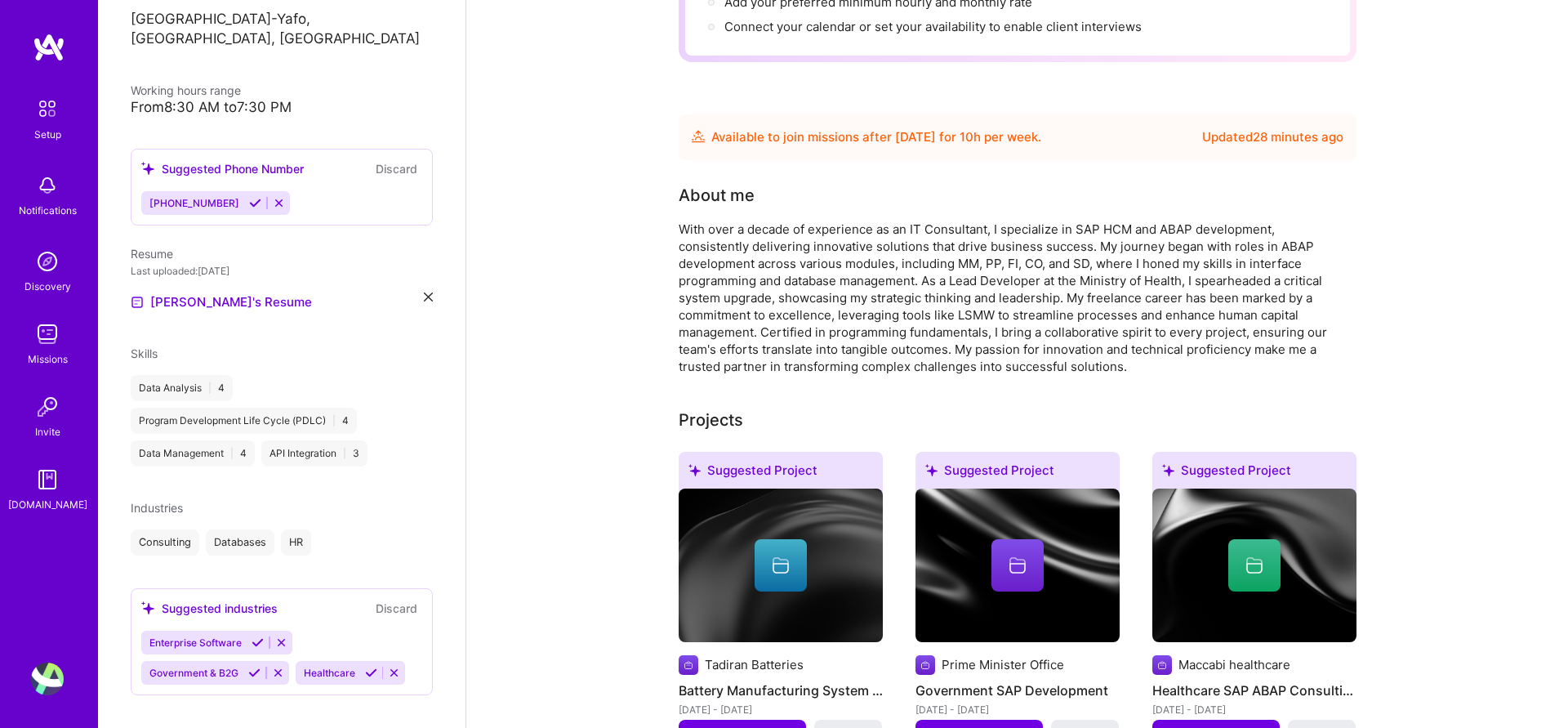
scroll to position [0, 0]
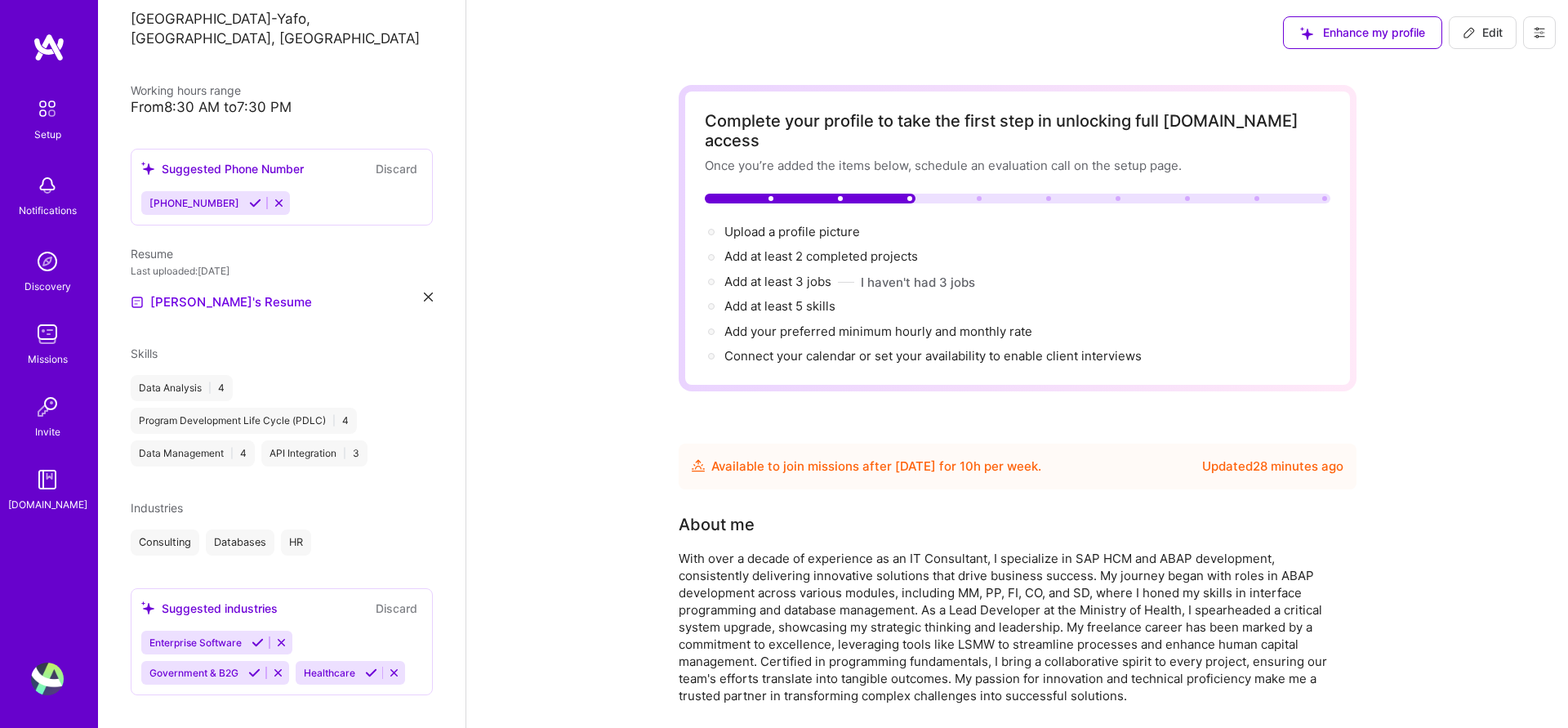
click at [1366, 37] on span "Enhance my profile" at bounding box center [1363, 33] width 125 height 17
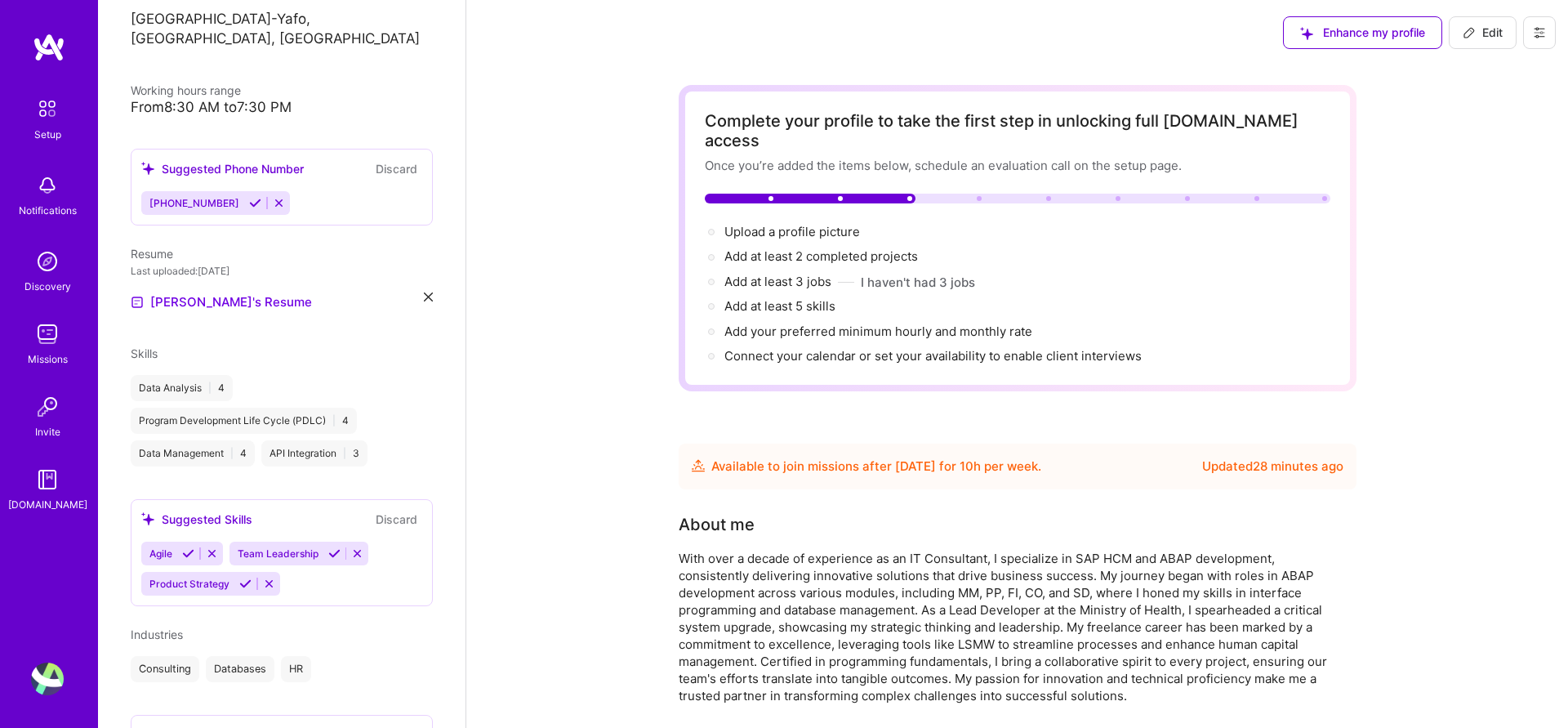
scroll to position [349, 0]
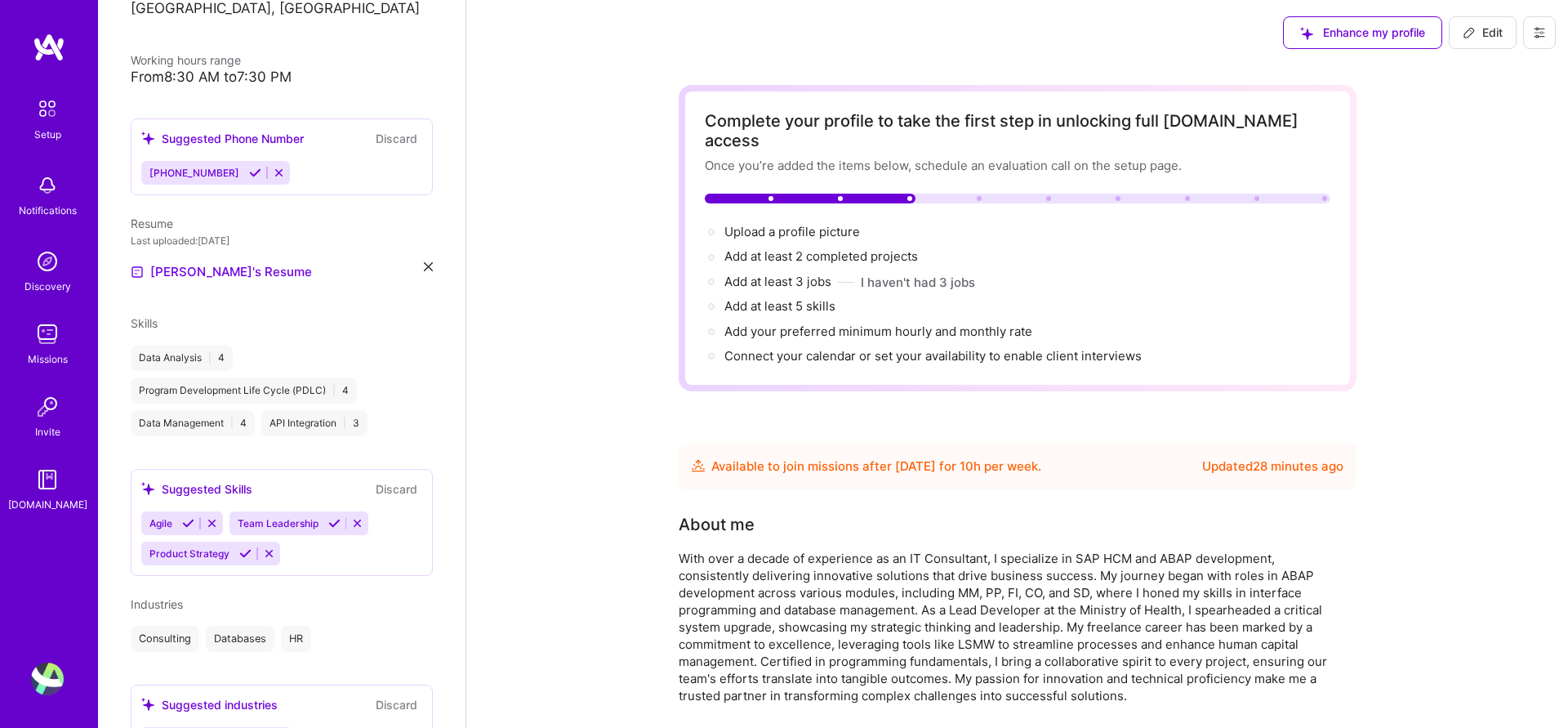
click at [1011, 456] on div "Available to join missions after [DATE] for 10 h per week ." at bounding box center [876, 465] width 330 height 19
click at [696, 459] on img at bounding box center [698, 465] width 13 height 13
drag, startPoint x: 724, startPoint y: 206, endPoint x: 734, endPoint y: 207, distance: 10.0
click at [734, 224] on span "Upload a profile picture →" at bounding box center [799, 231] width 150 height 16
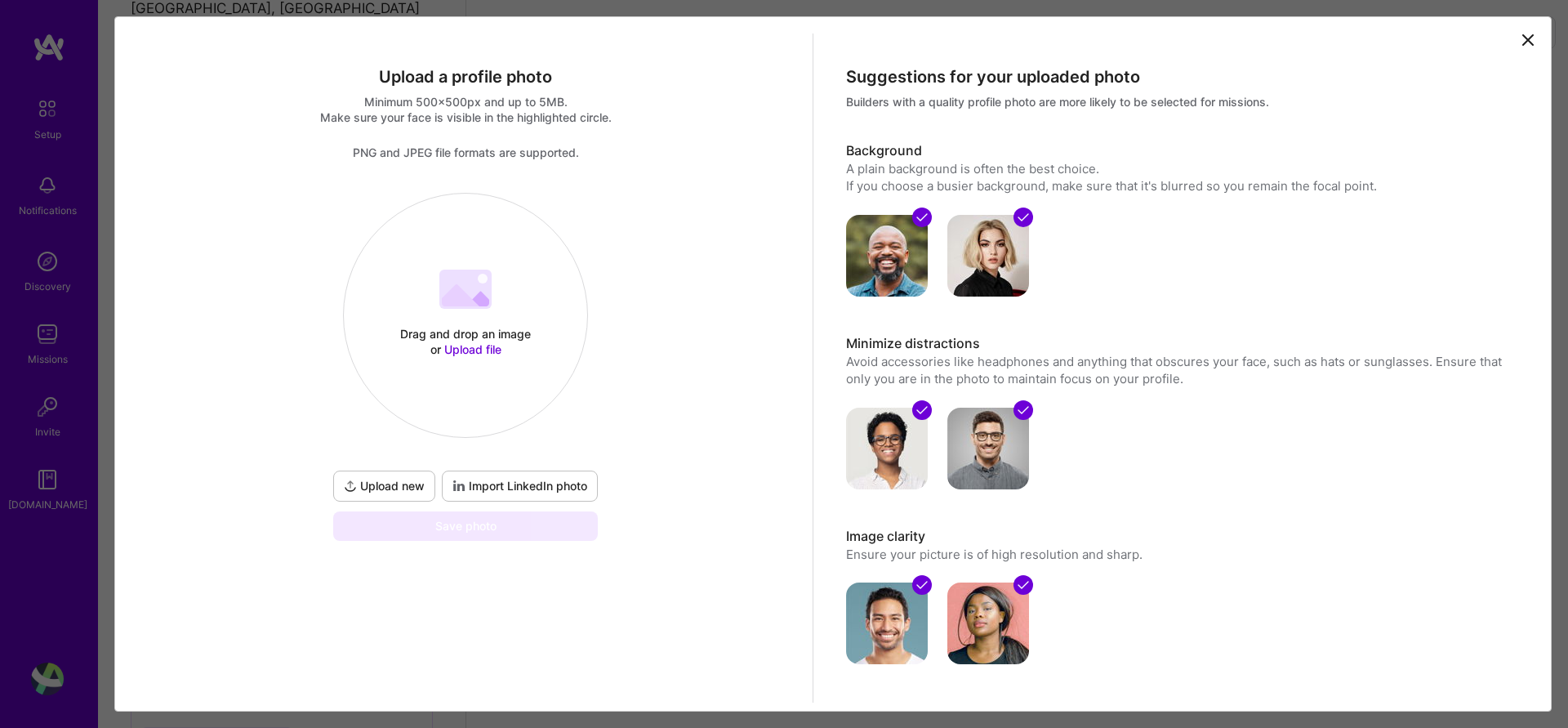
click at [462, 351] on span "Upload file" at bounding box center [473, 348] width 57 height 14
click at [477, 497] on button "Import LinkedIn photo" at bounding box center [520, 487] width 156 height 31
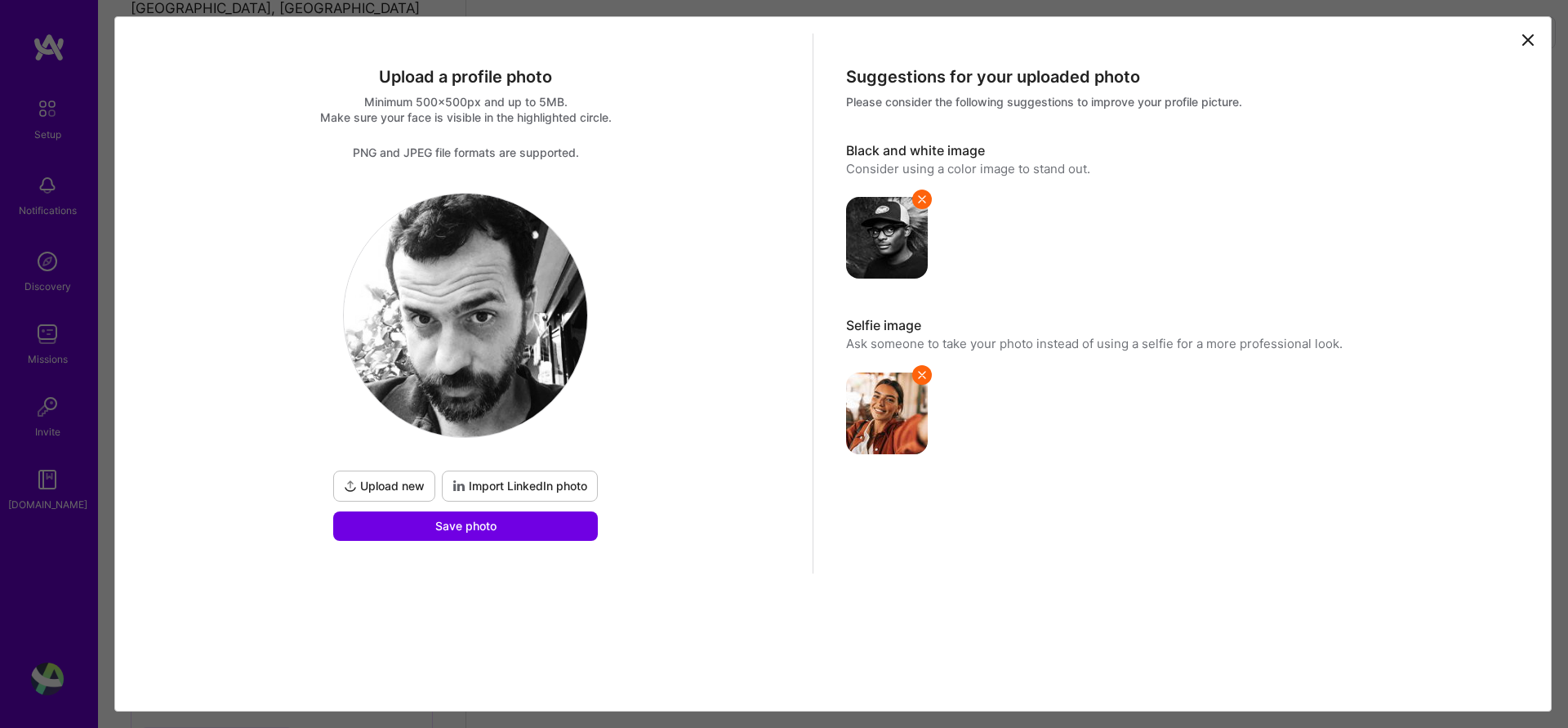
click at [406, 489] on span "Upload new" at bounding box center [384, 487] width 81 height 17
click at [398, 483] on span "Upload new" at bounding box center [384, 487] width 81 height 17
